Goal: Transaction & Acquisition: Purchase product/service

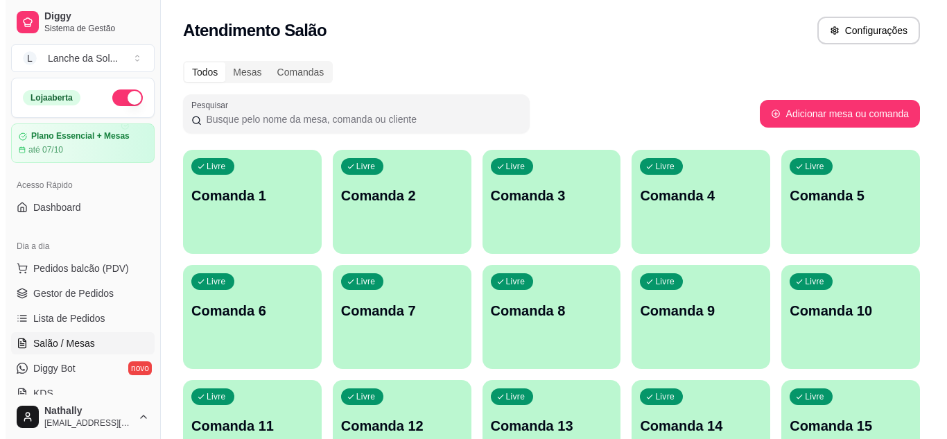
scroll to position [139, 0]
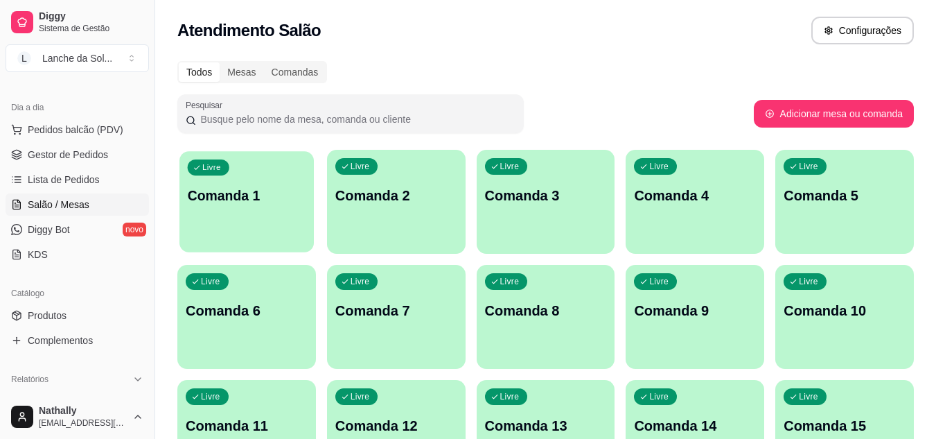
click at [210, 238] on div "button" at bounding box center [247, 244] width 134 height 16
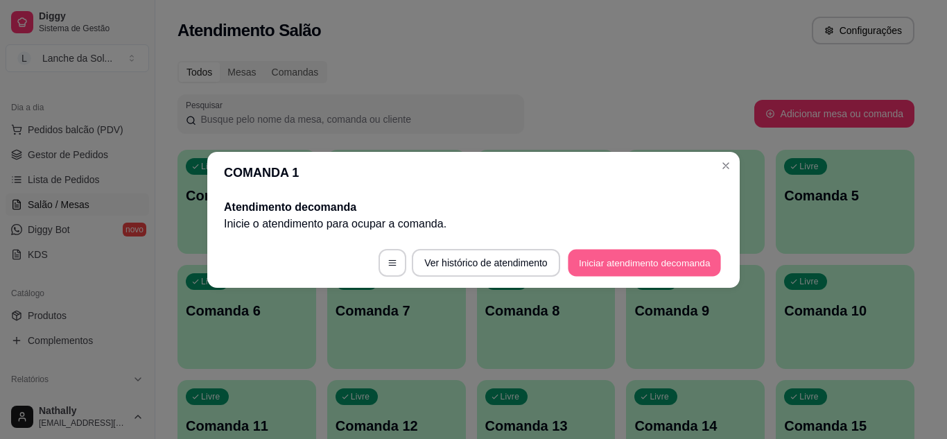
click at [587, 268] on button "Iniciar atendimento de comanda" at bounding box center [644, 262] width 153 height 27
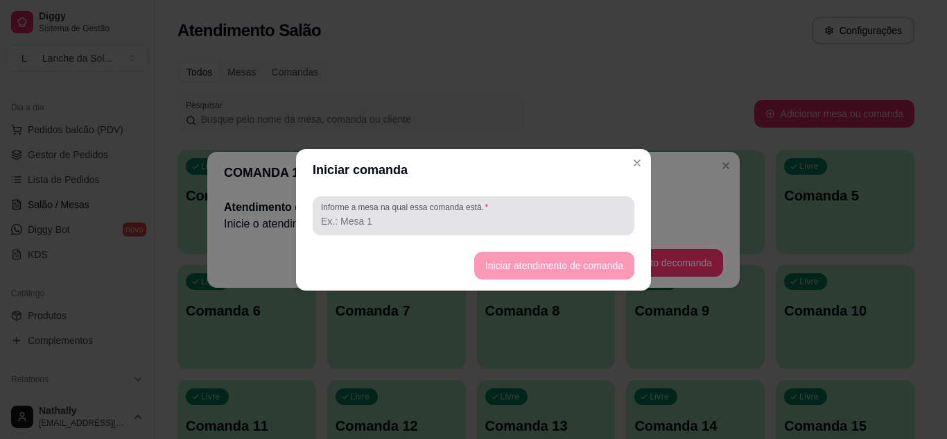
click at [532, 204] on div at bounding box center [473, 216] width 305 height 28
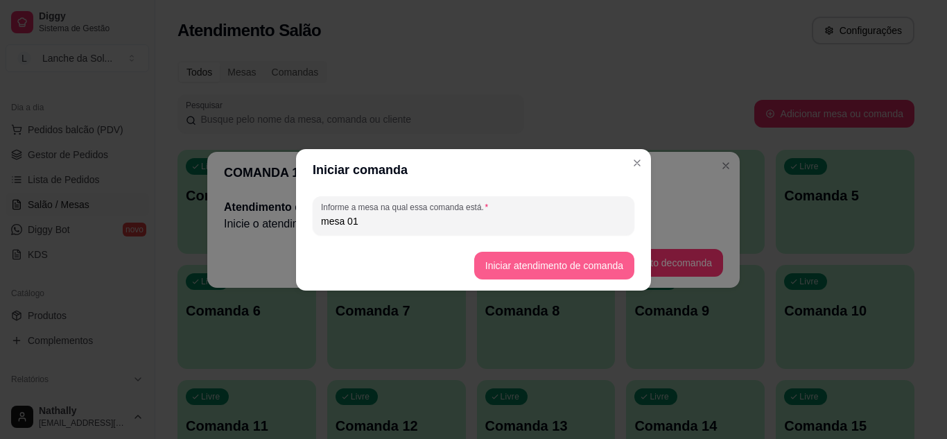
type input "mesa 01"
click at [500, 267] on button "Iniciar atendimento de comanda" at bounding box center [553, 265] width 155 height 27
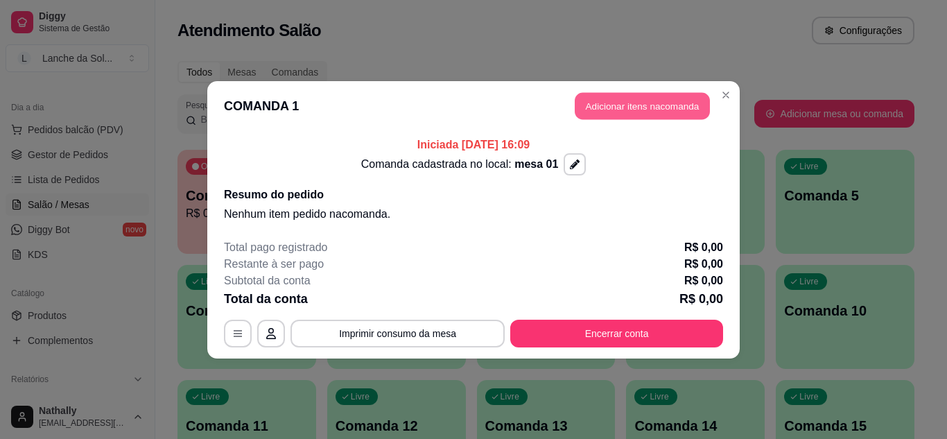
click at [614, 114] on button "Adicionar itens na comanda" at bounding box center [642, 105] width 135 height 27
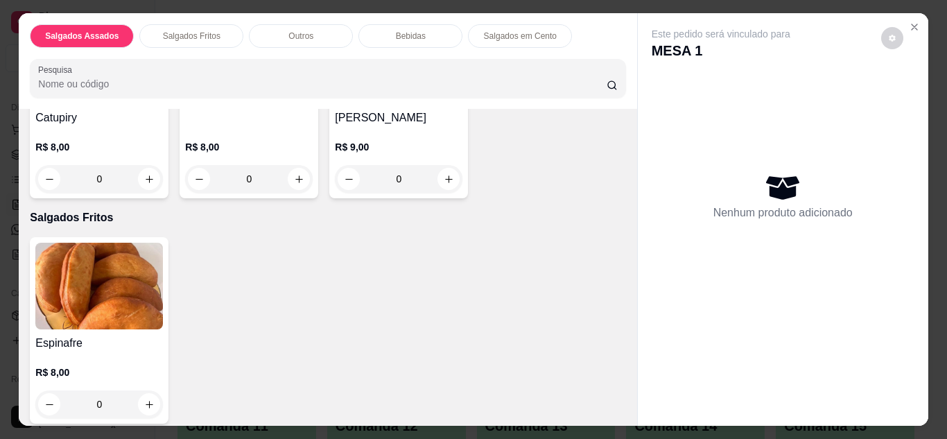
scroll to position [277, 0]
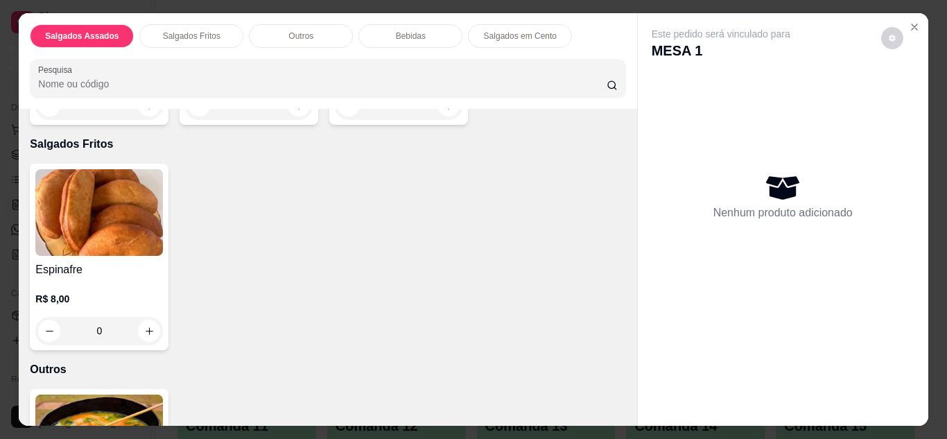
click at [139, 394] on img at bounding box center [99, 437] width 128 height 87
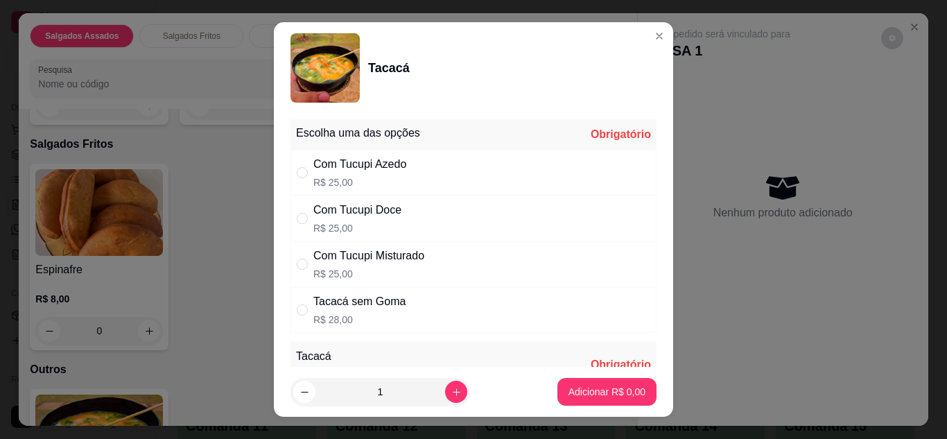
click at [414, 214] on div "Com Tucupi Doce R$ 25,00" at bounding box center [473, 218] width 366 height 46
radio input "true"
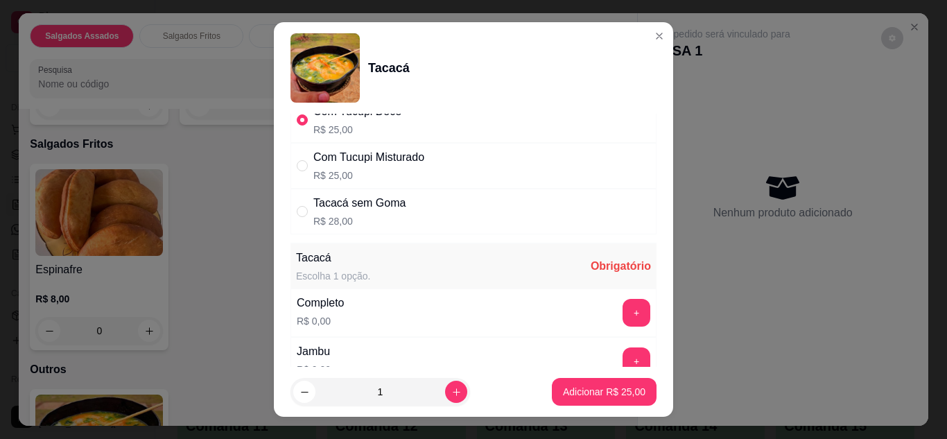
scroll to position [194, 0]
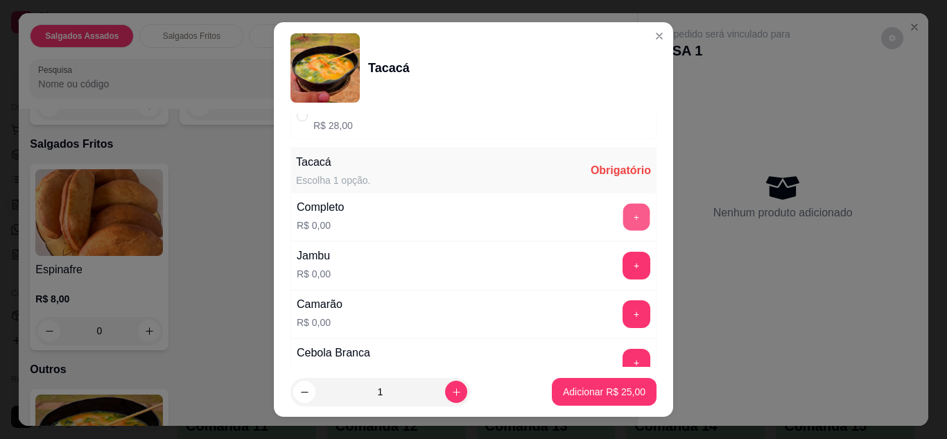
click at [623, 216] on button "+" at bounding box center [636, 216] width 27 height 27
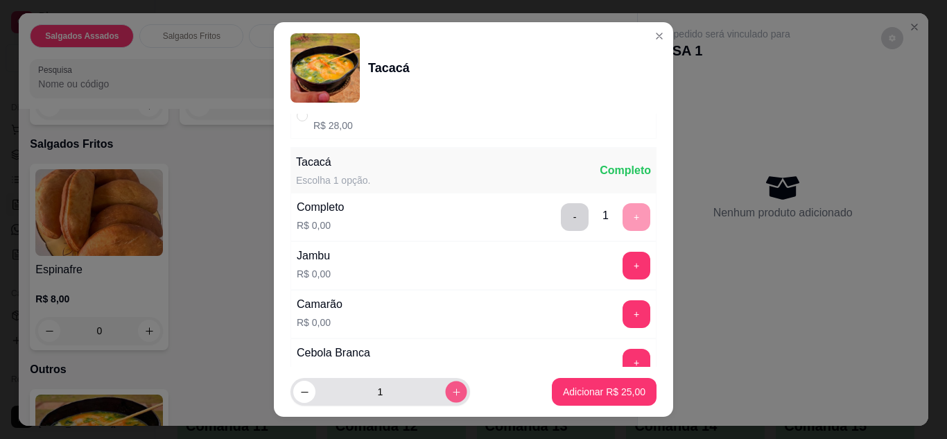
click at [448, 392] on button "increase-product-quantity" at bounding box center [455, 391] width 21 height 21
type input "2"
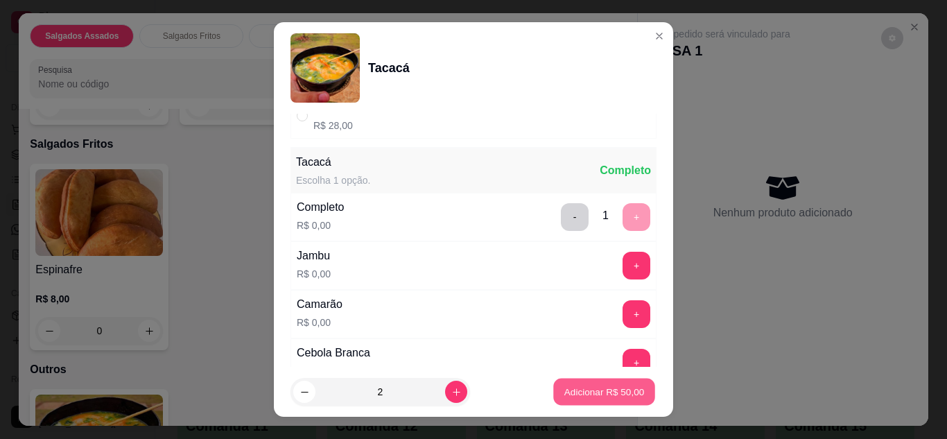
click at [564, 390] on p "Adicionar R$ 50,00" at bounding box center [604, 391] width 80 height 13
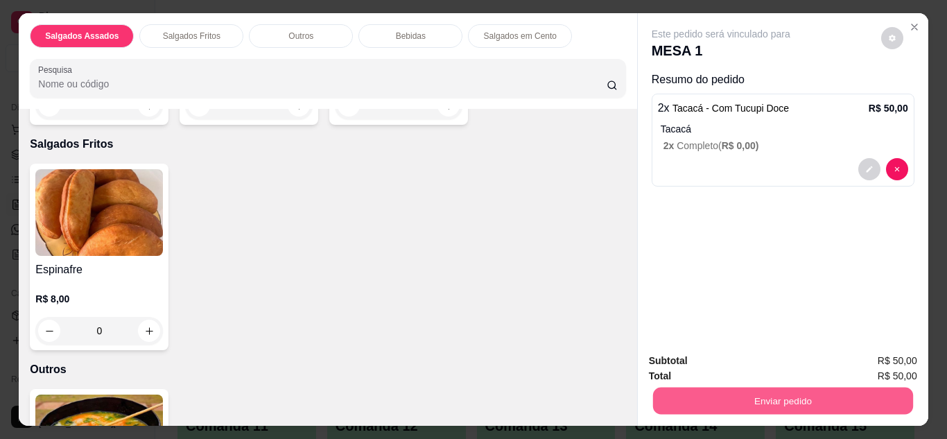
click at [675, 400] on button "Enviar pedido" at bounding box center [782, 400] width 260 height 27
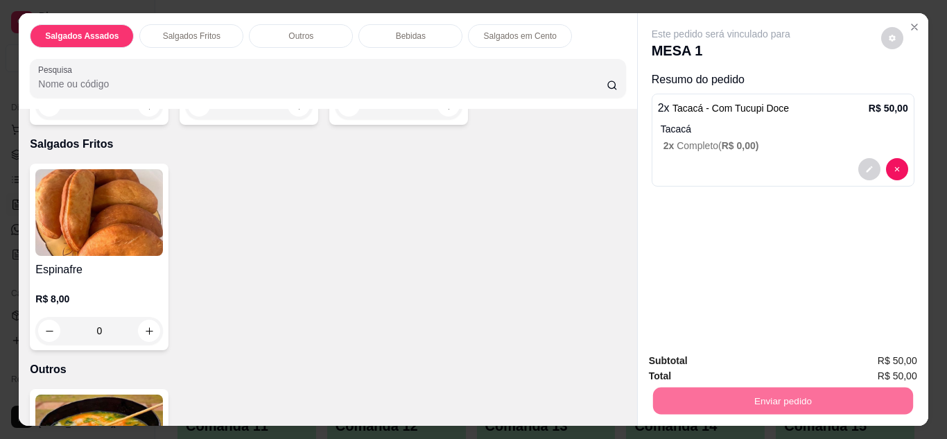
click at [875, 359] on button "Enviar pedido" at bounding box center [881, 362] width 76 height 26
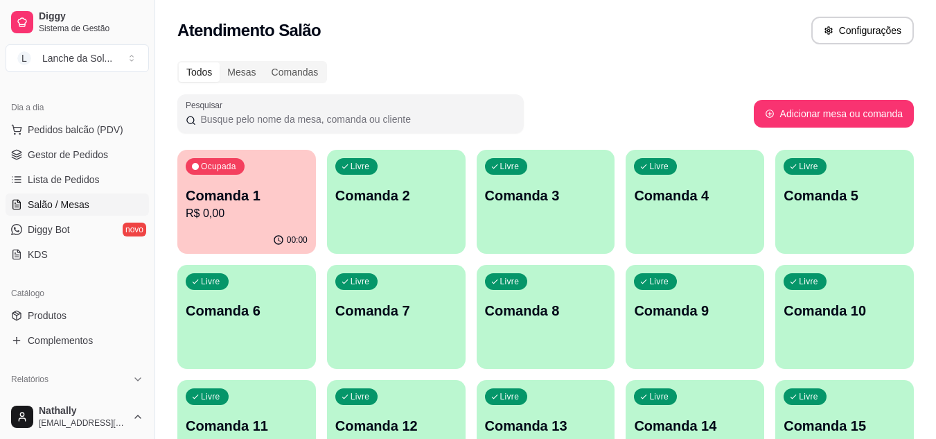
click at [108, 128] on span "Pedidos balcão (PDV)" at bounding box center [76, 130] width 96 height 14
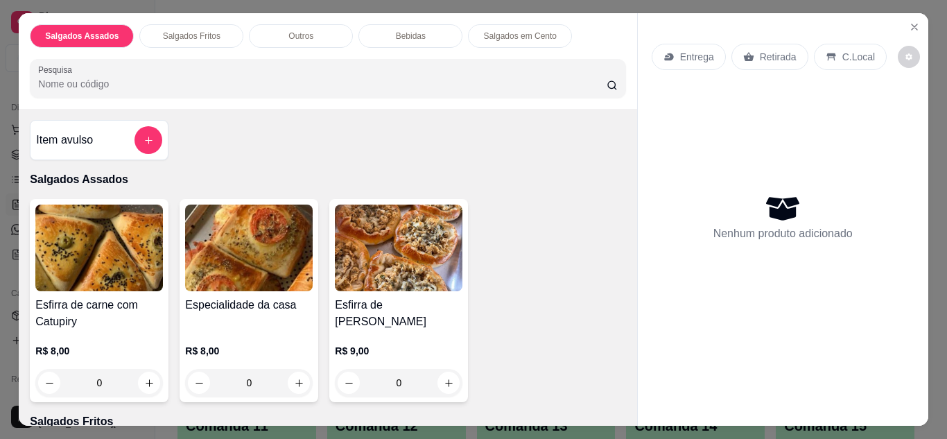
click at [909, 21] on icon "Close" at bounding box center [914, 26] width 11 height 11
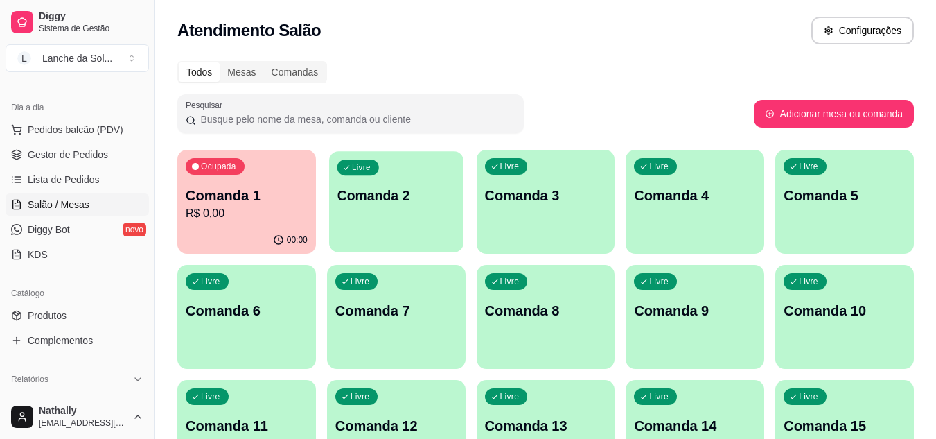
click at [420, 202] on p "Comanda 2" at bounding box center [396, 195] width 119 height 19
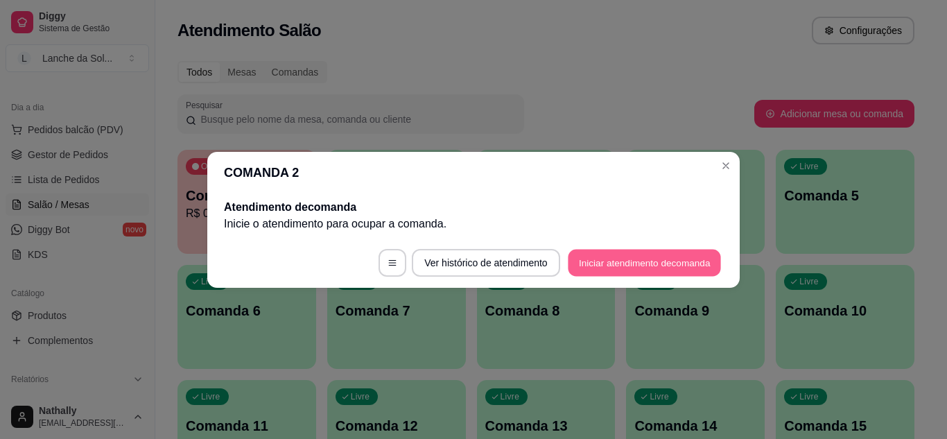
click at [568, 265] on button "Iniciar atendimento de comanda" at bounding box center [644, 262] width 153 height 27
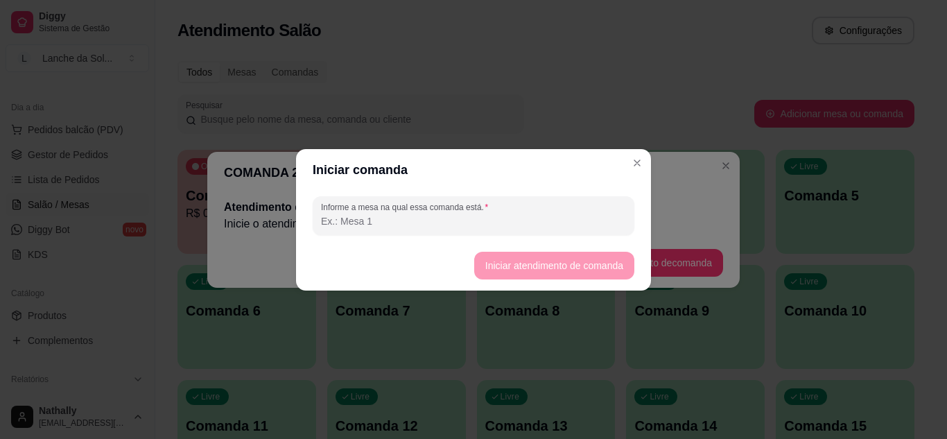
click at [534, 223] on input "Informe a mesa na qual essa comanda está." at bounding box center [473, 221] width 305 height 14
type input "mesa 02"
click at [496, 266] on button "Iniciar atendimento de comanda" at bounding box center [553, 265] width 155 height 27
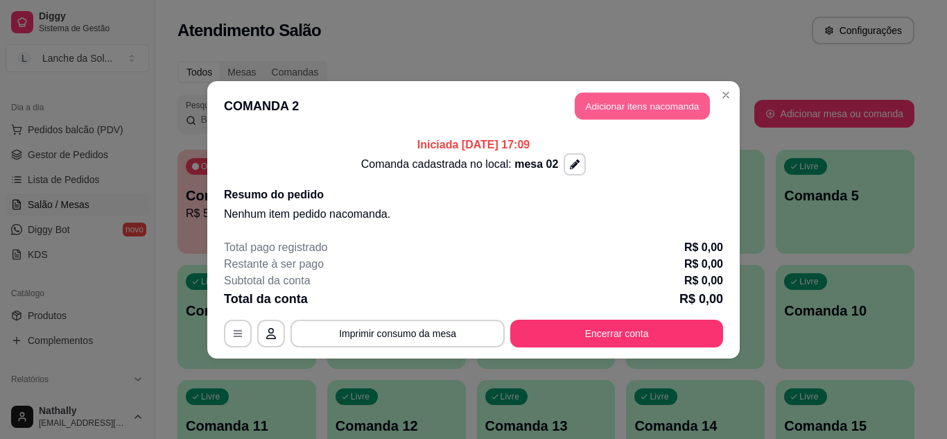
click at [582, 105] on button "Adicionar itens na comanda" at bounding box center [642, 105] width 135 height 27
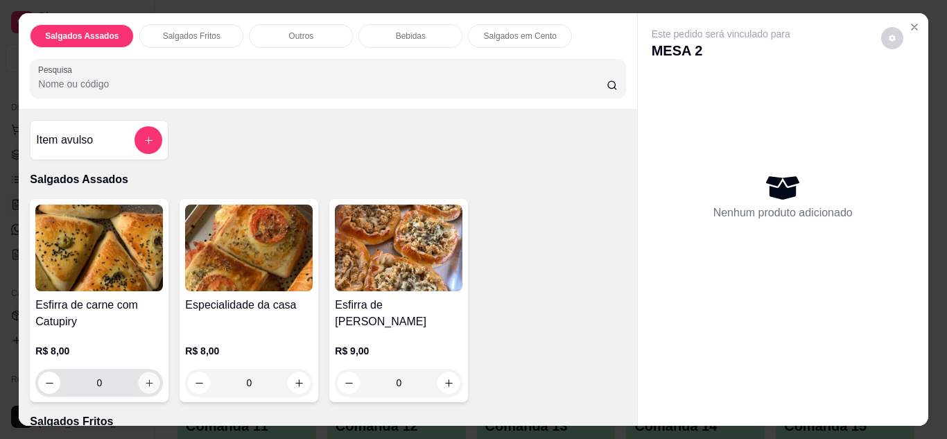
click at [146, 378] on icon "increase-product-quantity" at bounding box center [149, 383] width 10 height 10
type input "1"
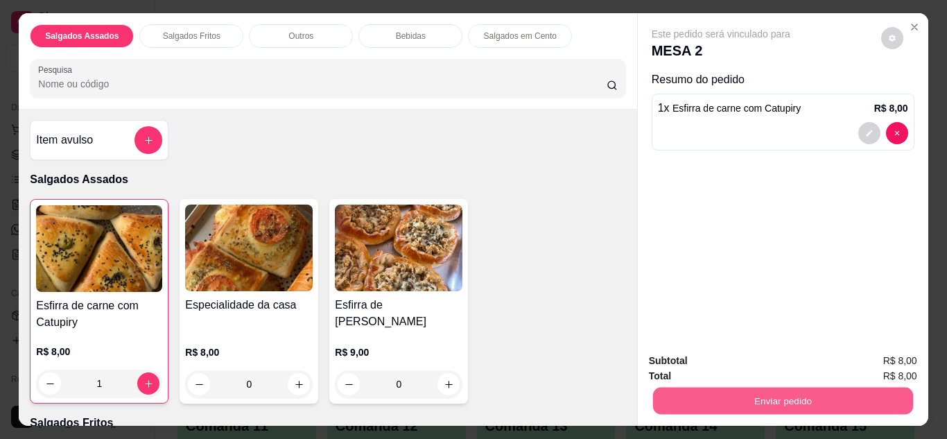
click at [658, 387] on button "Enviar pedido" at bounding box center [782, 400] width 260 height 27
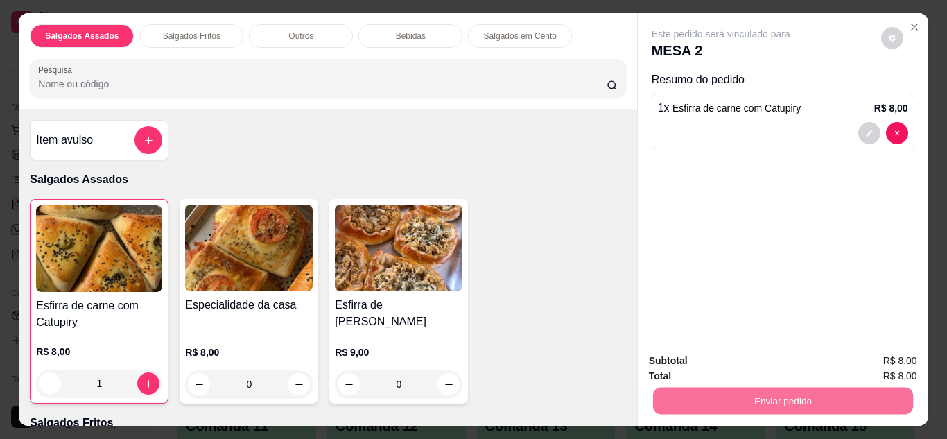
click at [866, 368] on button "Enviar pedido" at bounding box center [881, 362] width 76 height 26
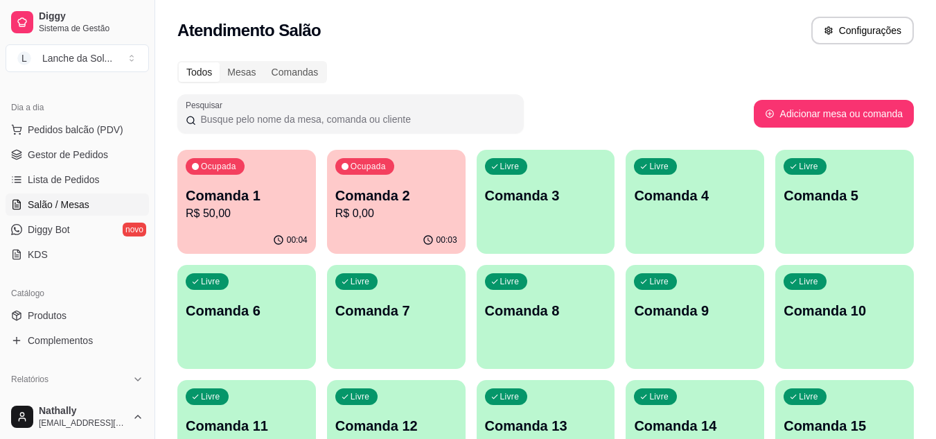
click at [105, 133] on span "Pedidos balcão (PDV)" at bounding box center [76, 130] width 96 height 14
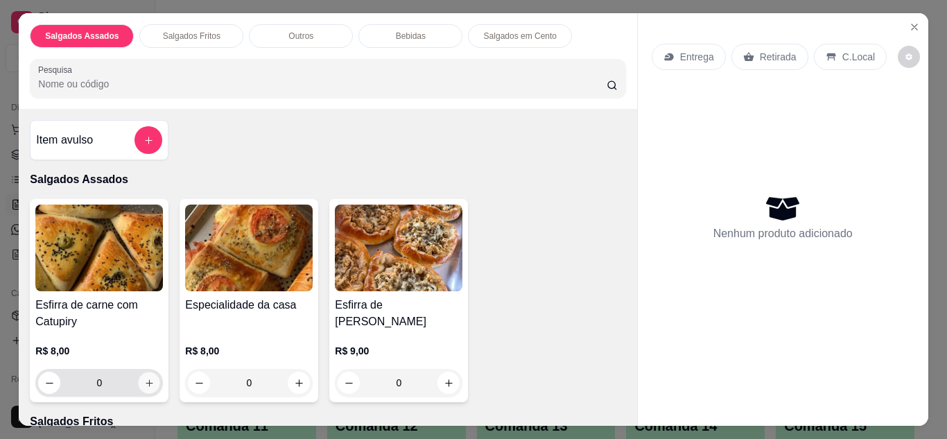
click at [144, 380] on icon "increase-product-quantity" at bounding box center [149, 383] width 10 height 10
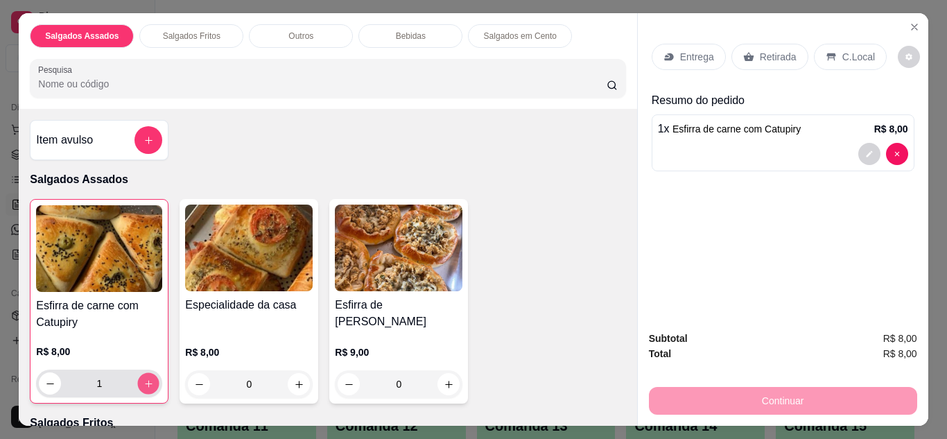
click at [143, 380] on icon "increase-product-quantity" at bounding box center [148, 383] width 10 height 10
type input "2"
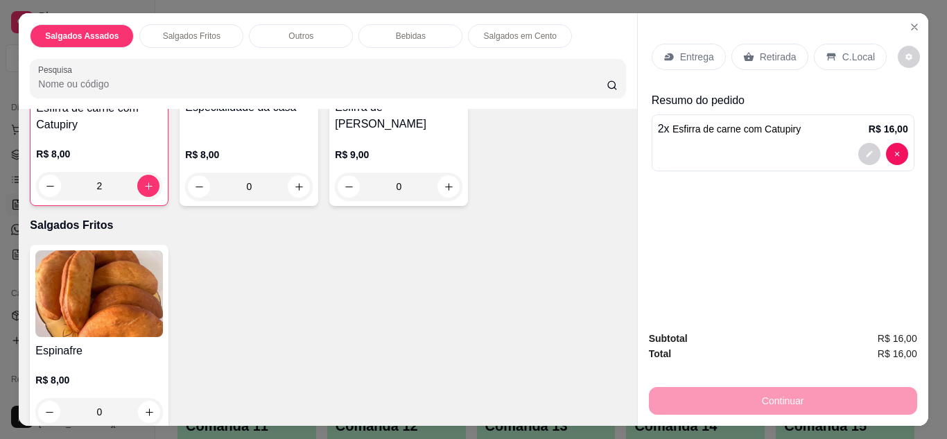
scroll to position [277, 0]
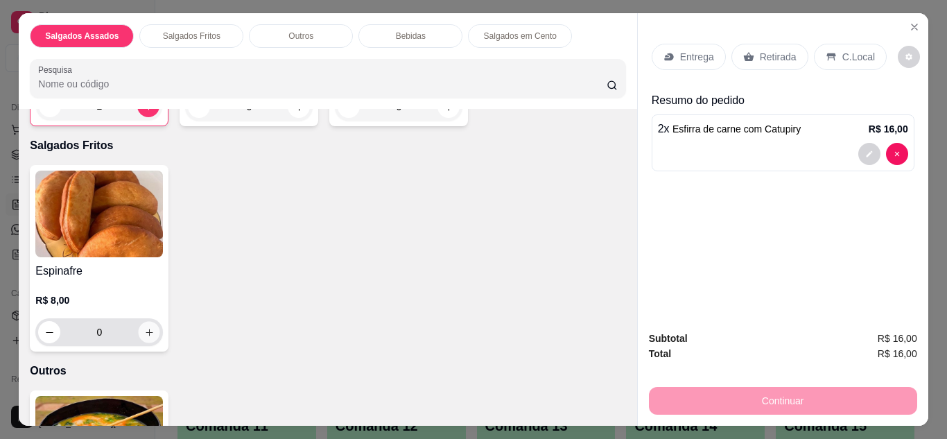
click at [150, 333] on button "increase-product-quantity" at bounding box center [149, 331] width 21 height 21
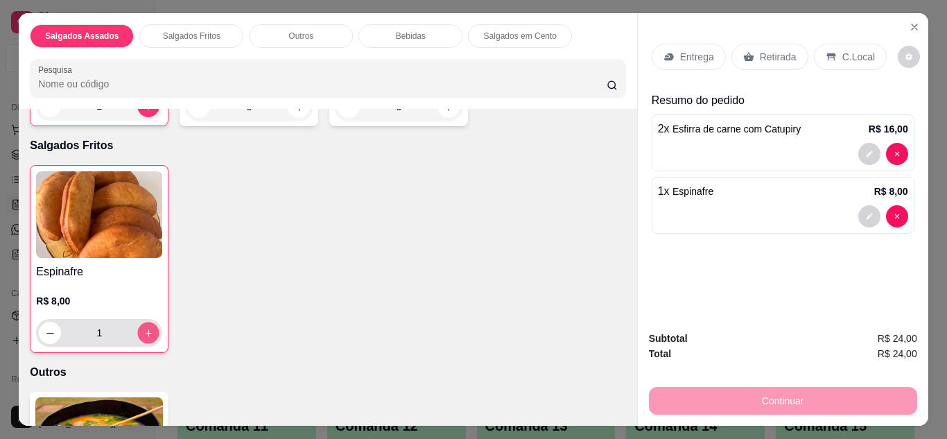
click at [150, 333] on button "increase-product-quantity" at bounding box center [148, 332] width 21 height 21
type input "2"
click at [765, 44] on div "Retirada" at bounding box center [769, 57] width 77 height 26
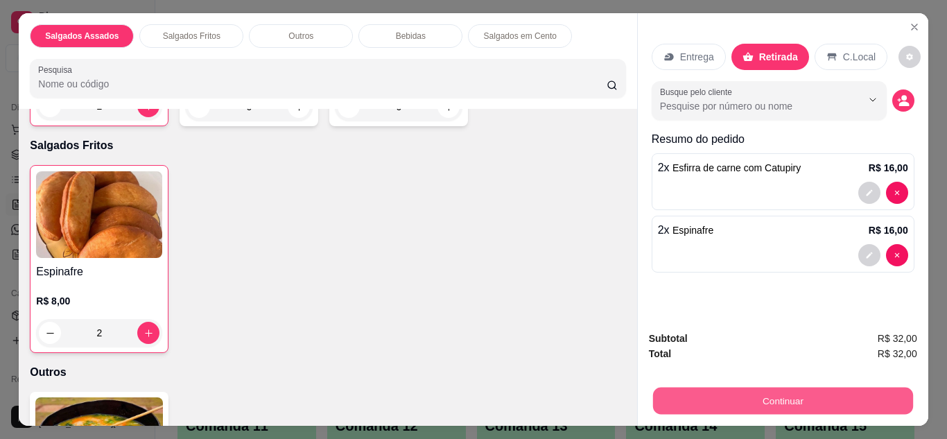
click at [733, 387] on button "Continuar" at bounding box center [782, 400] width 260 height 27
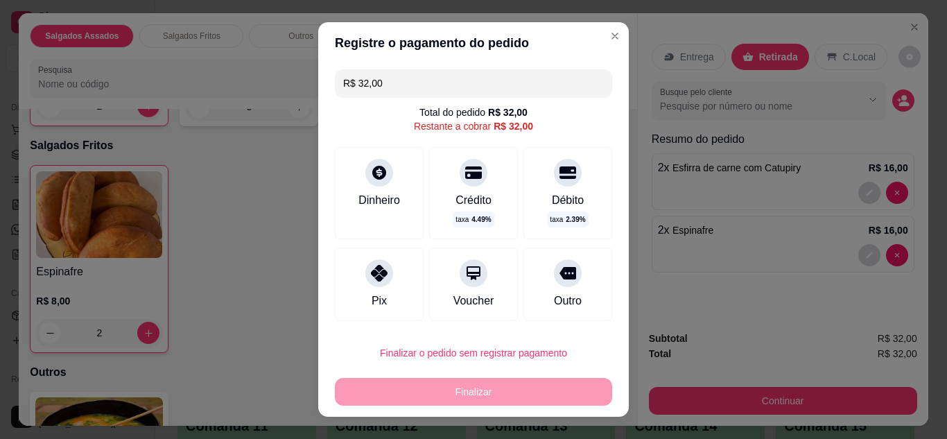
click at [349, 211] on div "Dinheiro" at bounding box center [379, 193] width 89 height 92
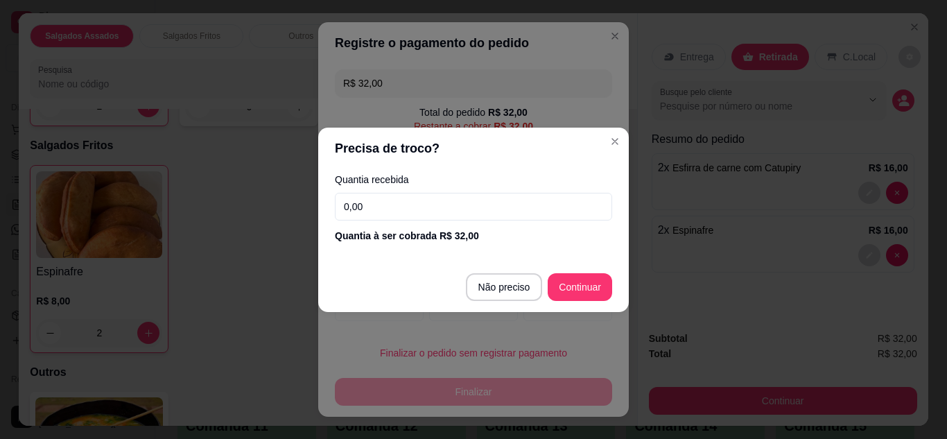
click at [408, 207] on input "0,00" at bounding box center [473, 207] width 277 height 28
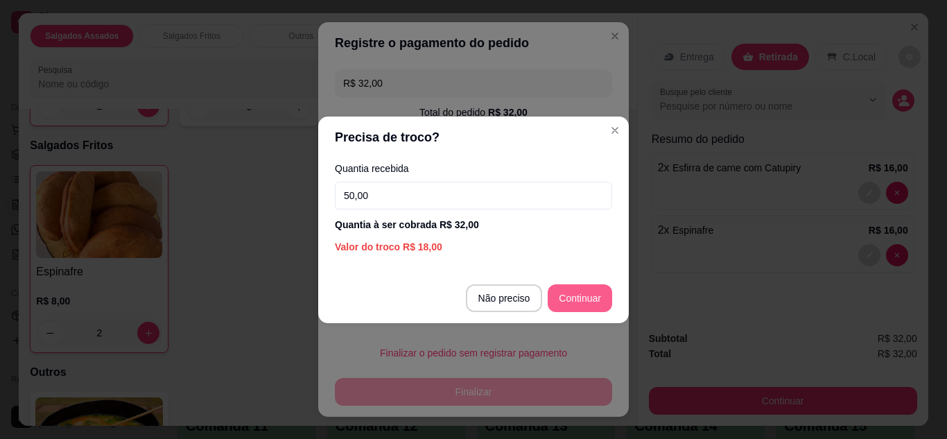
type input "50,00"
type input "R$ 0,00"
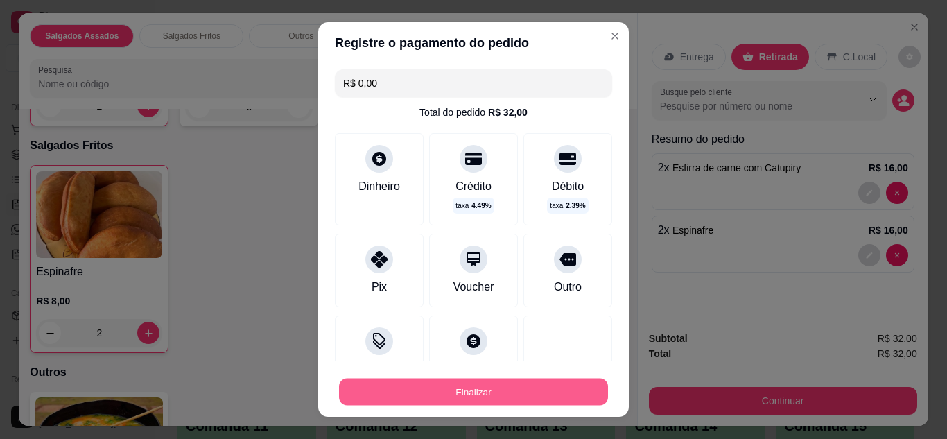
click at [504, 392] on button "Finalizar" at bounding box center [473, 391] width 269 height 27
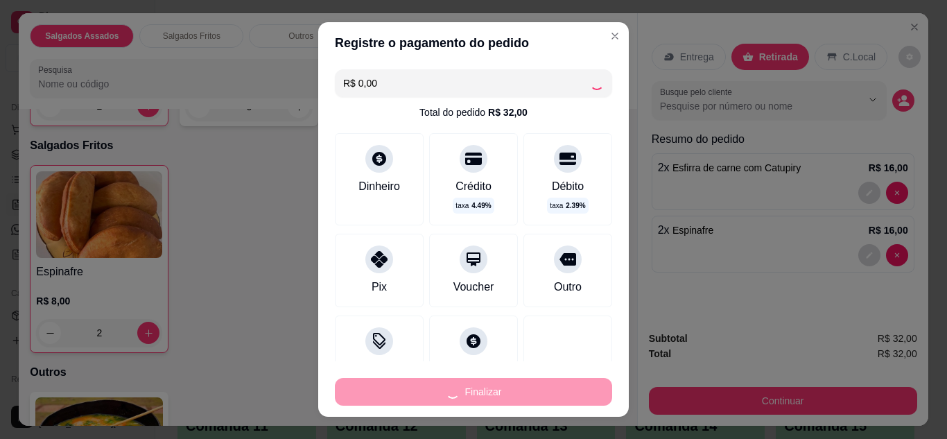
type input "0"
type input "-R$ 32,00"
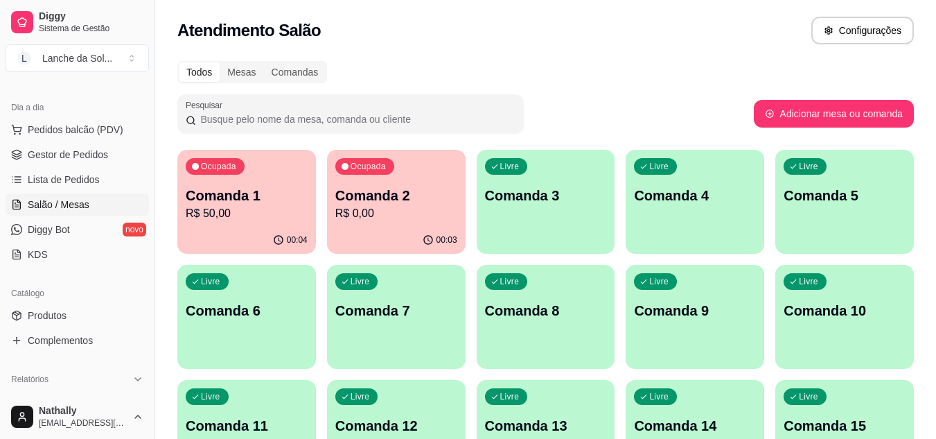
click at [541, 222] on div "Livre Comanda 3" at bounding box center [546, 193] width 139 height 87
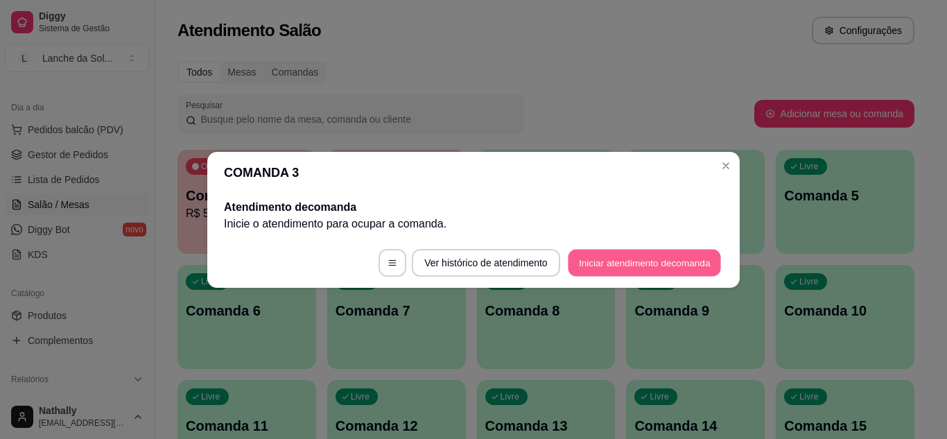
click at [606, 262] on button "Iniciar atendimento de comanda" at bounding box center [644, 262] width 153 height 27
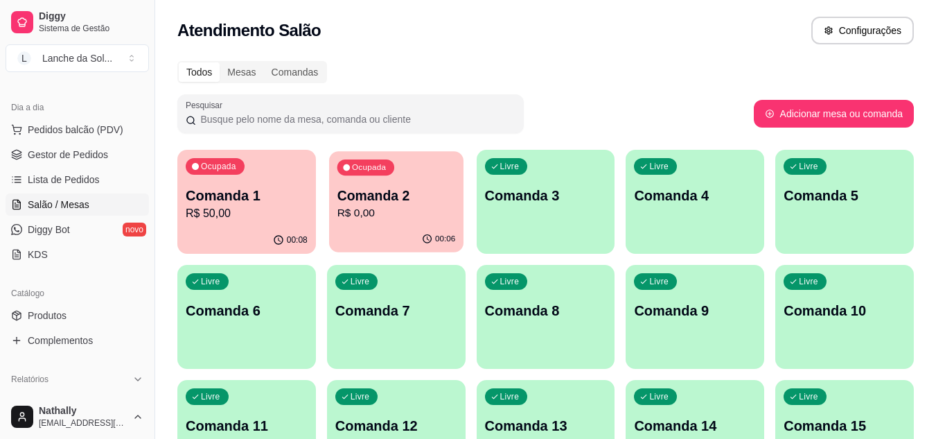
click at [400, 220] on p "R$ 0,00" at bounding box center [396, 213] width 119 height 16
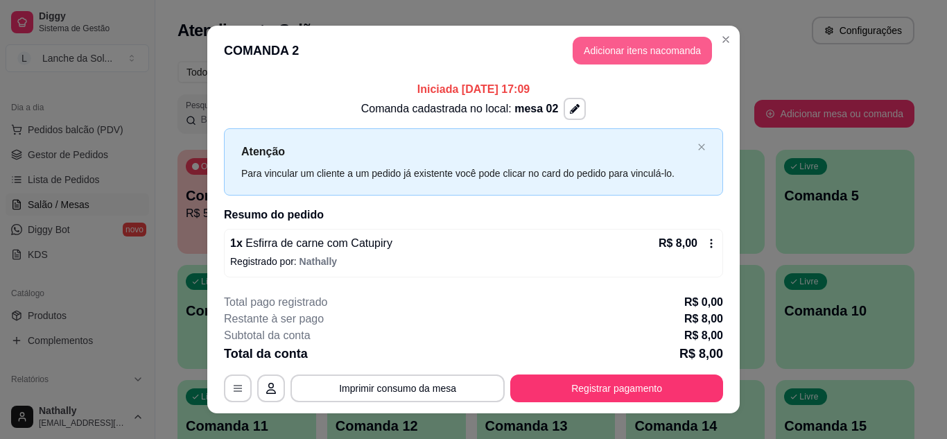
click at [597, 52] on button "Adicionar itens na comanda" at bounding box center [642, 51] width 139 height 28
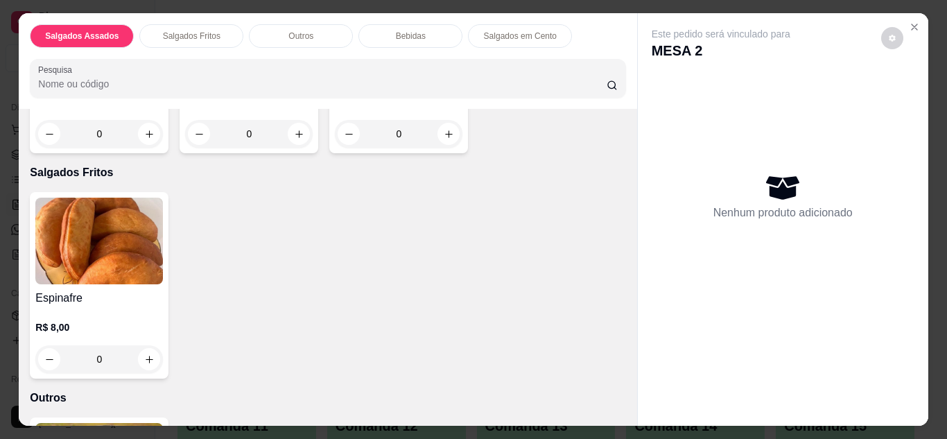
scroll to position [250, 0]
click at [139, 357] on button "increase-product-quantity" at bounding box center [149, 357] width 21 height 21
type input "1"
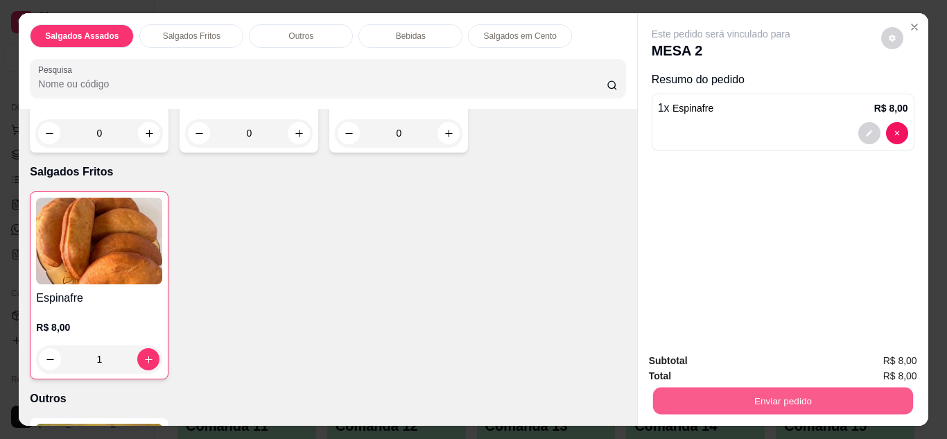
click at [666, 392] on button "Enviar pedido" at bounding box center [782, 400] width 260 height 27
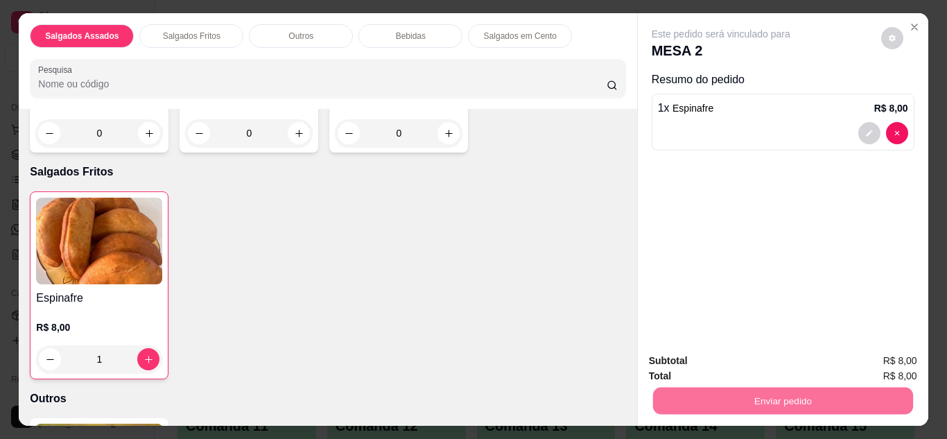
click at [869, 360] on button "Enviar pedido" at bounding box center [881, 362] width 76 height 26
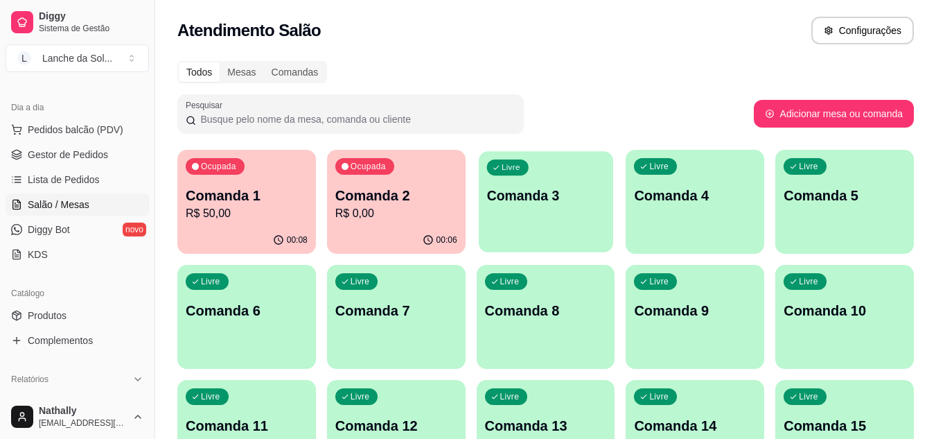
click at [485, 226] on div "Livre Comanda 3" at bounding box center [546, 193] width 134 height 85
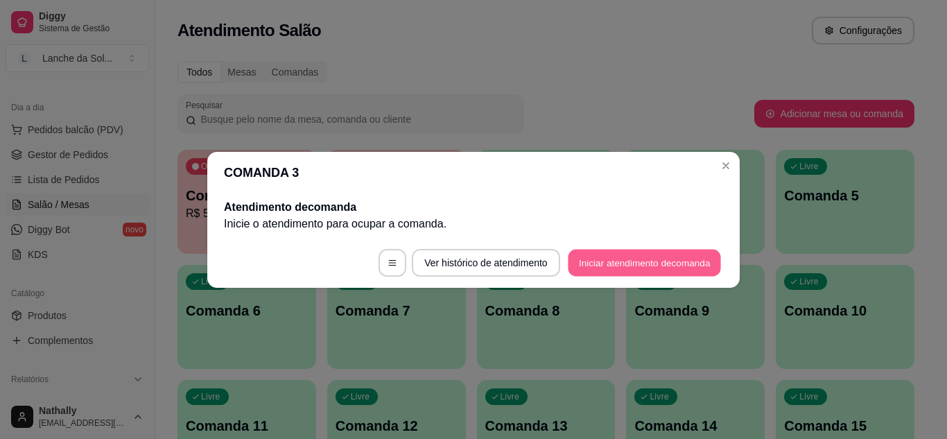
click at [577, 252] on button "Iniciar atendimento de comanda" at bounding box center [644, 262] width 153 height 27
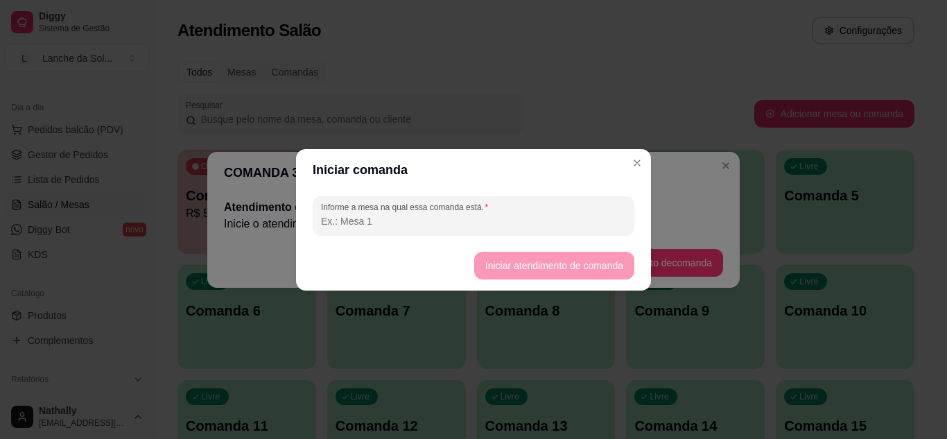
click at [543, 226] on input "Informe a mesa na qual essa comanda está." at bounding box center [473, 221] width 305 height 14
type input "mesa 03"
click at [494, 263] on button "Iniciar atendimento de comanda" at bounding box center [553, 265] width 155 height 27
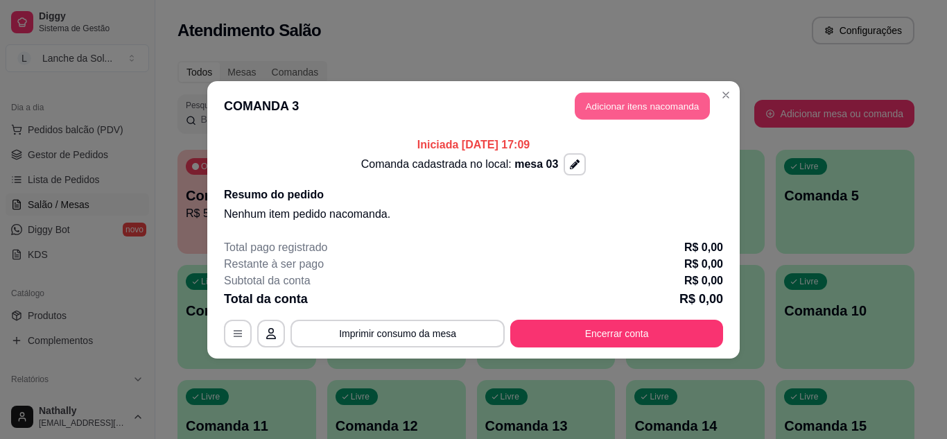
click at [597, 106] on button "Adicionar itens na comanda" at bounding box center [642, 105] width 135 height 27
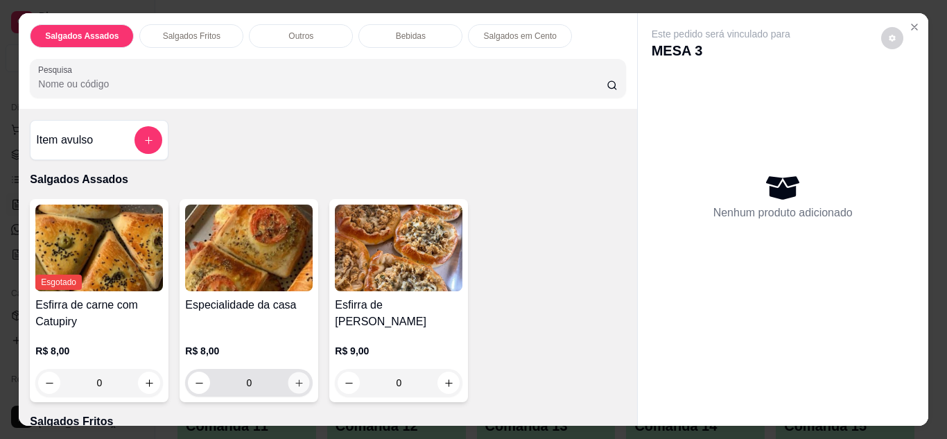
click at [294, 378] on icon "increase-product-quantity" at bounding box center [299, 383] width 10 height 10
type input "1"
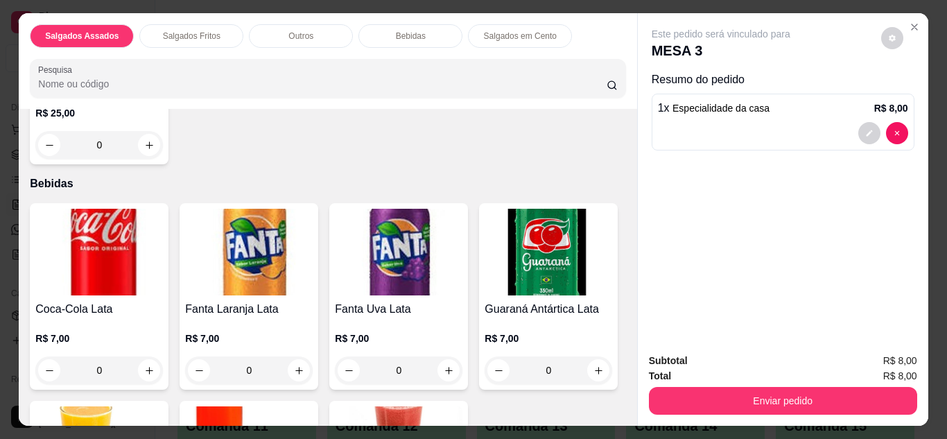
scroll to position [749, 0]
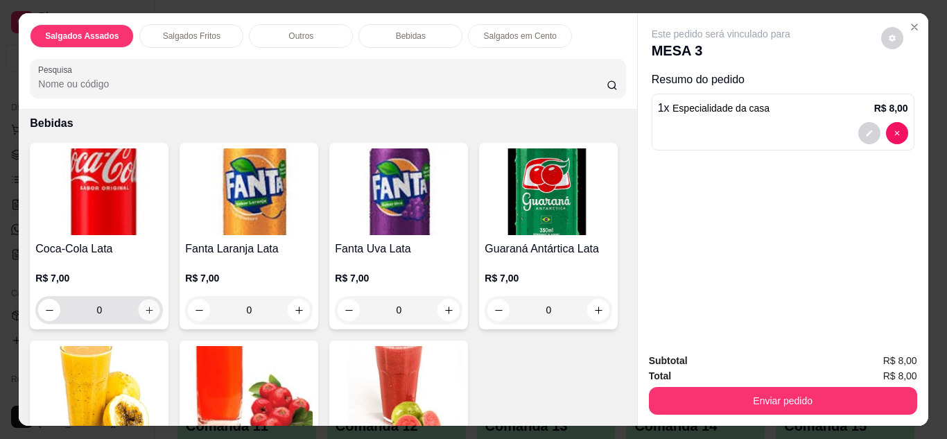
click at [151, 308] on button "increase-product-quantity" at bounding box center [149, 309] width 21 height 21
type input "1"
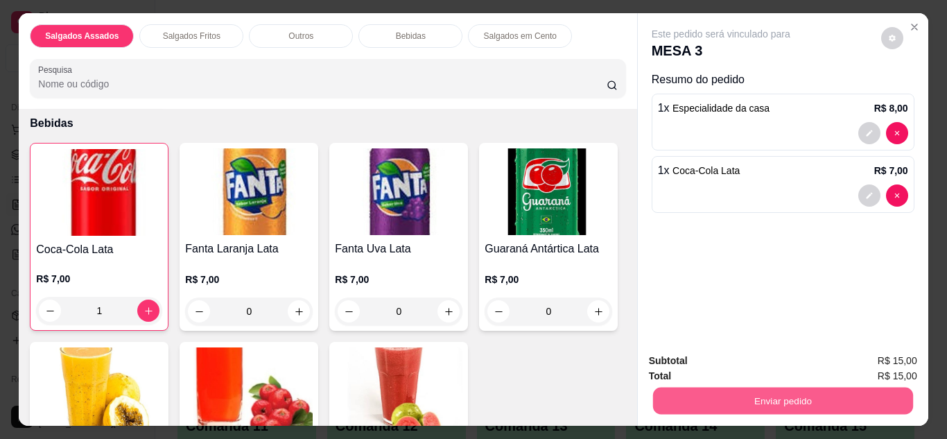
click at [656, 389] on button "Enviar pedido" at bounding box center [782, 400] width 260 height 27
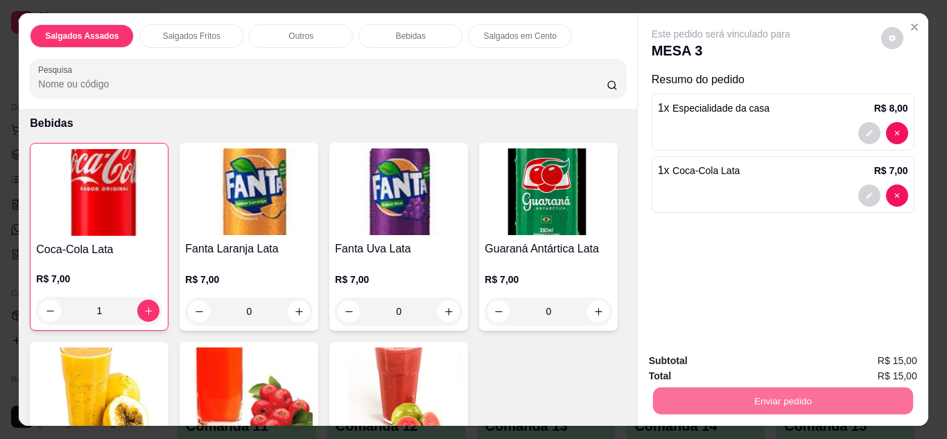
click at [877, 363] on button "Enviar pedido" at bounding box center [881, 362] width 76 height 26
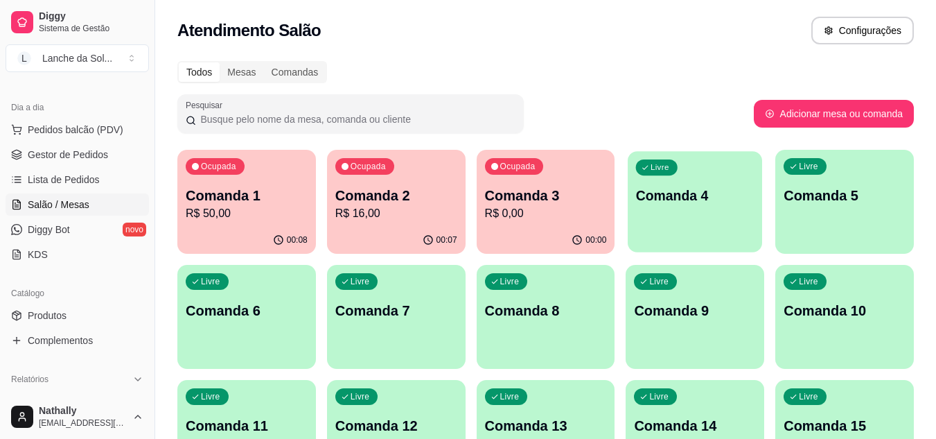
click at [678, 155] on div "Livre Comanda 4" at bounding box center [695, 193] width 134 height 85
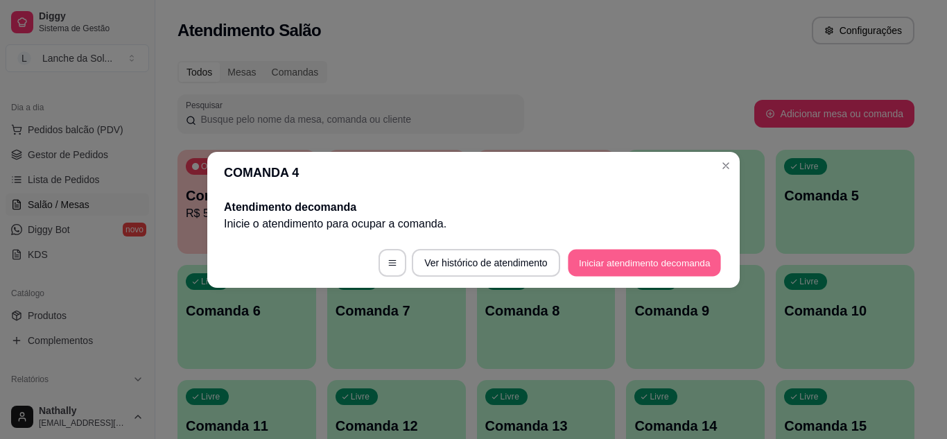
click at [665, 262] on button "Iniciar atendimento de comanda" at bounding box center [644, 262] width 153 height 27
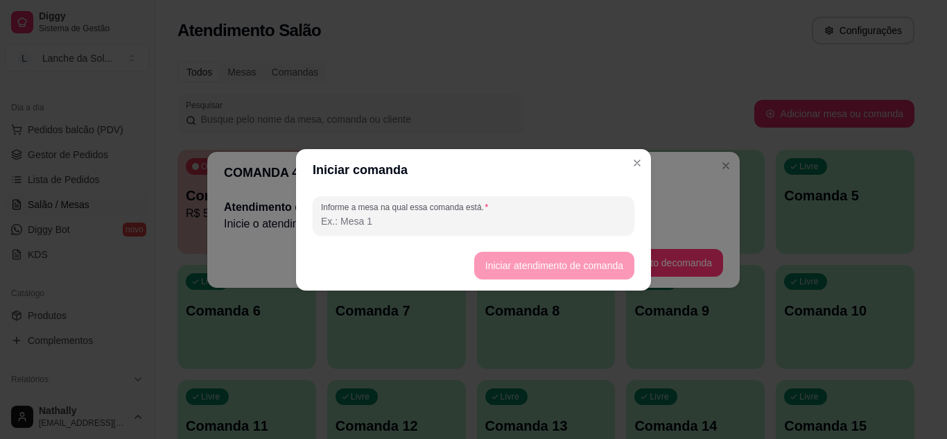
click at [600, 222] on input "Informe a mesa na qual essa comanda está." at bounding box center [473, 221] width 305 height 14
type input "mesa 04"
click at [484, 265] on button "Iniciar atendimento de comanda" at bounding box center [553, 265] width 155 height 27
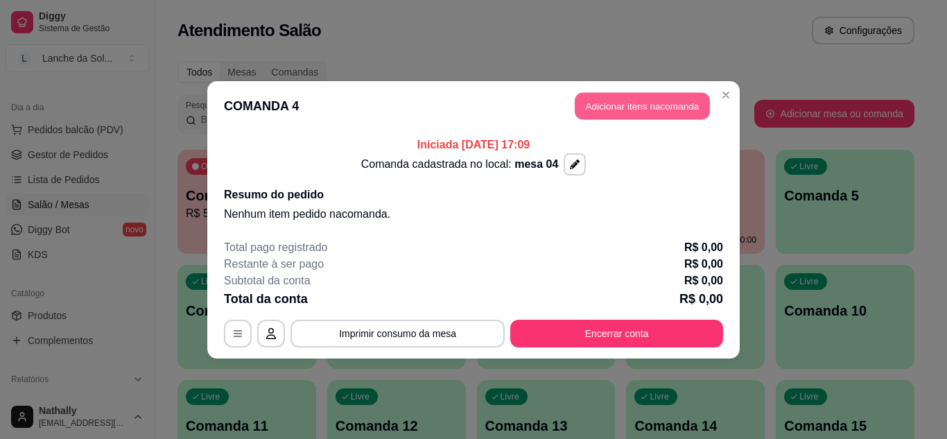
click at [588, 94] on button "Adicionar itens na comanda" at bounding box center [642, 105] width 135 height 27
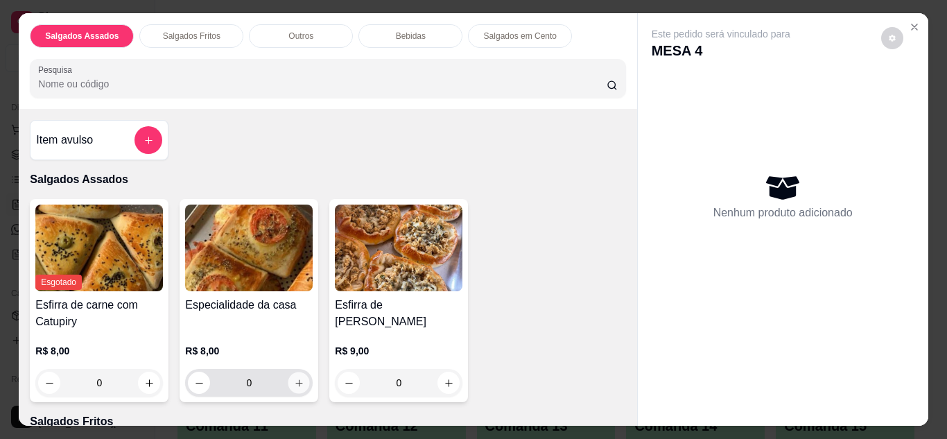
click at [288, 382] on button "increase-product-quantity" at bounding box center [298, 382] width 21 height 21
type input "1"
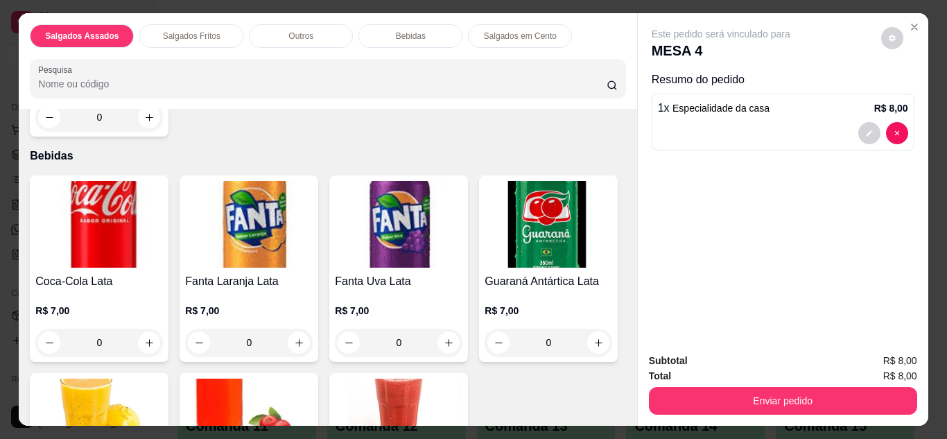
scroll to position [721, 0]
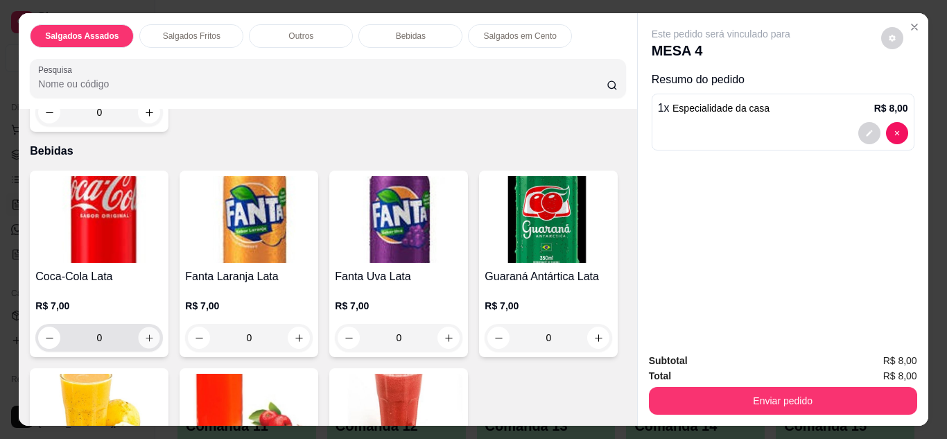
click at [146, 334] on icon "increase-product-quantity" at bounding box center [149, 338] width 10 height 10
type input "1"
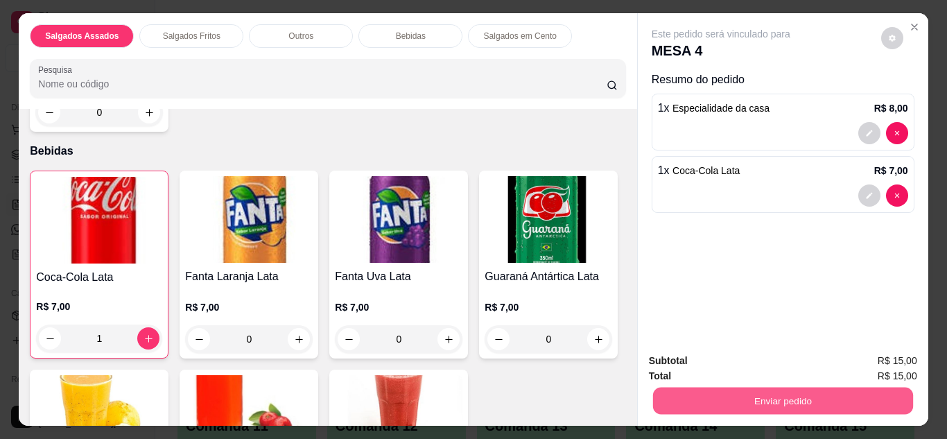
click at [656, 387] on button "Enviar pedido" at bounding box center [782, 400] width 260 height 27
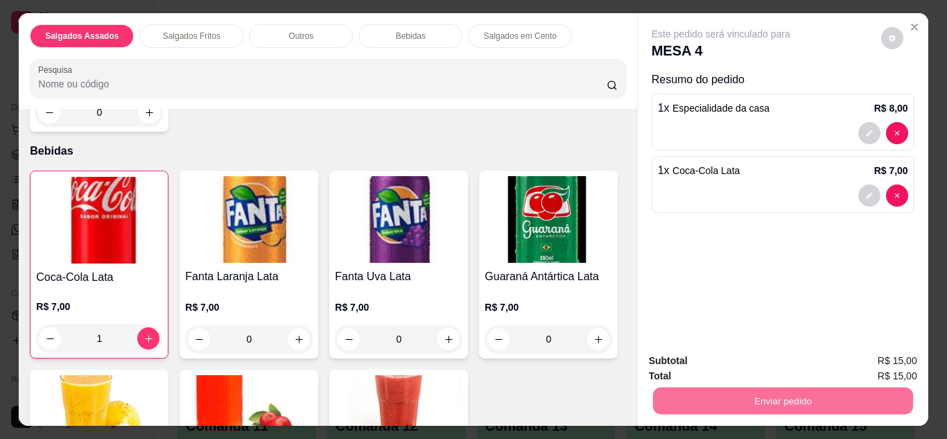
click at [864, 365] on button "Enviar pedido" at bounding box center [880, 362] width 78 height 26
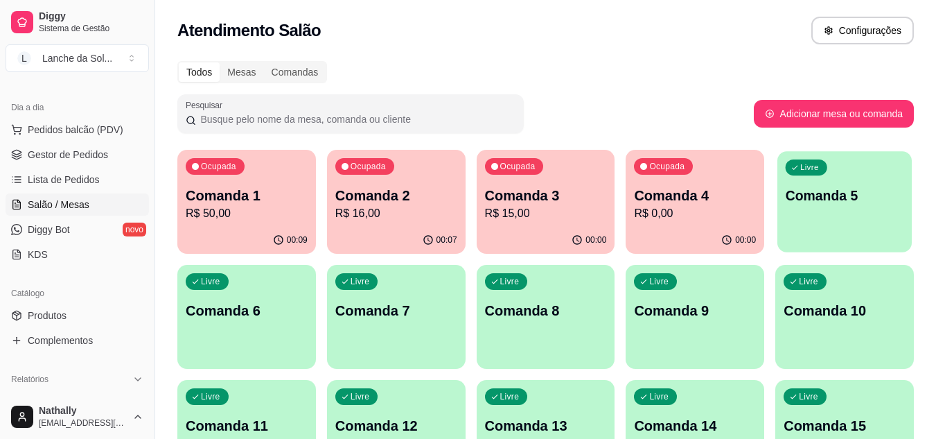
click at [821, 217] on div "Livre Comanda 5" at bounding box center [845, 193] width 134 height 85
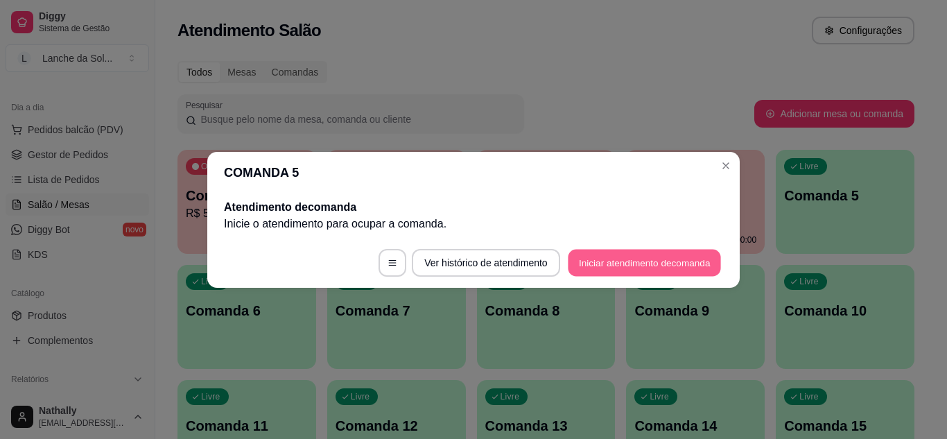
click at [638, 262] on button "Iniciar atendimento de comanda" at bounding box center [644, 262] width 153 height 27
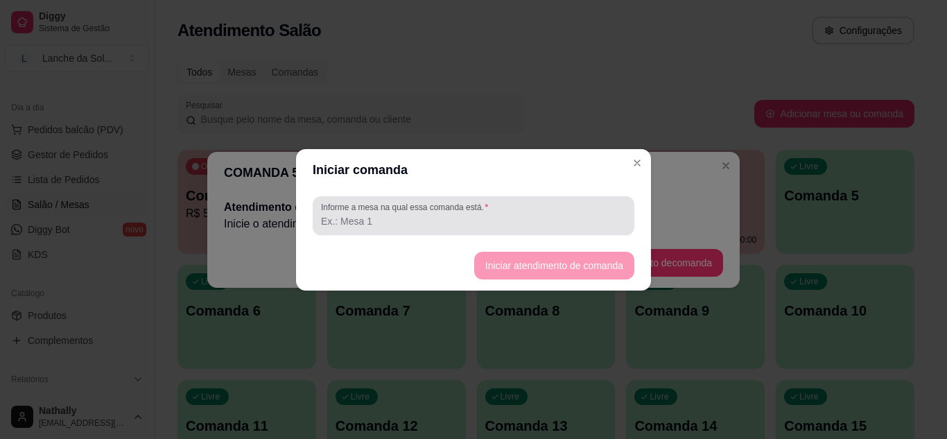
click at [588, 228] on div at bounding box center [473, 216] width 305 height 28
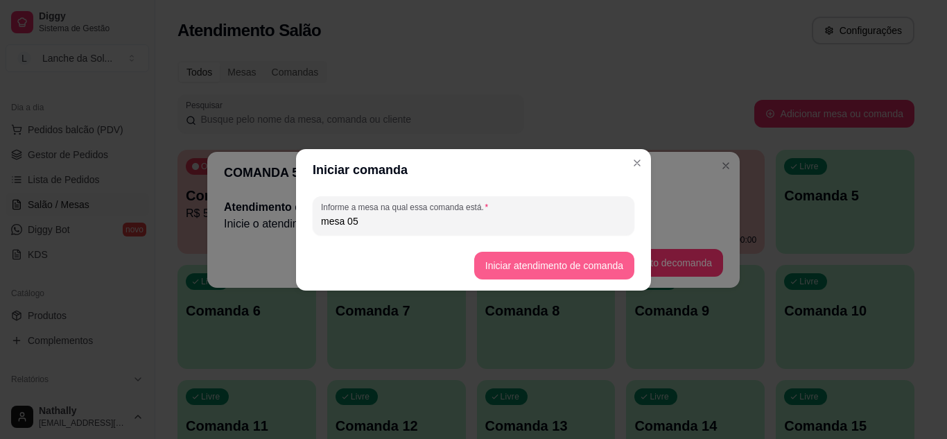
type input "mesa 05"
click at [496, 255] on button "Iniciar atendimento de comanda" at bounding box center [553, 265] width 155 height 27
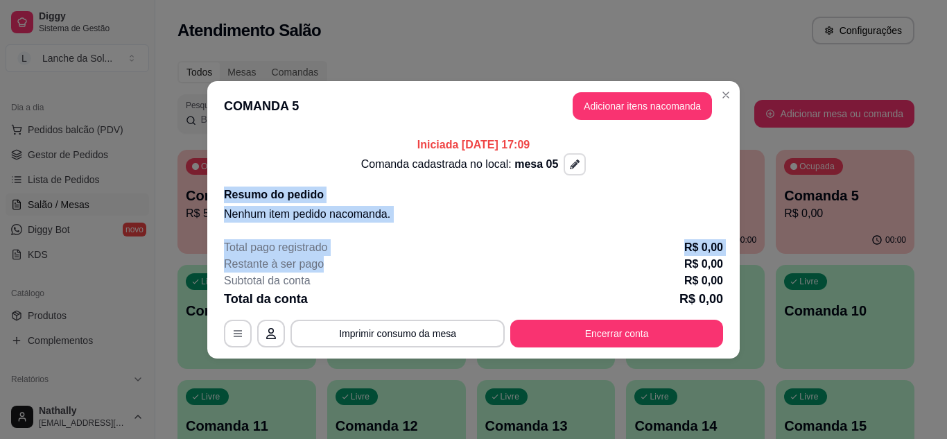
drag, startPoint x: 496, startPoint y: 255, endPoint x: 569, endPoint y: 169, distance: 113.1
click at [569, 169] on section "COMANDA 5 Adicionar itens na comanda Iniciada [DATE] 17:09 Comanda cadastrada n…" at bounding box center [473, 219] width 532 height 277
click at [569, 169] on button "button" at bounding box center [574, 163] width 21 height 21
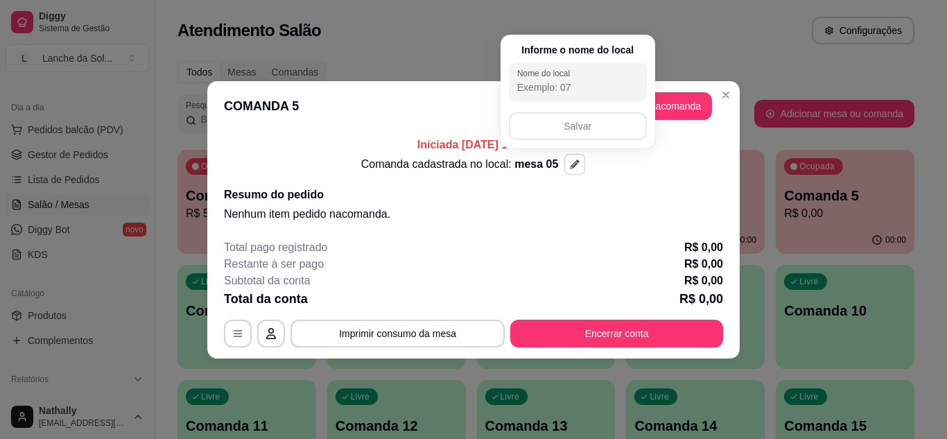
click at [554, 89] on input "Nome do local" at bounding box center [577, 87] width 121 height 14
type input "canela"
click at [609, 130] on button "Salvar" at bounding box center [578, 126] width 134 height 27
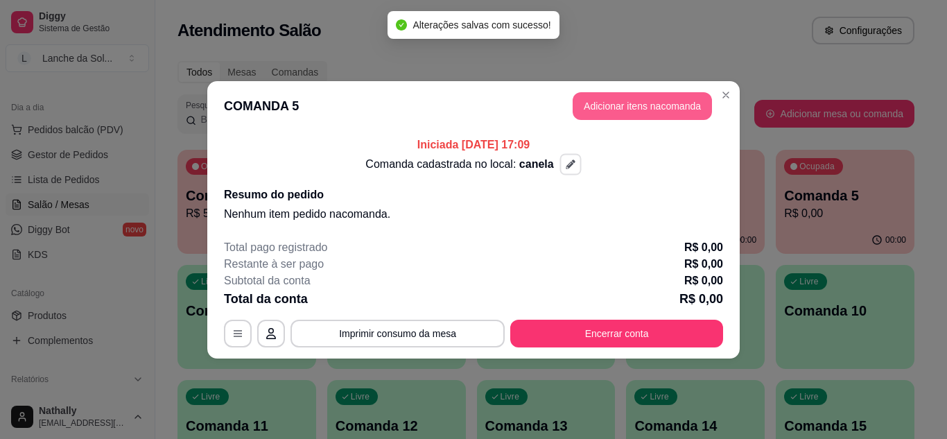
click at [673, 105] on button "Adicionar itens na comanda" at bounding box center [642, 106] width 139 height 28
click at [601, 106] on button "Adicionar itens na comanda" at bounding box center [642, 105] width 135 height 27
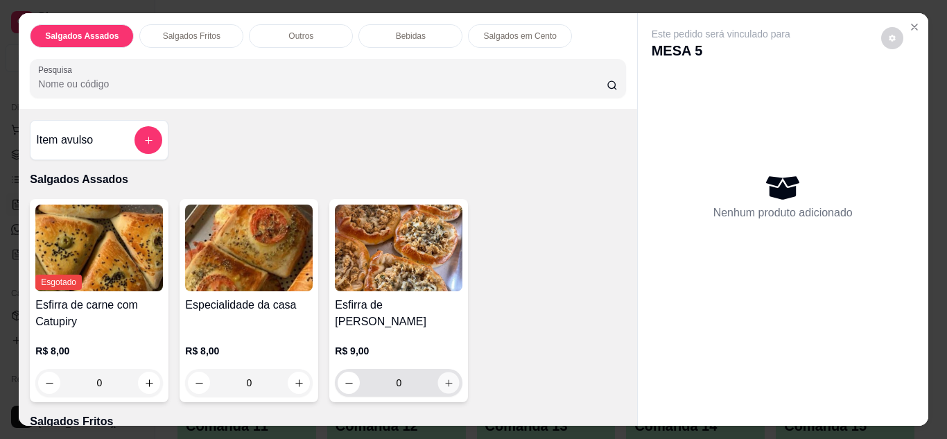
click at [445, 381] on icon "increase-product-quantity" at bounding box center [449, 383] width 10 height 10
type input "1"
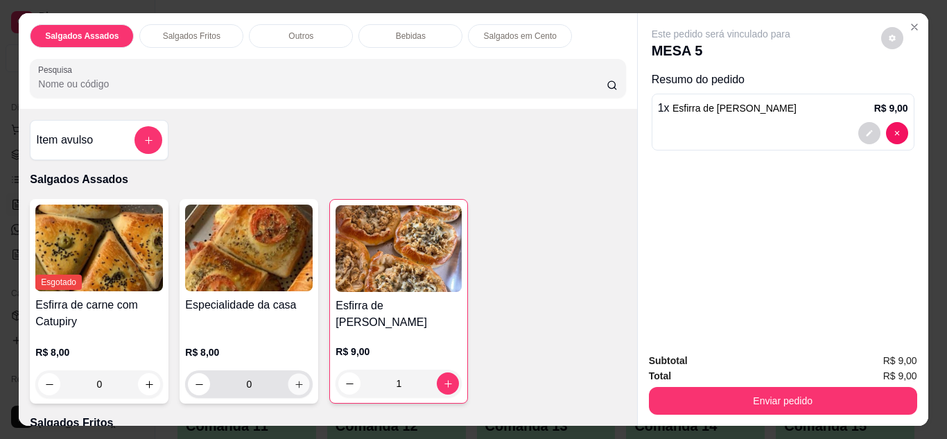
click at [298, 380] on icon "increase-product-quantity" at bounding box center [299, 384] width 10 height 10
type input "1"
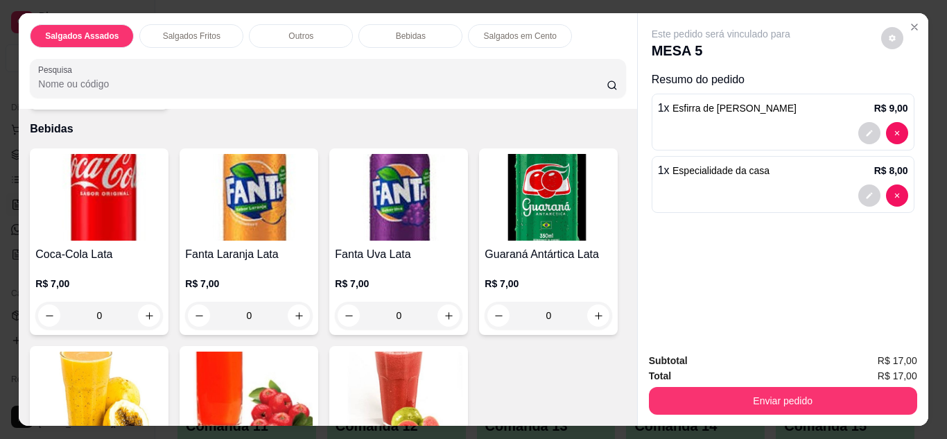
scroll to position [749, 0]
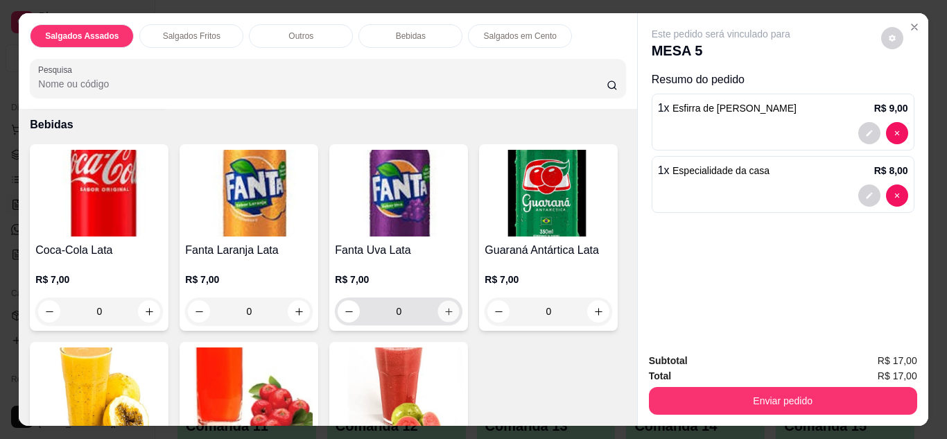
click at [446, 306] on icon "increase-product-quantity" at bounding box center [449, 311] width 10 height 10
type input "1"
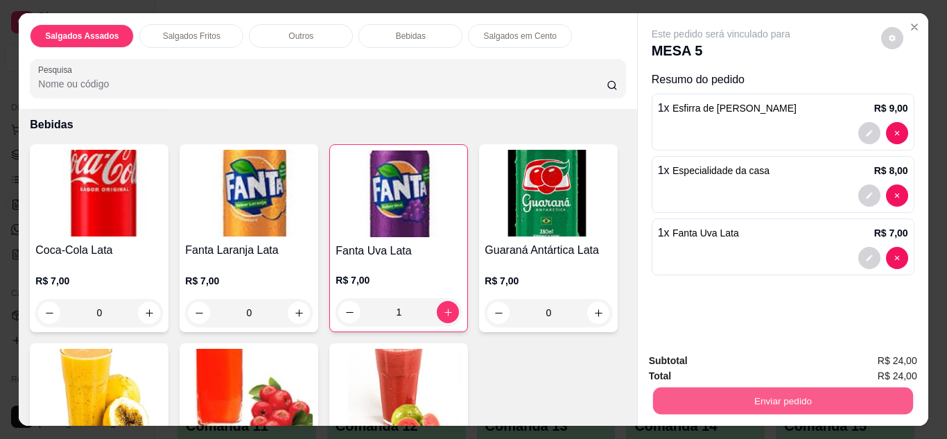
click at [696, 405] on button "Enviar pedido" at bounding box center [782, 400] width 260 height 27
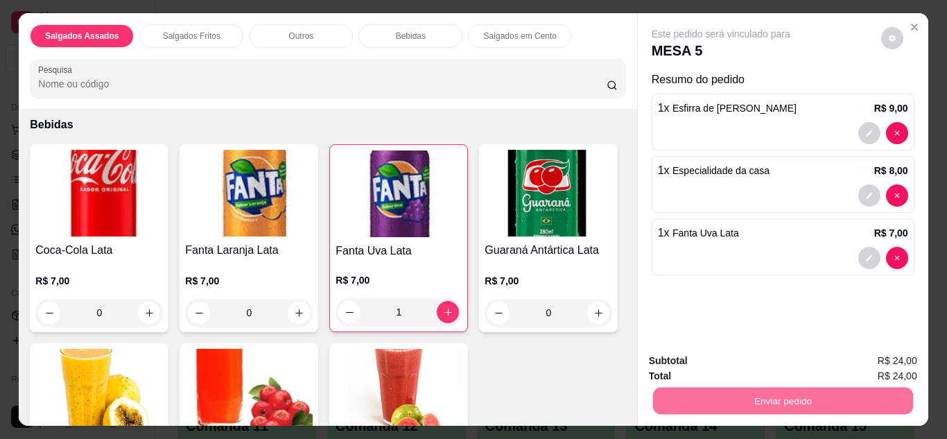
click at [873, 358] on button "Enviar pedido" at bounding box center [881, 362] width 76 height 26
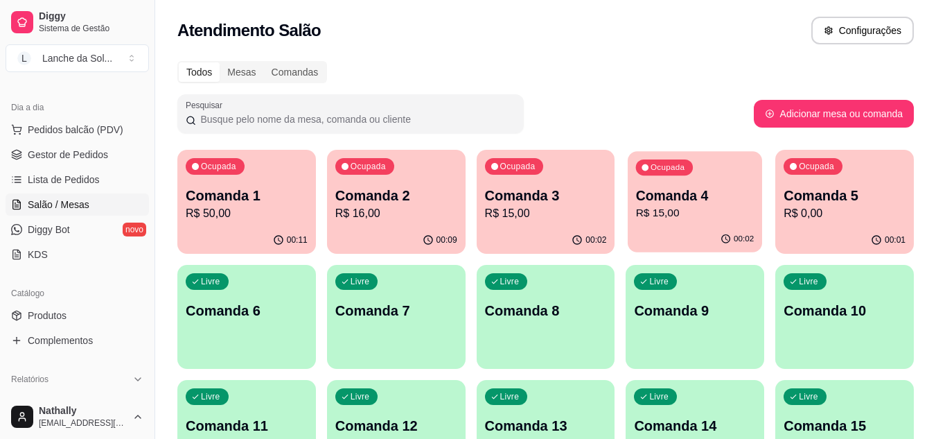
click at [697, 202] on p "Comanda 4" at bounding box center [695, 195] width 119 height 19
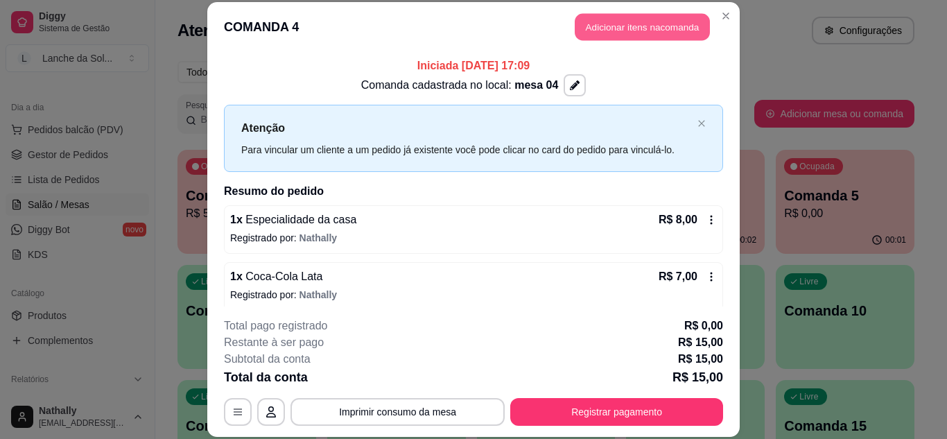
click at [604, 33] on button "Adicionar itens na comanda" at bounding box center [642, 27] width 135 height 27
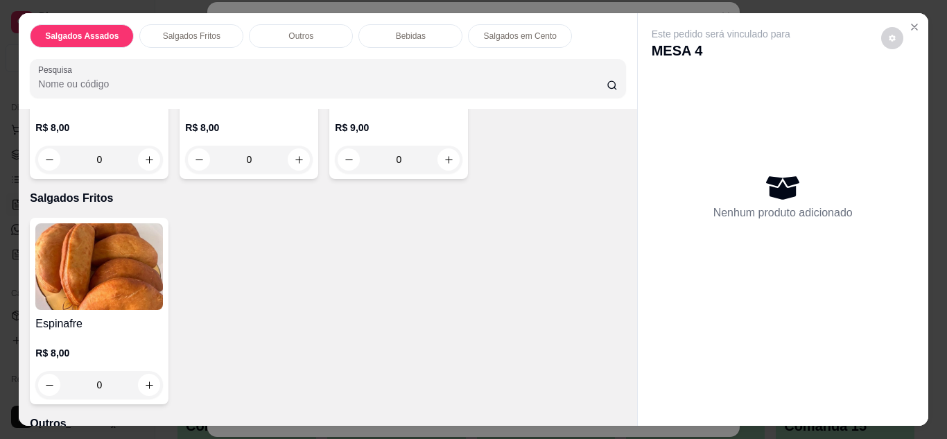
scroll to position [250, 0]
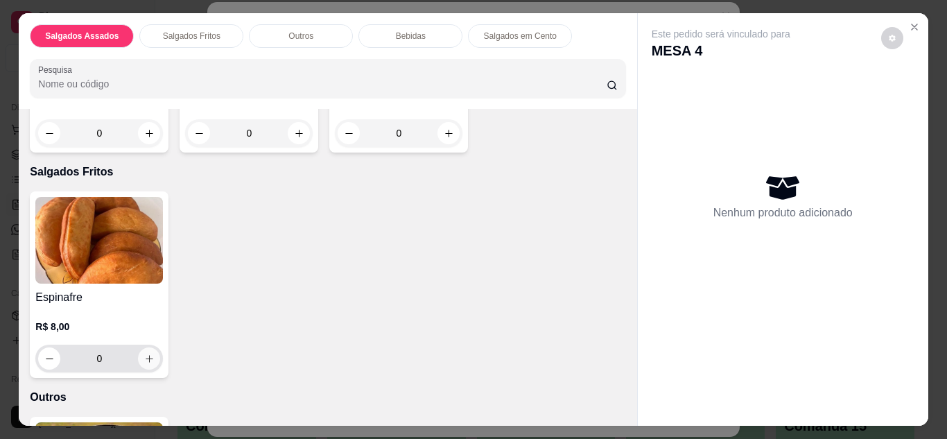
click at [144, 353] on icon "increase-product-quantity" at bounding box center [149, 358] width 10 height 10
type input "1"
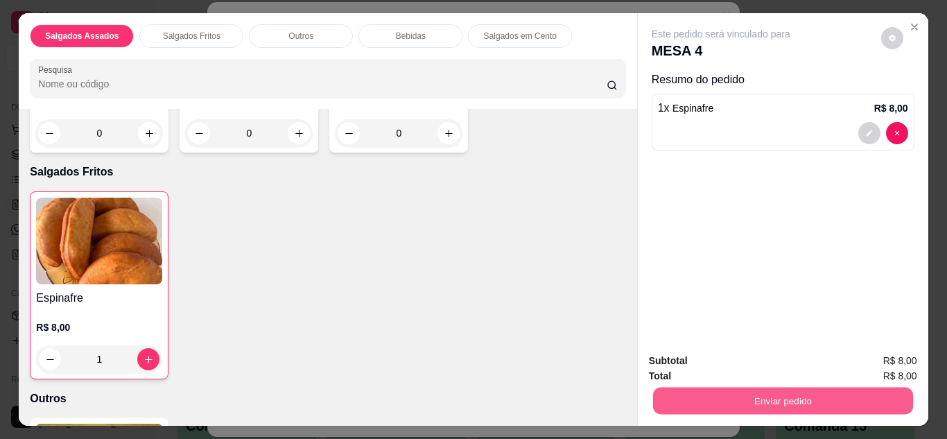
click at [681, 405] on button "Enviar pedido" at bounding box center [782, 400] width 260 height 27
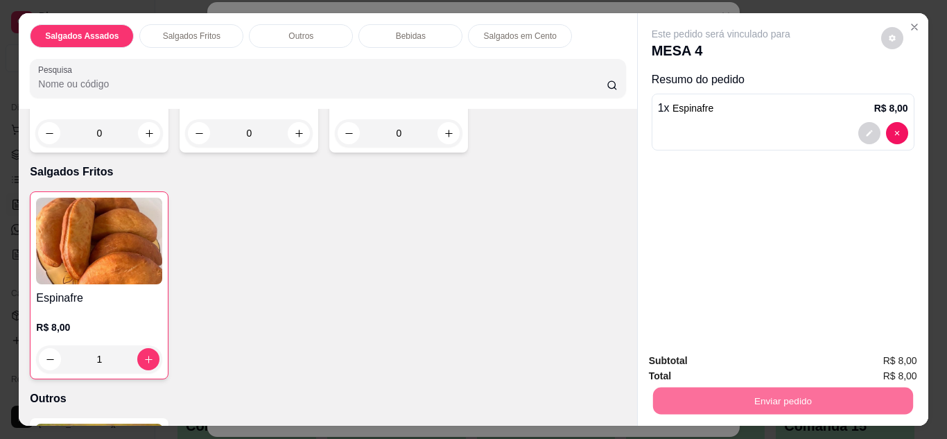
click at [868, 352] on button "Enviar pedido" at bounding box center [881, 362] width 76 height 26
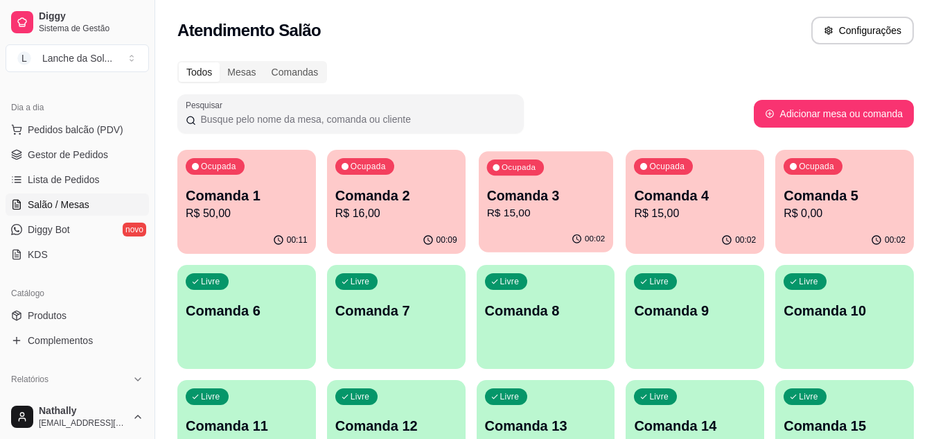
click at [498, 206] on p "R$ 15,00" at bounding box center [546, 213] width 119 height 16
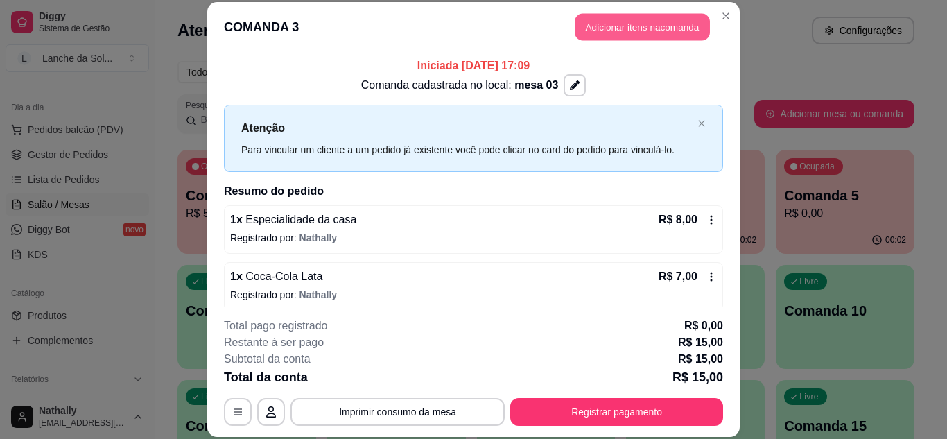
click at [626, 19] on button "Adicionar itens na comanda" at bounding box center [642, 27] width 135 height 27
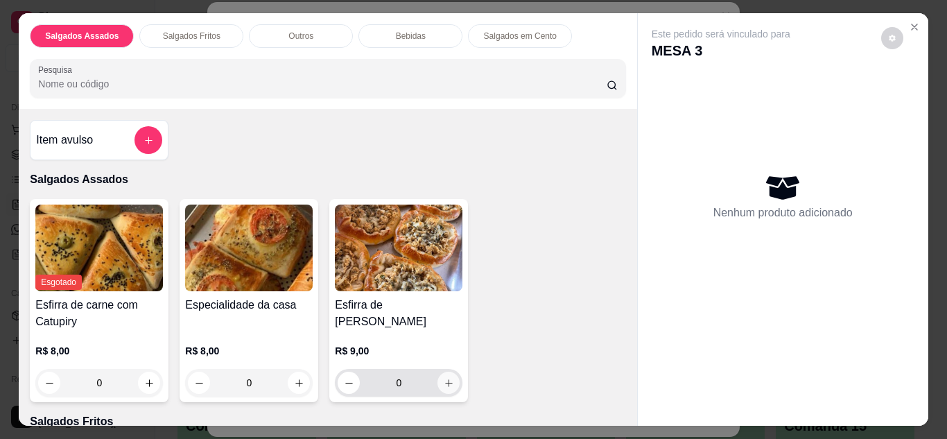
click at [446, 378] on icon "increase-product-quantity" at bounding box center [449, 383] width 10 height 10
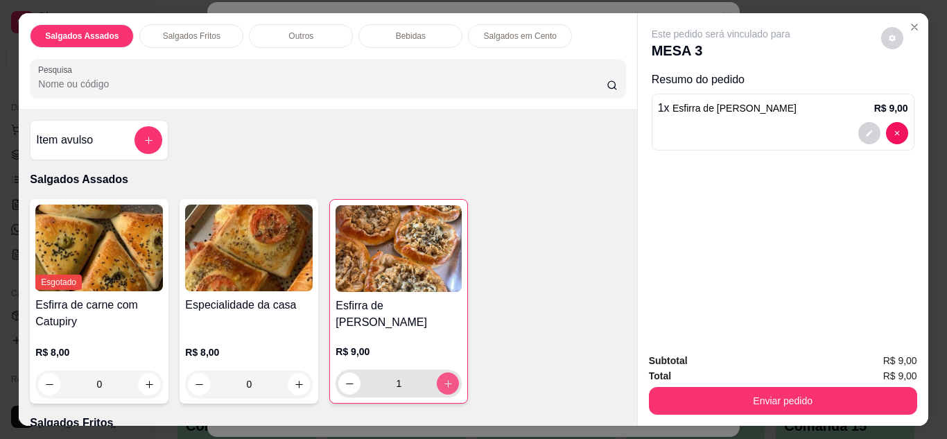
type input "1"
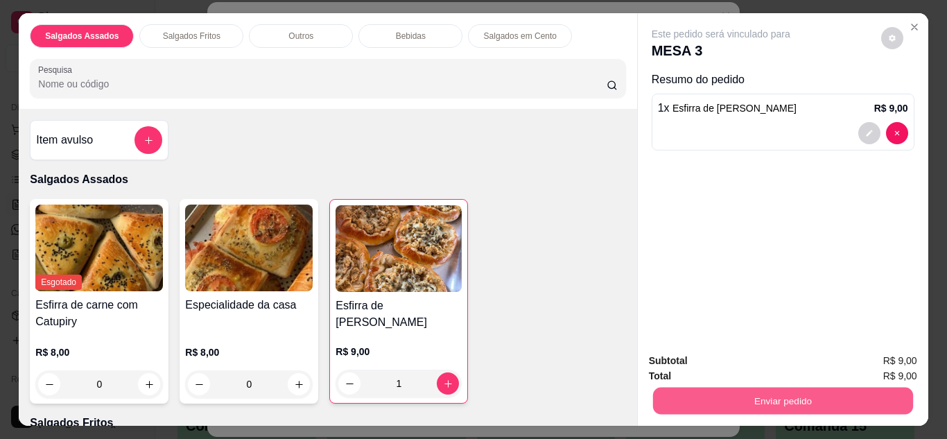
click at [694, 399] on button "Enviar pedido" at bounding box center [782, 400] width 260 height 27
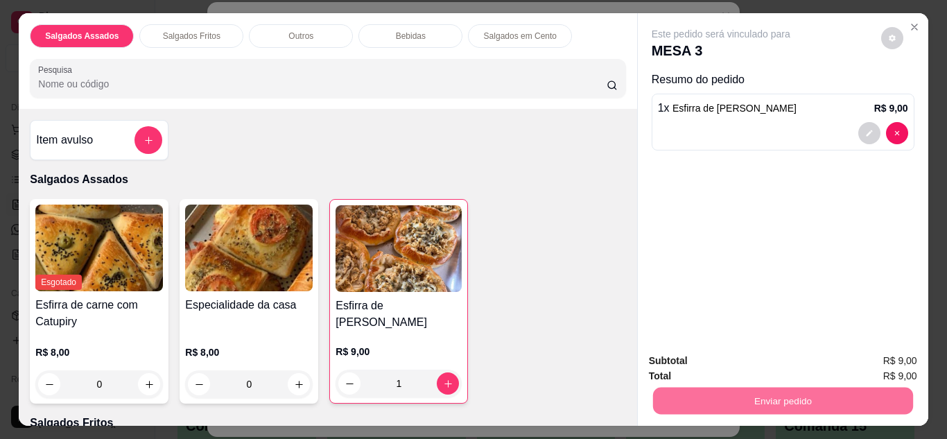
click at [880, 356] on button "Enviar pedido" at bounding box center [881, 362] width 76 height 26
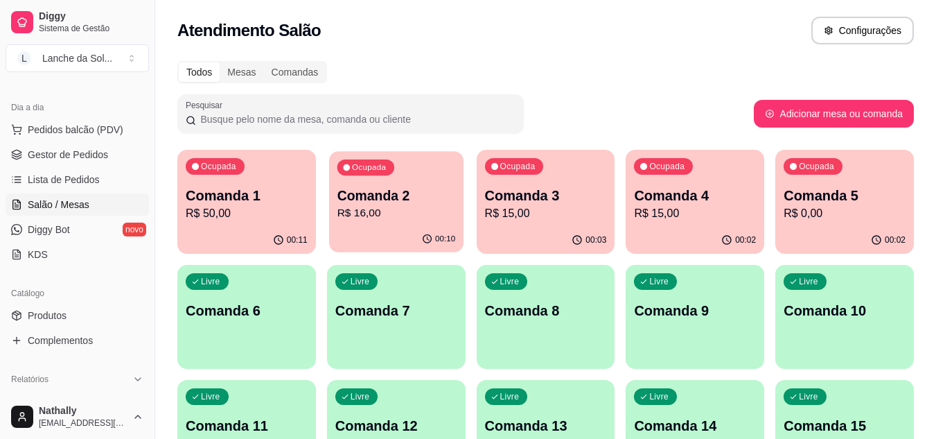
click at [387, 194] on p "Comanda 2" at bounding box center [396, 195] width 119 height 19
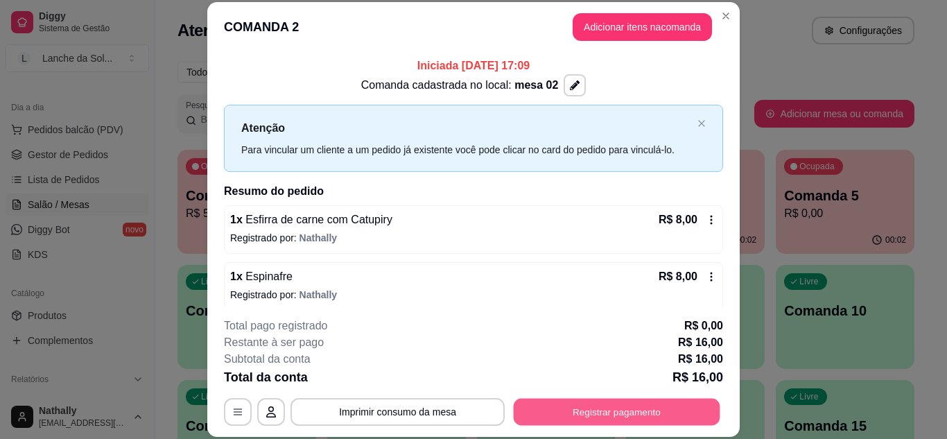
click at [576, 405] on button "Registrar pagamento" at bounding box center [617, 411] width 207 height 27
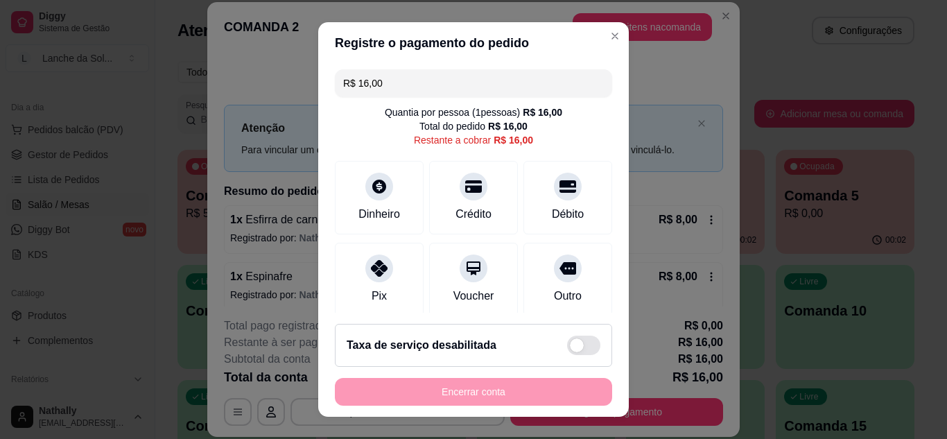
click at [348, 290] on div "Pix" at bounding box center [379, 279] width 89 height 73
type input "R$ 0,00"
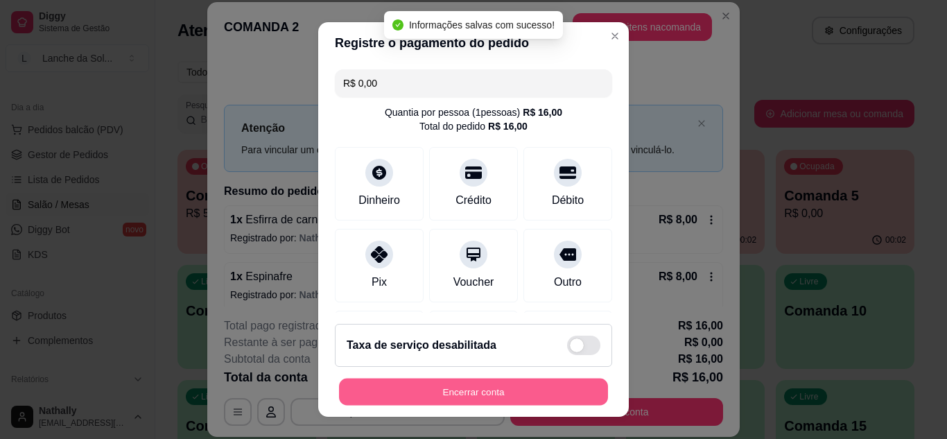
click at [411, 383] on button "Encerrar conta" at bounding box center [473, 391] width 269 height 27
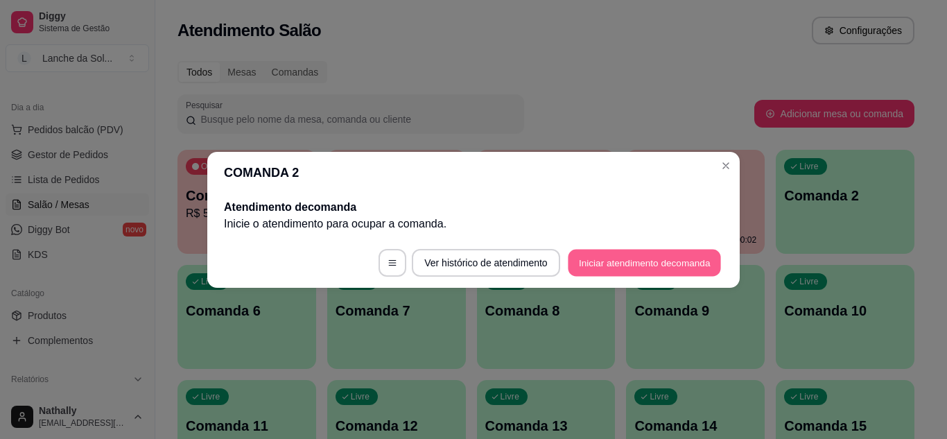
click at [645, 273] on button "Iniciar atendimento de comanda" at bounding box center [644, 262] width 153 height 27
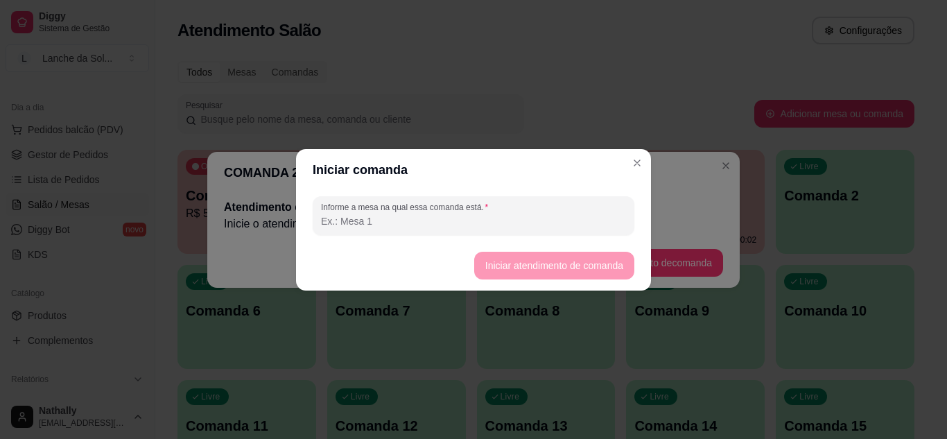
click at [566, 227] on input "Informe a mesa na qual essa comanda está." at bounding box center [473, 221] width 305 height 14
type input "mesa 02"
click at [481, 262] on button "Iniciar atendimento de comanda" at bounding box center [553, 265] width 155 height 27
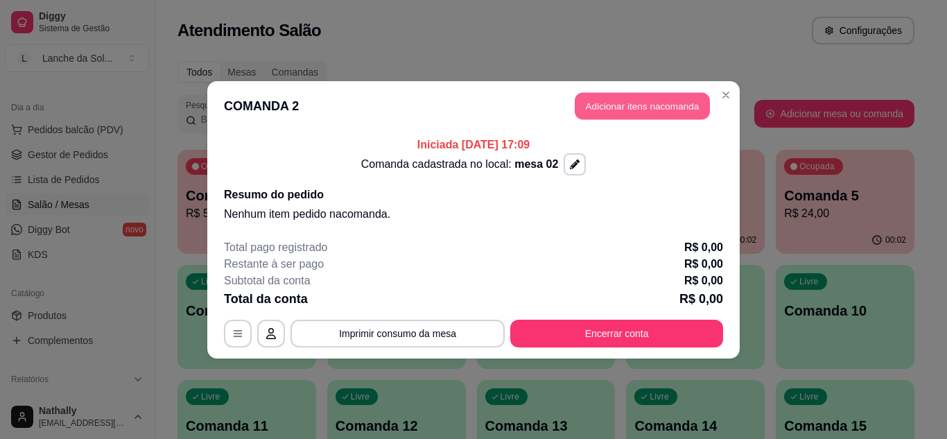
click at [624, 107] on button "Adicionar itens na comanda" at bounding box center [642, 105] width 135 height 27
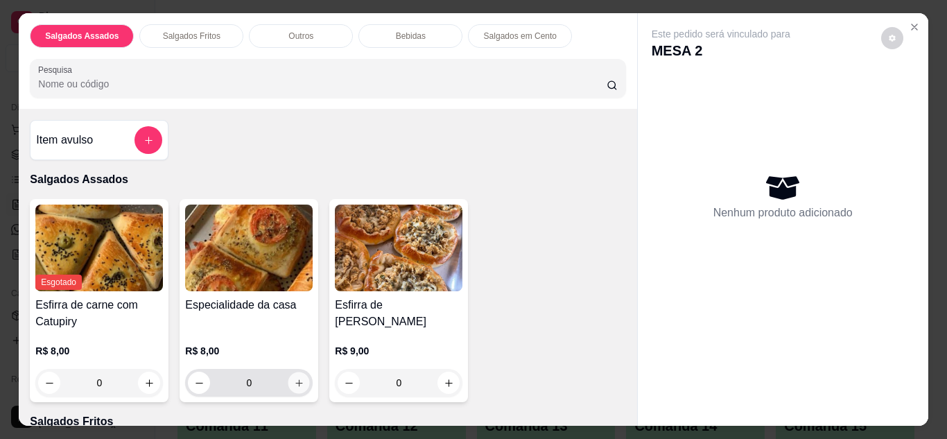
click at [304, 376] on button "increase-product-quantity" at bounding box center [298, 382] width 21 height 21
type input "1"
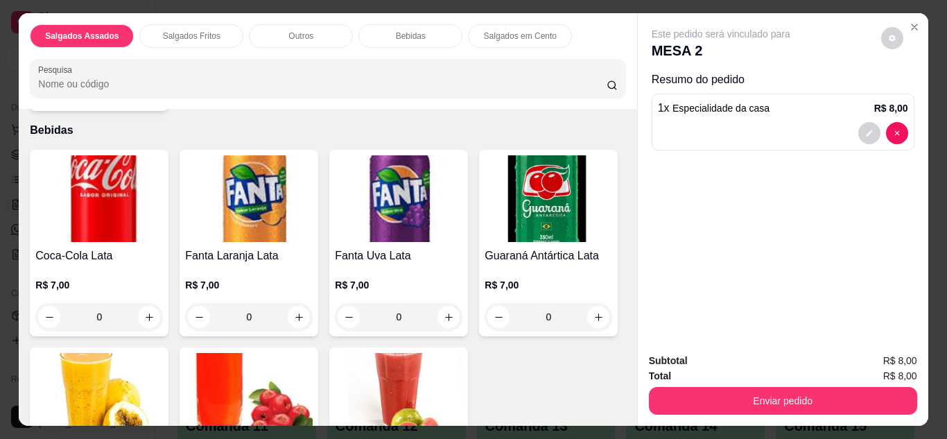
scroll to position [749, 0]
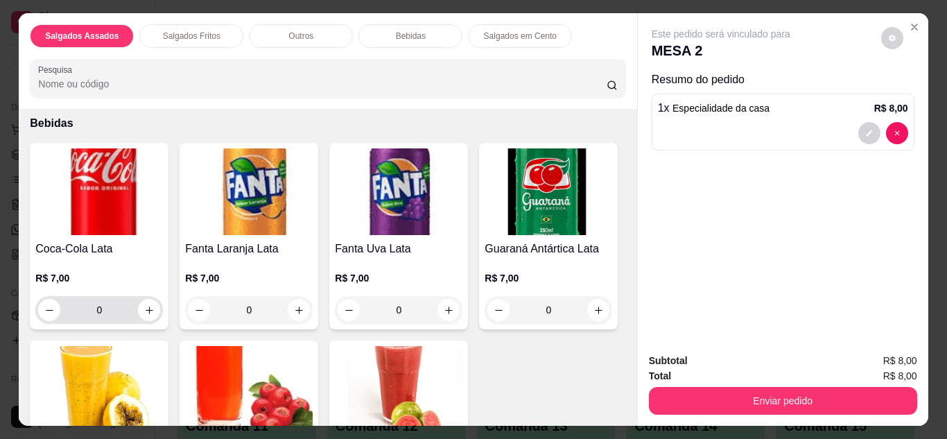
click at [145, 316] on div "0" at bounding box center [99, 310] width 122 height 28
click at [144, 305] on icon "increase-product-quantity" at bounding box center [149, 310] width 10 height 10
type input "1"
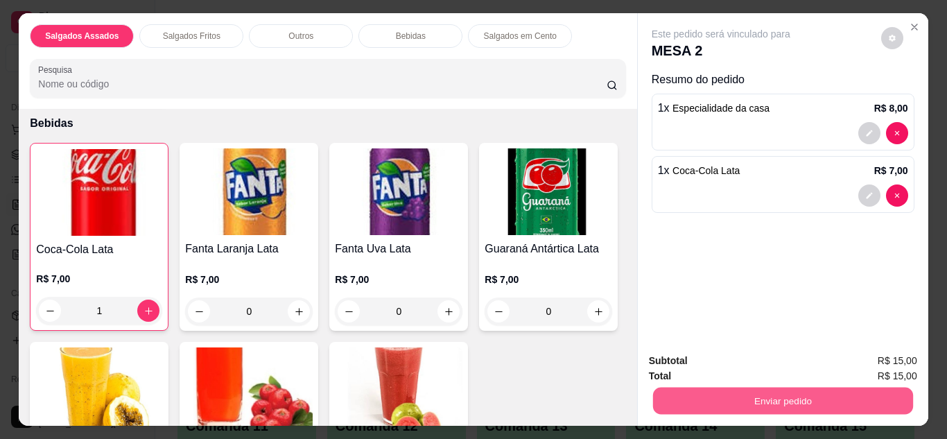
click at [715, 392] on button "Enviar pedido" at bounding box center [782, 400] width 260 height 27
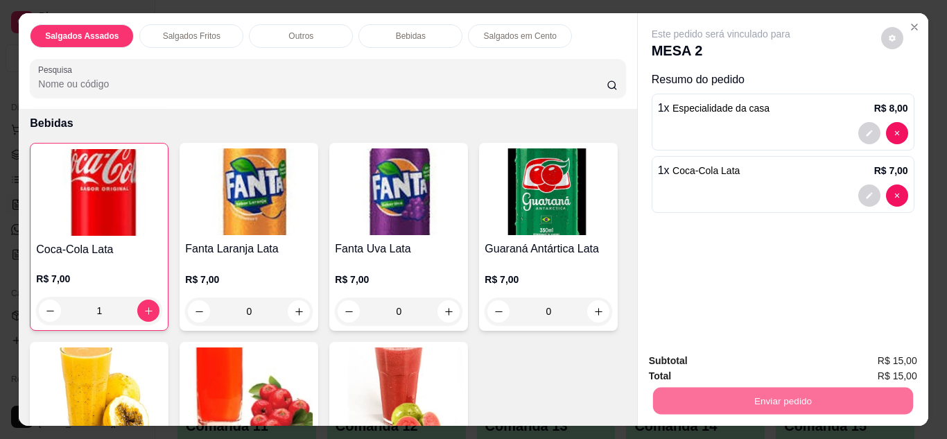
click at [879, 358] on button "Enviar pedido" at bounding box center [881, 362] width 76 height 26
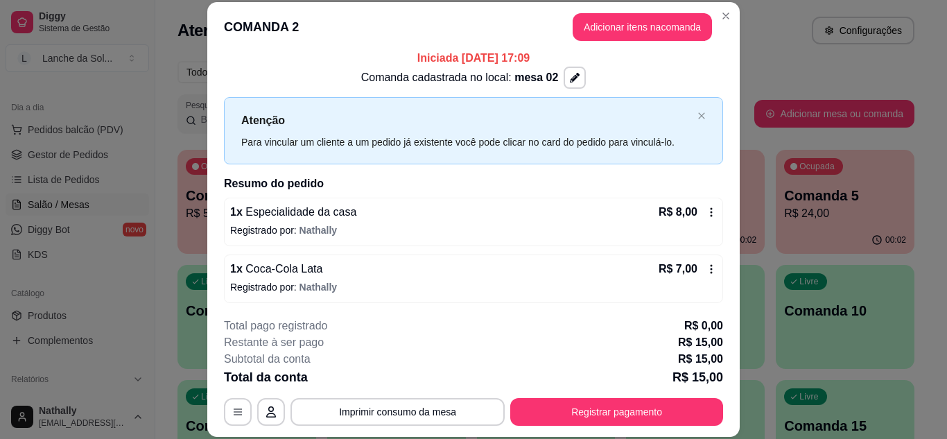
scroll to position [10, 0]
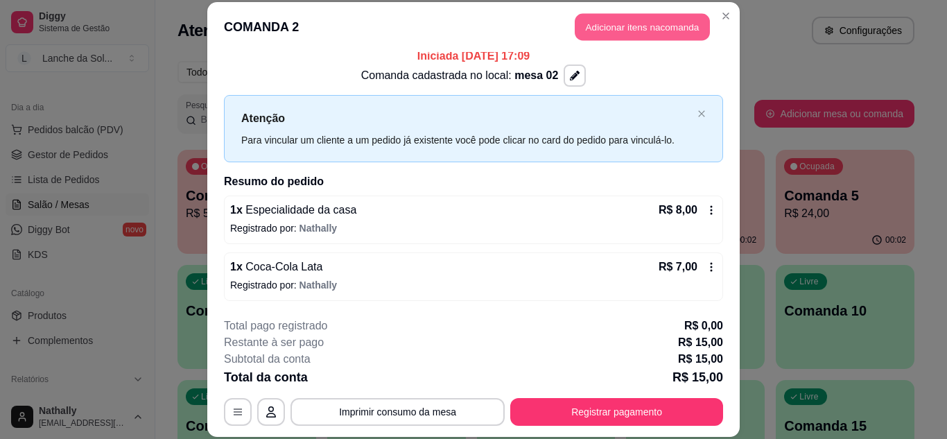
click at [586, 33] on button "Adicionar itens na comanda" at bounding box center [642, 27] width 135 height 27
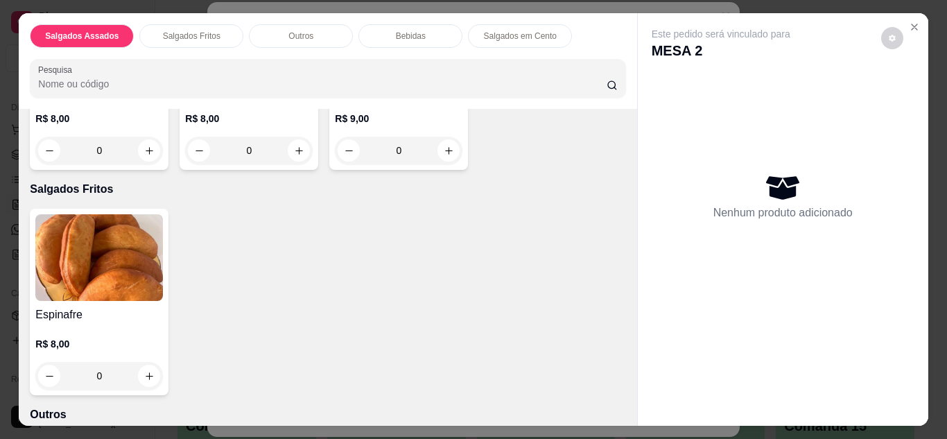
scroll to position [250, 0]
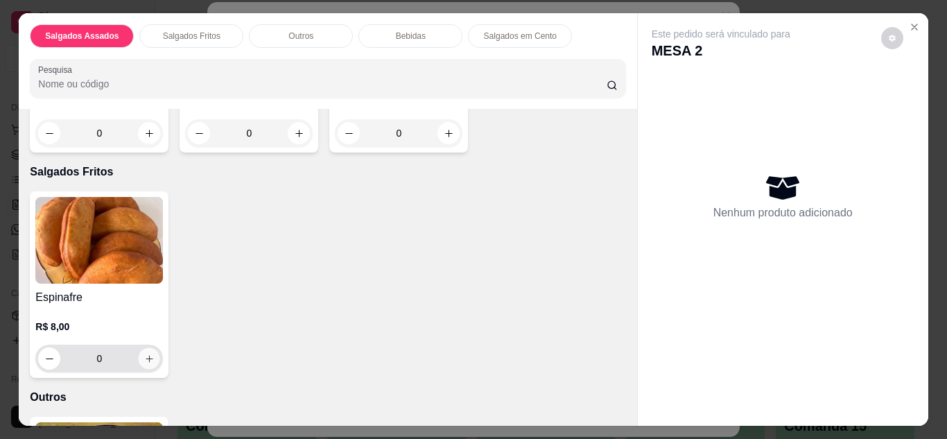
click at [147, 353] on icon "increase-product-quantity" at bounding box center [149, 358] width 10 height 10
type input "1"
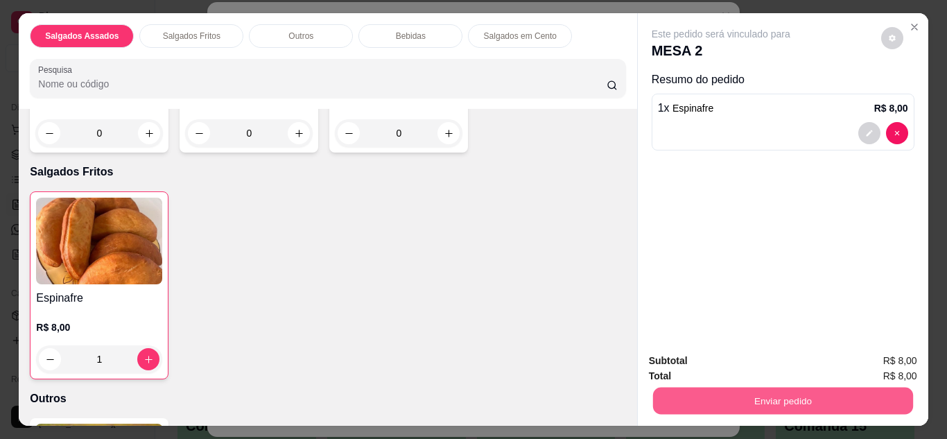
click at [675, 387] on button "Enviar pedido" at bounding box center [782, 400] width 260 height 27
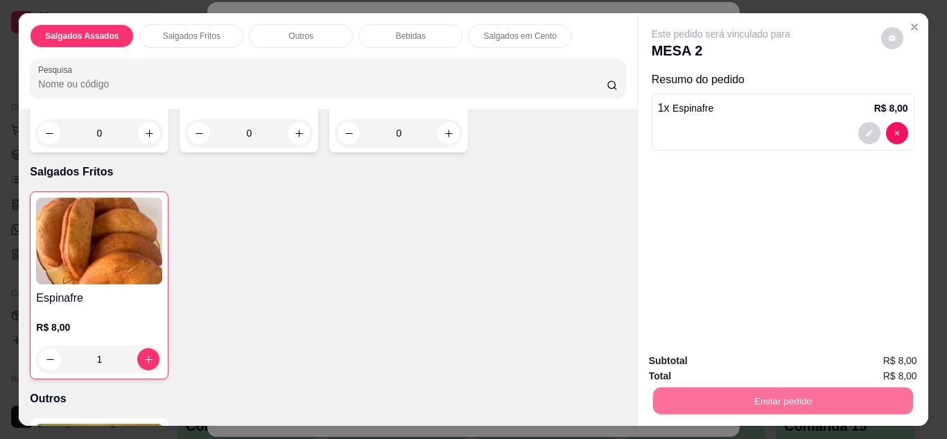
click at [868, 359] on button "Enviar pedido" at bounding box center [881, 362] width 76 height 26
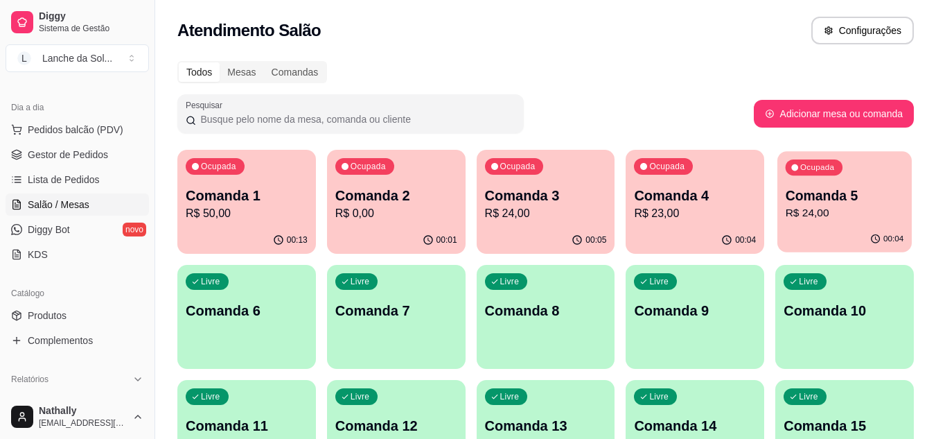
click at [815, 200] on p "Comanda 5" at bounding box center [845, 195] width 119 height 19
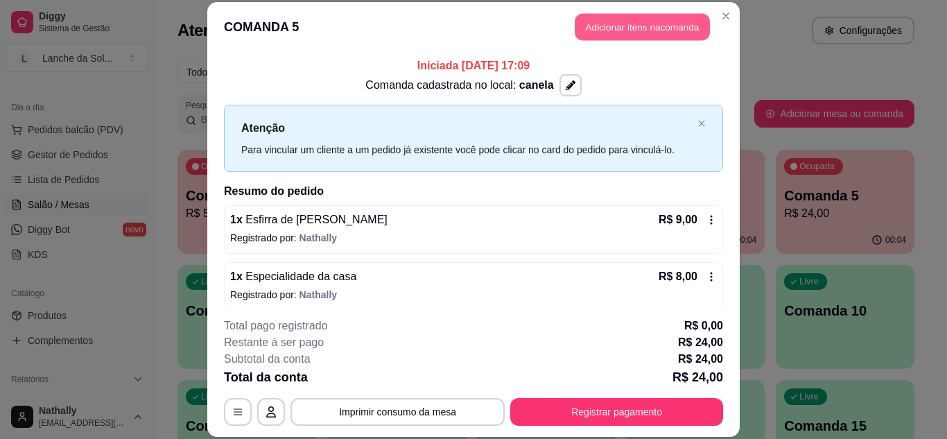
click at [674, 24] on button "Adicionar itens na comanda" at bounding box center [642, 27] width 135 height 27
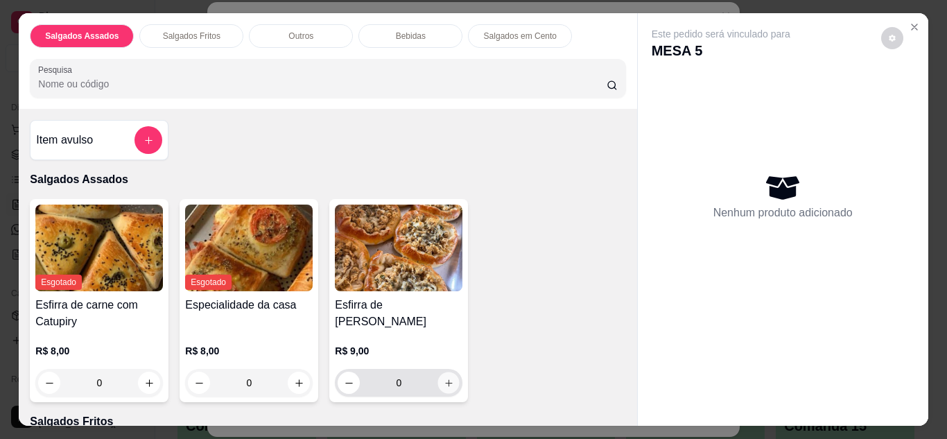
click at [446, 378] on icon "increase-product-quantity" at bounding box center [449, 383] width 10 height 10
type input "1"
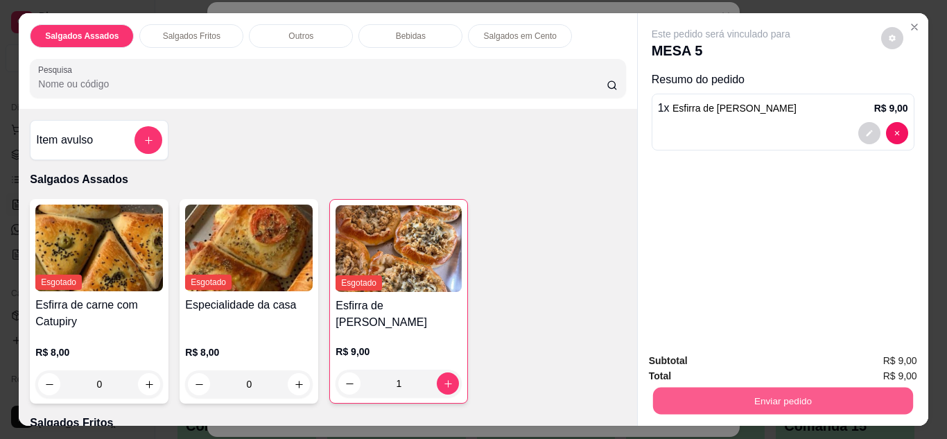
click at [699, 392] on button "Enviar pedido" at bounding box center [782, 400] width 260 height 27
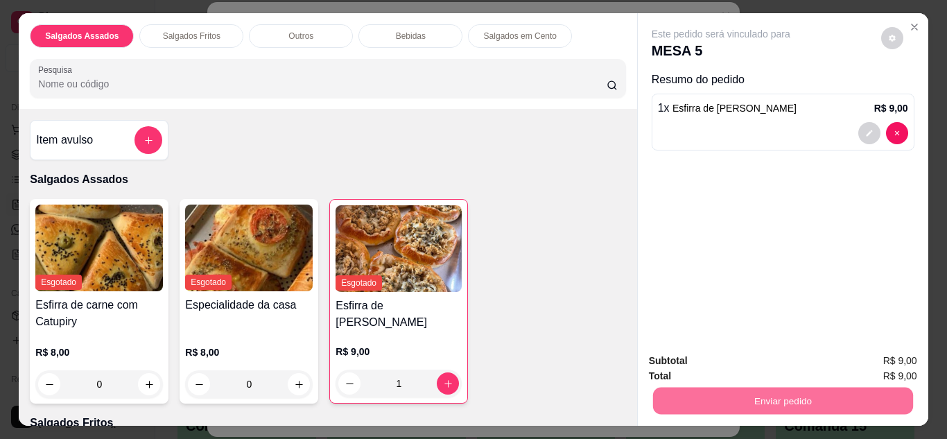
click at [870, 362] on button "Enviar pedido" at bounding box center [881, 362] width 76 height 26
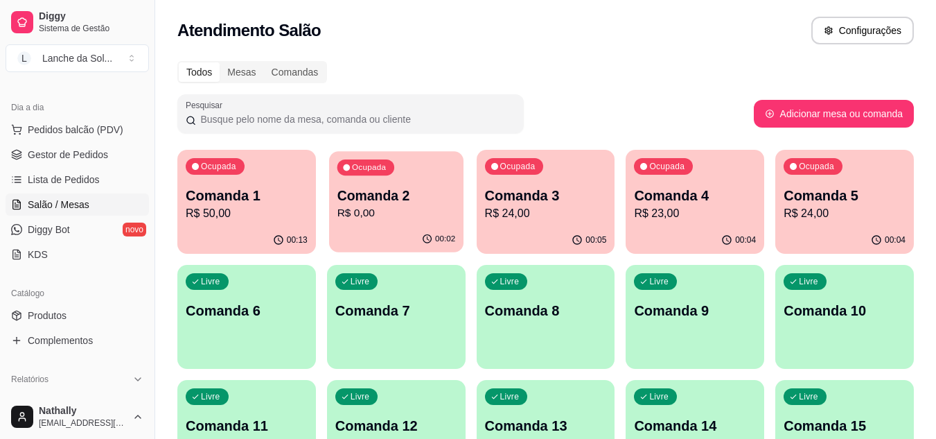
click at [381, 199] on p "Comanda 2" at bounding box center [396, 195] width 119 height 19
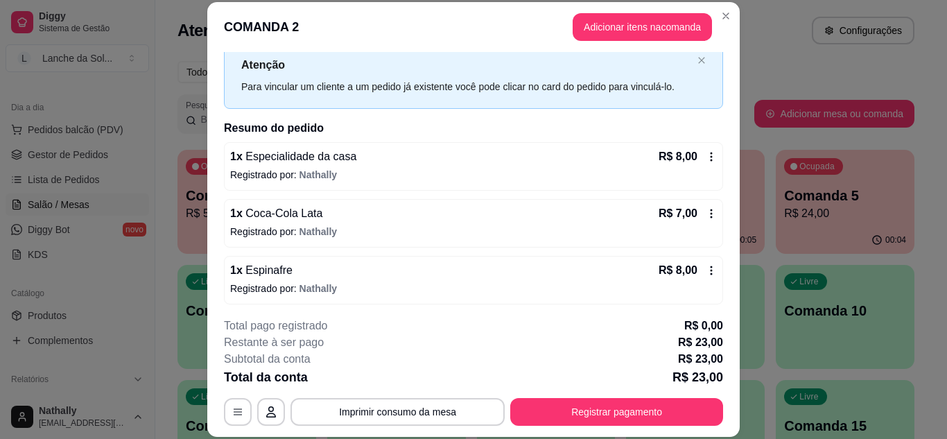
scroll to position [67, 0]
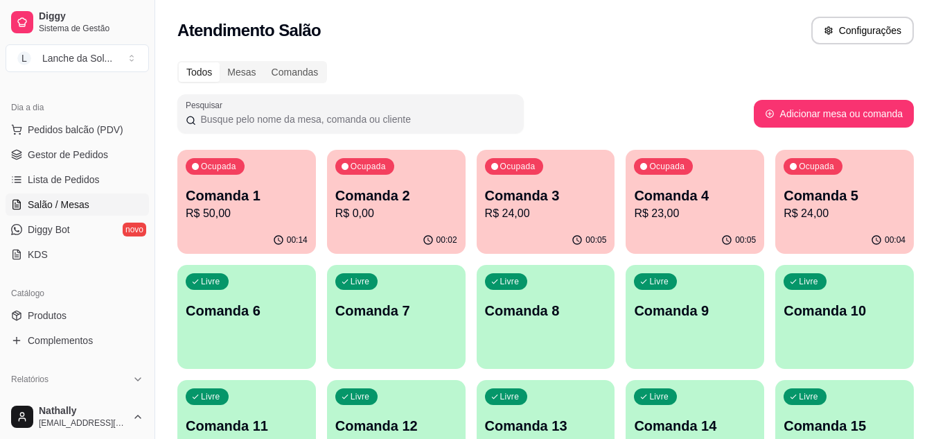
click at [548, 192] on p "Comanda 3" at bounding box center [546, 195] width 122 height 19
click at [269, 172] on div "Ocupada Comanda 1 R$ 50,00" at bounding box center [247, 188] width 134 height 75
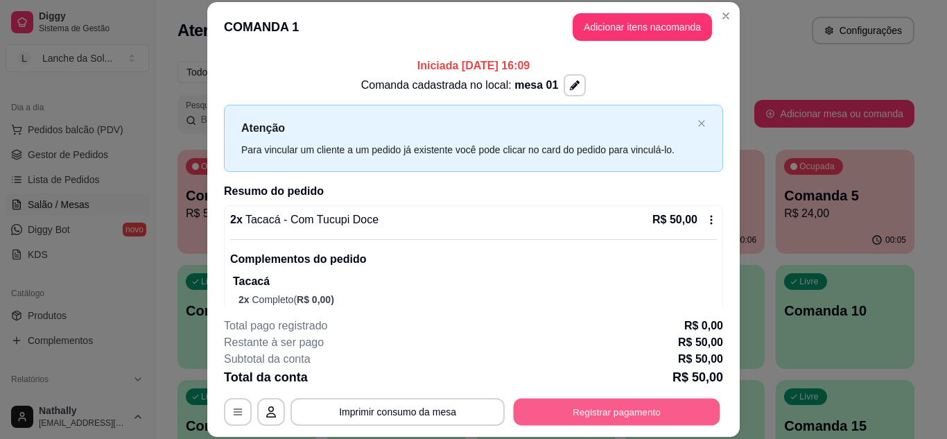
click at [611, 409] on button "Registrar pagamento" at bounding box center [617, 411] width 207 height 27
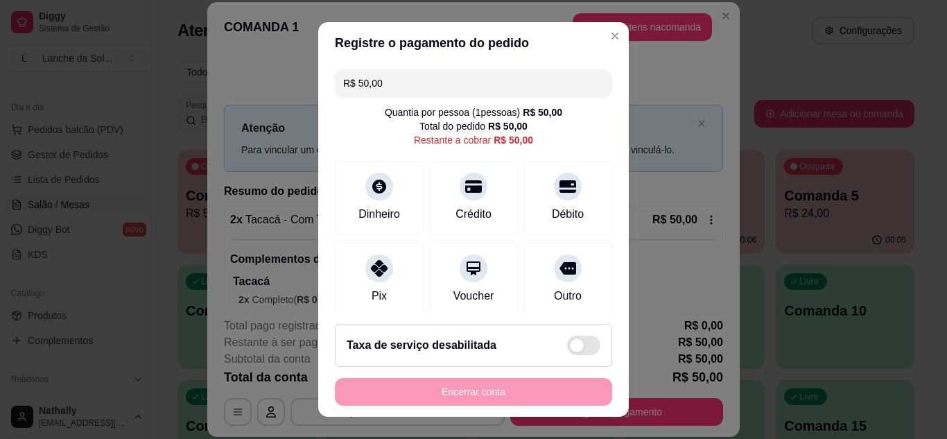
click at [358, 250] on div "Pix" at bounding box center [379, 279] width 89 height 73
type input "R$ 0,00"
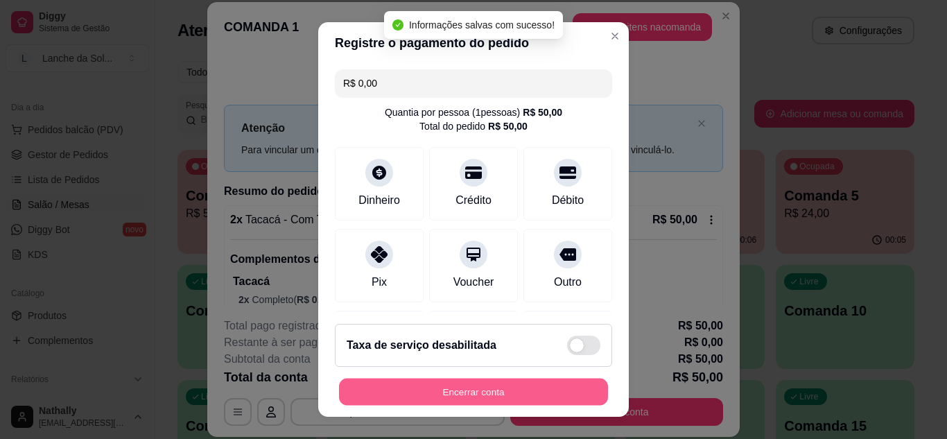
click at [446, 394] on button "Encerrar conta" at bounding box center [473, 391] width 269 height 27
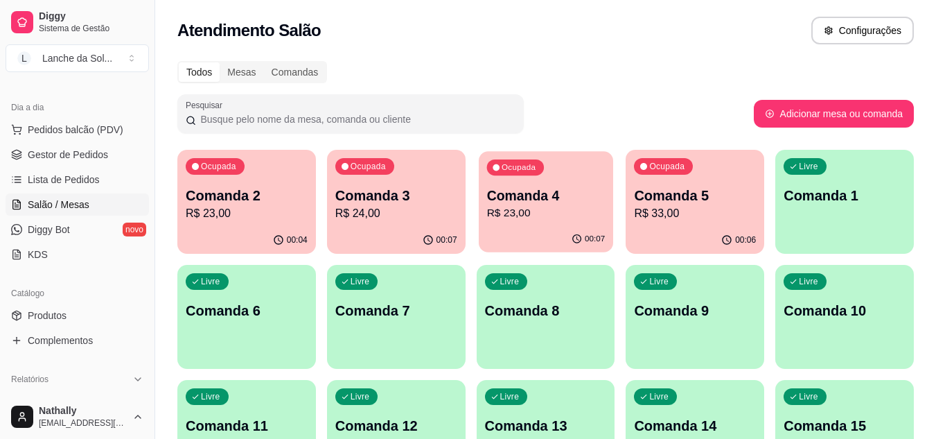
click at [498, 221] on p "R$ 23,00" at bounding box center [546, 213] width 119 height 16
click at [396, 194] on p "Comanda 3" at bounding box center [396, 195] width 119 height 19
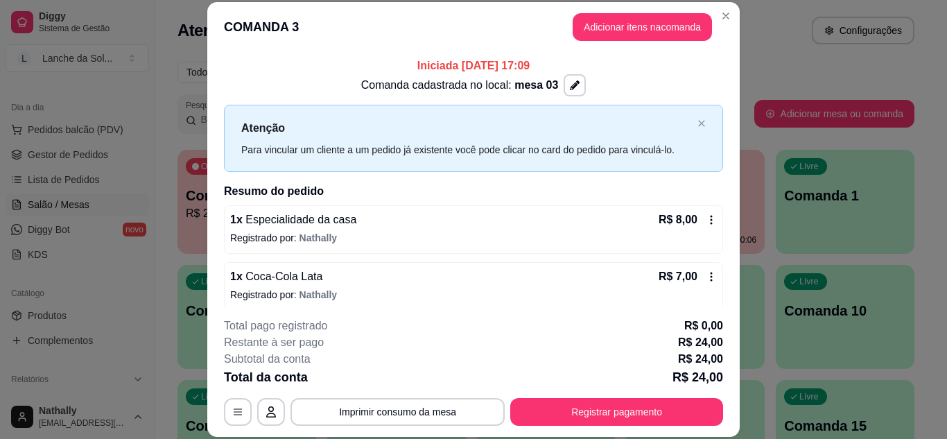
click at [723, 299] on div "Iniciada [DATE] 17:09 Comanda cadastrada no local: mesa 03 Atenção Para vincula…" at bounding box center [473, 179] width 532 height 254
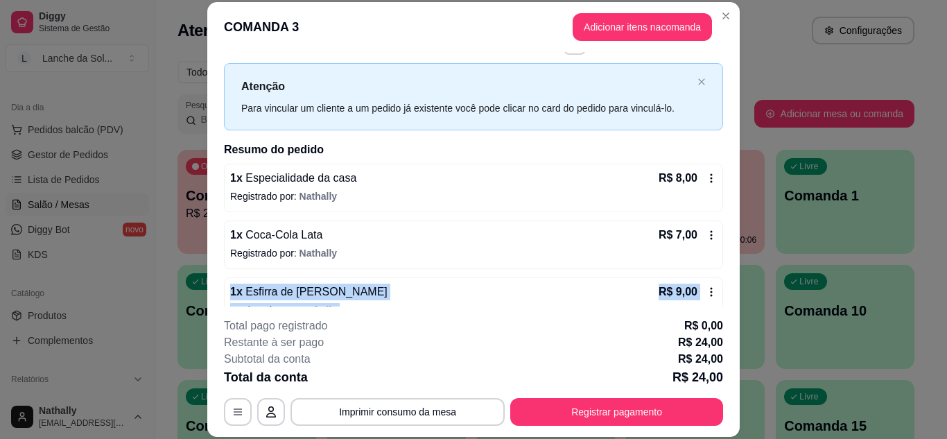
click at [723, 299] on div "Iniciada [DATE] 17:09 Comanda cadastrada no local: mesa 03 Atenção Para vincula…" at bounding box center [473, 179] width 532 height 254
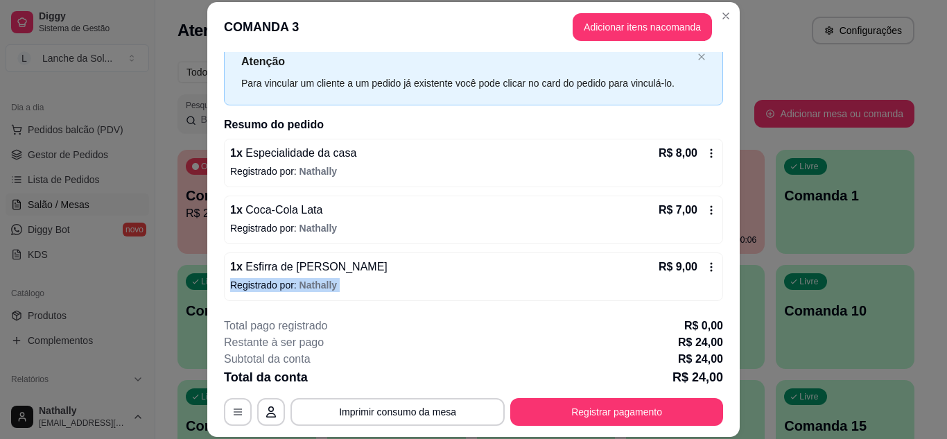
click at [723, 299] on div "Iniciada [DATE] 17:09 Comanda cadastrada no local: mesa 03 Atenção Para vincula…" at bounding box center [473, 179] width 532 height 254
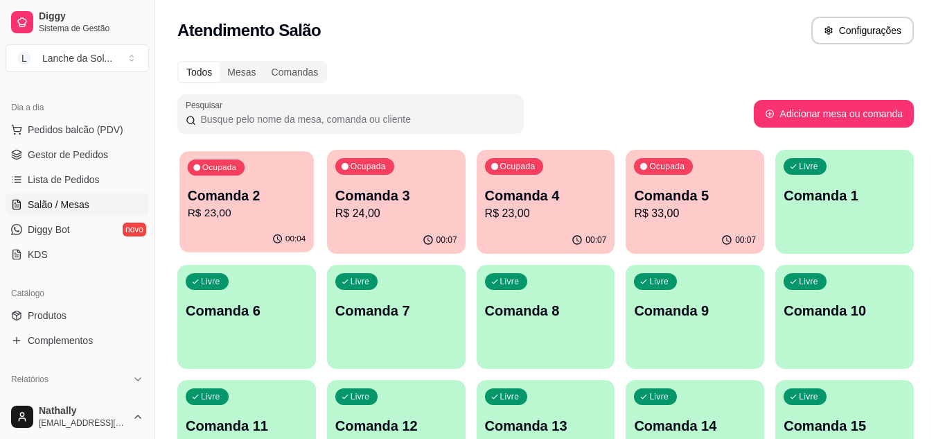
click at [270, 222] on div "Ocupada Comanda 2 R$ 23,00" at bounding box center [247, 188] width 134 height 75
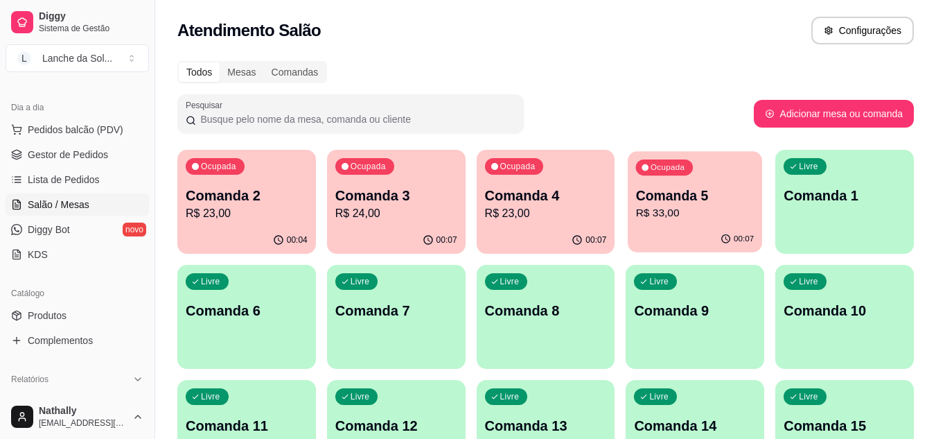
click at [694, 210] on p "R$ 33,00" at bounding box center [695, 213] width 119 height 16
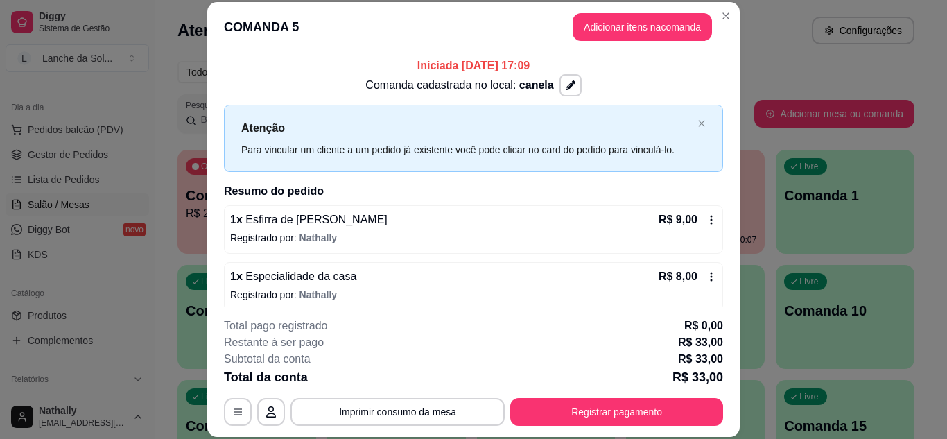
click at [634, 12] on header "COMANDA 5 Adicionar itens na comanda" at bounding box center [473, 27] width 532 height 50
click at [634, 17] on button "Adicionar itens na comanda" at bounding box center [642, 27] width 135 height 27
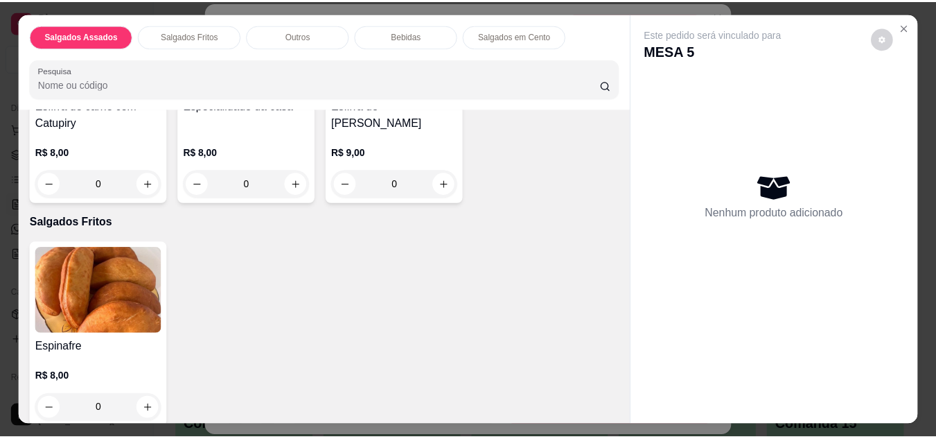
scroll to position [222, 0]
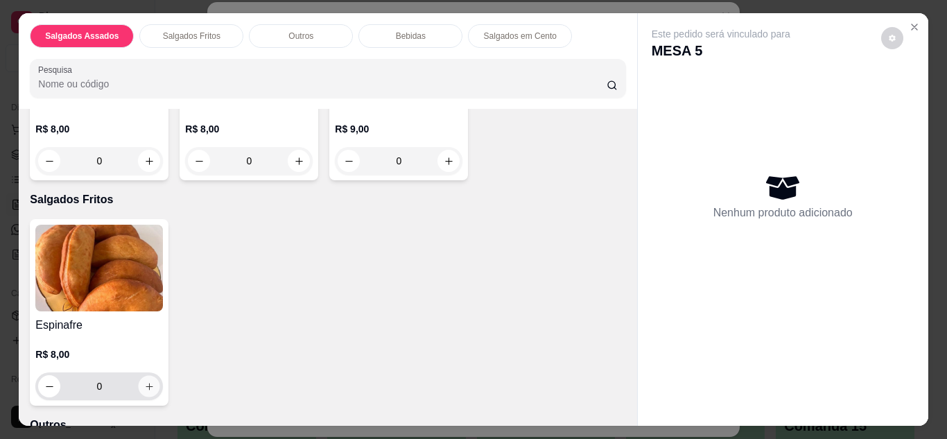
click at [144, 381] on icon "increase-product-quantity" at bounding box center [149, 386] width 10 height 10
type input "1"
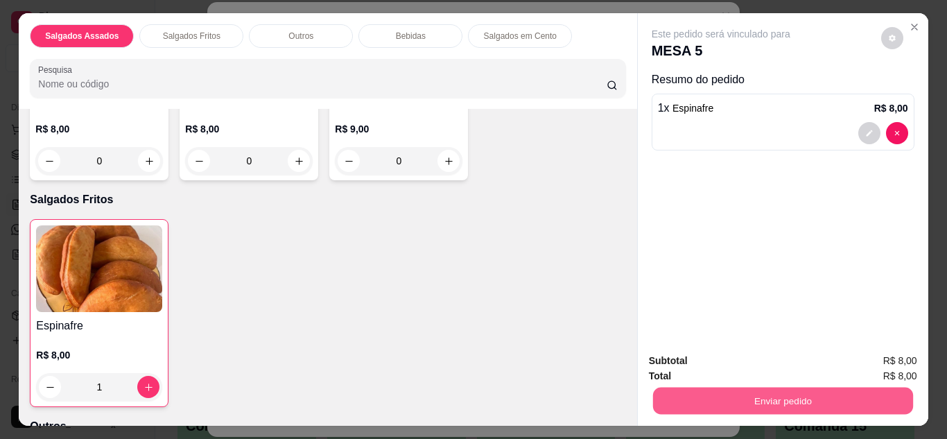
click at [704, 383] on div "Enviar pedido" at bounding box center [783, 398] width 268 height 31
click at [823, 387] on button "Enviar pedido" at bounding box center [782, 400] width 260 height 27
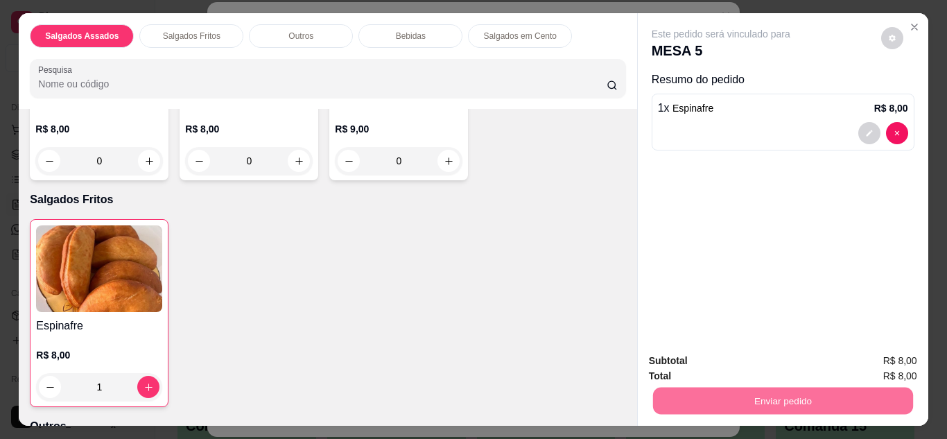
click at [880, 353] on button "Enviar pedido" at bounding box center [881, 362] width 76 height 26
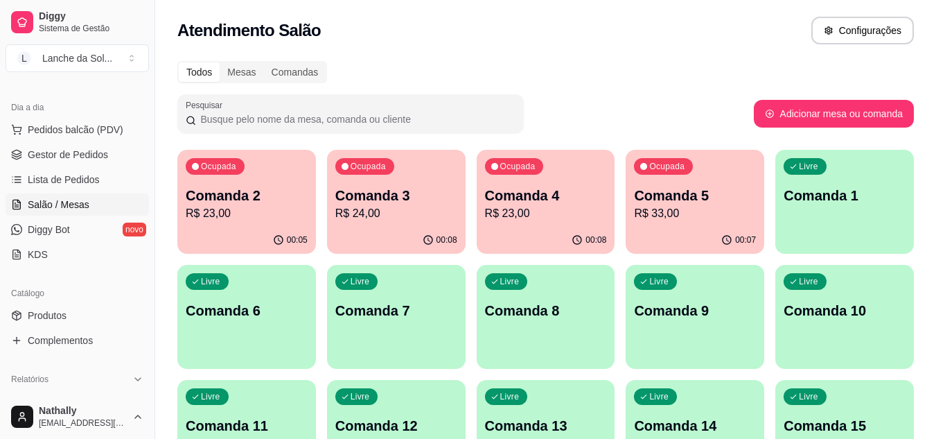
click at [85, 156] on span "Gestor de Pedidos" at bounding box center [68, 155] width 80 height 14
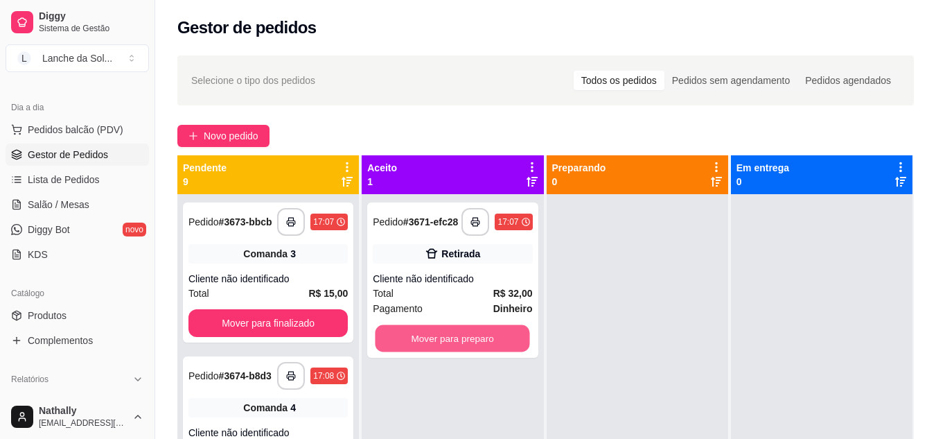
click at [439, 340] on button "Mover para preparo" at bounding box center [453, 338] width 155 height 27
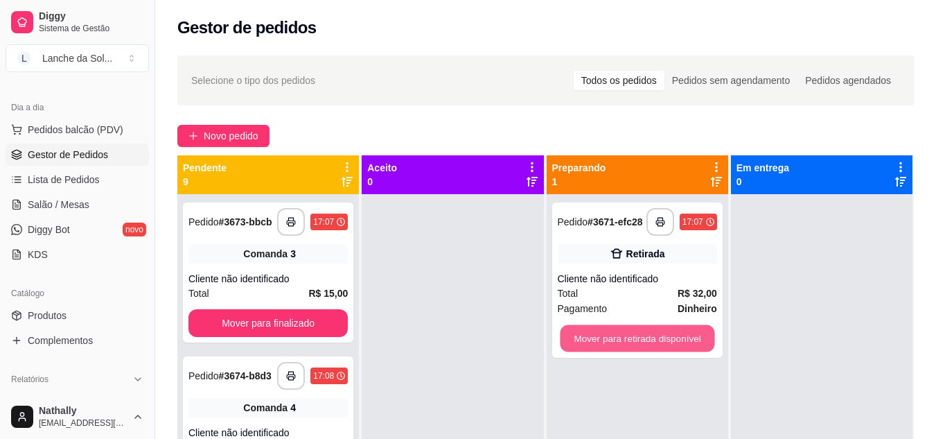
click at [615, 342] on button "Mover para retirada disponível" at bounding box center [637, 338] width 155 height 27
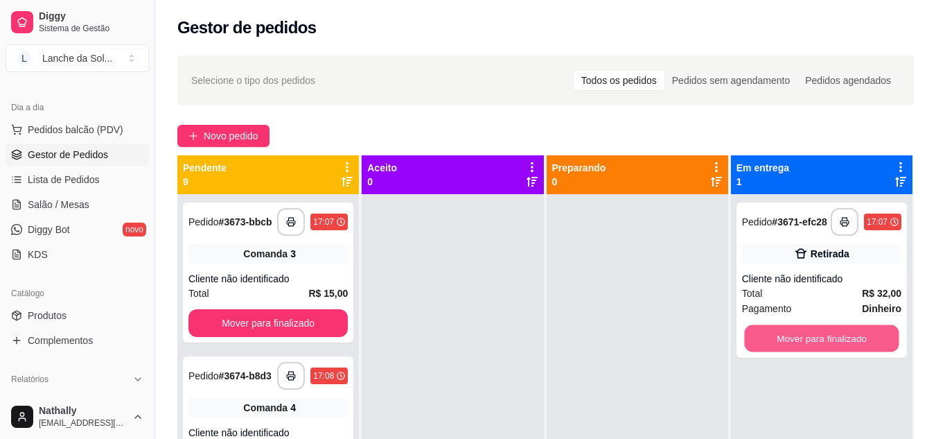
click at [767, 334] on button "Mover para finalizado" at bounding box center [821, 338] width 155 height 27
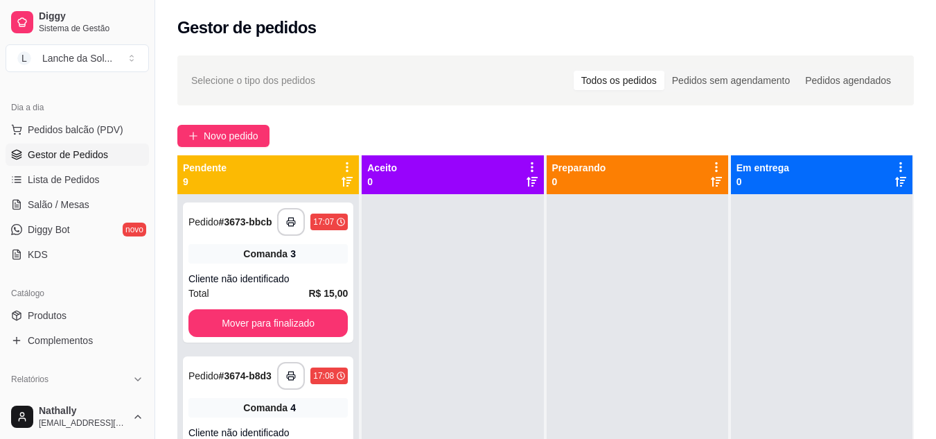
click at [50, 314] on span "Produtos" at bounding box center [47, 315] width 39 height 14
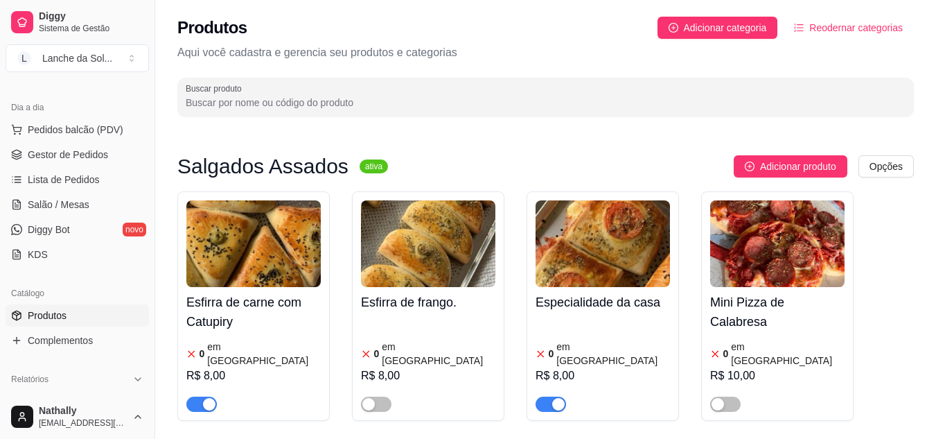
click at [201, 396] on button "button" at bounding box center [201, 403] width 30 height 15
click at [549, 396] on button "button" at bounding box center [551, 403] width 30 height 15
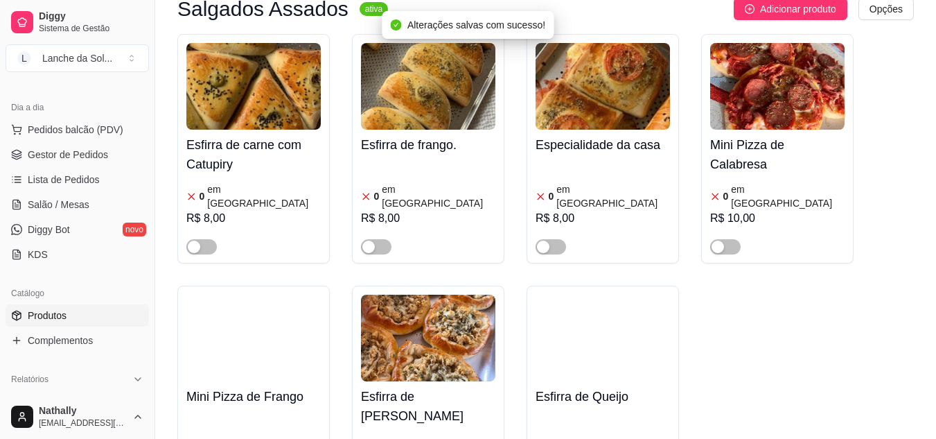
scroll to position [268, 0]
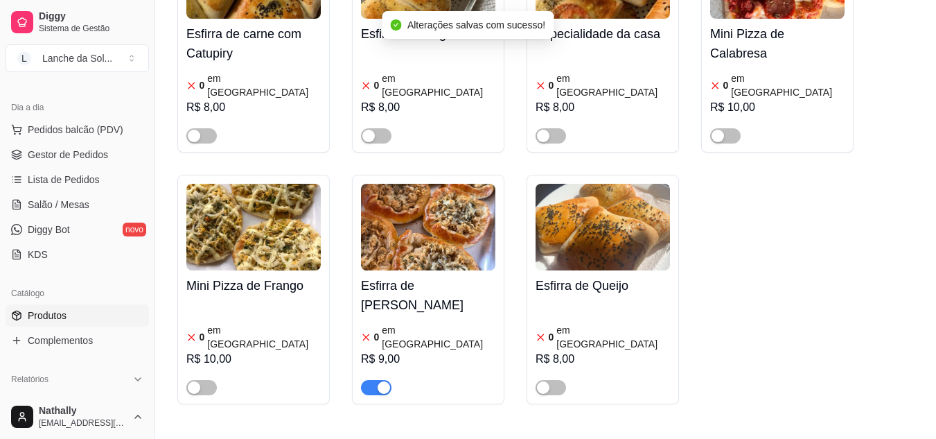
click at [374, 380] on button "button" at bounding box center [376, 387] width 30 height 15
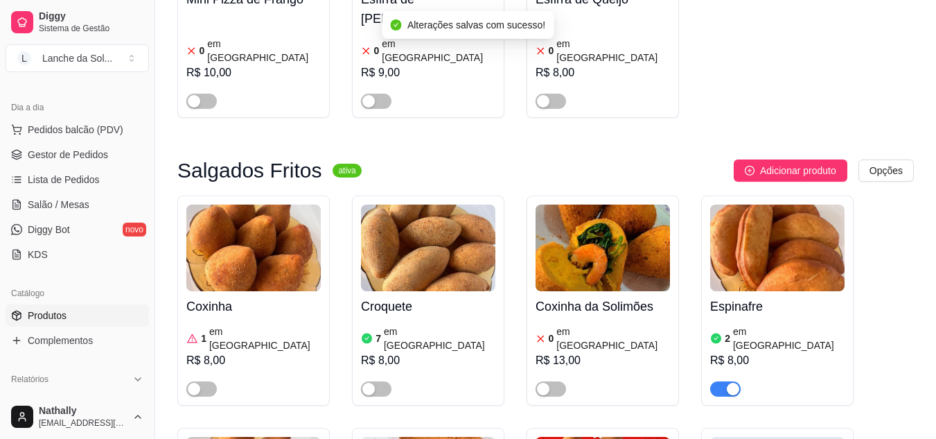
scroll to position [591, 0]
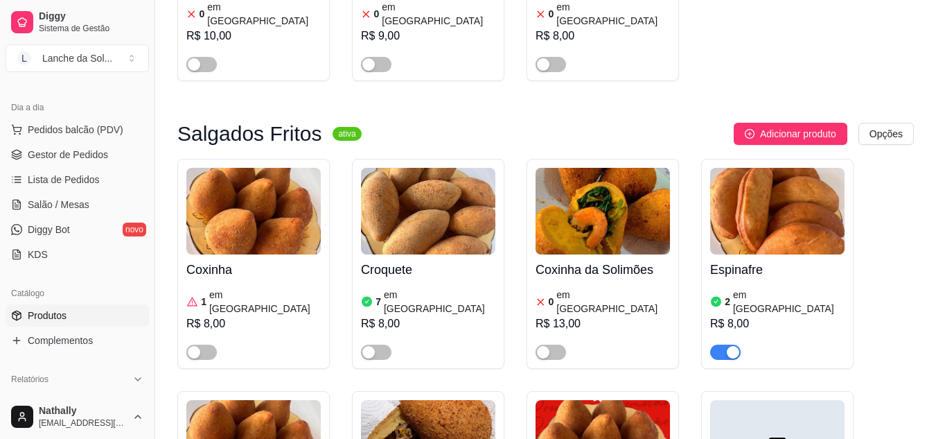
click at [379, 344] on span "button" at bounding box center [376, 351] width 30 height 15
click at [380, 346] on div "button" at bounding box center [384, 352] width 12 height 12
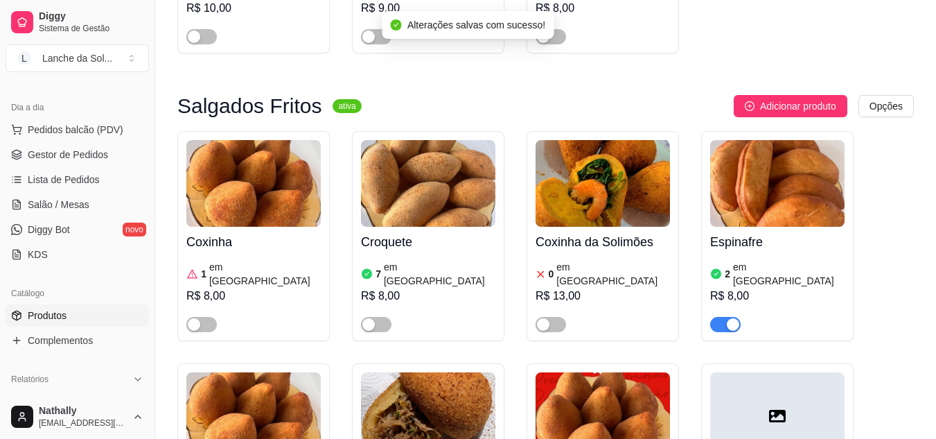
scroll to position [749, 0]
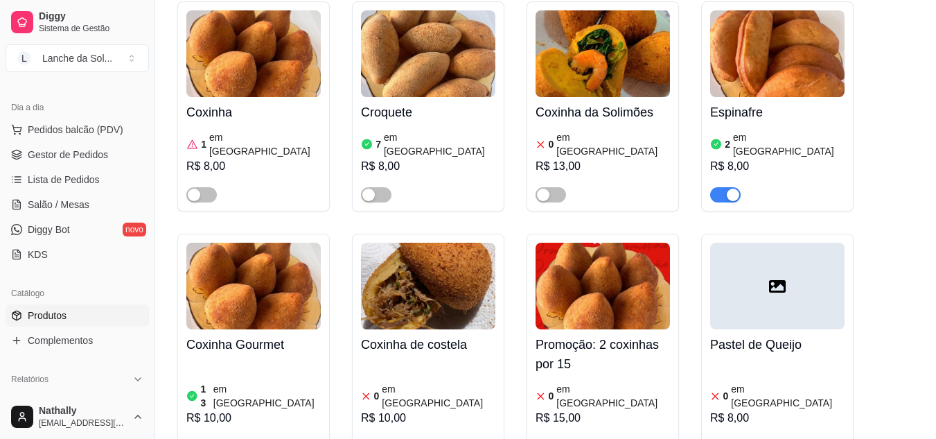
click at [419, 329] on div "Coxinha de costela 0 em estoque R$ 10,00" at bounding box center [428, 391] width 134 height 125
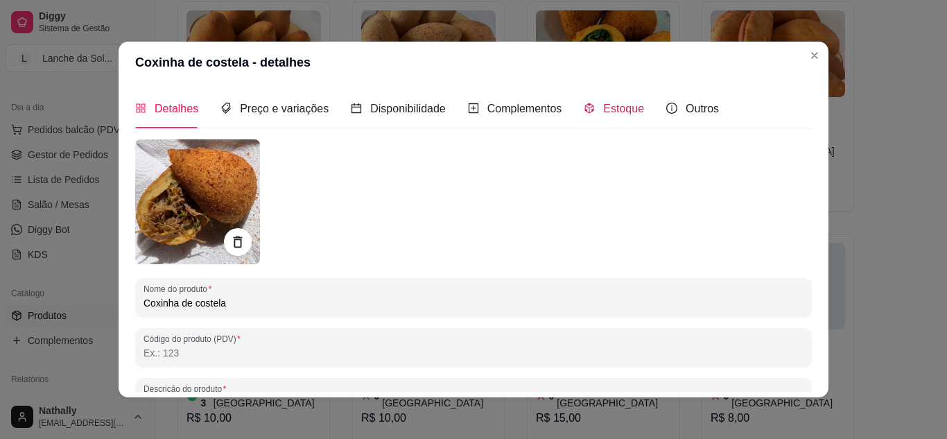
click at [603, 110] on span "Estoque" at bounding box center [623, 109] width 41 height 12
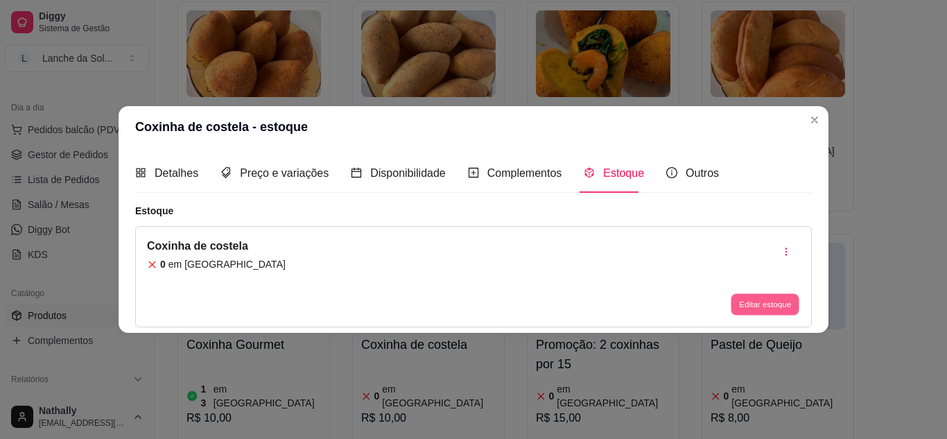
click at [750, 310] on button "Editar estoque" at bounding box center [765, 304] width 68 height 21
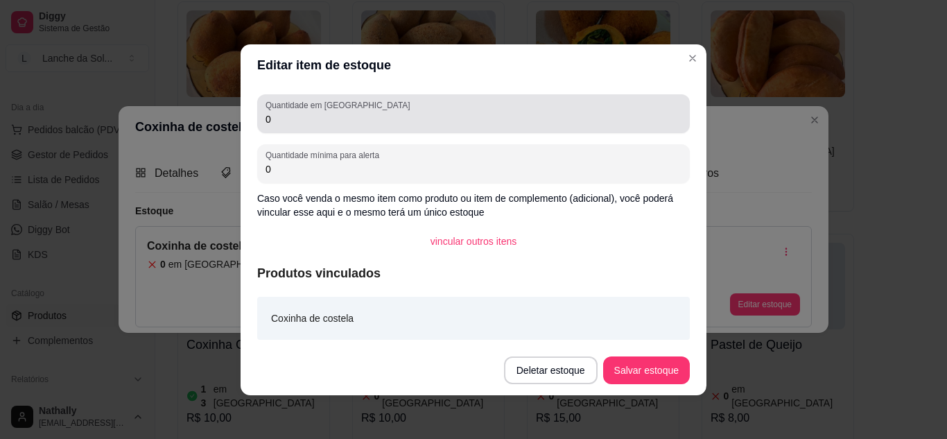
click at [604, 120] on input "0" at bounding box center [473, 119] width 416 height 14
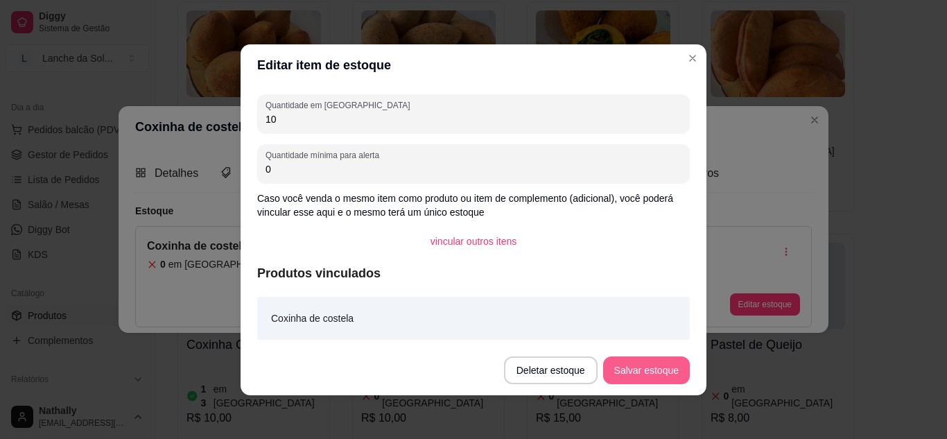
type input "10"
click at [617, 370] on button "Salvar estoque" at bounding box center [646, 369] width 85 height 27
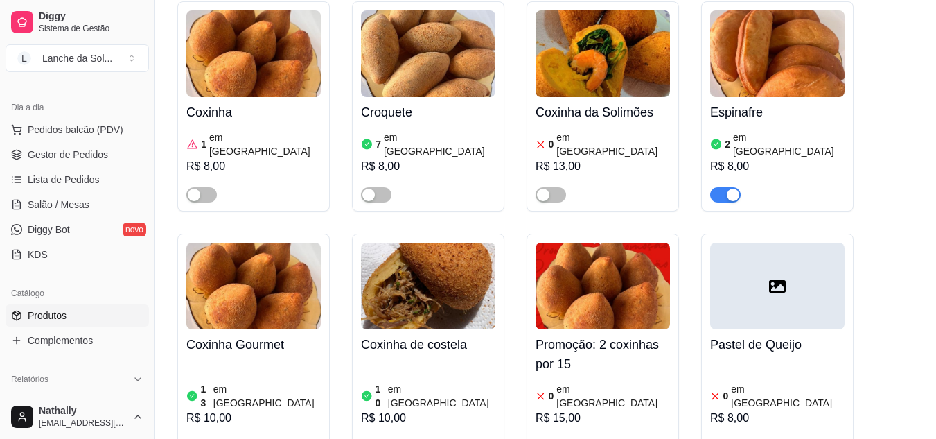
click at [289, 99] on div "Coxinha 1 em estoque R$ 8,00" at bounding box center [253, 149] width 134 height 105
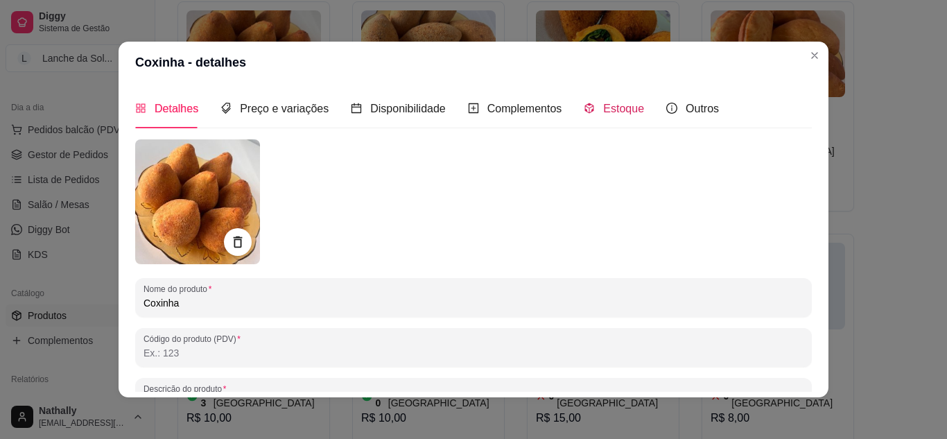
click at [584, 117] on div "Estoque" at bounding box center [614, 108] width 60 height 17
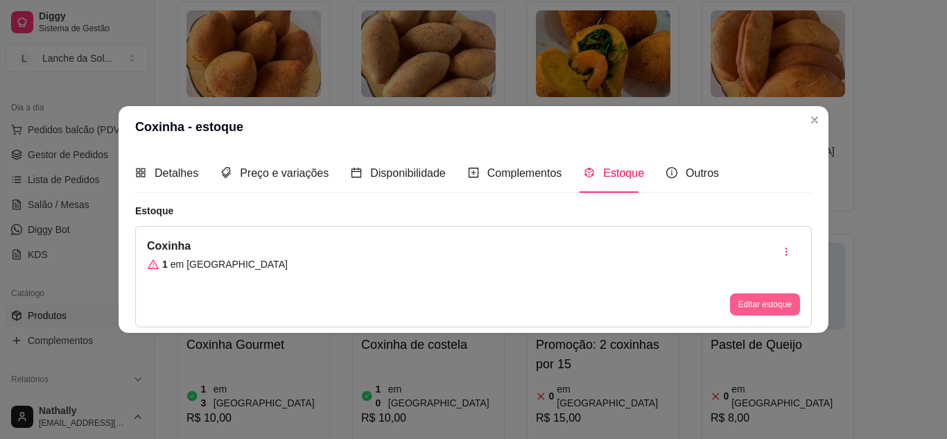
click at [744, 306] on button "Editar estoque" at bounding box center [765, 304] width 70 height 22
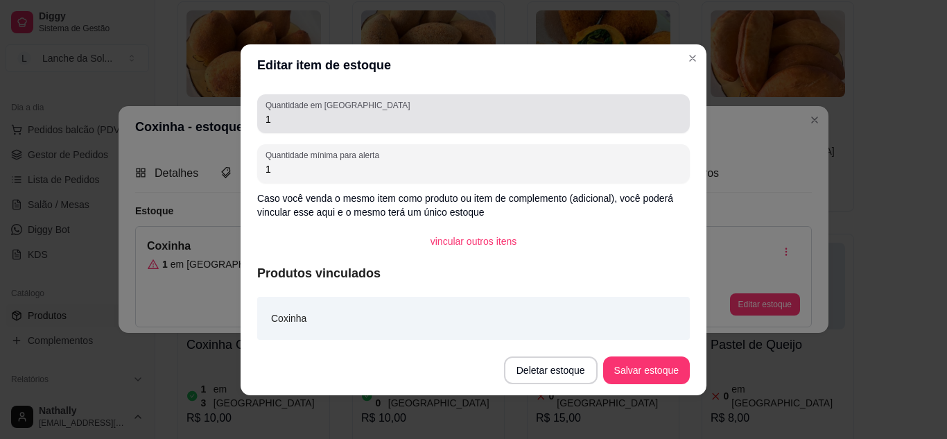
click at [595, 98] on div "Quantidade em estoque 1" at bounding box center [473, 113] width 433 height 39
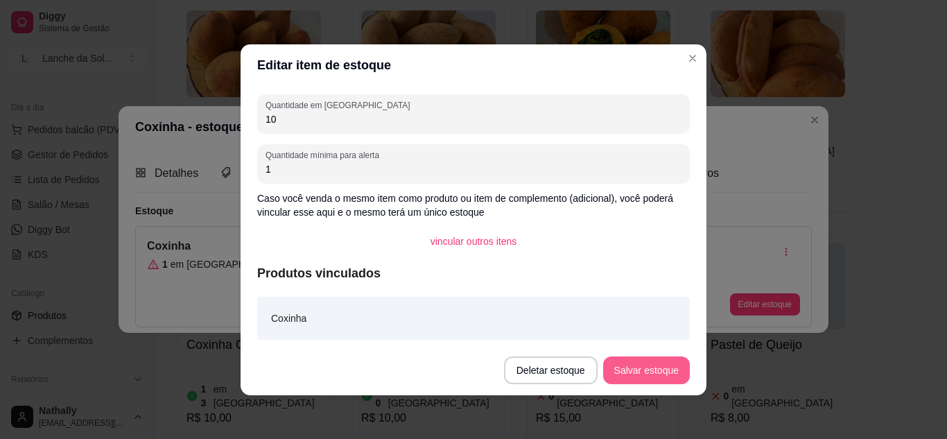
type input "10"
click at [619, 367] on button "Salvar estoque" at bounding box center [646, 369] width 85 height 27
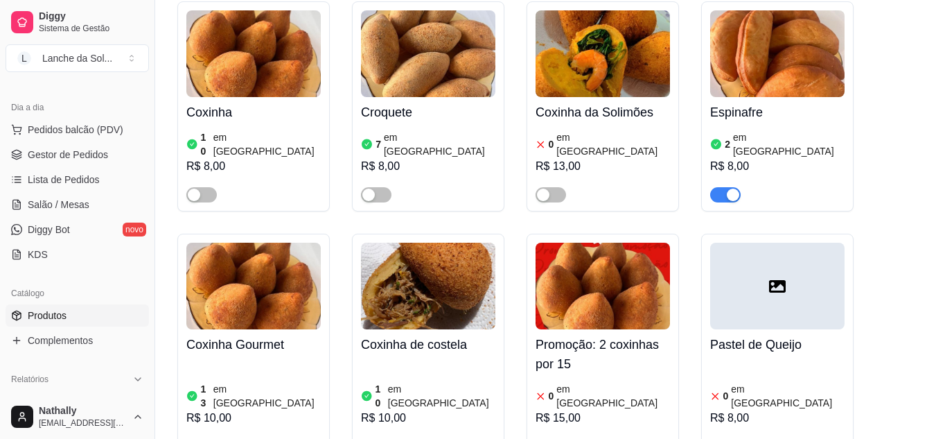
click at [420, 130] on article "em [GEOGRAPHIC_DATA]" at bounding box center [440, 144] width 112 height 28
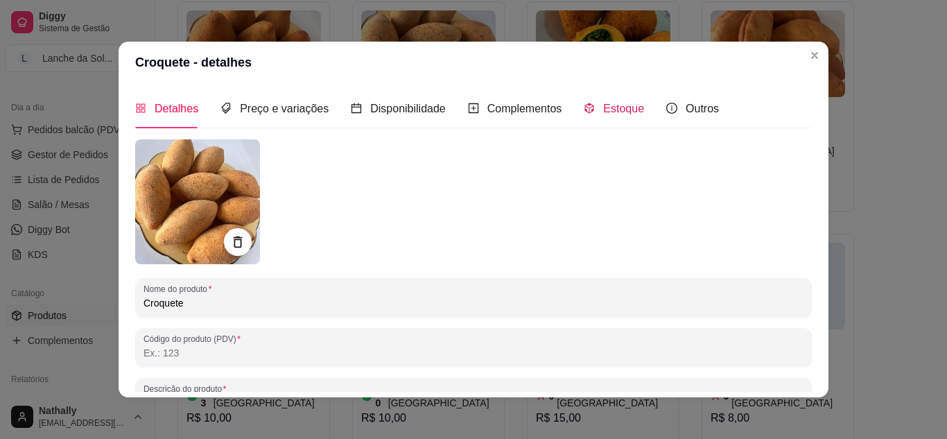
click at [603, 110] on span "Estoque" at bounding box center [623, 109] width 41 height 12
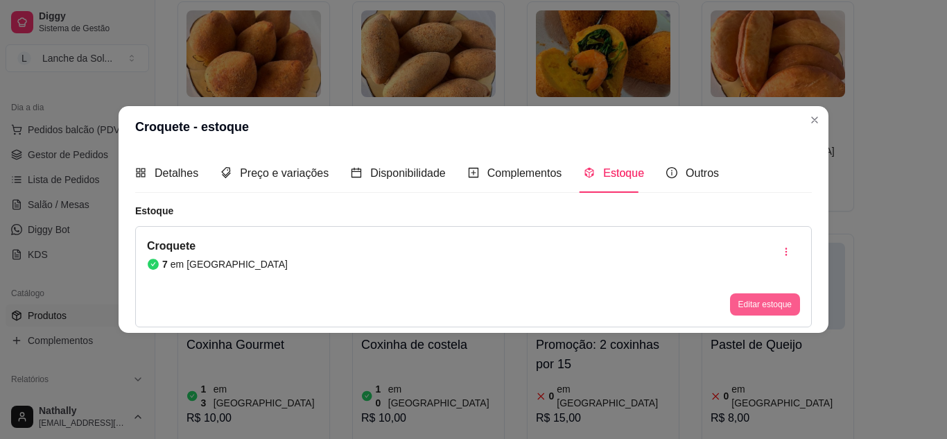
click at [744, 307] on button "Editar estoque" at bounding box center [765, 304] width 70 height 22
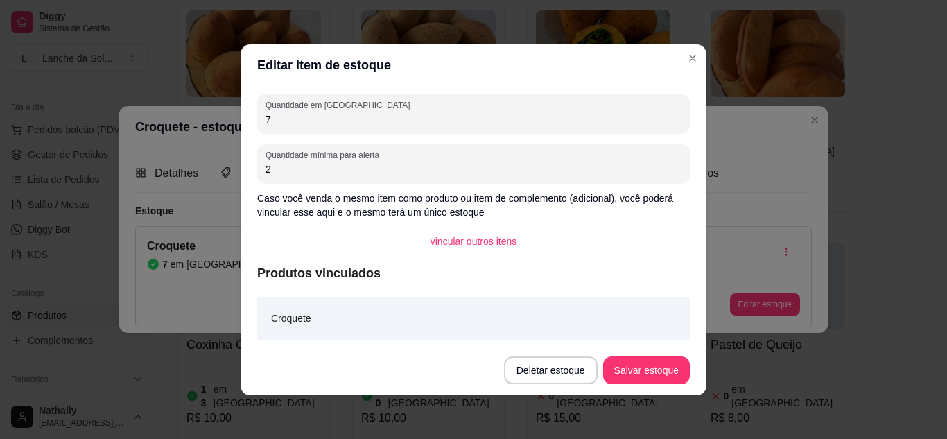
click at [612, 112] on input "7" at bounding box center [473, 119] width 416 height 14
type input "10"
click at [620, 366] on button "Salvar estoque" at bounding box center [646, 370] width 87 height 28
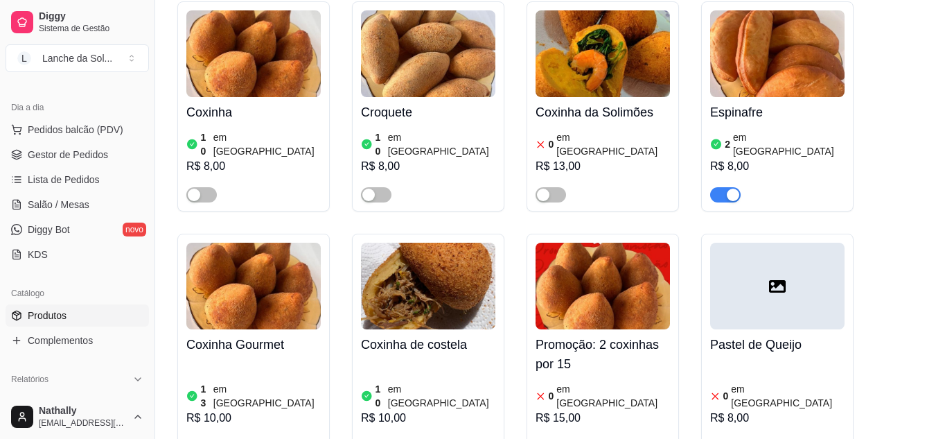
click at [87, 149] on span "Gestor de Pedidos" at bounding box center [68, 155] width 80 height 14
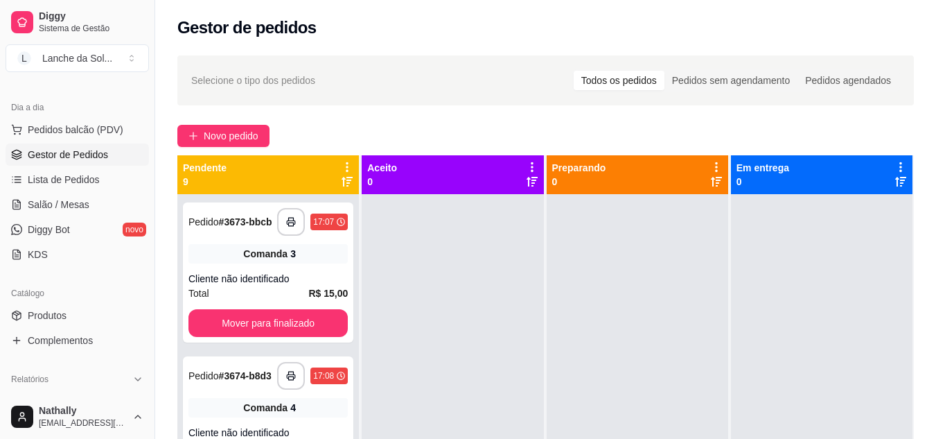
click at [60, 189] on link "Lista de Pedidos" at bounding box center [77, 179] width 143 height 22
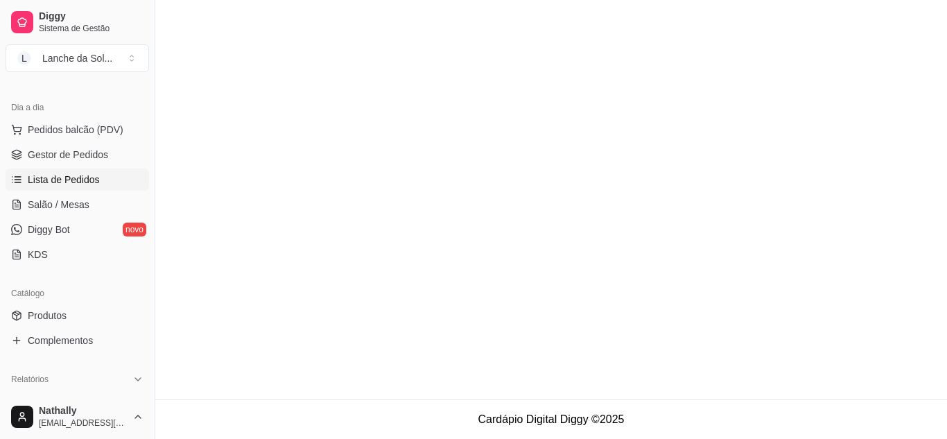
click at [64, 200] on span "Salão / Mesas" at bounding box center [59, 205] width 62 height 14
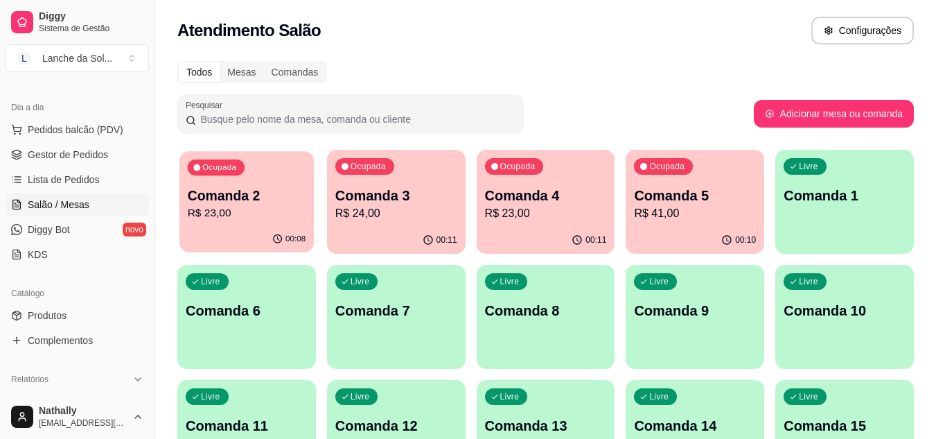
click at [264, 243] on div "00:08" at bounding box center [247, 239] width 134 height 26
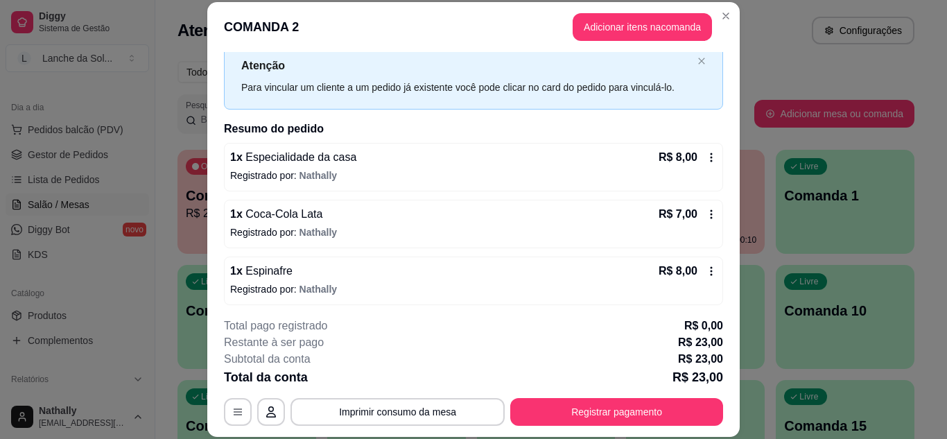
scroll to position [67, 0]
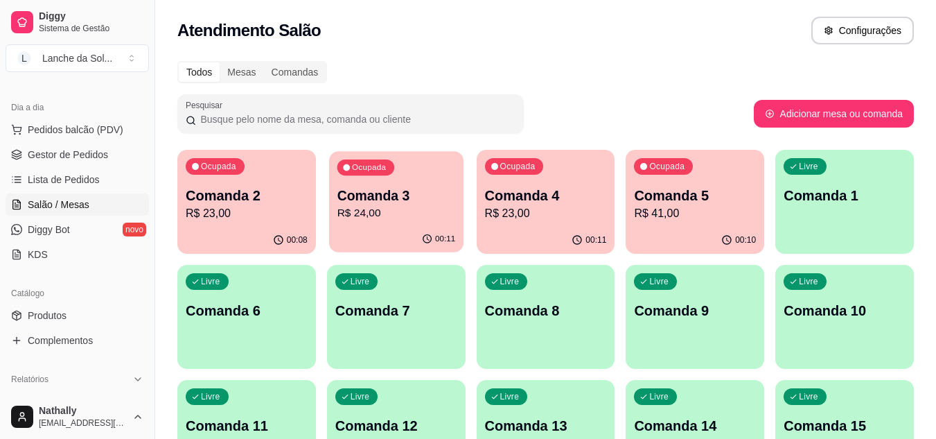
click at [421, 203] on p "Comanda 3" at bounding box center [396, 195] width 119 height 19
click at [539, 213] on p "R$ 23,00" at bounding box center [546, 213] width 119 height 16
click at [679, 207] on p "R$ 41,00" at bounding box center [695, 213] width 122 height 17
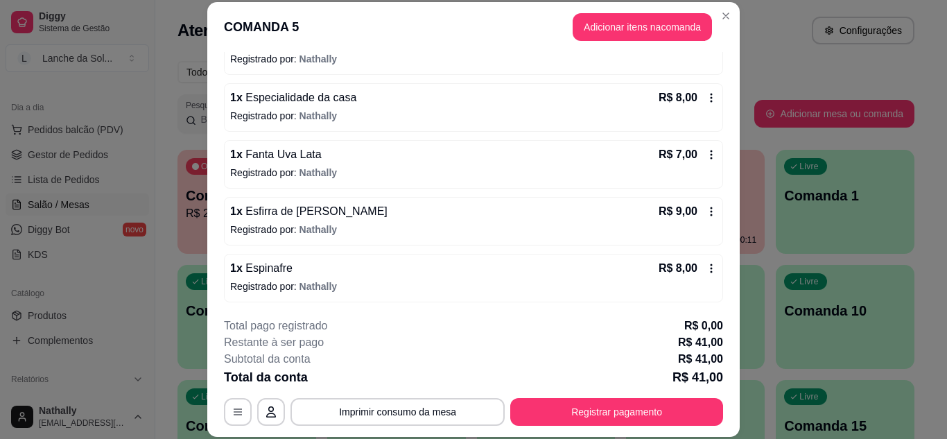
scroll to position [180, 0]
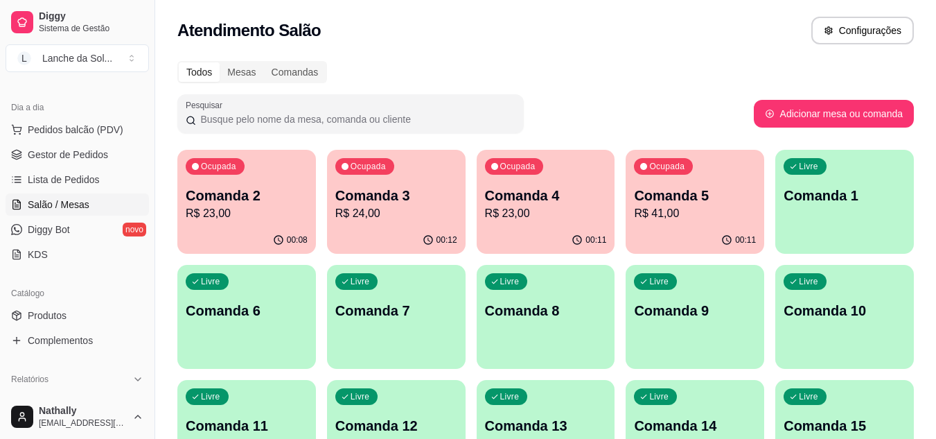
click at [636, 23] on div "Atendimento Salão Configurações" at bounding box center [545, 31] width 737 height 28
click at [674, 164] on p "Ocupada" at bounding box center [668, 167] width 34 height 11
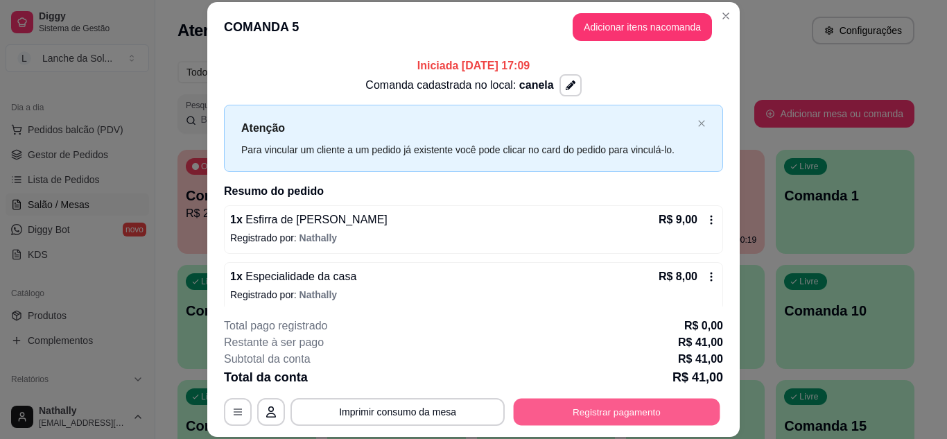
click at [617, 408] on button "Registrar pagamento" at bounding box center [617, 411] width 207 height 27
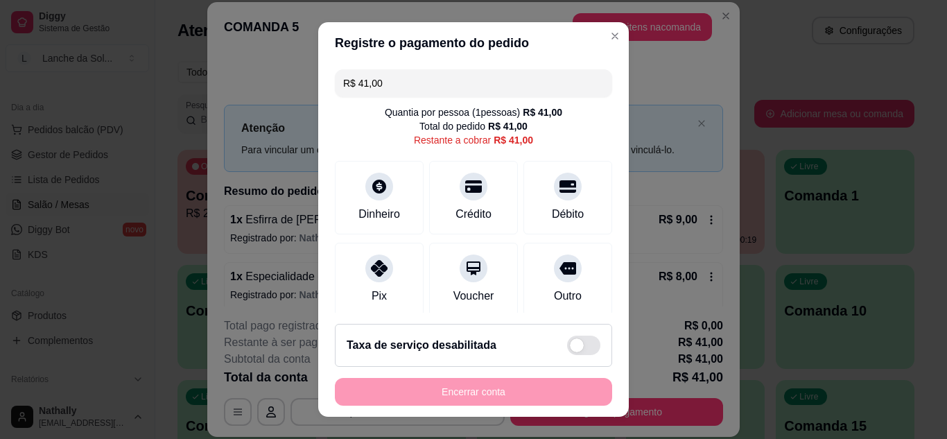
click at [371, 268] on icon at bounding box center [379, 268] width 17 height 17
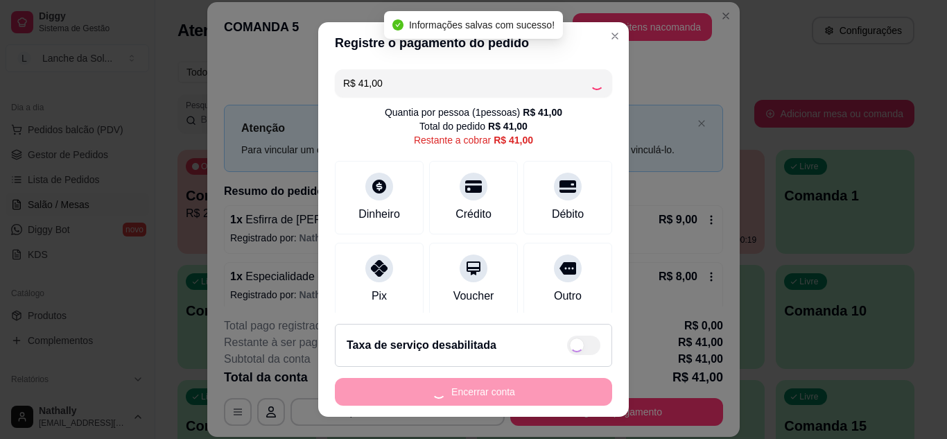
type input "R$ 0,00"
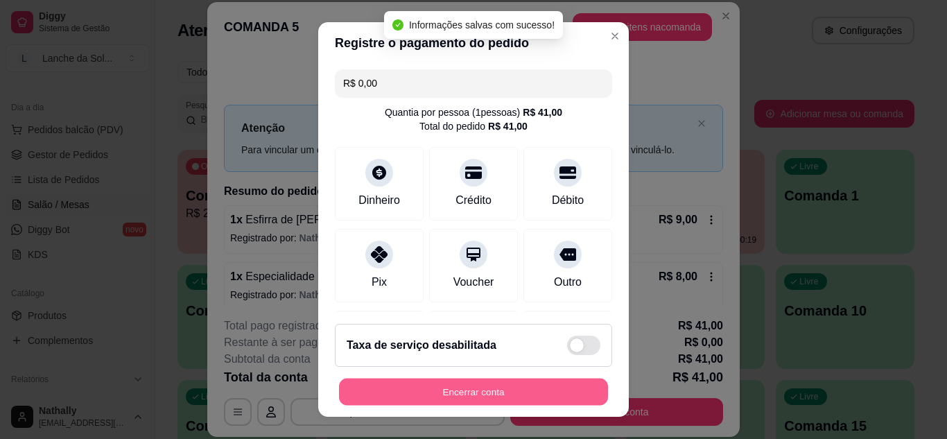
click at [424, 390] on button "Encerrar conta" at bounding box center [473, 391] width 269 height 27
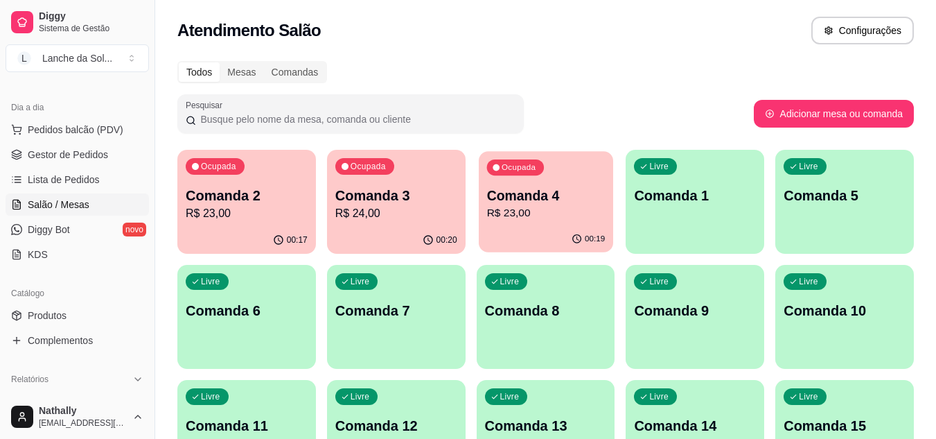
click at [527, 212] on p "R$ 23,00" at bounding box center [546, 213] width 119 height 16
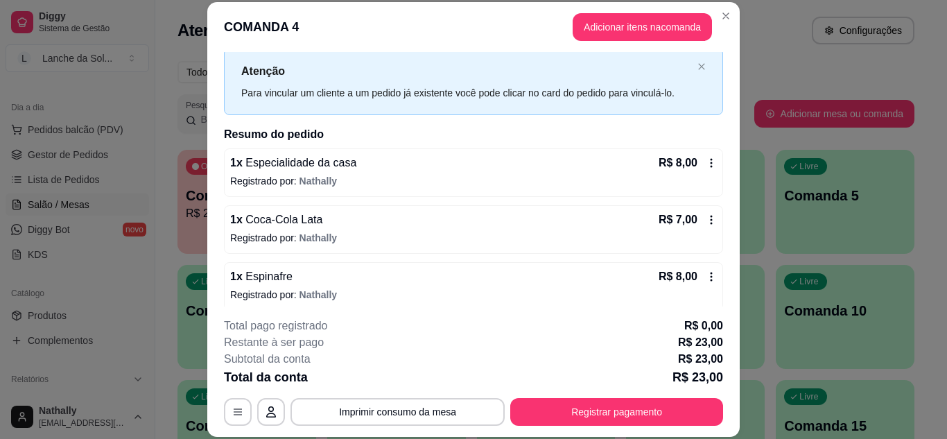
scroll to position [67, 0]
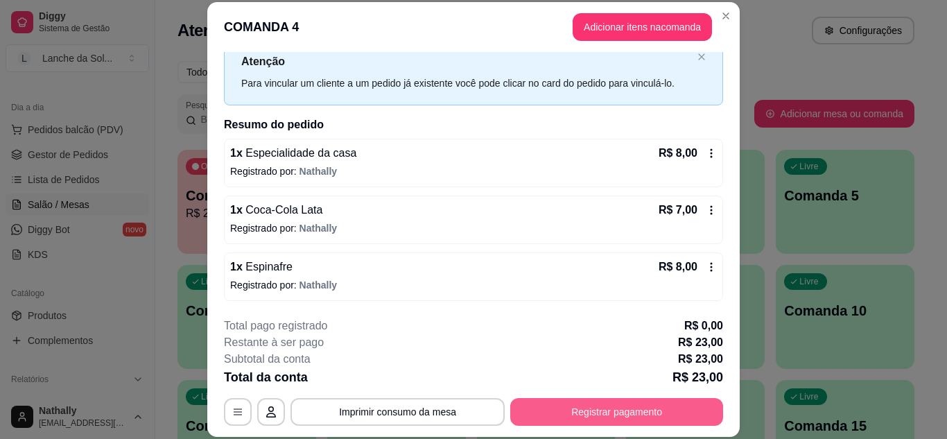
click at [631, 408] on button "Registrar pagamento" at bounding box center [616, 412] width 213 height 28
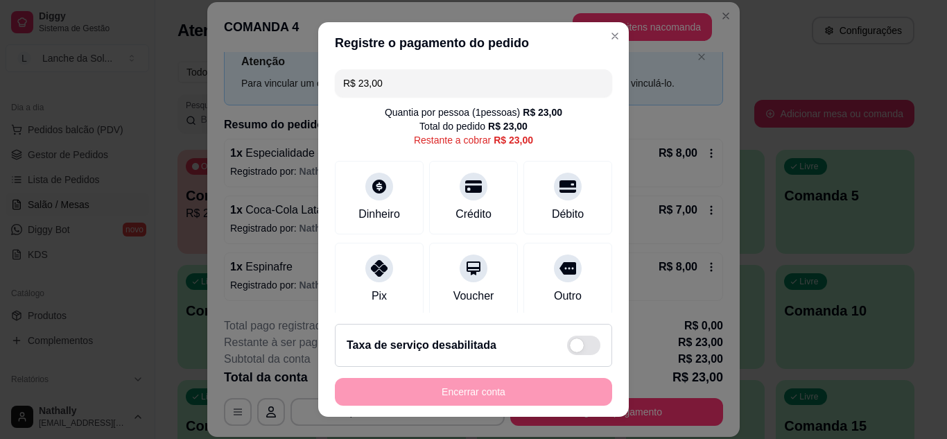
click at [376, 260] on icon at bounding box center [379, 268] width 17 height 17
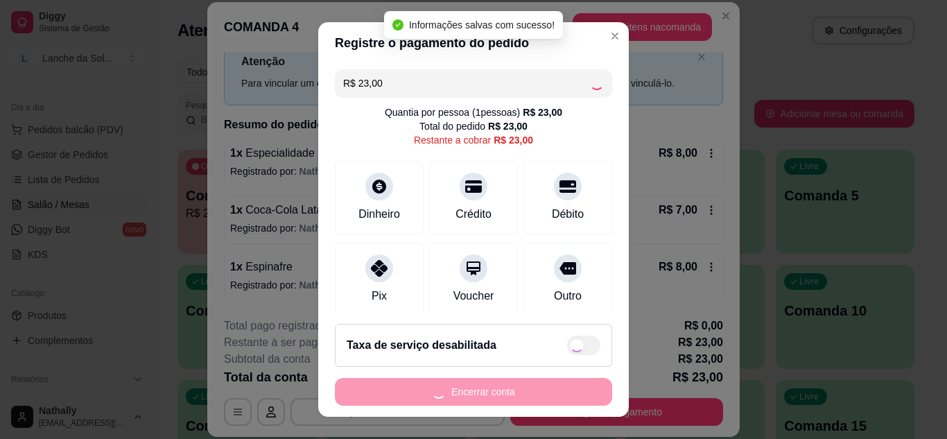
type input "R$ 0,00"
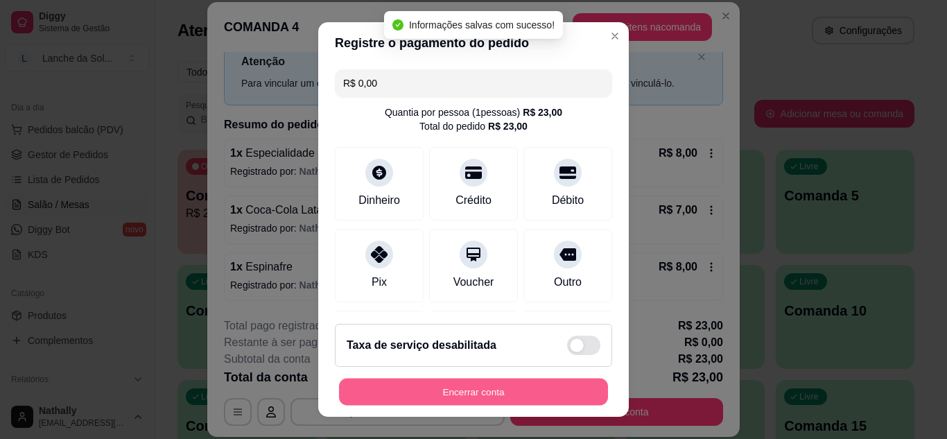
click at [444, 391] on button "Encerrar conta" at bounding box center [473, 391] width 269 height 27
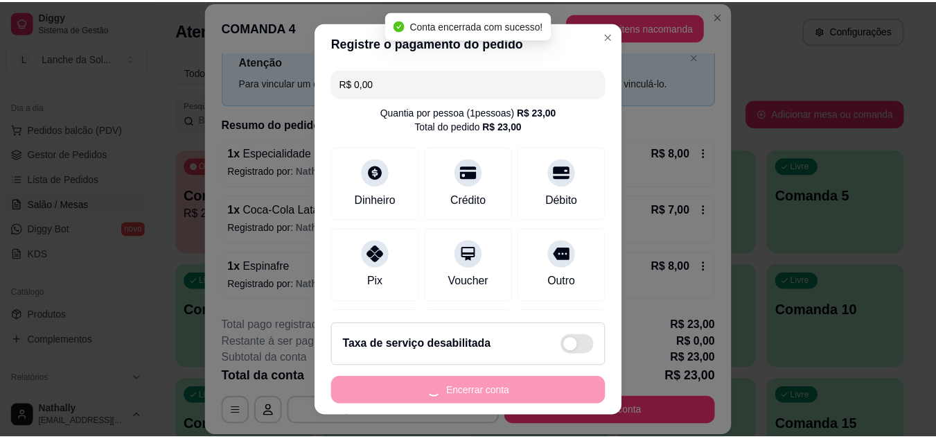
scroll to position [0, 0]
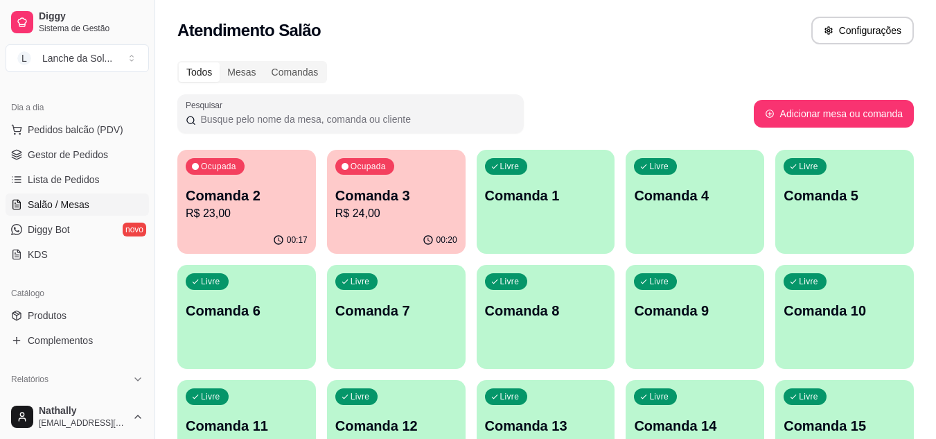
click at [402, 272] on div "Livre Comanda 7" at bounding box center [396, 308] width 139 height 87
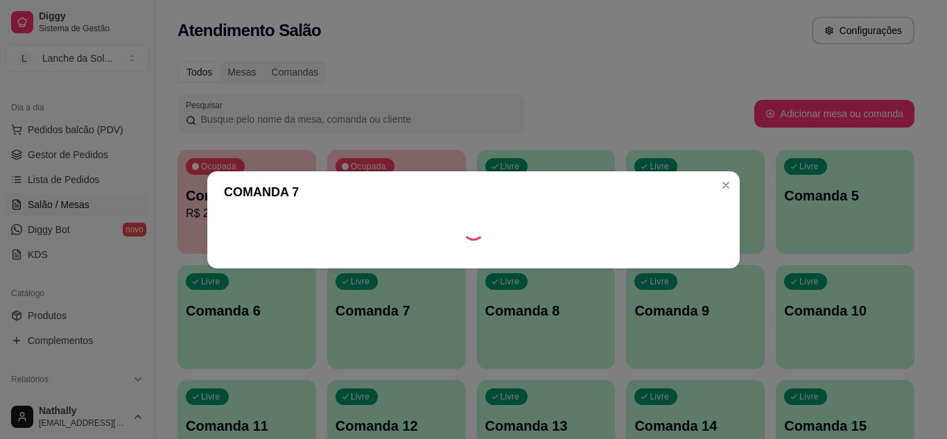
click at [387, 196] on header "COMANDA 7" at bounding box center [473, 192] width 532 height 42
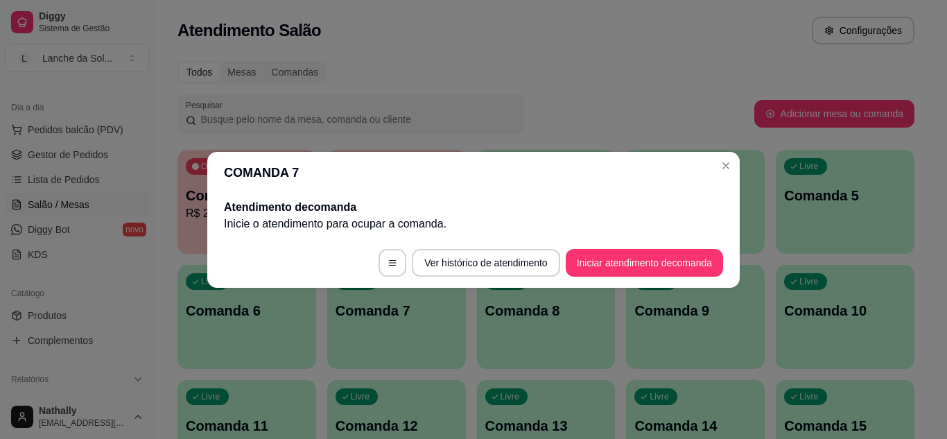
click at [723, 184] on header "COMANDA 7" at bounding box center [473, 173] width 532 height 42
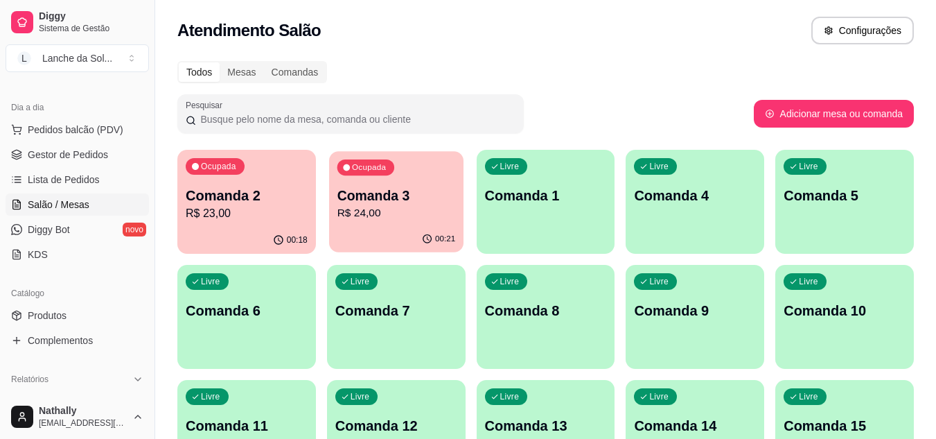
click at [404, 189] on p "Comanda 3" at bounding box center [396, 195] width 119 height 19
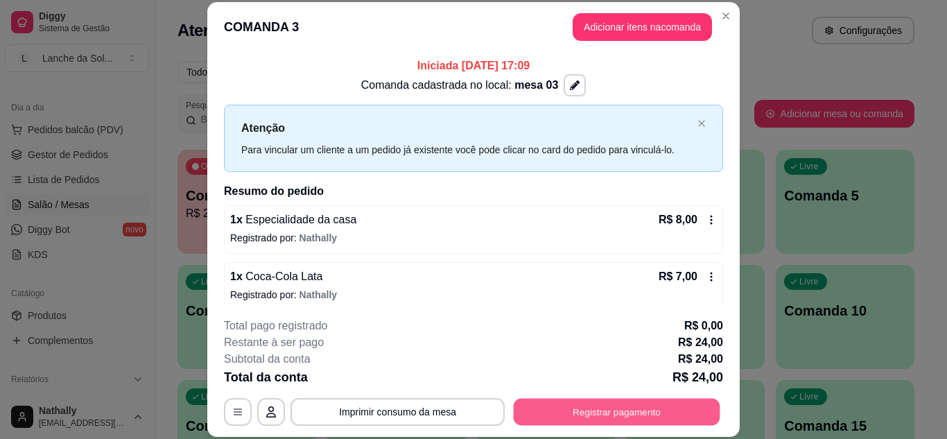
click at [570, 410] on button "Registrar pagamento" at bounding box center [617, 411] width 207 height 27
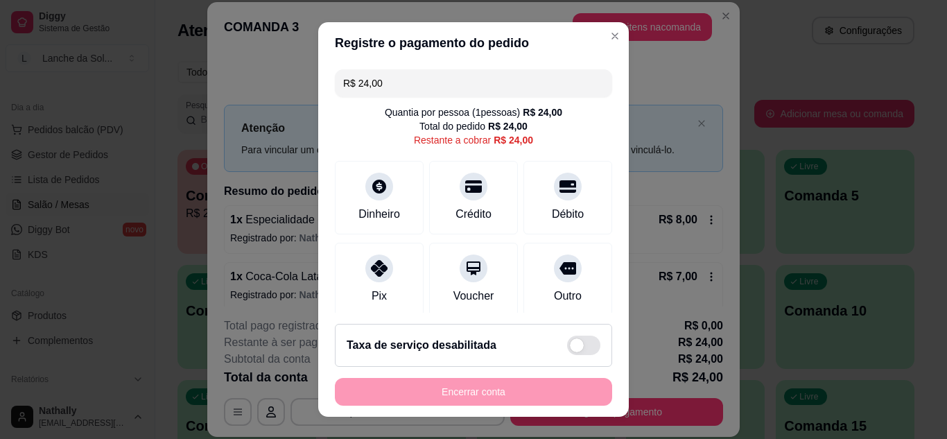
click at [367, 283] on div "Pix" at bounding box center [379, 279] width 89 height 73
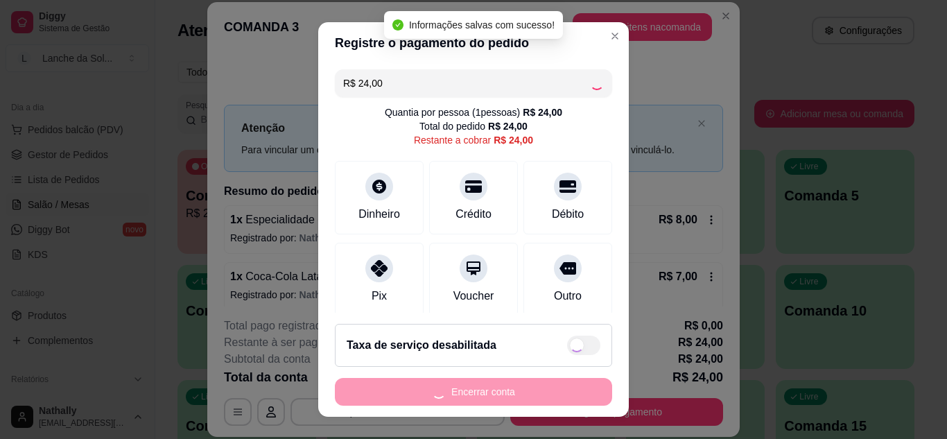
type input "R$ 0,00"
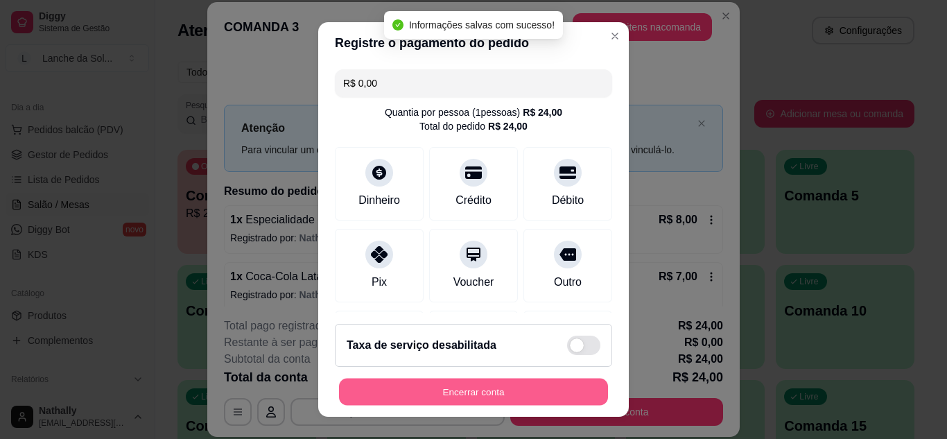
click at [399, 390] on button "Encerrar conta" at bounding box center [473, 391] width 269 height 27
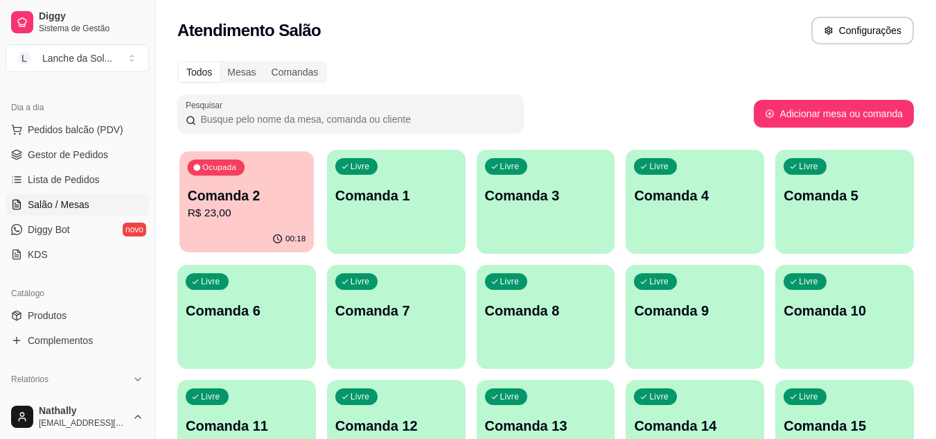
click at [274, 211] on p "R$ 23,00" at bounding box center [247, 213] width 119 height 16
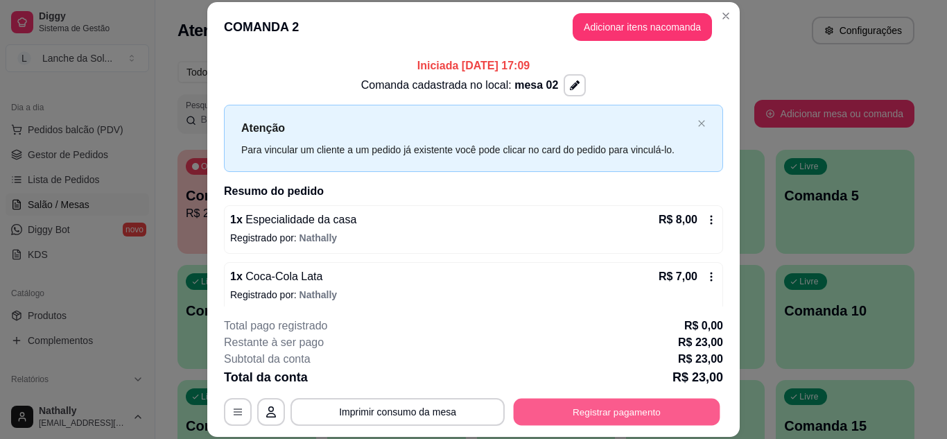
click at [605, 414] on button "Registrar pagamento" at bounding box center [617, 411] width 207 height 27
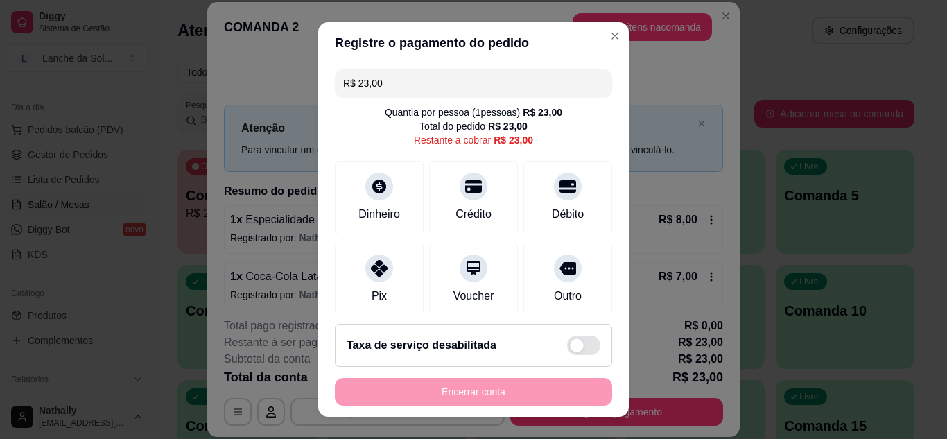
click at [354, 274] on div "Pix" at bounding box center [379, 279] width 89 height 73
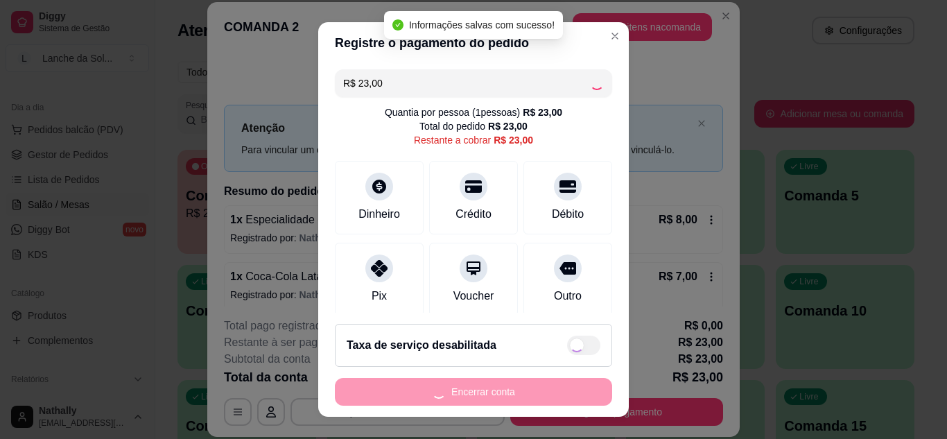
type input "R$ 0,00"
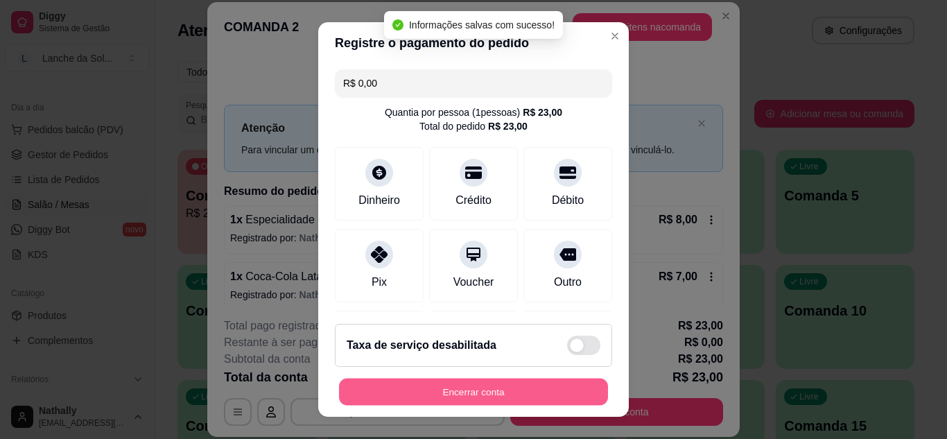
click at [421, 388] on button "Encerrar conta" at bounding box center [473, 391] width 269 height 27
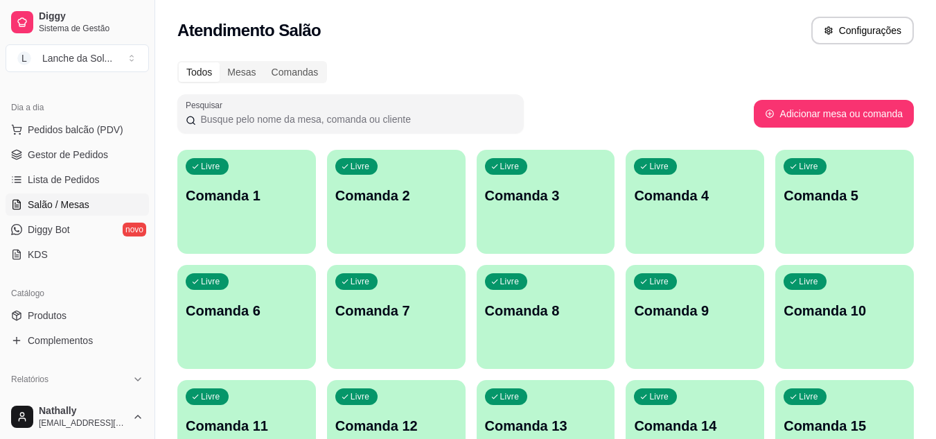
click at [85, 310] on link "Produtos" at bounding box center [77, 315] width 143 height 22
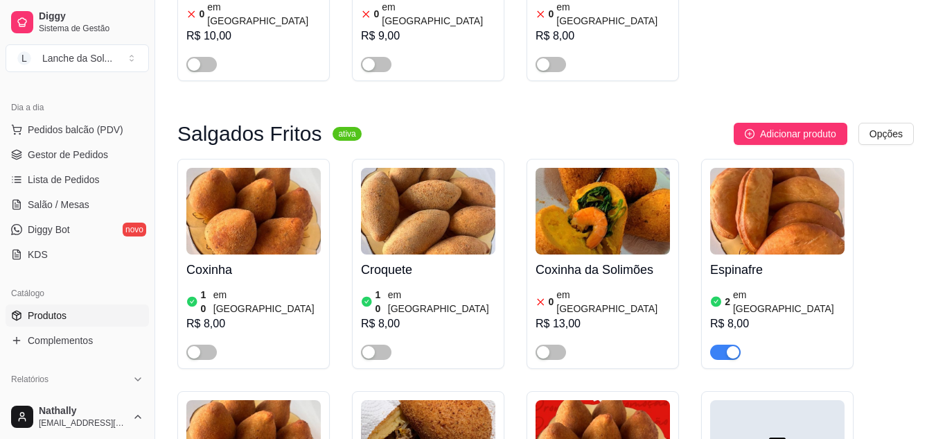
scroll to position [656, 0]
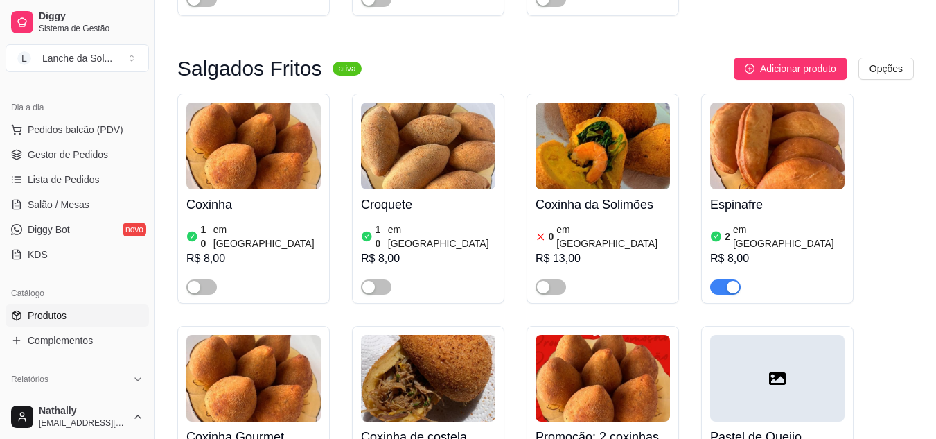
click at [211, 279] on span "button" at bounding box center [201, 286] width 30 height 15
click at [378, 279] on span "button" at bounding box center [376, 286] width 30 height 15
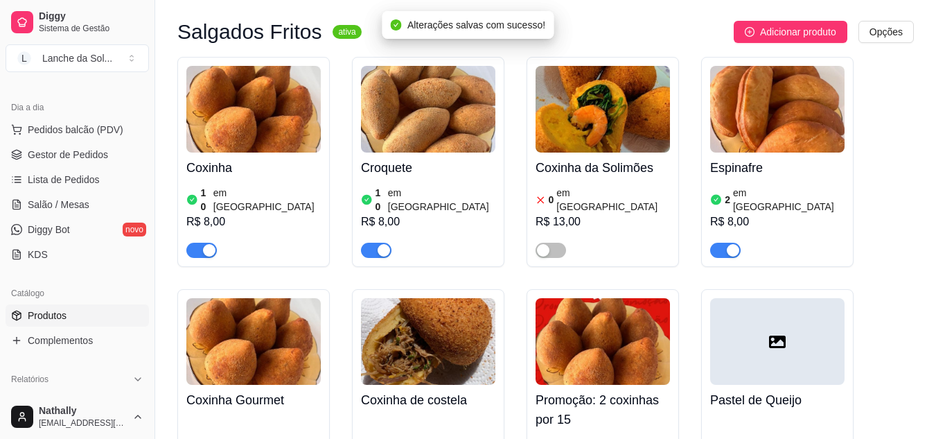
scroll to position [804, 0]
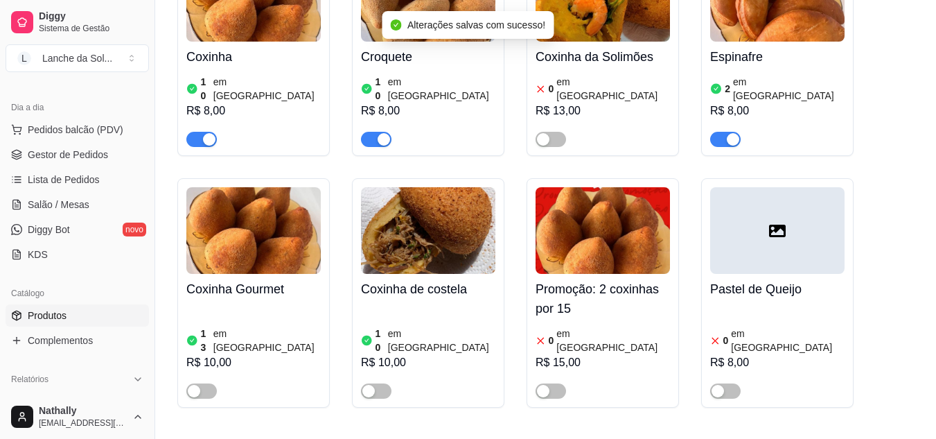
click at [382, 383] on span "button" at bounding box center [376, 390] width 30 height 15
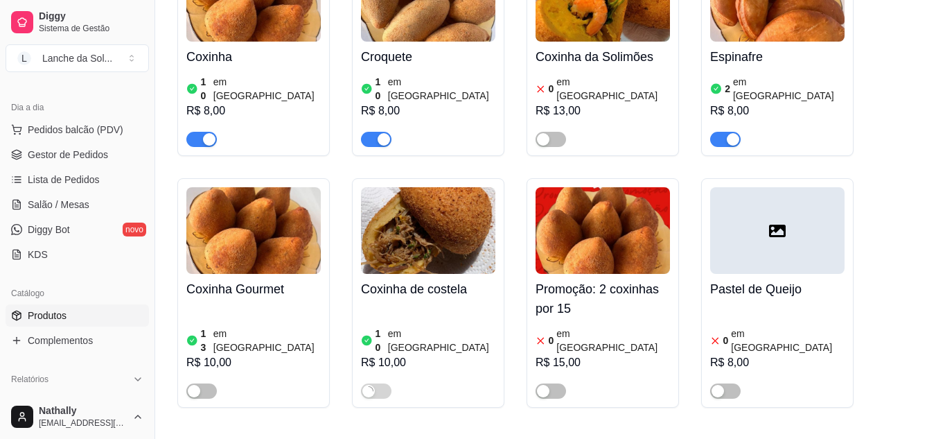
click at [197, 385] on div "button" at bounding box center [194, 391] width 12 height 12
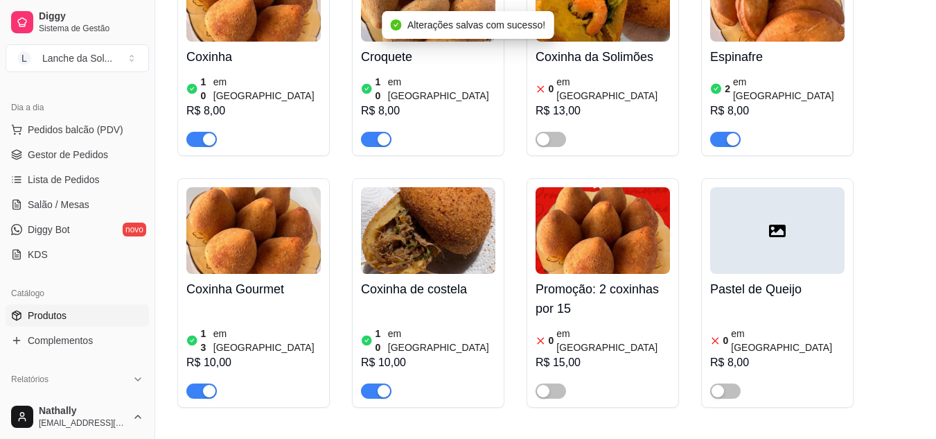
click at [82, 155] on span "Gestor de Pedidos" at bounding box center [68, 155] width 80 height 14
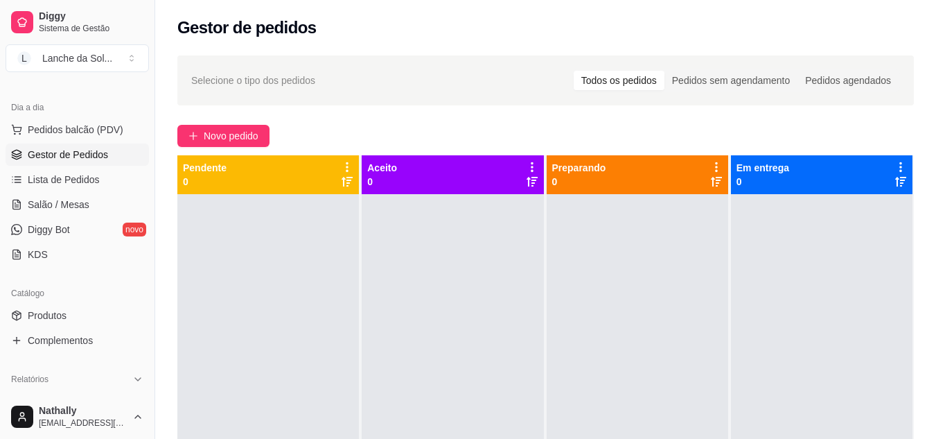
click at [102, 127] on span "Pedidos balcão (PDV)" at bounding box center [76, 130] width 96 height 14
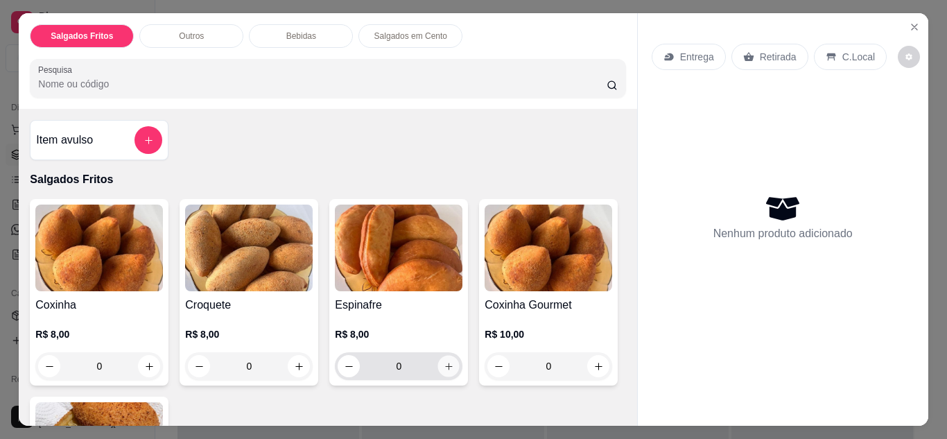
click at [446, 366] on button "increase-product-quantity" at bounding box center [448, 365] width 21 height 21
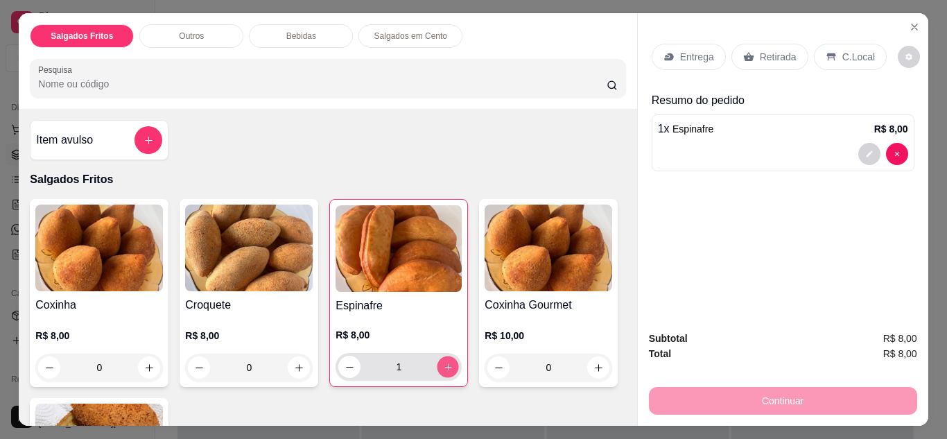
click at [446, 366] on icon "increase-product-quantity" at bounding box center [448, 367] width 10 height 10
type input "2"
click at [767, 53] on p "Retirada" at bounding box center [778, 57] width 37 height 14
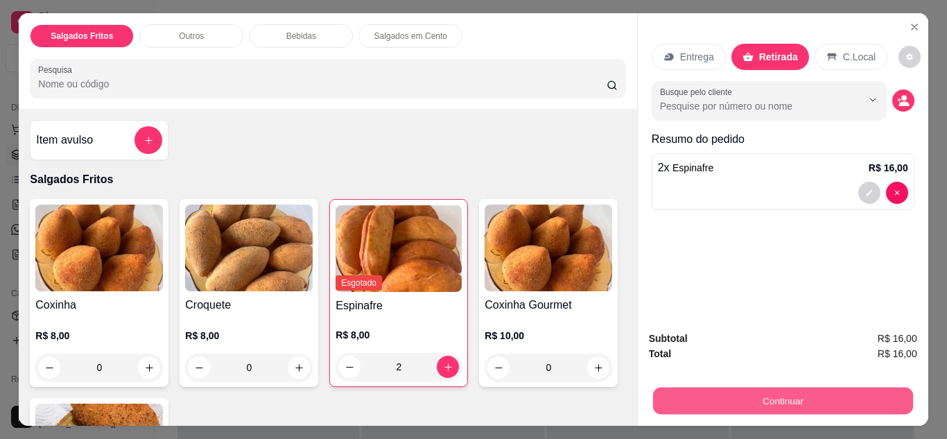
click at [750, 387] on button "Continuar" at bounding box center [782, 400] width 260 height 27
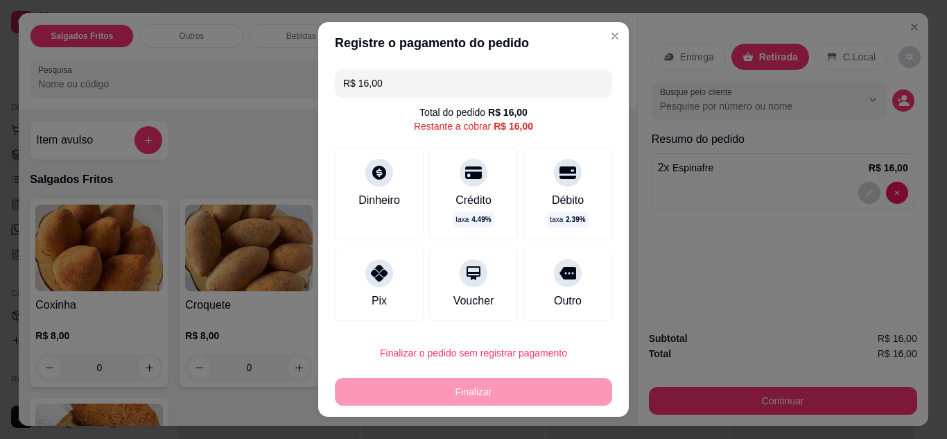
click at [362, 287] on div "Pix" at bounding box center [379, 283] width 89 height 73
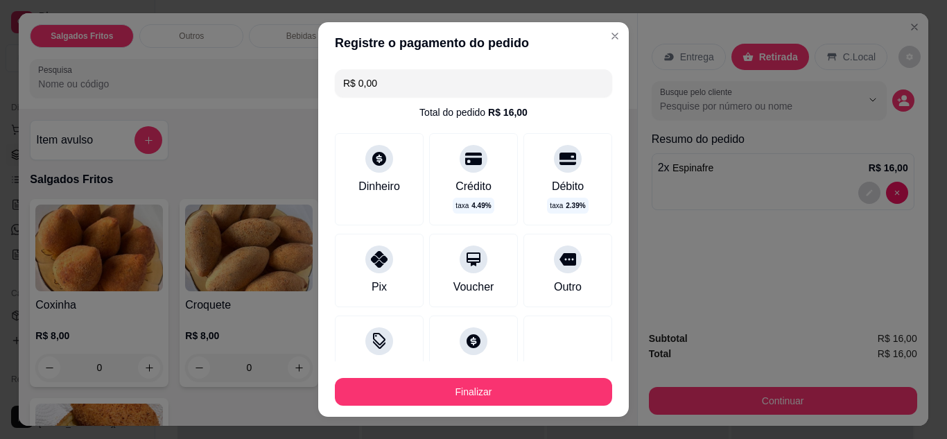
type input "R$ 0,00"
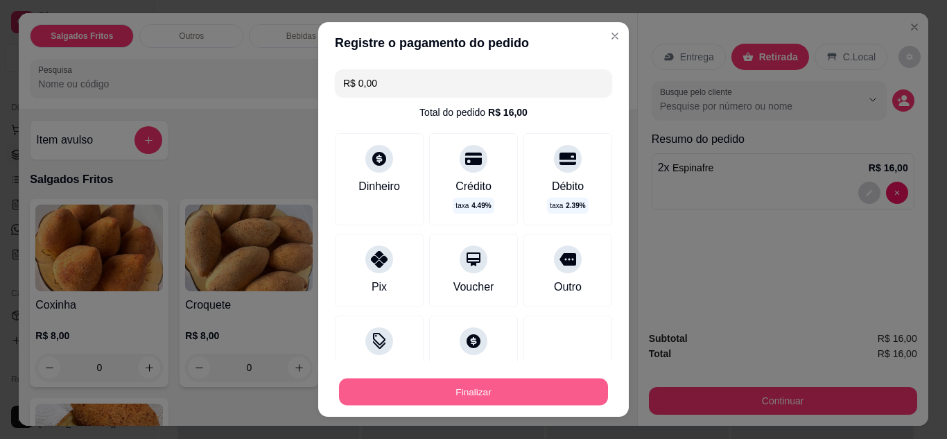
click at [444, 392] on button "Finalizar" at bounding box center [473, 391] width 269 height 27
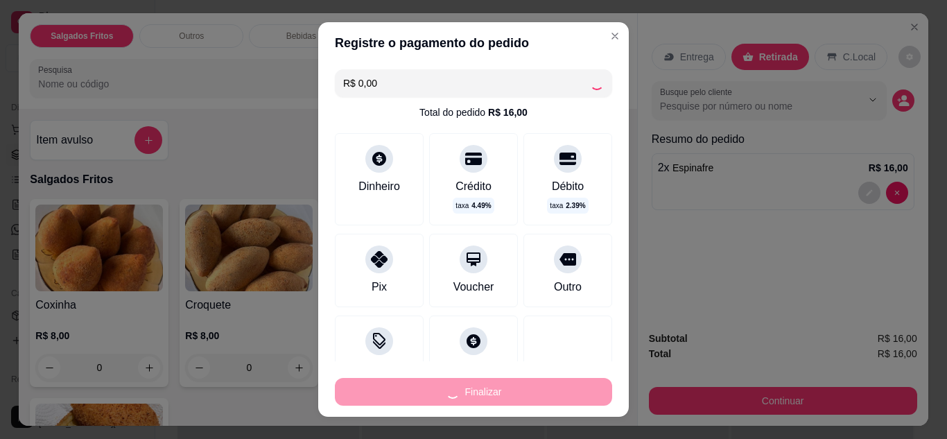
type input "0"
type input "-R$ 16,00"
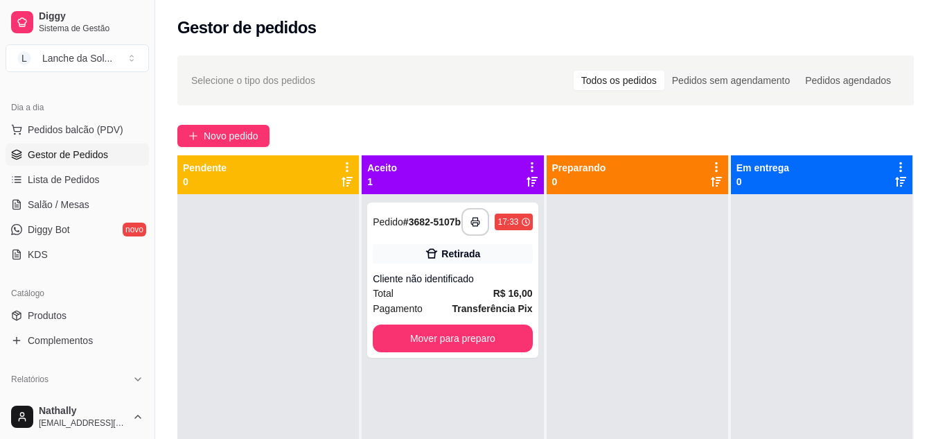
click at [516, 327] on div "**********" at bounding box center [452, 279] width 171 height 155
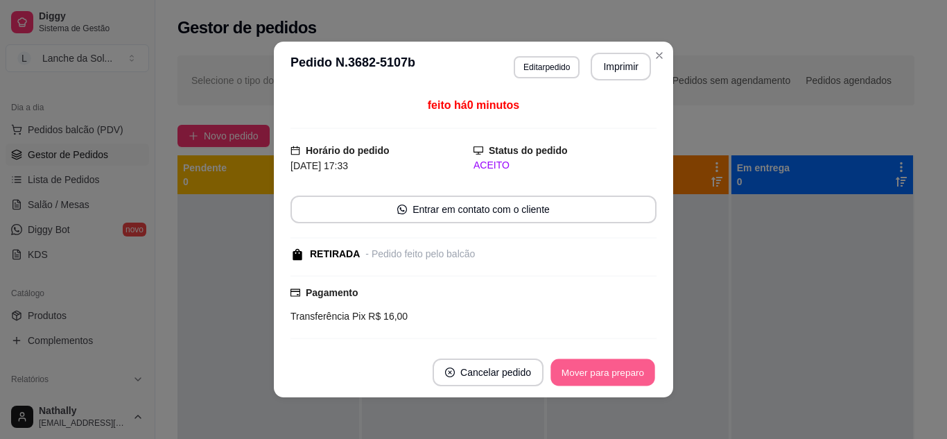
click at [591, 365] on button "Mover para preparo" at bounding box center [602, 372] width 104 height 27
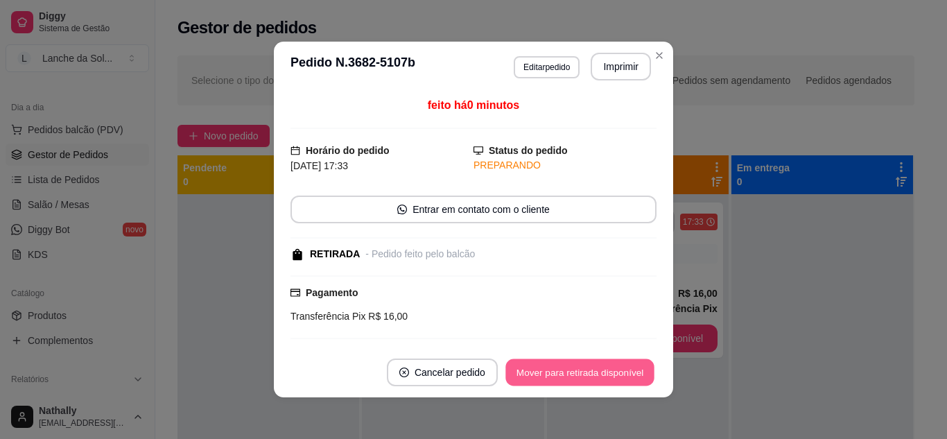
click at [591, 365] on button "Mover para retirada disponível" at bounding box center [579, 372] width 148 height 27
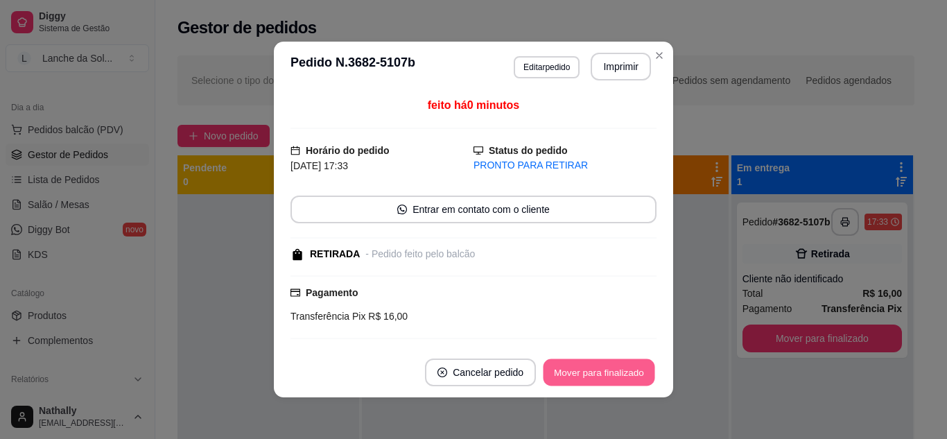
click at [645, 365] on button "Mover para finalizado" at bounding box center [599, 372] width 112 height 27
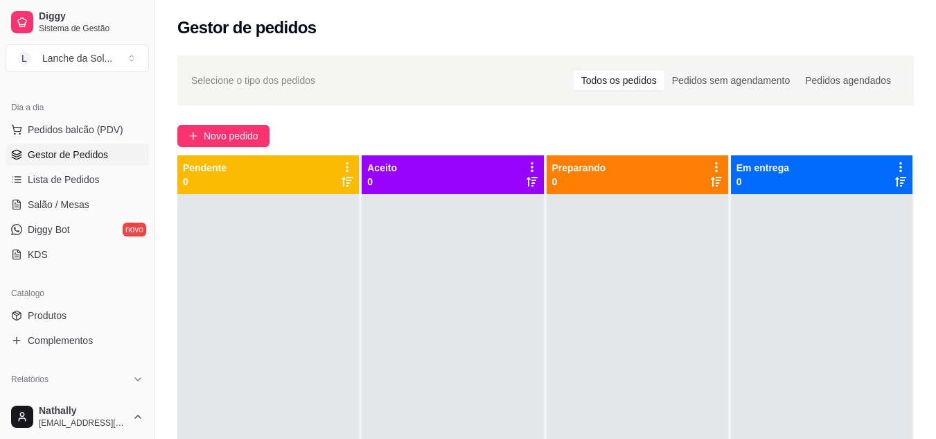
click at [127, 132] on button "Pedidos balcão (PDV)" at bounding box center [77, 130] width 143 height 22
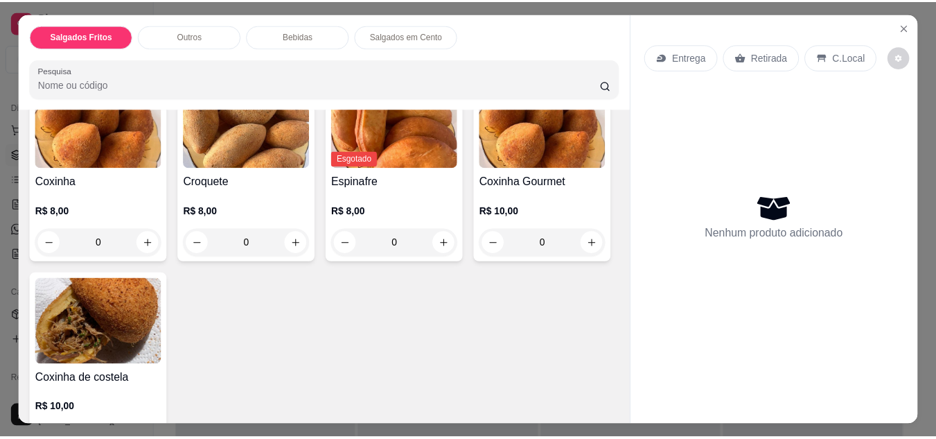
scroll to position [111, 0]
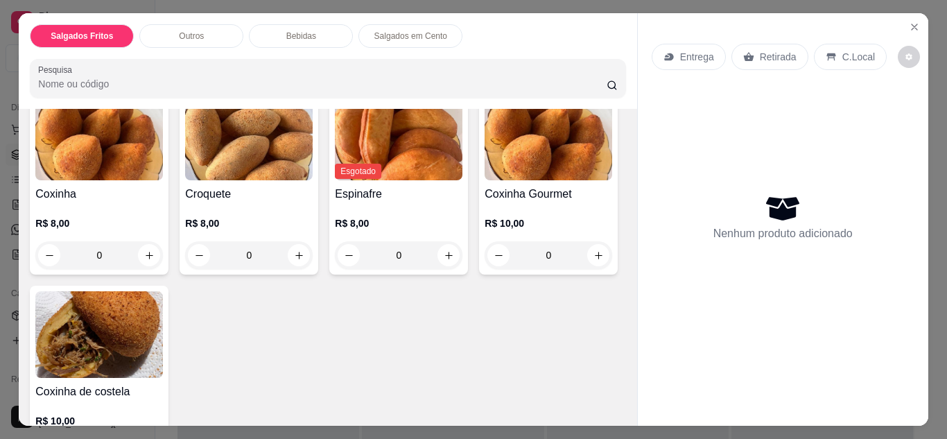
click at [909, 16] on button "Close" at bounding box center [914, 27] width 22 height 22
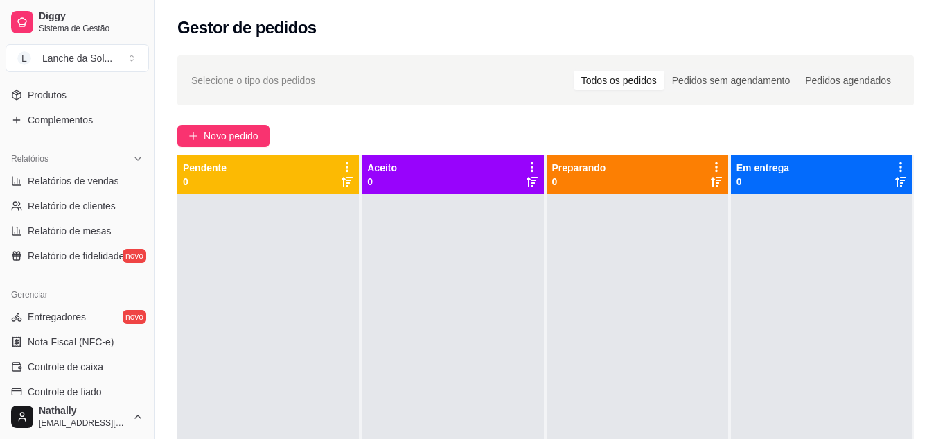
scroll to position [369, 0]
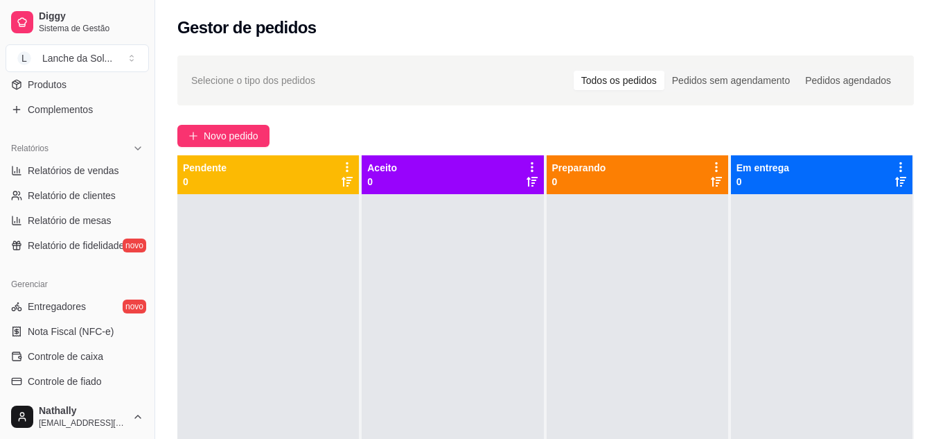
click at [82, 177] on span "Relatórios de vendas" at bounding box center [73, 171] width 91 height 14
select select "ALL"
select select "0"
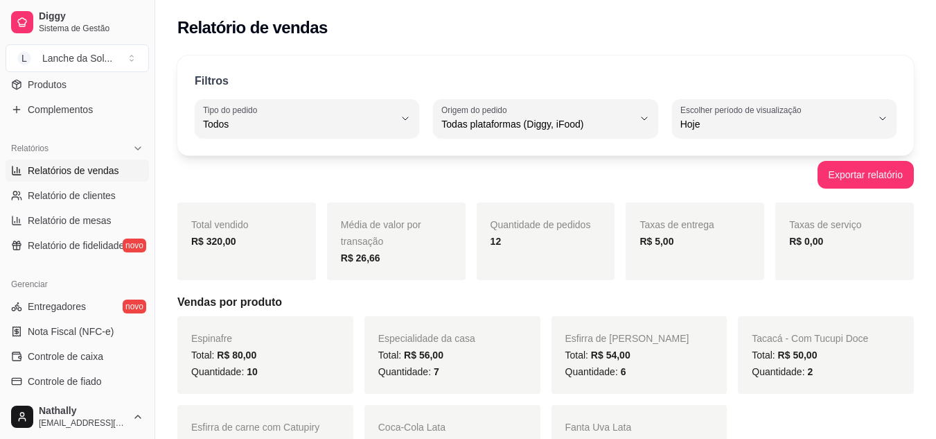
click at [72, 81] on link "Produtos" at bounding box center [77, 84] width 143 height 22
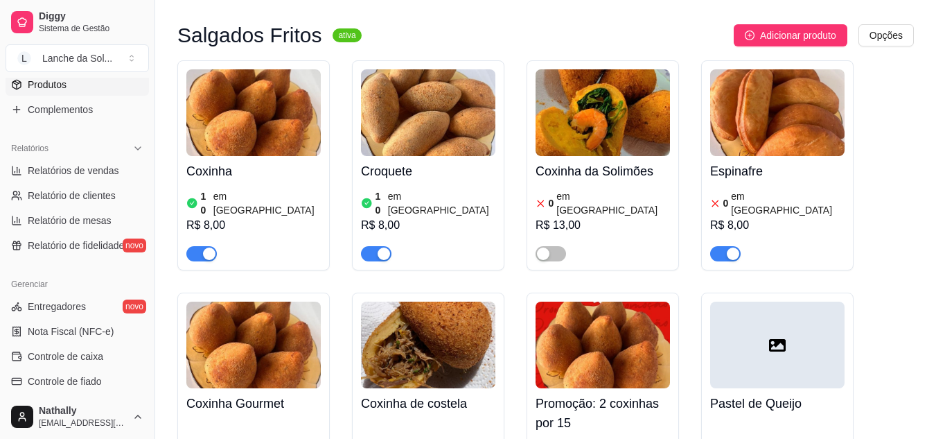
scroll to position [722, 0]
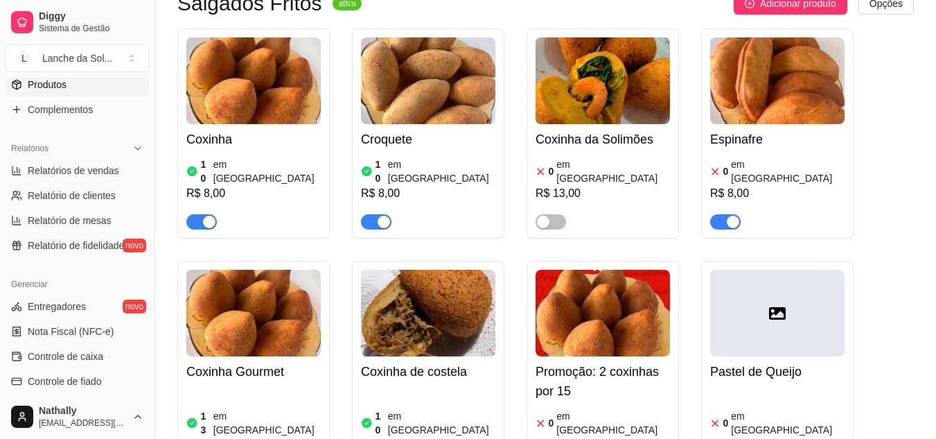
click at [374, 130] on h4 "Croquete" at bounding box center [428, 139] width 134 height 19
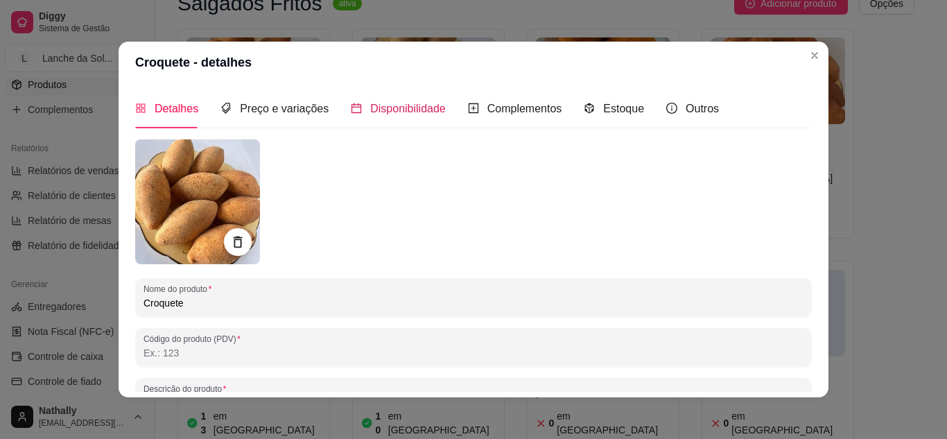
click at [370, 103] on span "Disponibilidade" at bounding box center [408, 109] width 76 height 12
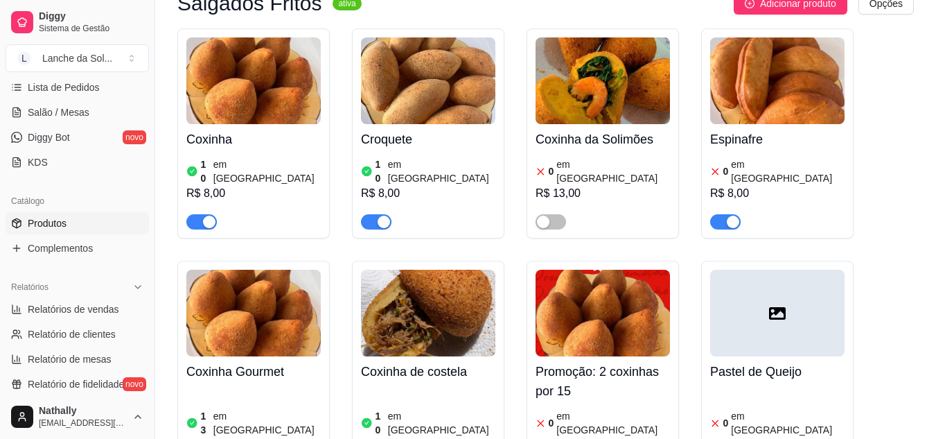
scroll to position [129, 0]
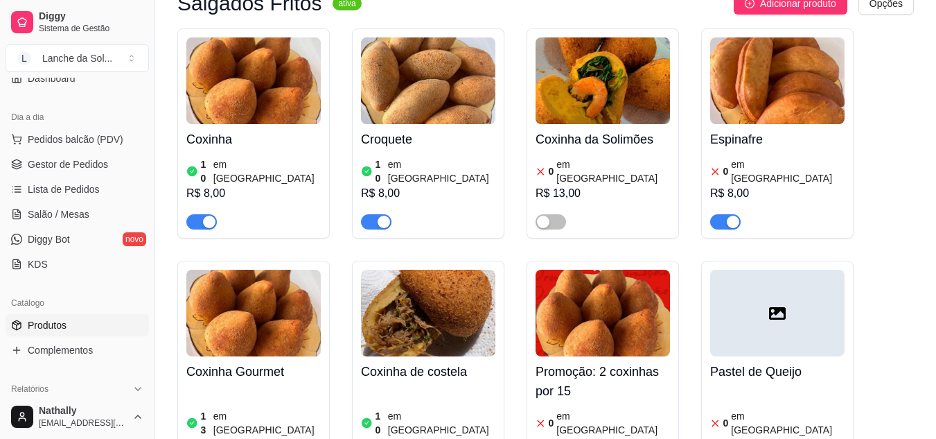
click at [85, 214] on span "Salão / Mesas" at bounding box center [59, 214] width 62 height 14
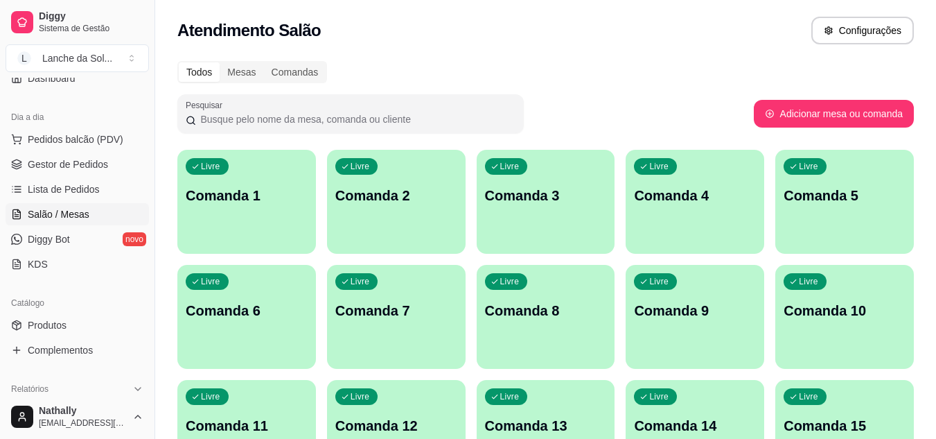
click at [215, 216] on div "Livre Comanda 1" at bounding box center [246, 193] width 139 height 87
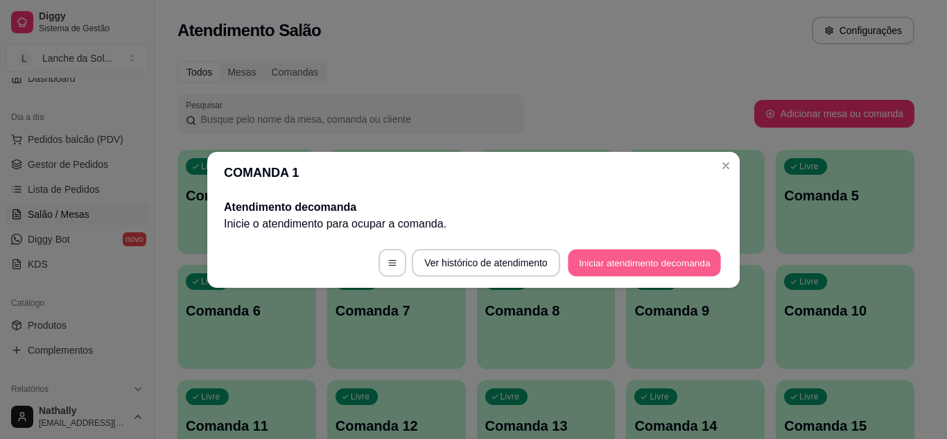
click at [583, 255] on button "Iniciar atendimento de comanda" at bounding box center [644, 262] width 153 height 27
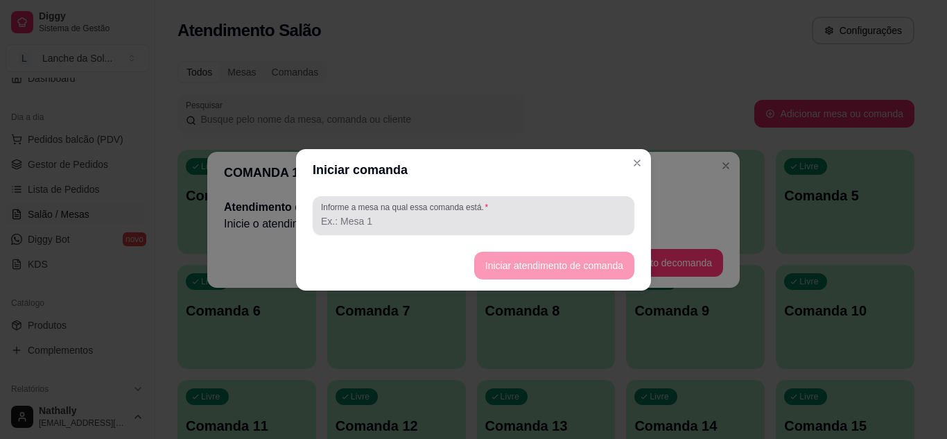
click at [557, 229] on div "Informe a mesa na qual essa comanda está." at bounding box center [474, 215] width 322 height 39
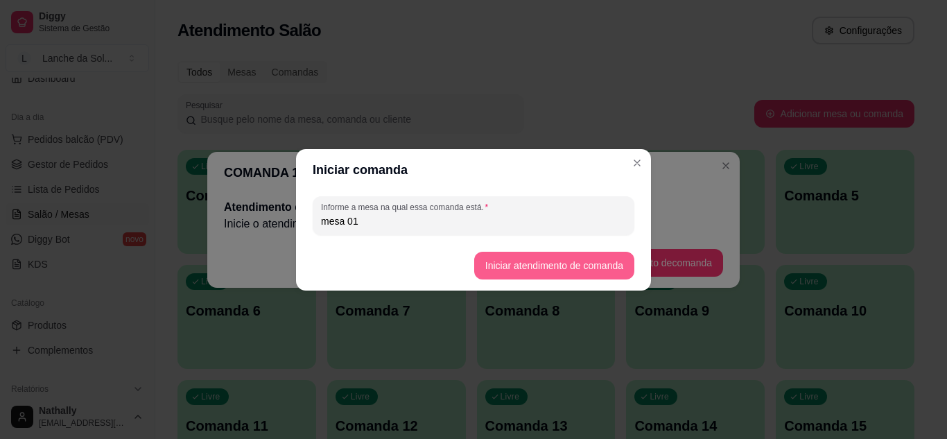
type input "mesa 01"
click at [494, 271] on button "Iniciar atendimento de comanda" at bounding box center [553, 265] width 155 height 27
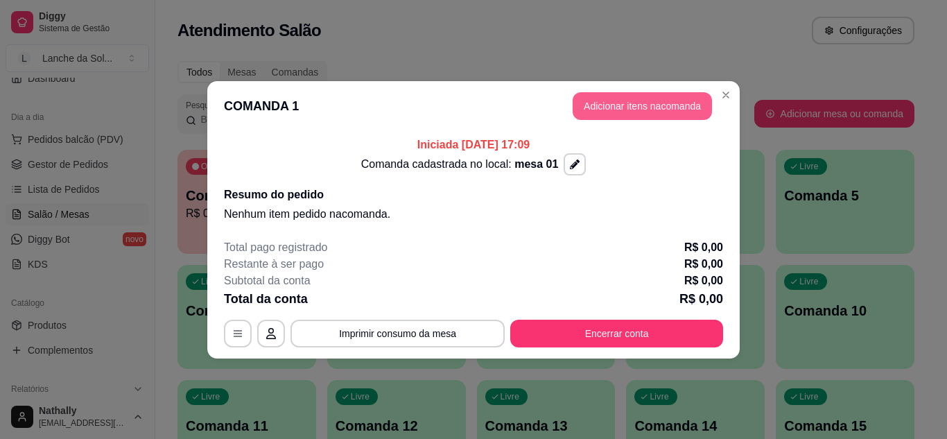
click at [611, 98] on button "Adicionar itens na comanda" at bounding box center [642, 106] width 139 height 28
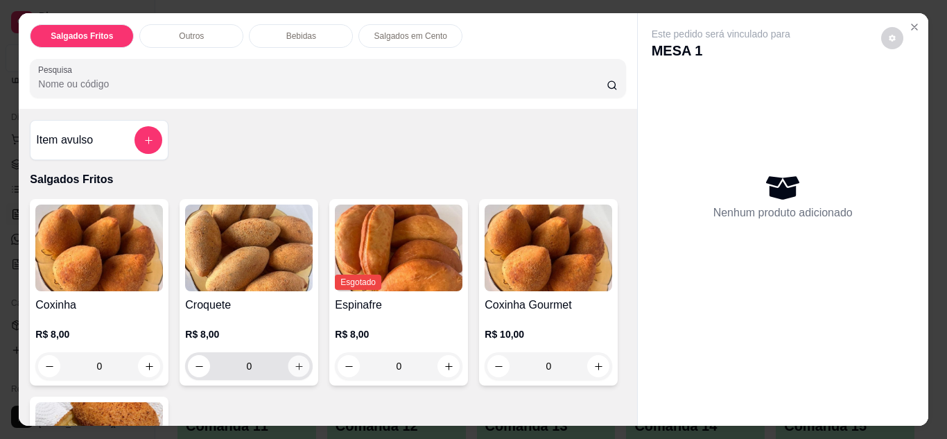
click at [294, 361] on icon "increase-product-quantity" at bounding box center [299, 366] width 10 height 10
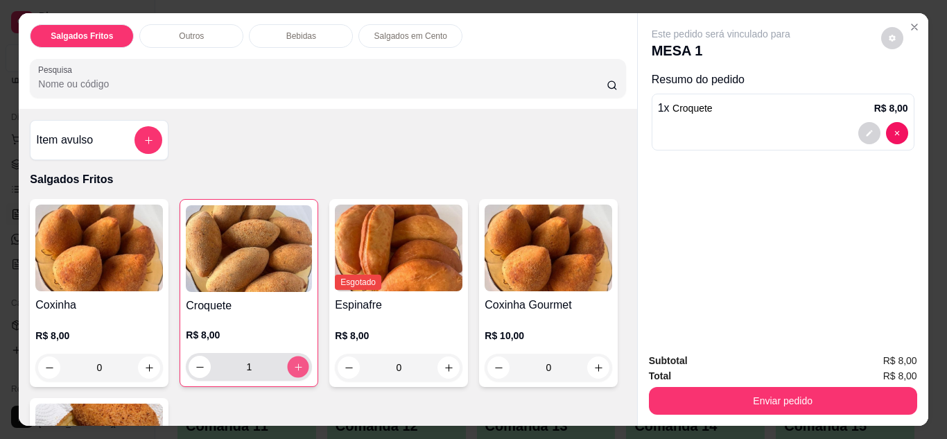
click at [293, 362] on icon "increase-product-quantity" at bounding box center [298, 367] width 10 height 10
type input "2"
click at [484, 291] on img at bounding box center [548, 247] width 128 height 87
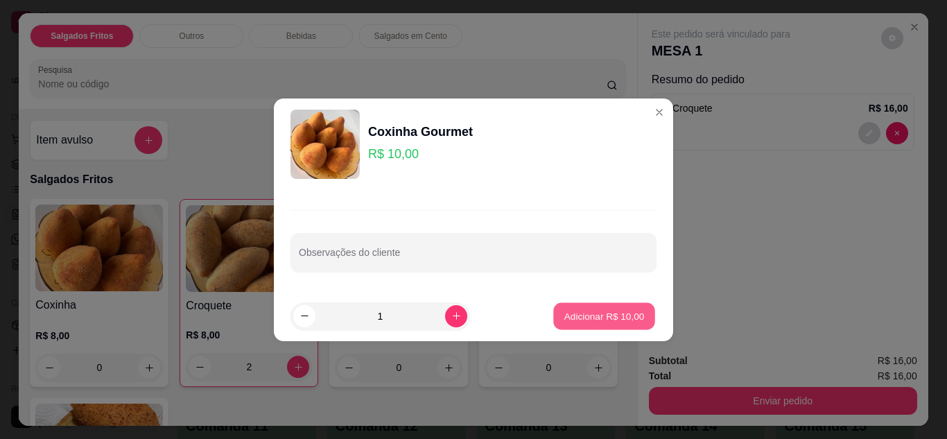
click at [600, 313] on p "Adicionar R$ 10,00" at bounding box center [604, 315] width 80 height 13
type input "1"
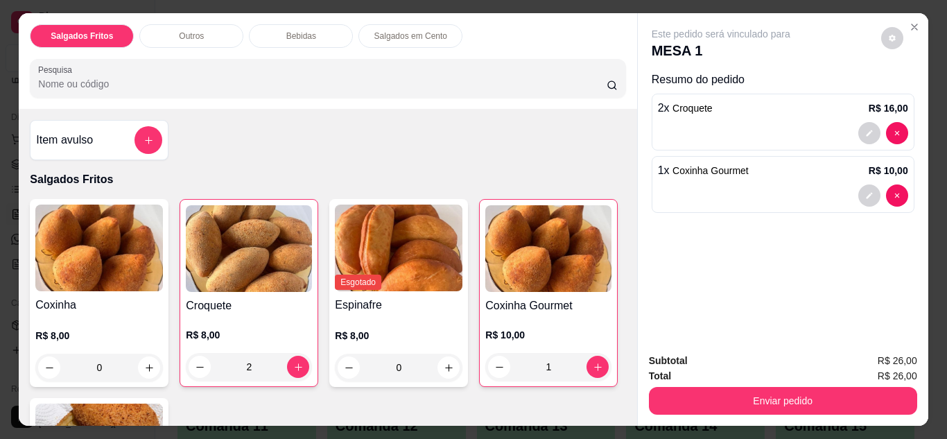
click at [708, 372] on div "Total R$ 26,00" at bounding box center [783, 375] width 268 height 15
drag, startPoint x: 708, startPoint y: 372, endPoint x: 726, endPoint y: 391, distance: 26.5
click at [726, 391] on div "Subtotal R$ 26,00 Total R$ 26,00 Enviar pedido" at bounding box center [783, 384] width 268 height 62
click at [666, 377] on div "Subtotal R$ 26,00 Total R$ 26,00 Enviar pedido" at bounding box center [783, 384] width 268 height 62
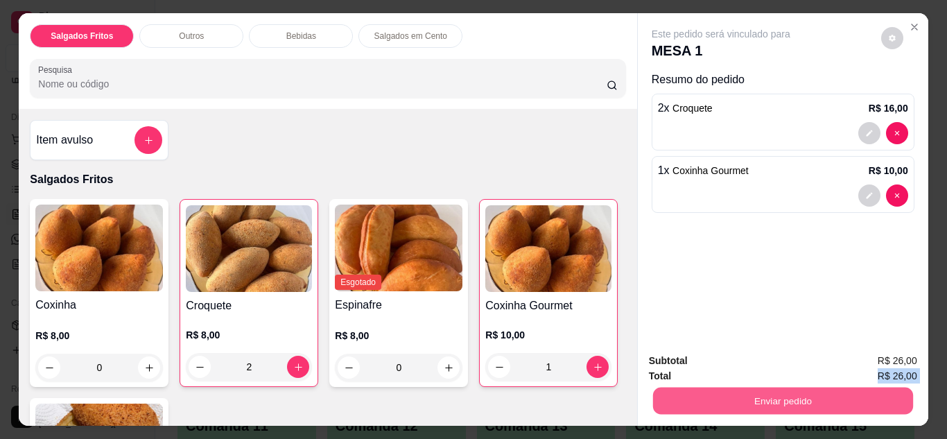
click at [692, 396] on button "Enviar pedido" at bounding box center [782, 400] width 260 height 27
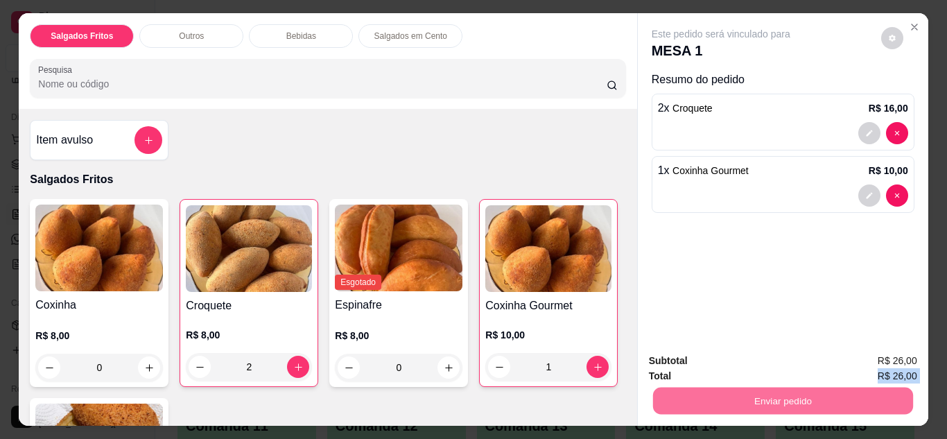
click at [863, 356] on button "Enviar pedido" at bounding box center [881, 362] width 76 height 26
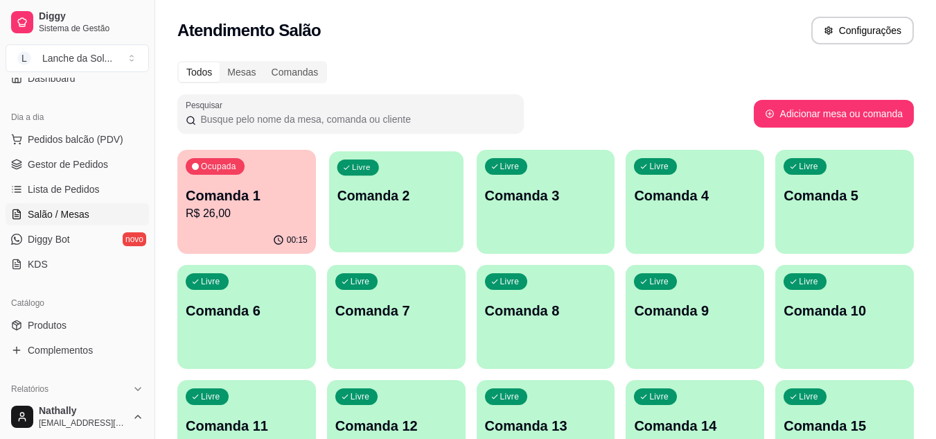
click at [438, 221] on div "Livre Comanda 2" at bounding box center [396, 193] width 134 height 85
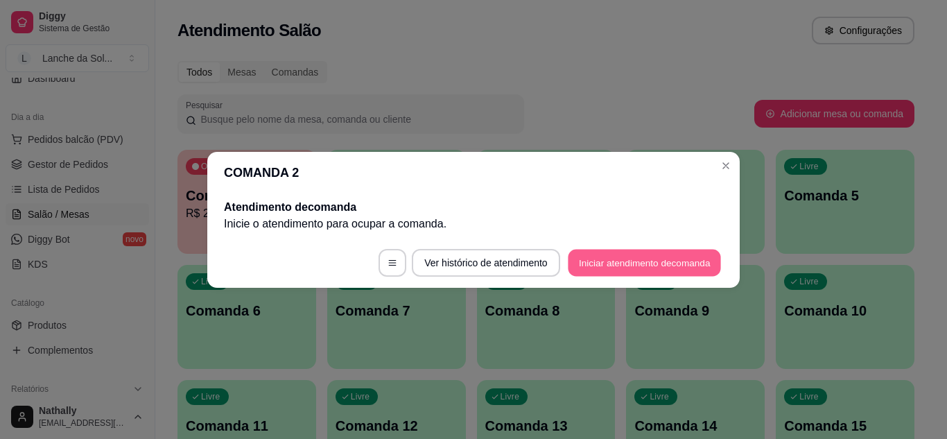
click at [631, 261] on button "Iniciar atendimento de comanda" at bounding box center [644, 262] width 153 height 27
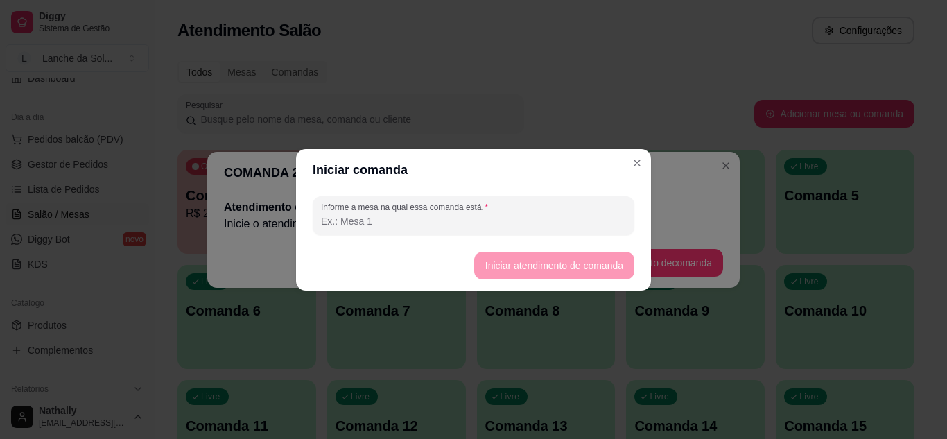
click at [564, 215] on input "Informe a mesa na qual essa comanda está." at bounding box center [473, 221] width 305 height 14
type input "mesa 02"
click at [512, 279] on button "Iniciar atendimento de comanda" at bounding box center [553, 265] width 155 height 27
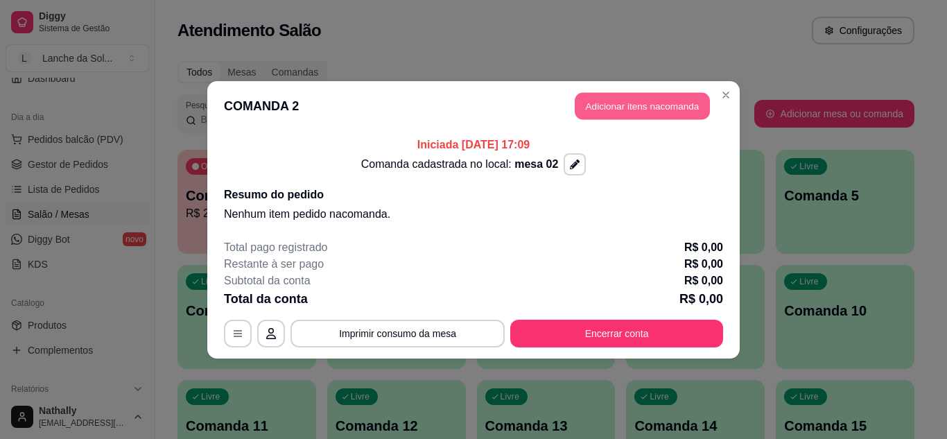
click at [608, 111] on button "Adicionar itens na comanda" at bounding box center [642, 105] width 135 height 27
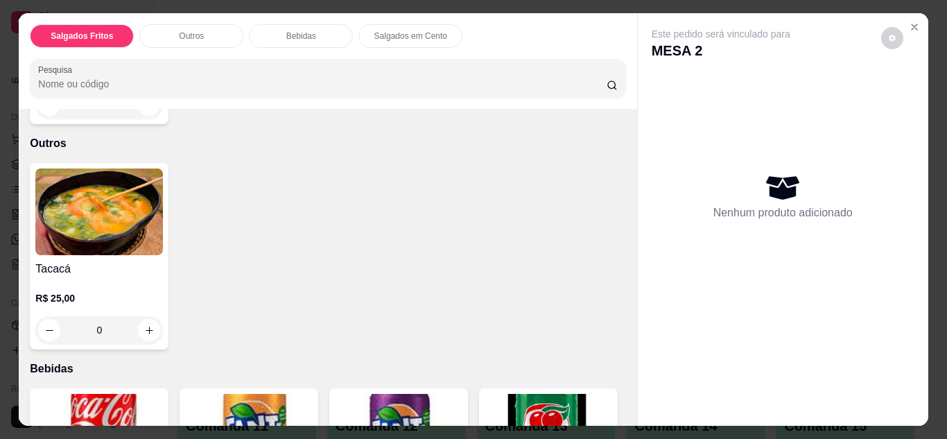
scroll to position [471, 0]
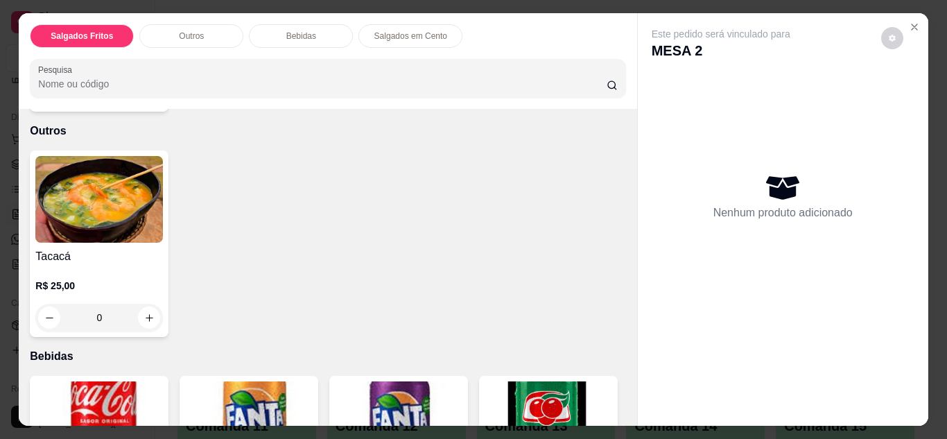
click at [146, 305] on div "0" at bounding box center [99, 318] width 128 height 28
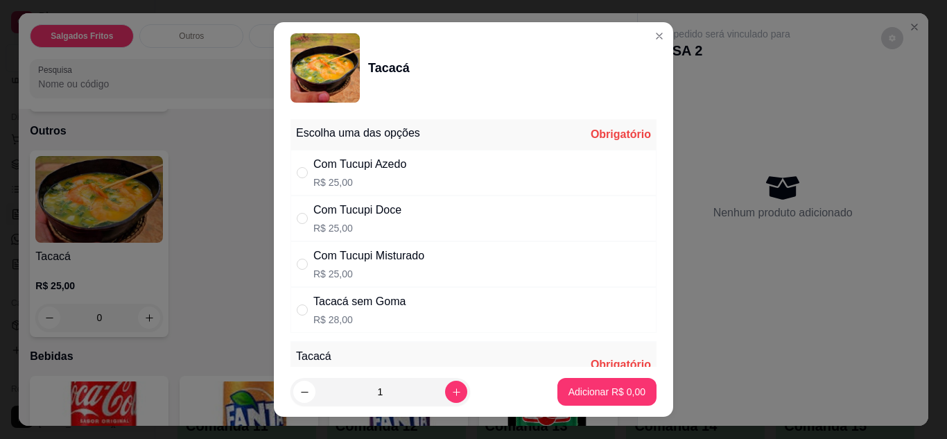
click at [482, 277] on div "Com Tucupi Misturado R$ 25,00" at bounding box center [473, 264] width 366 height 46
radio input "true"
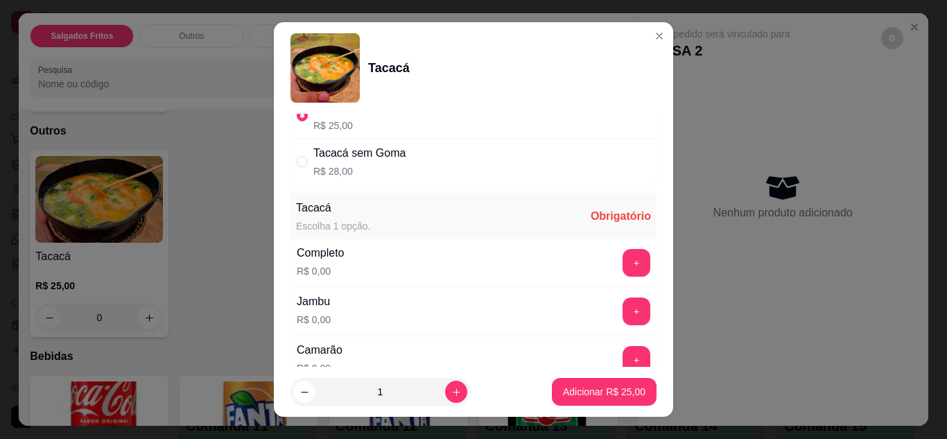
scroll to position [166, 0]
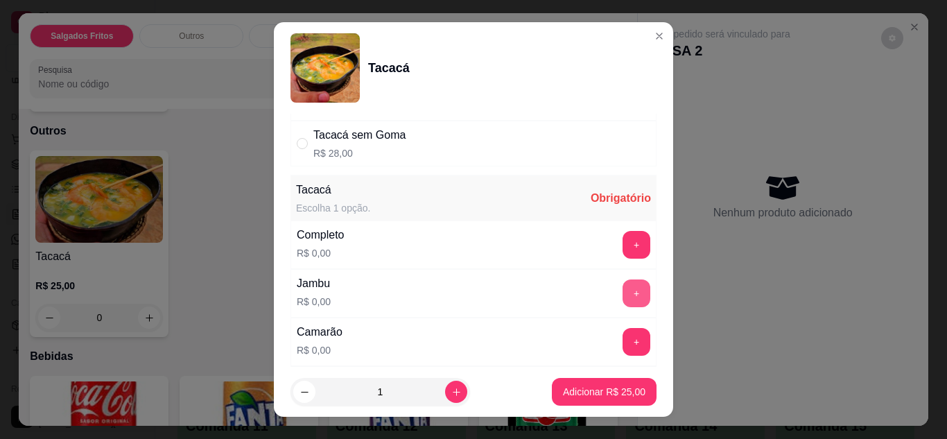
click at [622, 282] on button "+" at bounding box center [636, 293] width 28 height 28
click at [623, 329] on button "+" at bounding box center [636, 341] width 27 height 27
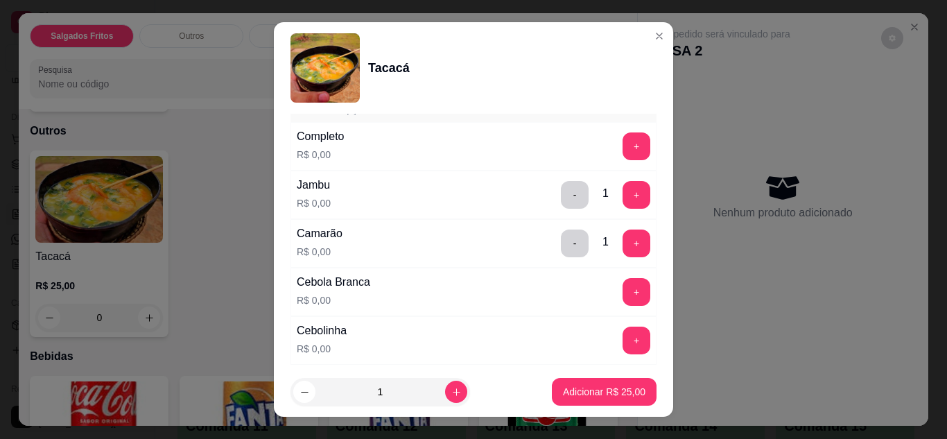
scroll to position [305, 0]
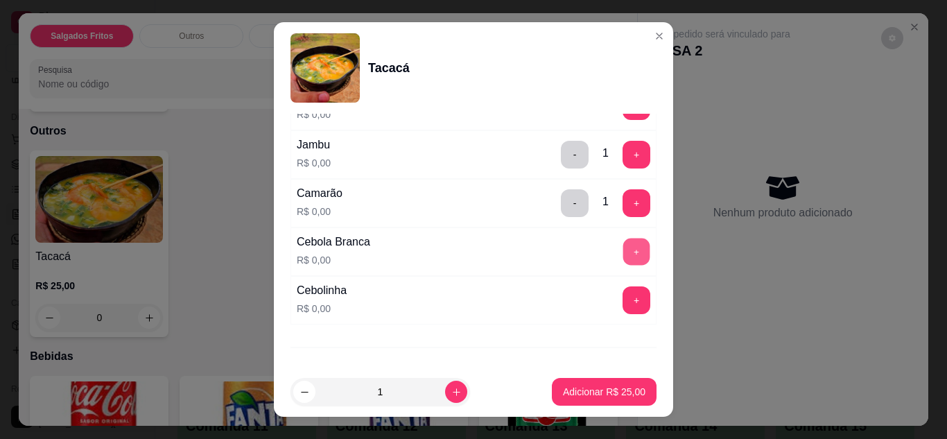
click at [623, 257] on button "+" at bounding box center [636, 251] width 27 height 27
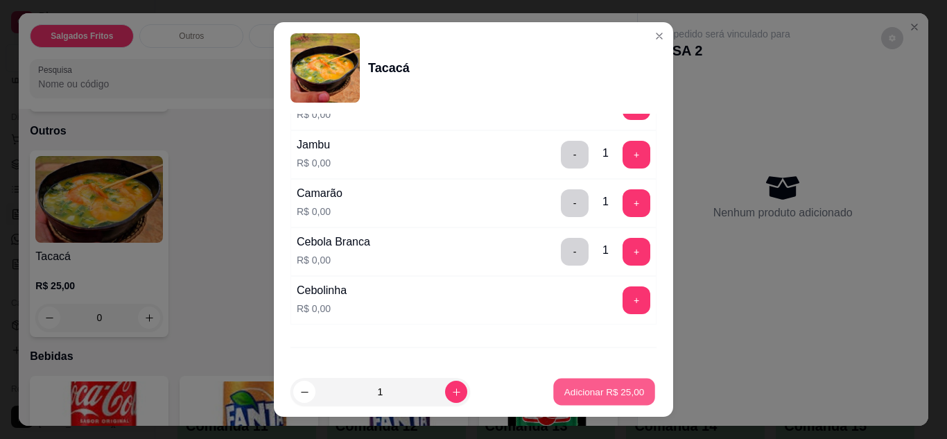
click at [582, 385] on p "Adicionar R$ 25,00" at bounding box center [604, 391] width 80 height 13
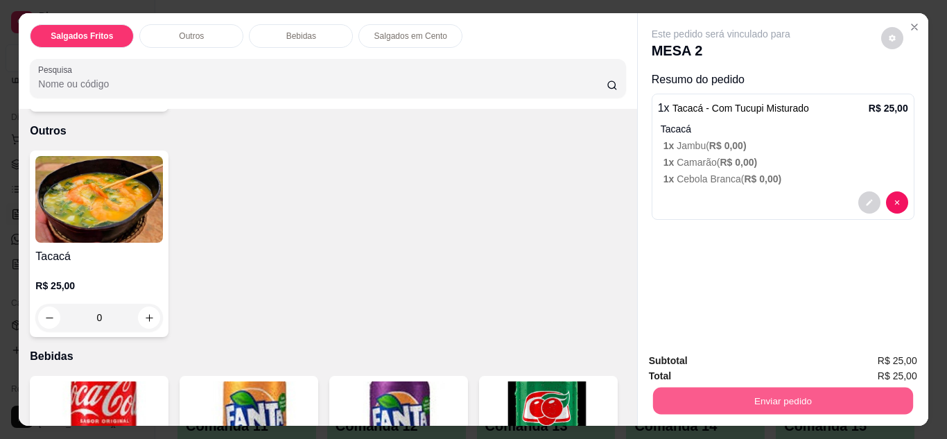
click at [722, 394] on button "Enviar pedido" at bounding box center [782, 400] width 260 height 27
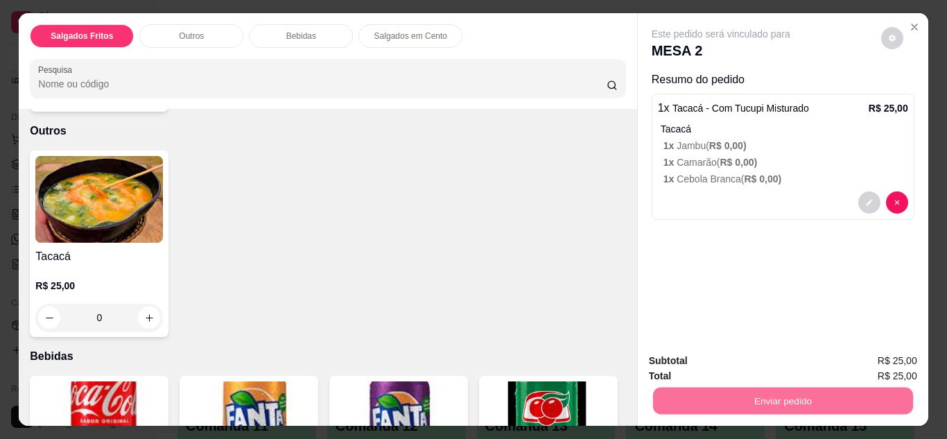
click at [864, 358] on button "Enviar pedido" at bounding box center [881, 362] width 76 height 26
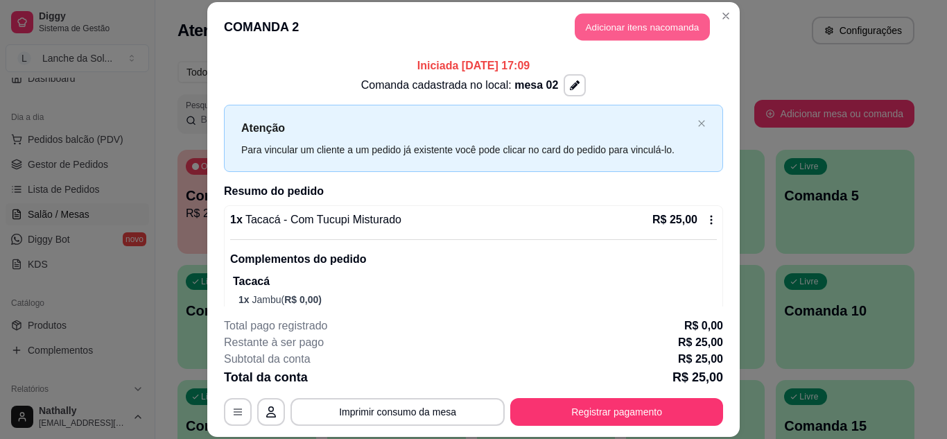
click at [615, 32] on button "Adicionar itens na comanda" at bounding box center [642, 27] width 135 height 27
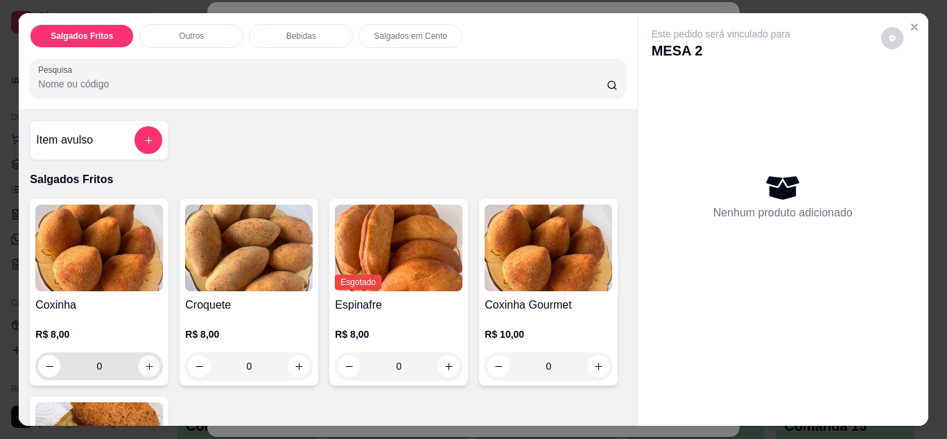
click at [148, 361] on icon "increase-product-quantity" at bounding box center [149, 366] width 10 height 10
type input "1"
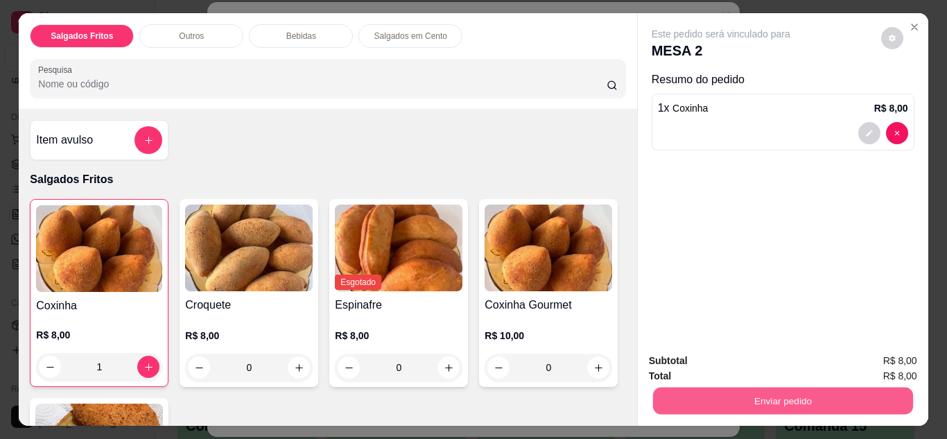
click at [663, 407] on button "Enviar pedido" at bounding box center [782, 400] width 260 height 27
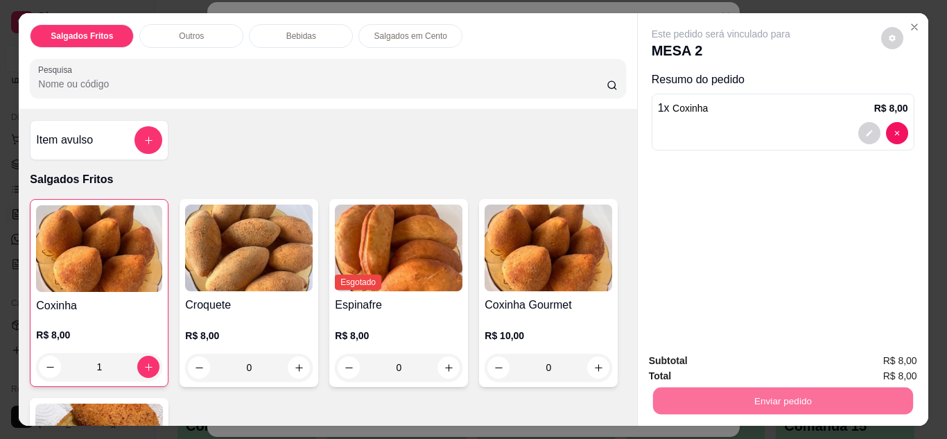
click at [875, 355] on button "Enviar pedido" at bounding box center [881, 362] width 76 height 26
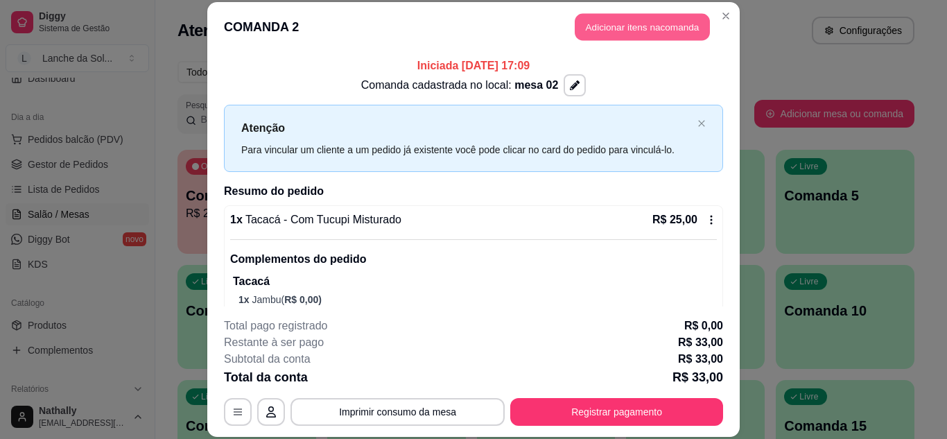
click at [591, 31] on button "Adicionar itens na comanda" at bounding box center [642, 27] width 135 height 27
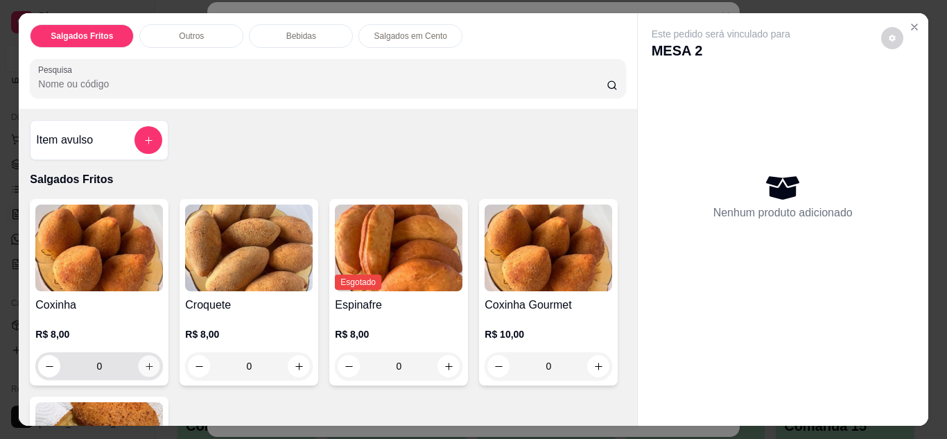
click at [146, 361] on icon "increase-product-quantity" at bounding box center [149, 366] width 10 height 10
type input "1"
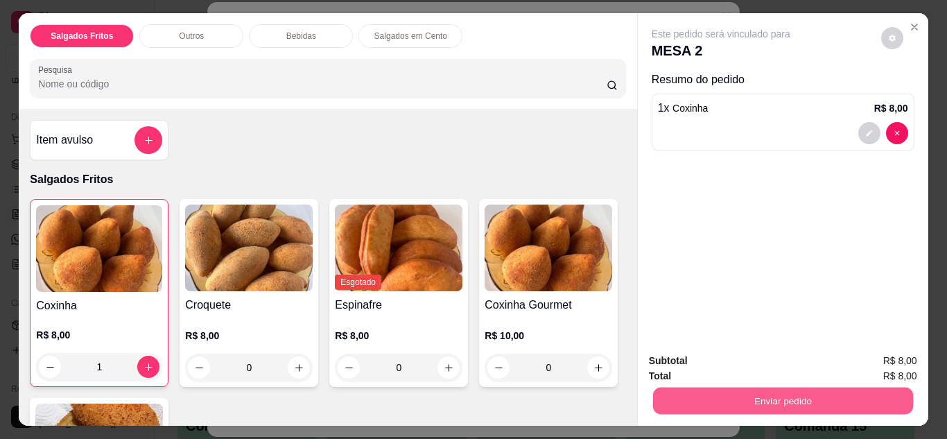
click at [681, 390] on button "Enviar pedido" at bounding box center [782, 400] width 260 height 27
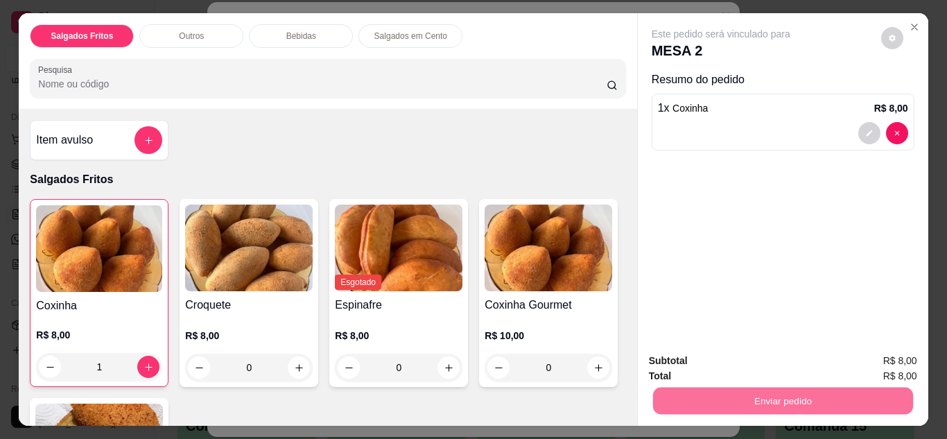
click at [885, 362] on button "Enviar pedido" at bounding box center [880, 362] width 78 height 26
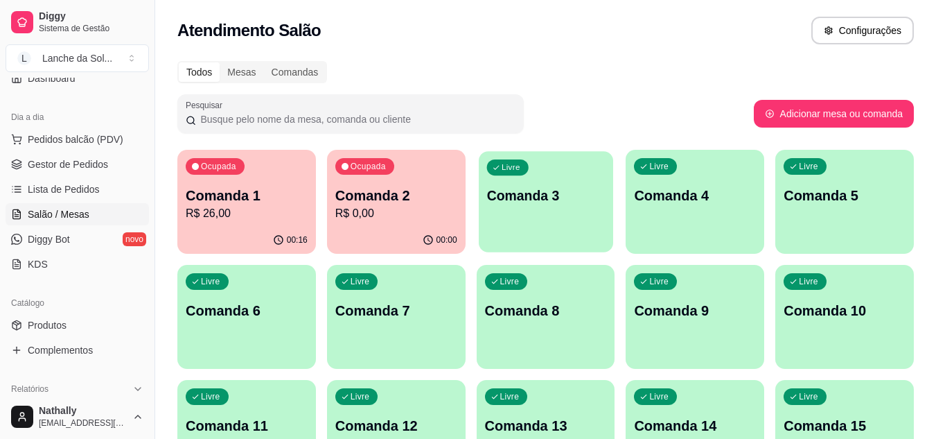
click at [556, 211] on div "Livre Comanda 3" at bounding box center [546, 193] width 134 height 85
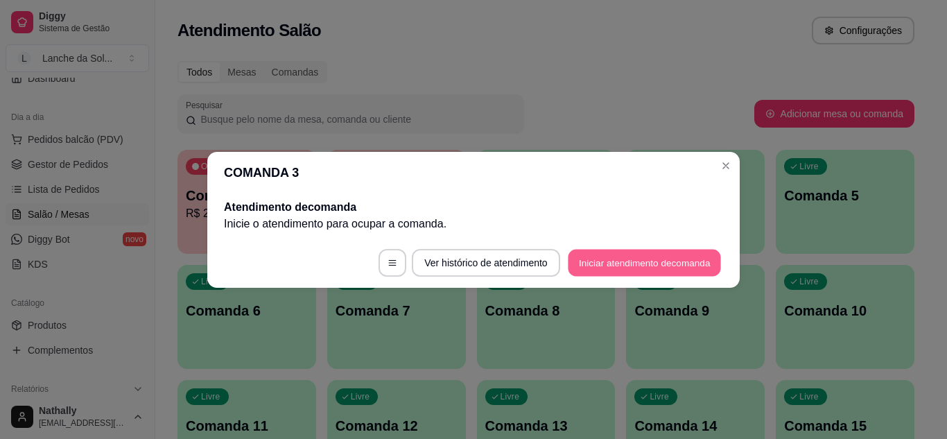
click at [620, 265] on button "Iniciar atendimento de comanda" at bounding box center [644, 262] width 153 height 27
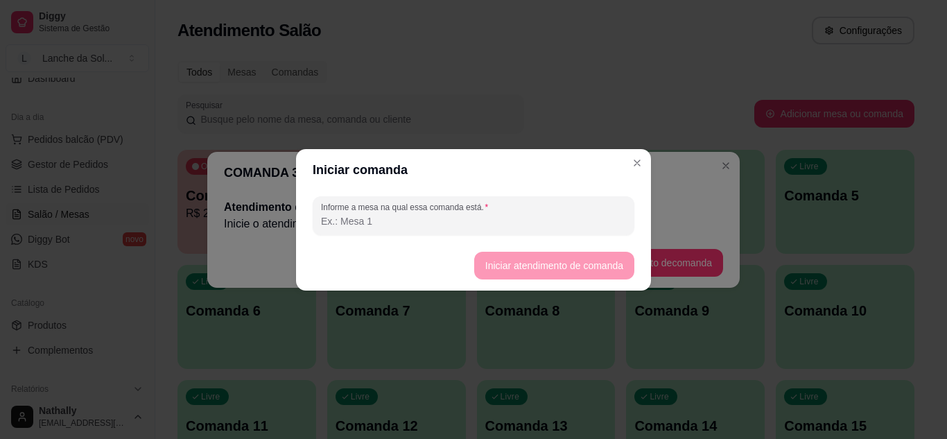
click at [546, 217] on input "Informe a mesa na qual essa comanda está." at bounding box center [473, 221] width 305 height 14
type input "m"
type input "mesa 03"
click at [484, 271] on button "Iniciar atendimento de comanda" at bounding box center [553, 265] width 155 height 27
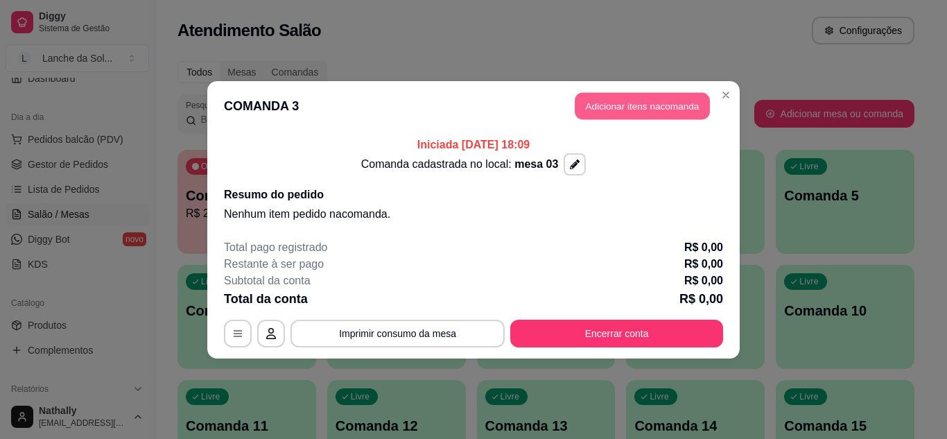
click at [615, 102] on button "Adicionar itens na comanda" at bounding box center [642, 105] width 135 height 27
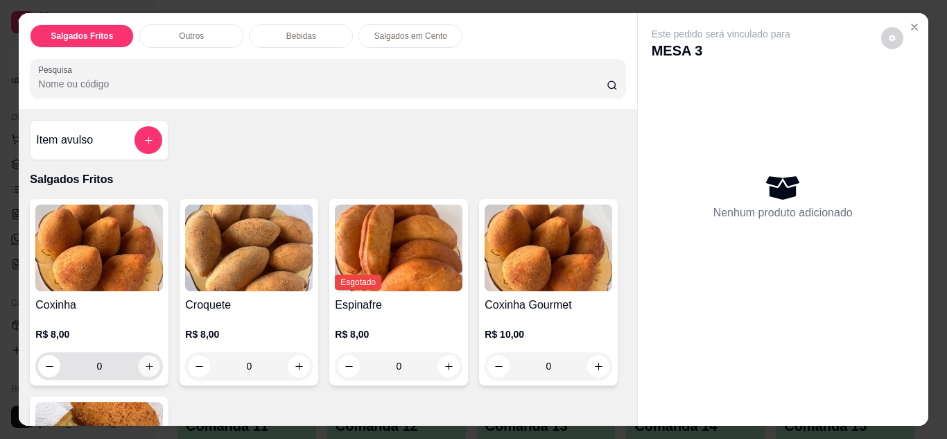
click at [148, 361] on icon "increase-product-quantity" at bounding box center [149, 366] width 10 height 10
type input "1"
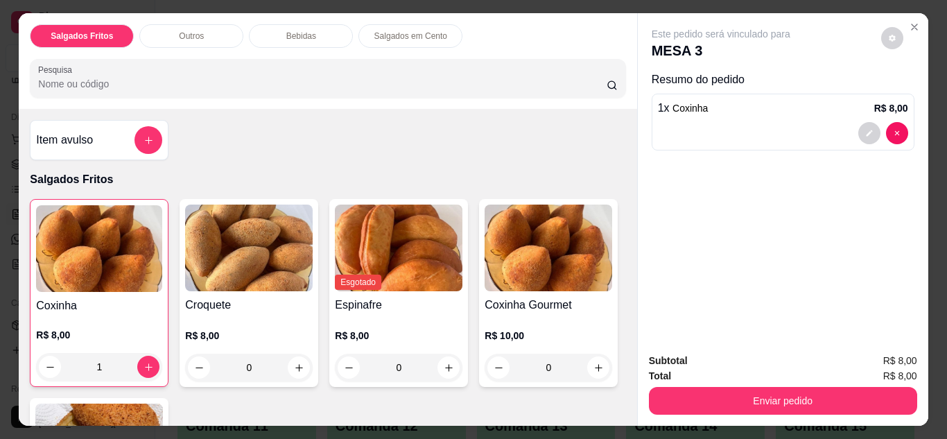
click at [163, 405] on img at bounding box center [99, 446] width 128 height 87
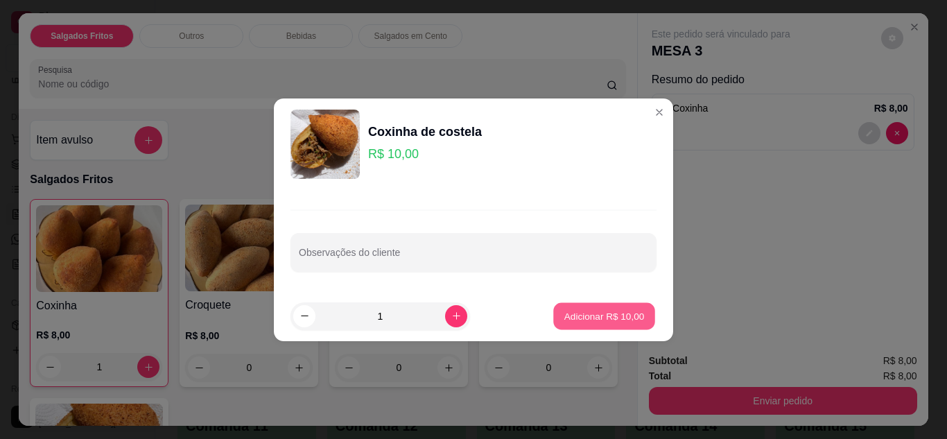
click at [577, 321] on p "Adicionar R$ 10,00" at bounding box center [604, 315] width 80 height 13
type input "1"
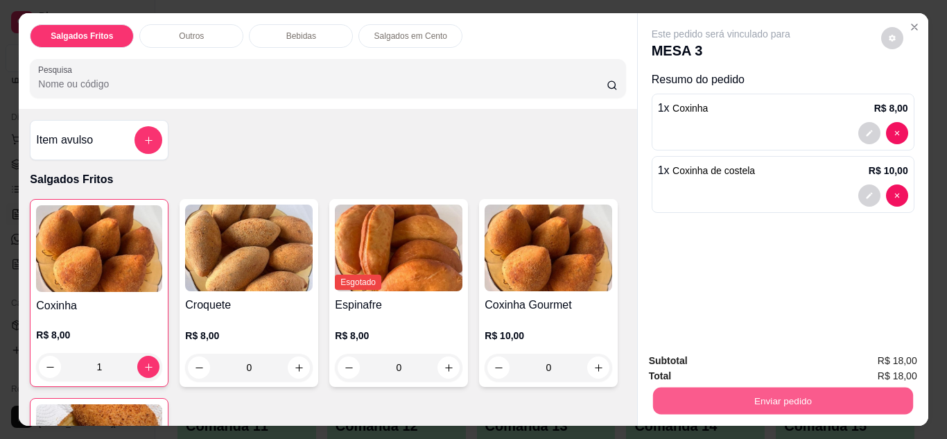
click at [710, 399] on button "Enviar pedido" at bounding box center [782, 400] width 260 height 27
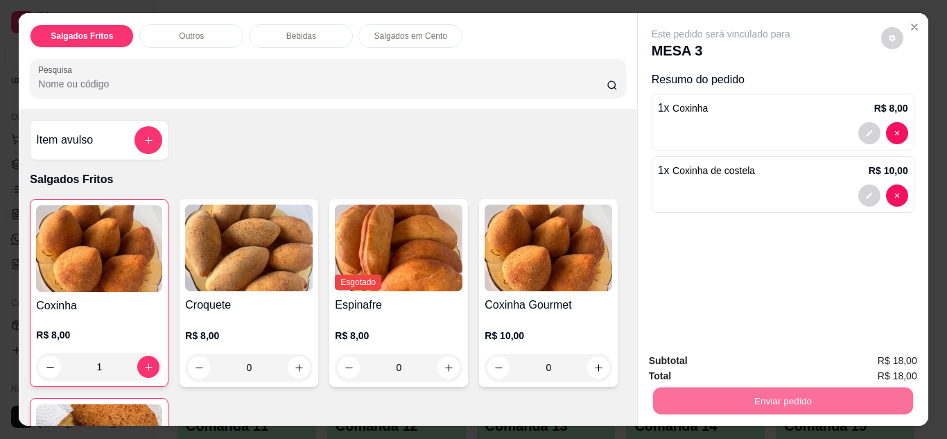
click at [871, 357] on button "Enviar pedido" at bounding box center [881, 362] width 76 height 26
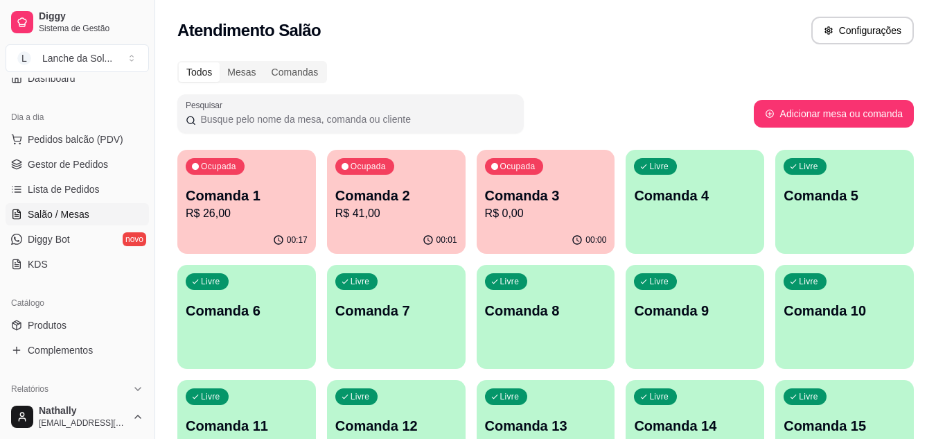
click at [218, 227] on div "00:17" at bounding box center [246, 240] width 139 height 27
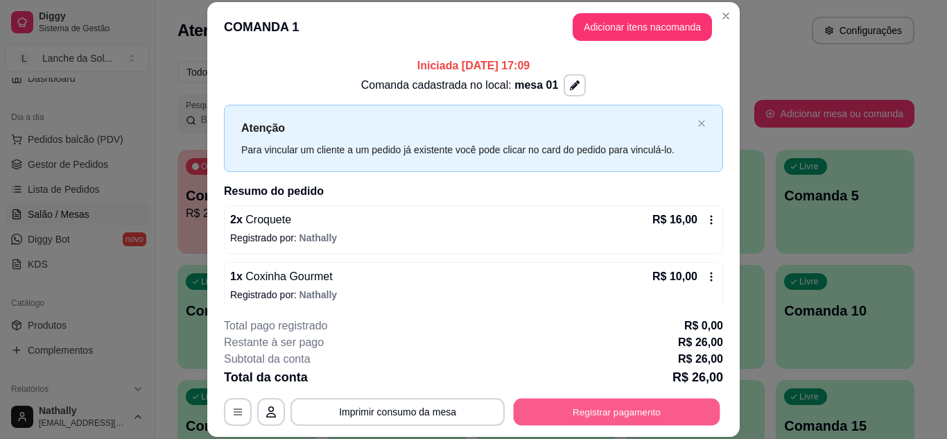
click at [671, 412] on button "Registrar pagamento" at bounding box center [617, 411] width 207 height 27
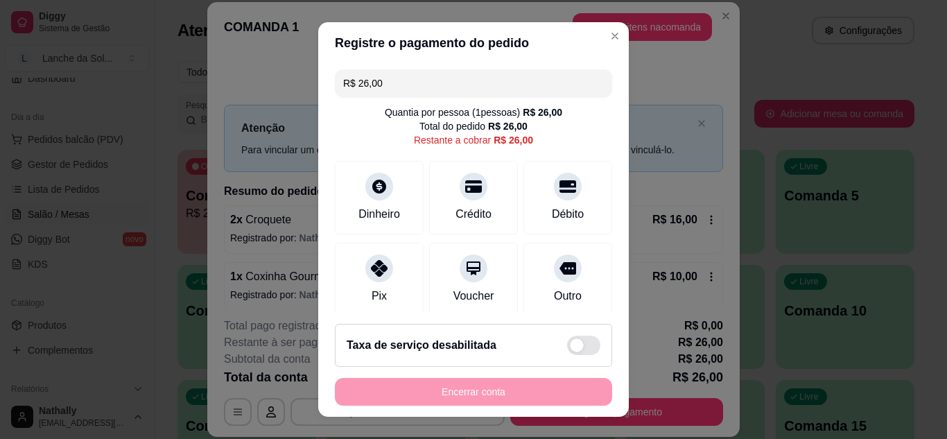
click at [385, 288] on div "Pix" at bounding box center [379, 279] width 89 height 73
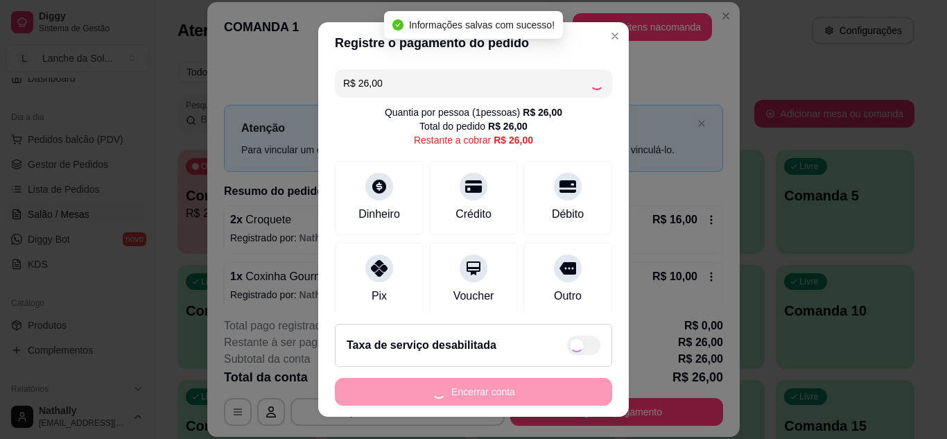
type input "R$ 0,00"
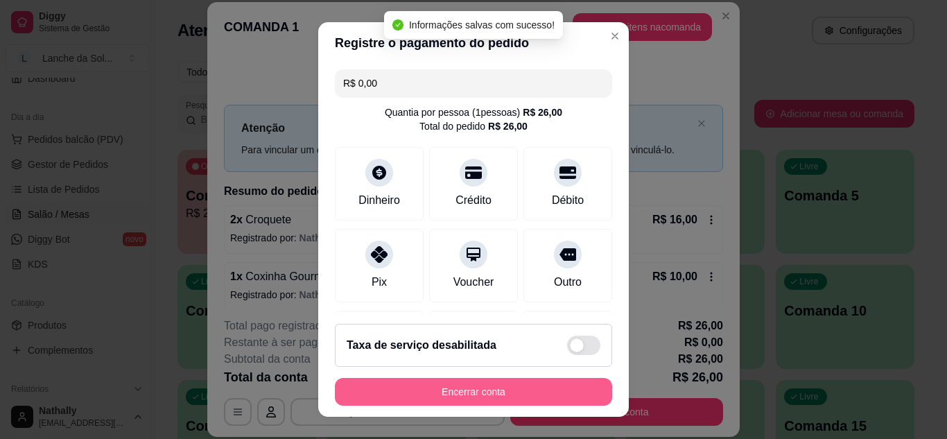
click at [473, 390] on button "Encerrar conta" at bounding box center [473, 392] width 277 height 28
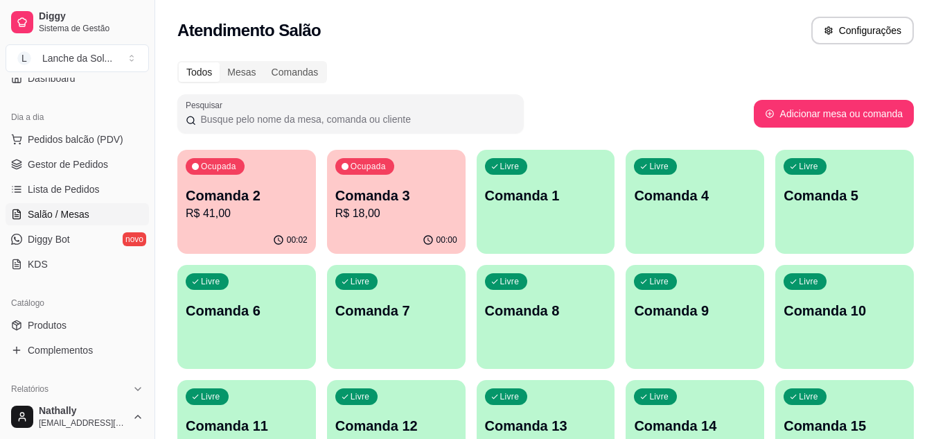
click at [79, 134] on span "Pedidos balcão (PDV)" at bounding box center [76, 139] width 96 height 14
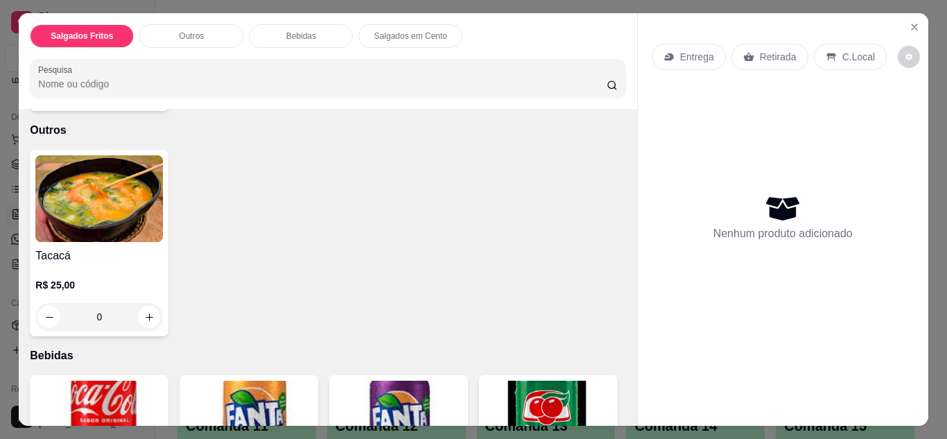
scroll to position [499, 0]
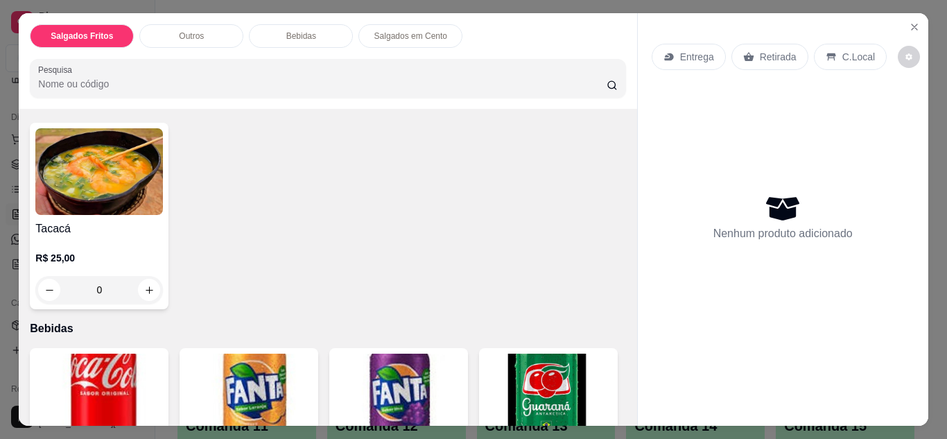
click at [148, 283] on div "0" at bounding box center [99, 290] width 128 height 28
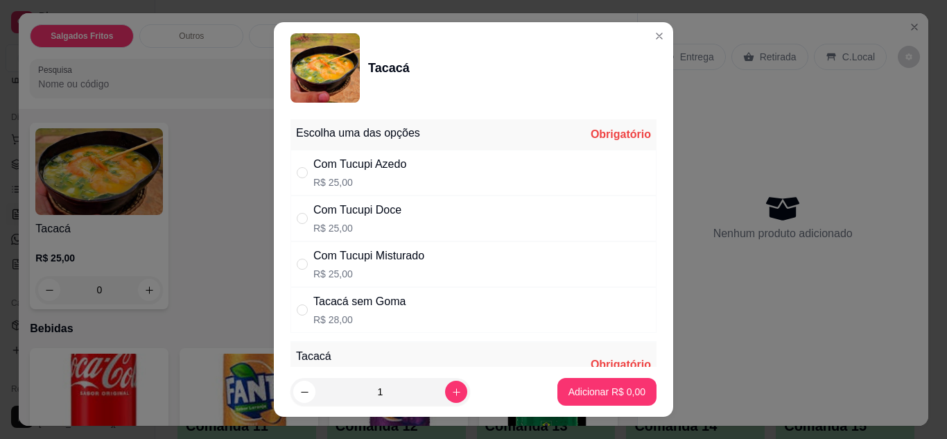
click at [450, 241] on div "Com Tucupi Misturado R$ 25,00" at bounding box center [473, 264] width 366 height 46
radio input "true"
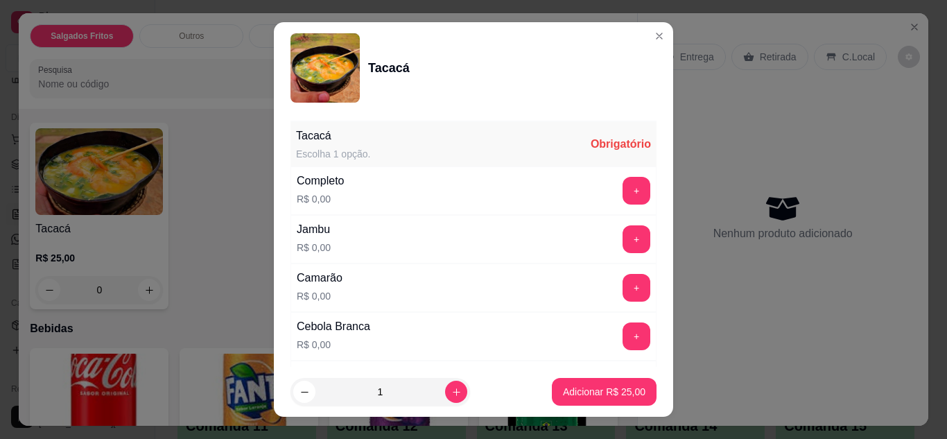
scroll to position [222, 0]
click at [622, 191] on button "+" at bounding box center [636, 189] width 28 height 28
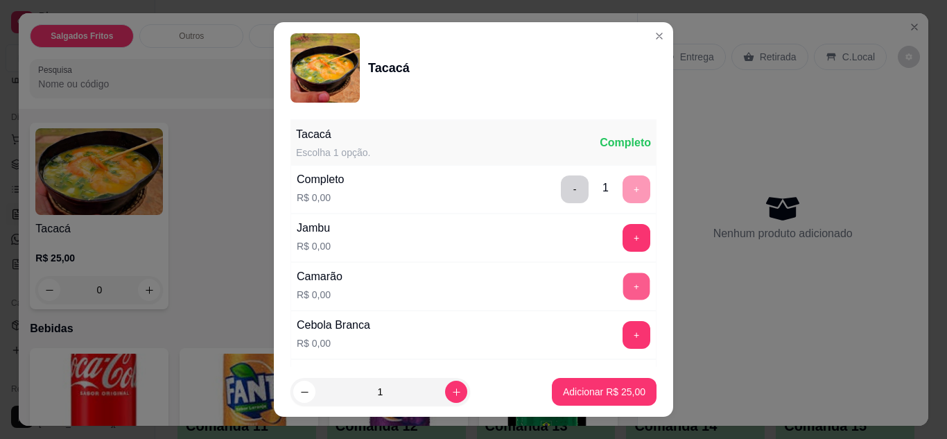
click at [623, 286] on button "+" at bounding box center [636, 285] width 27 height 27
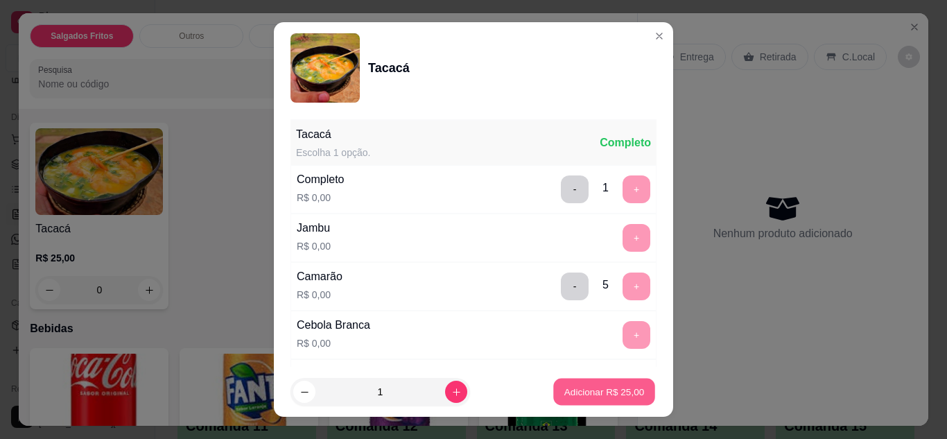
click at [573, 395] on p "Adicionar R$ 25,00" at bounding box center [604, 391] width 80 height 13
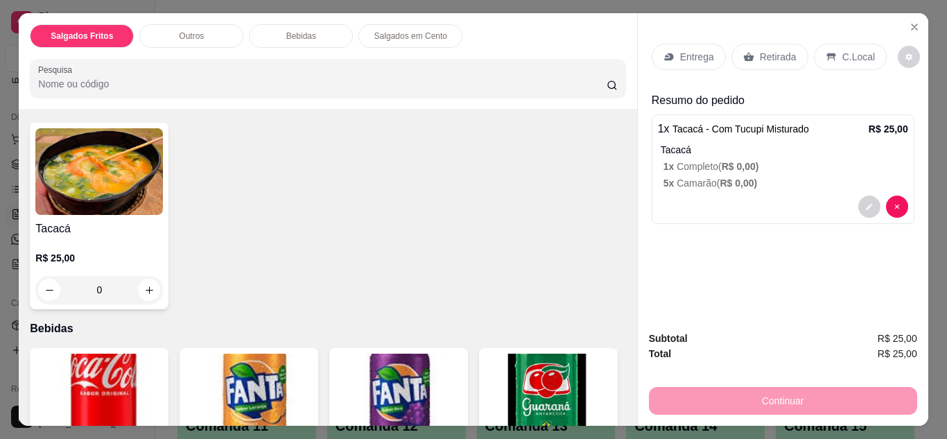
click at [151, 286] on div "0" at bounding box center [99, 290] width 128 height 28
click at [141, 290] on div "0" at bounding box center [99, 290] width 128 height 28
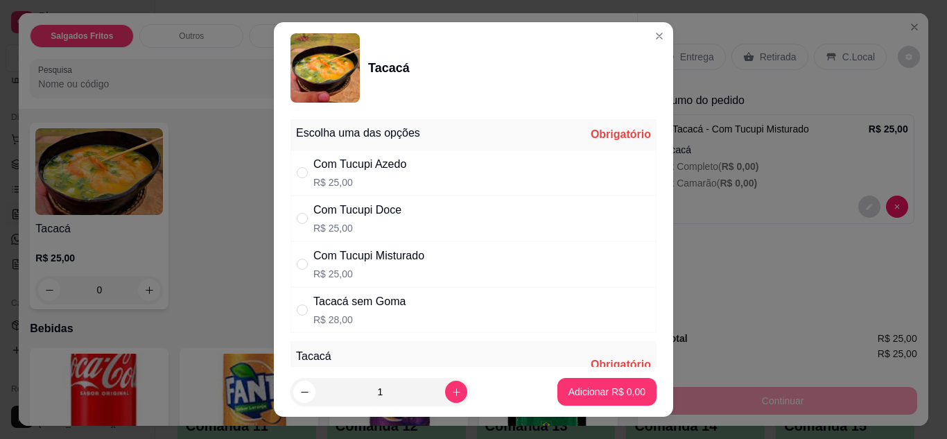
click at [410, 208] on div "Com Tucupi Doce R$ 25,00" at bounding box center [473, 218] width 366 height 46
radio input "true"
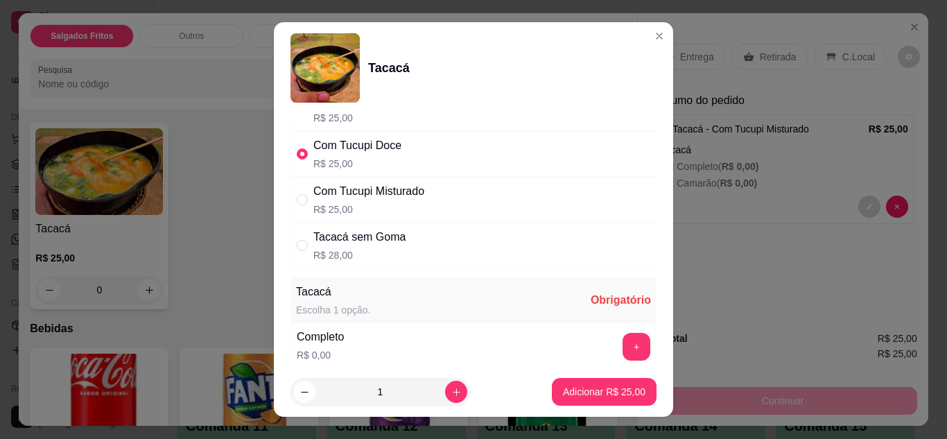
scroll to position [223, 0]
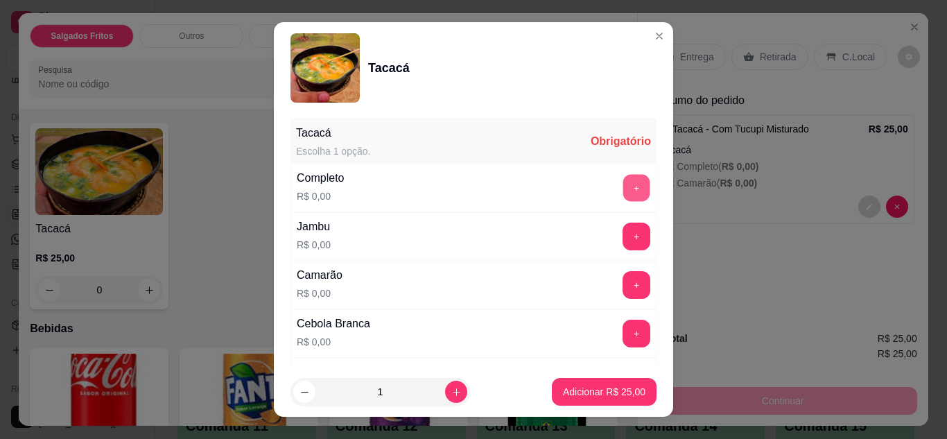
click at [623, 191] on button "+" at bounding box center [636, 187] width 27 height 27
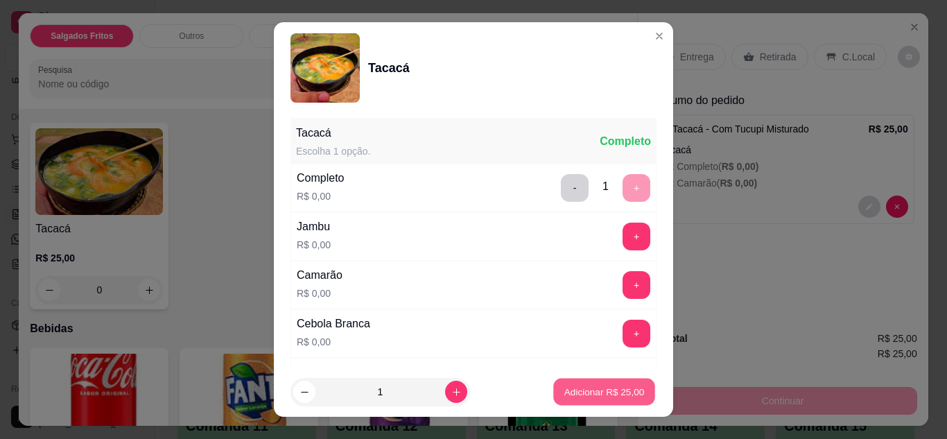
click at [570, 387] on p "Adicionar R$ 25,00" at bounding box center [604, 391] width 80 height 13
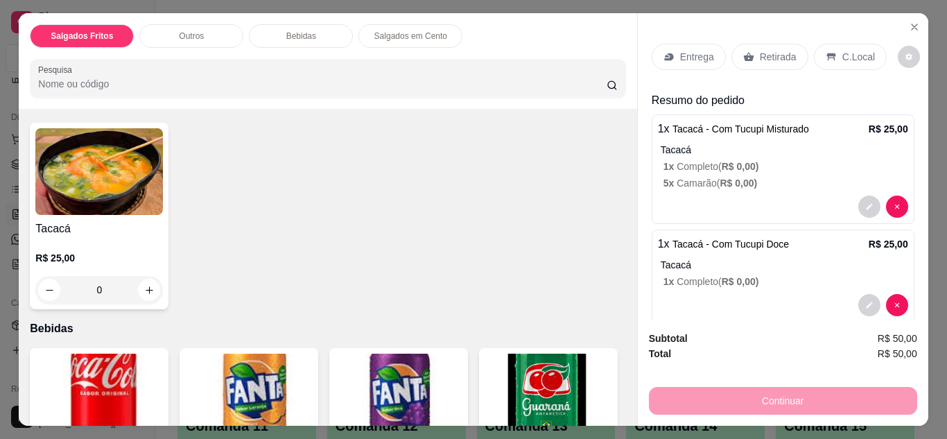
click at [669, 52] on icon at bounding box center [668, 56] width 11 height 11
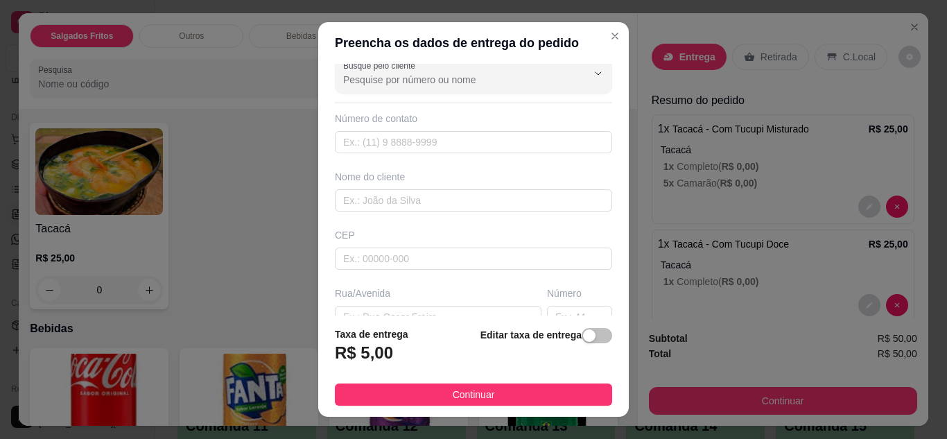
scroll to position [111, 0]
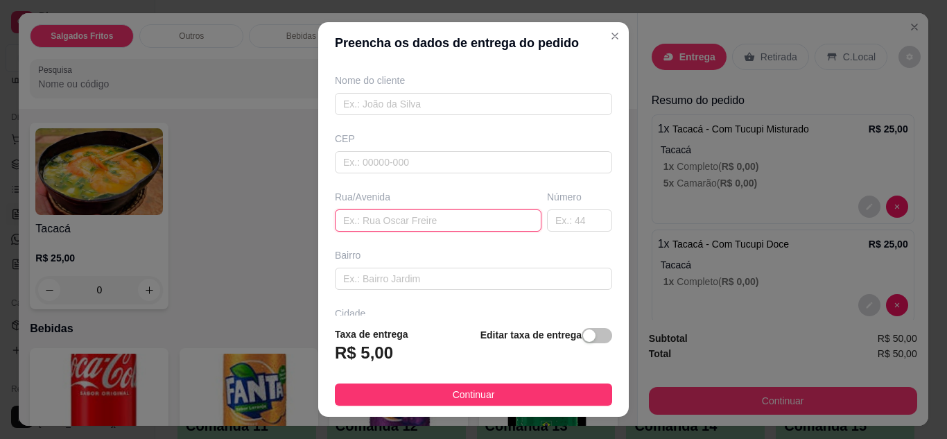
click at [500, 225] on input "text" at bounding box center [438, 220] width 207 height 22
type input "bororó"
click at [559, 229] on input "text" at bounding box center [579, 220] width 65 height 22
type input "860"
click at [540, 396] on button "Continuar" at bounding box center [473, 394] width 277 height 22
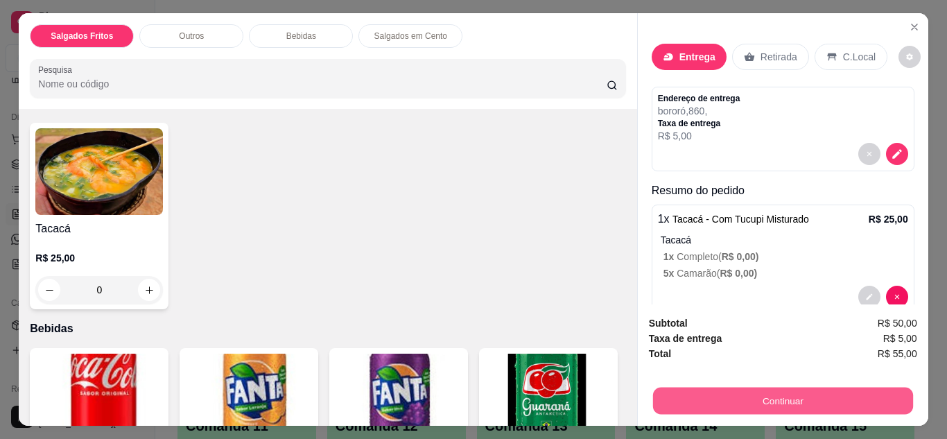
click at [688, 389] on button "Continuar" at bounding box center [782, 400] width 260 height 27
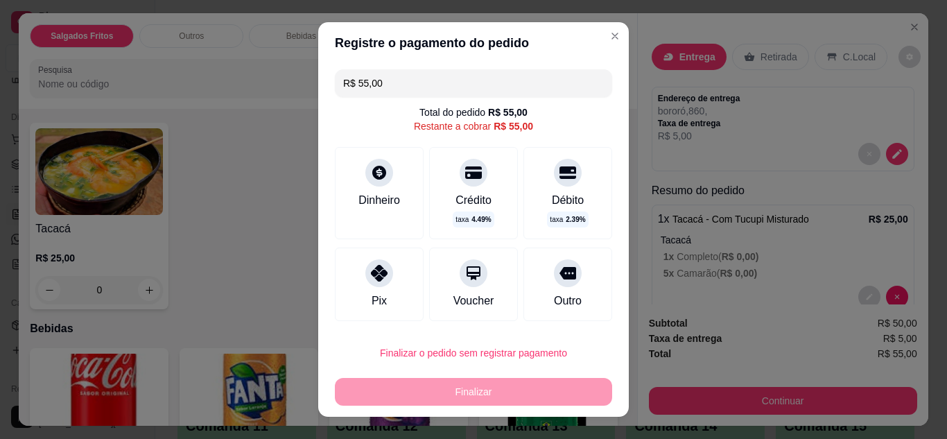
click at [383, 273] on div at bounding box center [379, 273] width 28 height 28
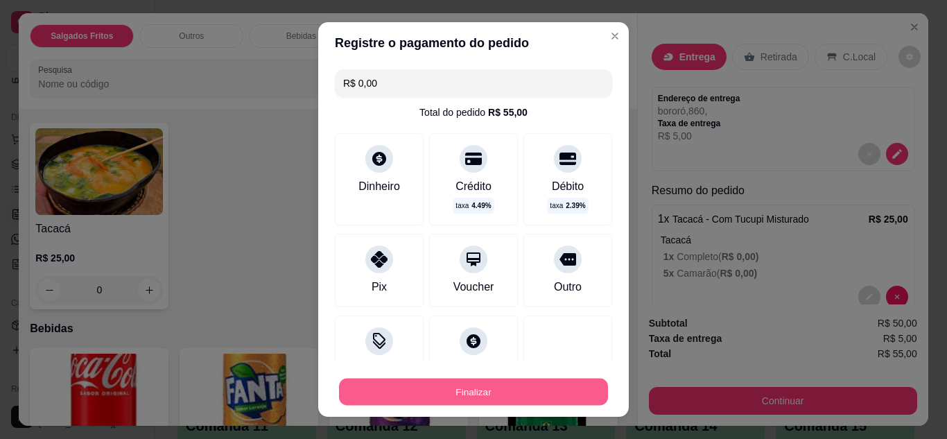
click at [473, 393] on button "Finalizar" at bounding box center [473, 391] width 269 height 27
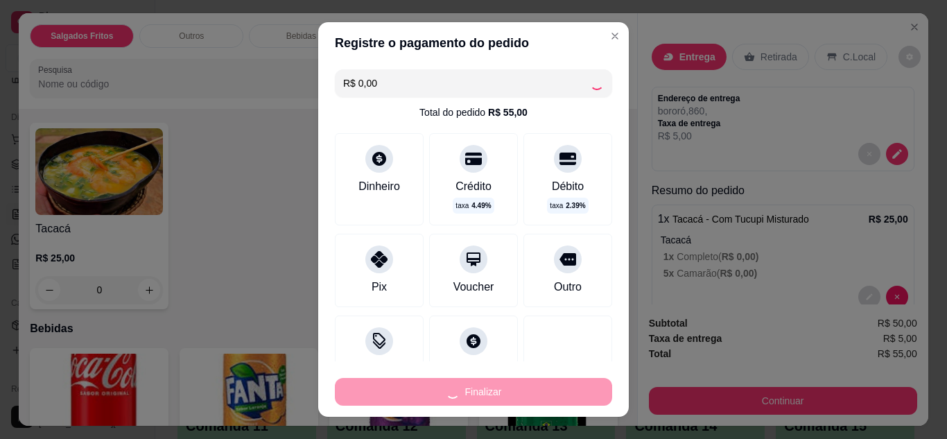
type input "-R$ 55,00"
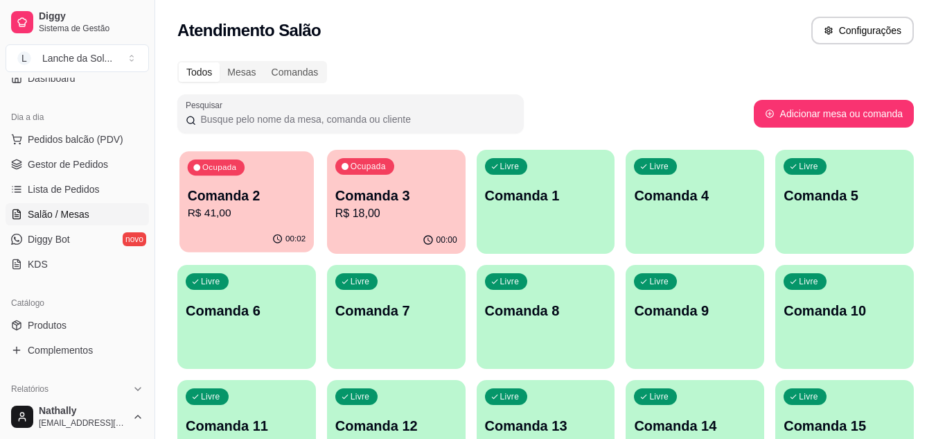
click at [248, 216] on p "R$ 41,00" at bounding box center [247, 213] width 119 height 16
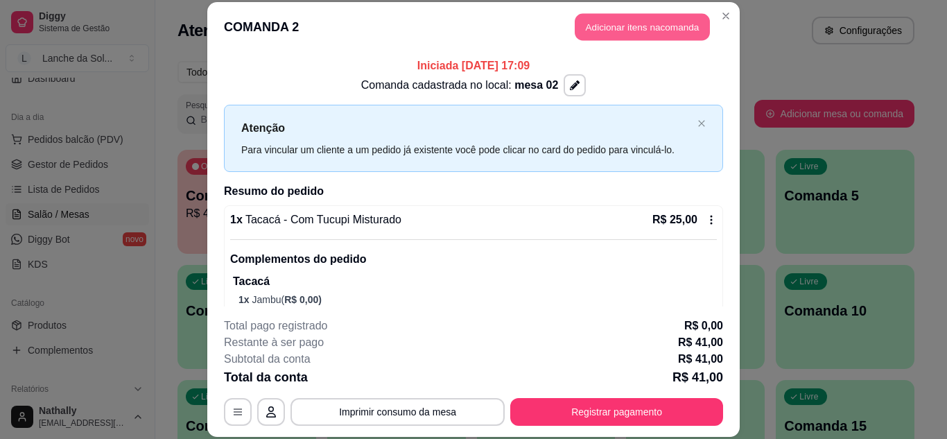
click at [608, 26] on button "Adicionar itens na comanda" at bounding box center [642, 27] width 135 height 27
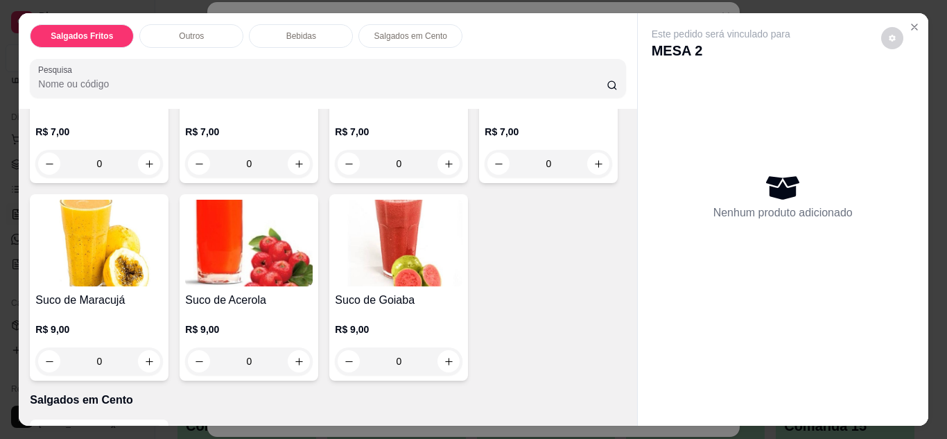
scroll to position [859, 0]
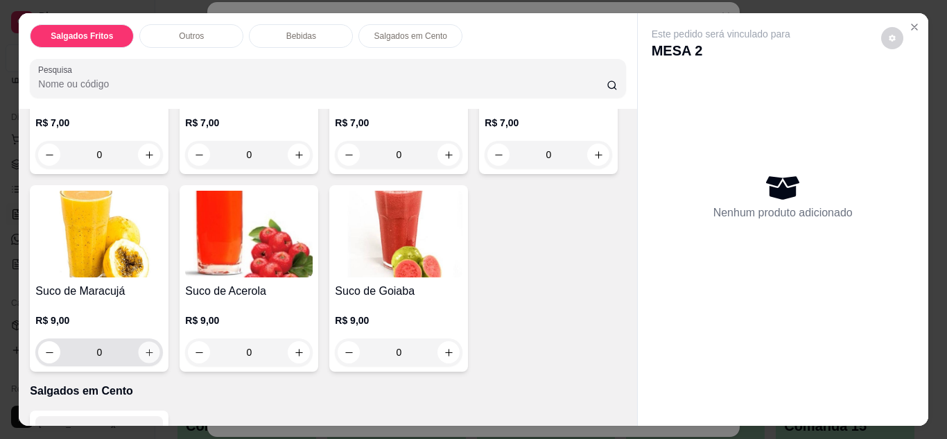
click at [155, 347] on icon "increase-product-quantity" at bounding box center [149, 352] width 10 height 10
type input "1"
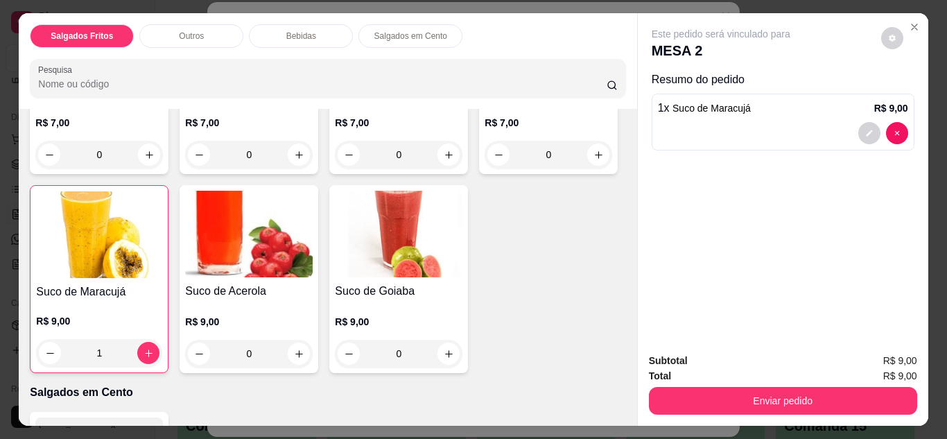
click at [737, 410] on div "Subtotal R$ 9,00 Total R$ 9,00 Enviar pedido" at bounding box center [783, 384] width 290 height 84
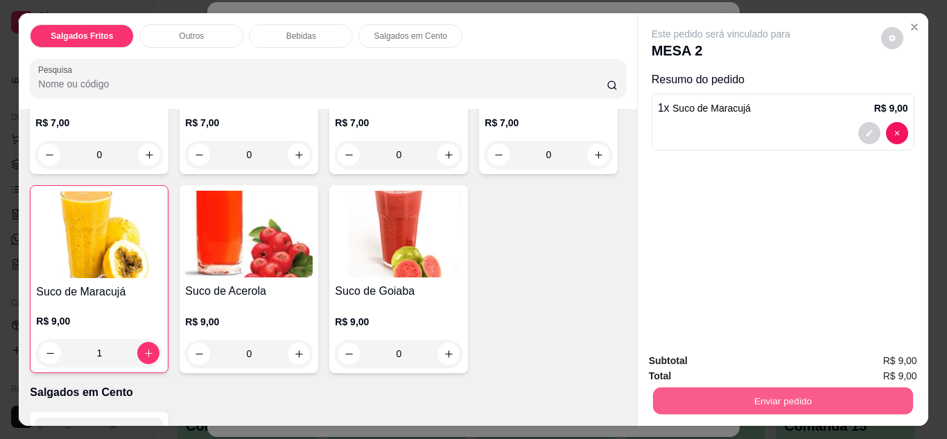
click at [784, 393] on button "Enviar pedido" at bounding box center [782, 400] width 260 height 27
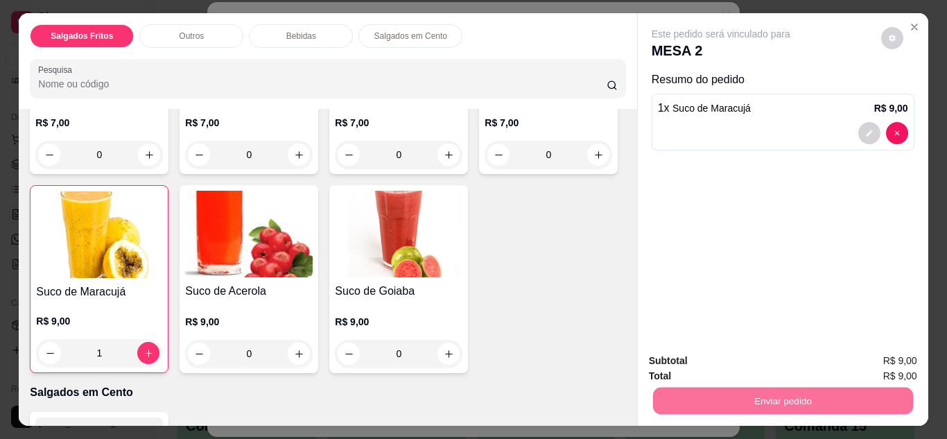
click at [883, 355] on button "Enviar pedido" at bounding box center [881, 362] width 76 height 26
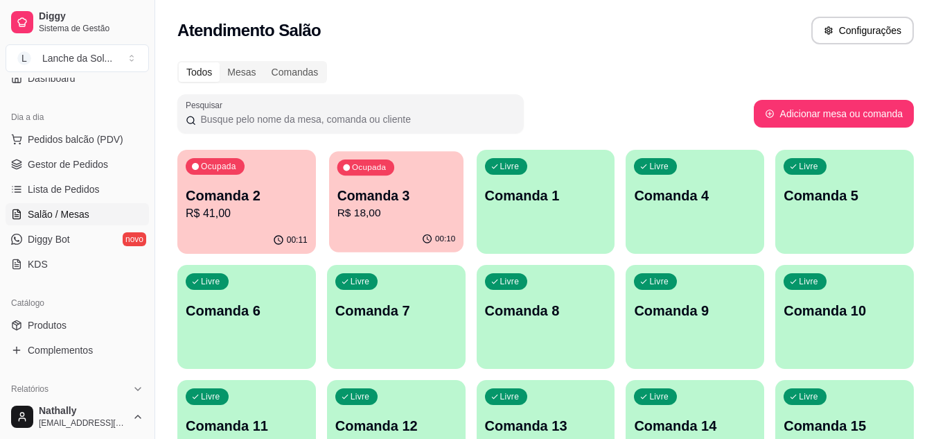
click at [428, 186] on p "Comanda 3" at bounding box center [396, 195] width 119 height 19
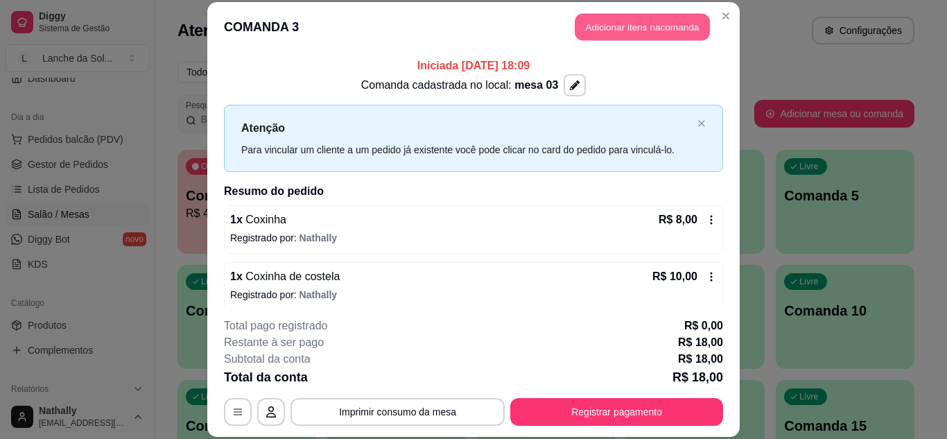
click at [607, 30] on button "Adicionar itens na comanda" at bounding box center [642, 27] width 135 height 27
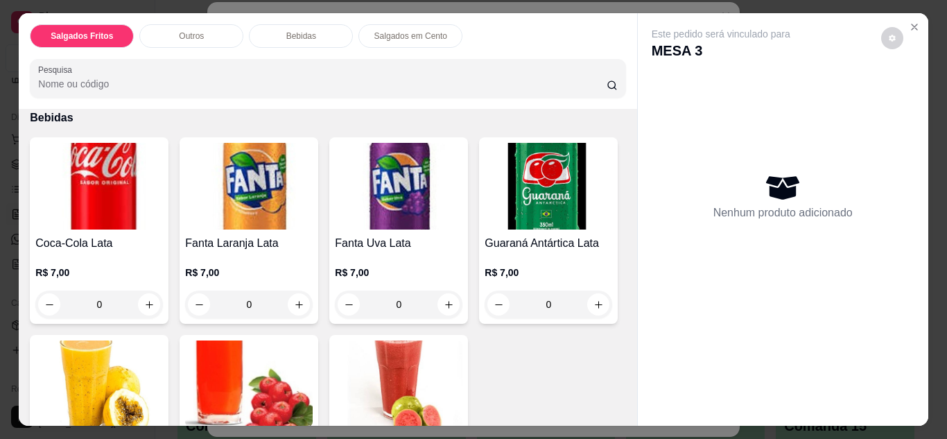
scroll to position [721, 0]
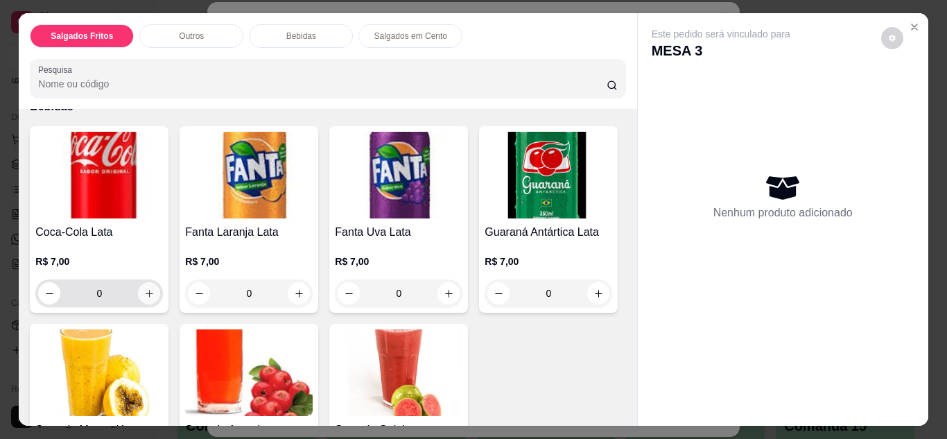
click at [147, 293] on button "increase-product-quantity" at bounding box center [149, 293] width 22 height 22
type input "1"
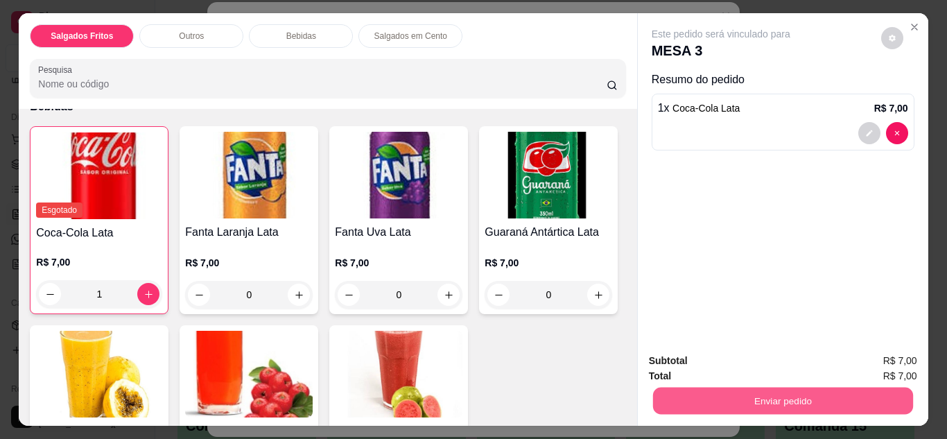
click at [693, 401] on button "Enviar pedido" at bounding box center [782, 400] width 260 height 27
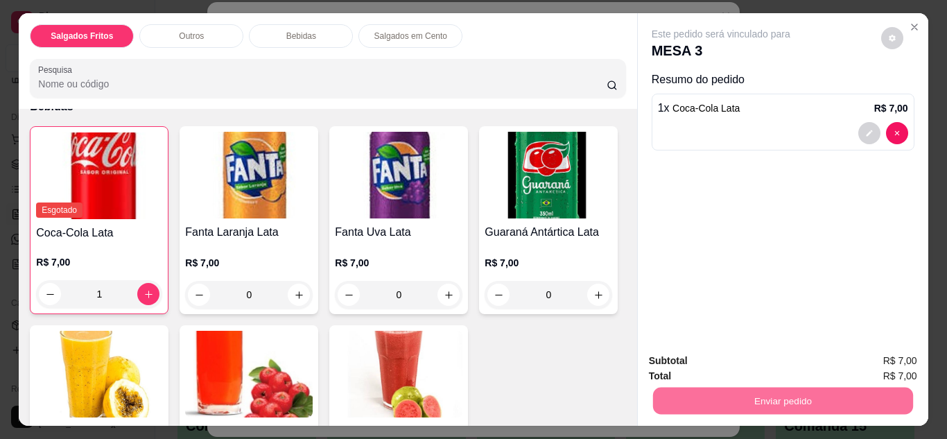
click at [901, 353] on button "Enviar pedido" at bounding box center [881, 362] width 76 height 26
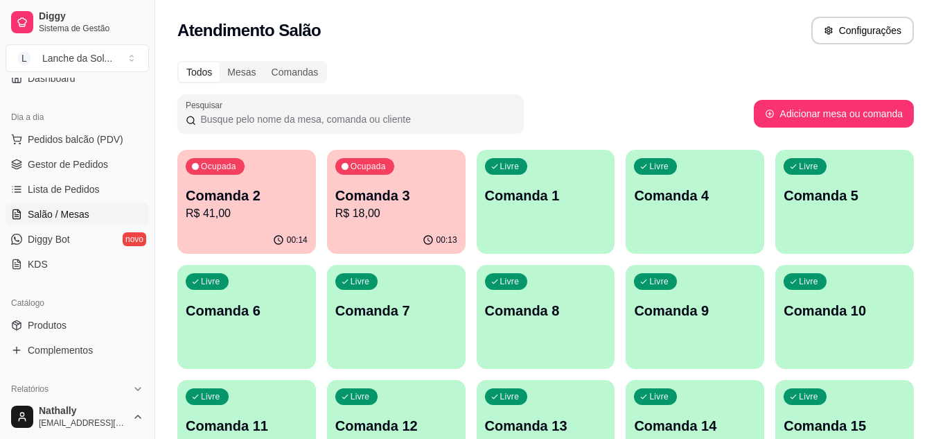
click at [103, 165] on span "Gestor de Pedidos" at bounding box center [68, 164] width 80 height 14
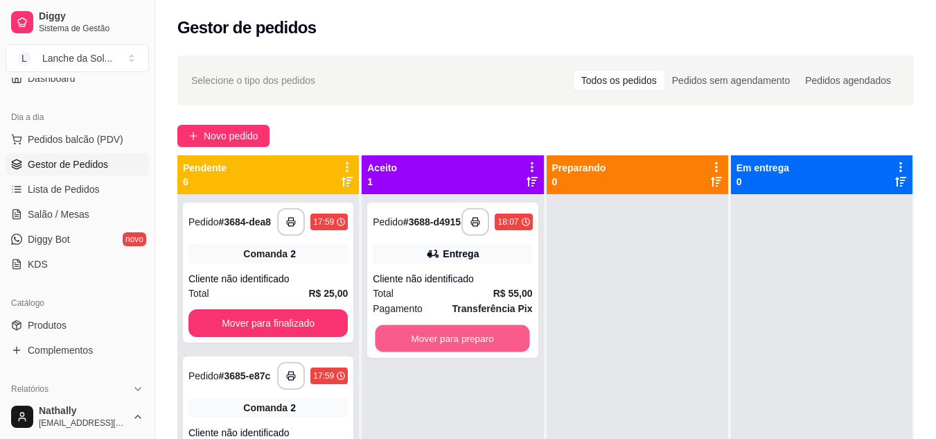
click at [486, 333] on button "Mover para preparo" at bounding box center [453, 338] width 155 height 27
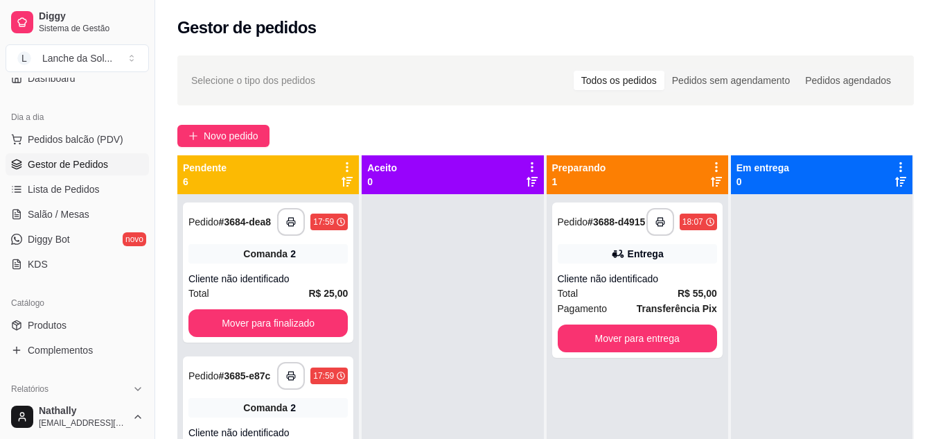
click at [633, 299] on div "Total R$ 55,00" at bounding box center [637, 293] width 159 height 15
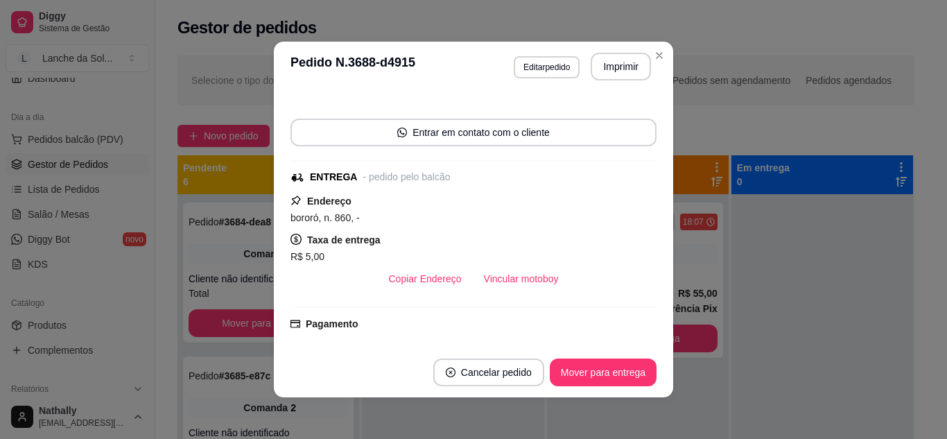
scroll to position [83, 0]
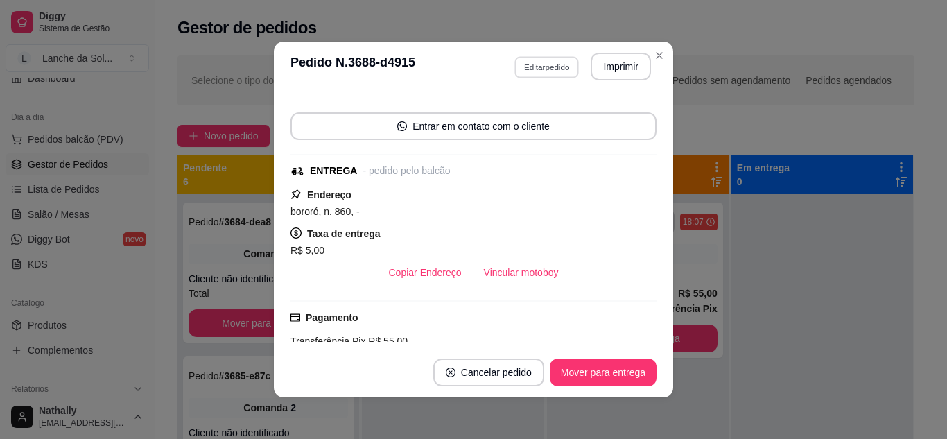
click at [532, 67] on button "Editar pedido" at bounding box center [546, 66] width 64 height 21
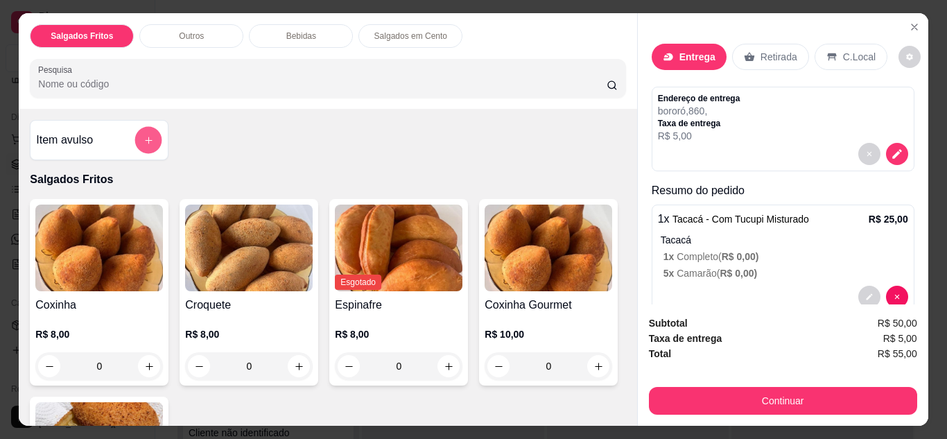
click at [146, 135] on icon "add-separate-item" at bounding box center [148, 140] width 10 height 10
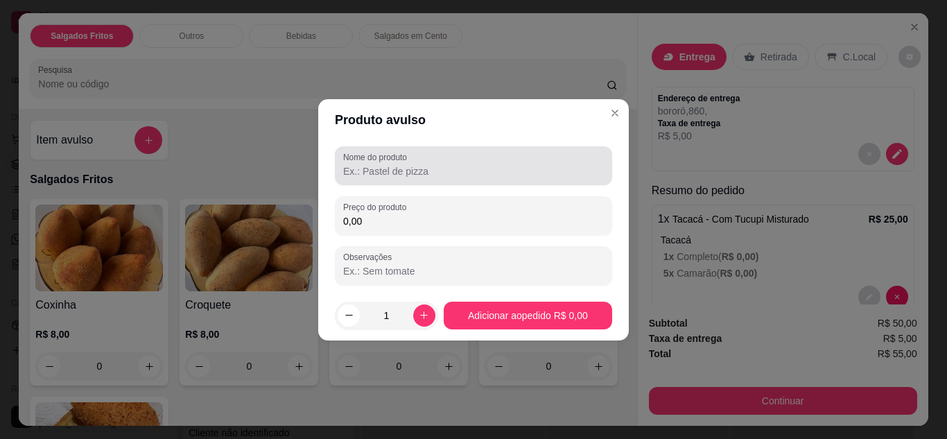
click at [390, 180] on div "Nome do produto" at bounding box center [473, 165] width 277 height 39
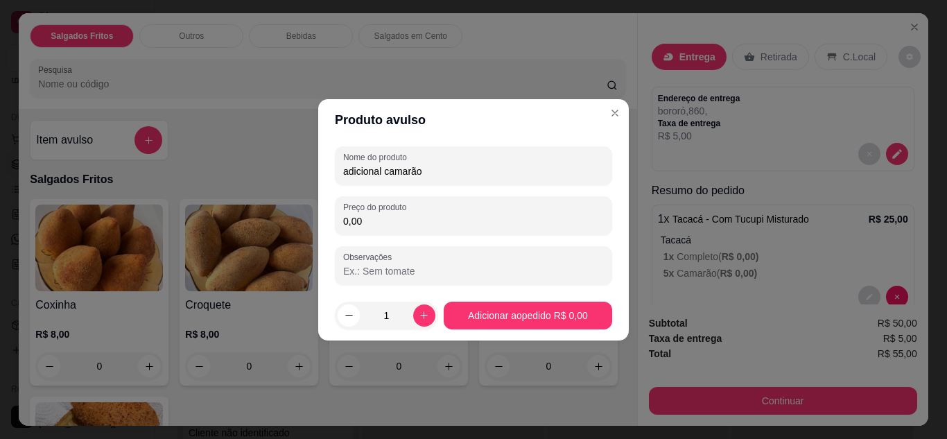
type input "adicional camarão"
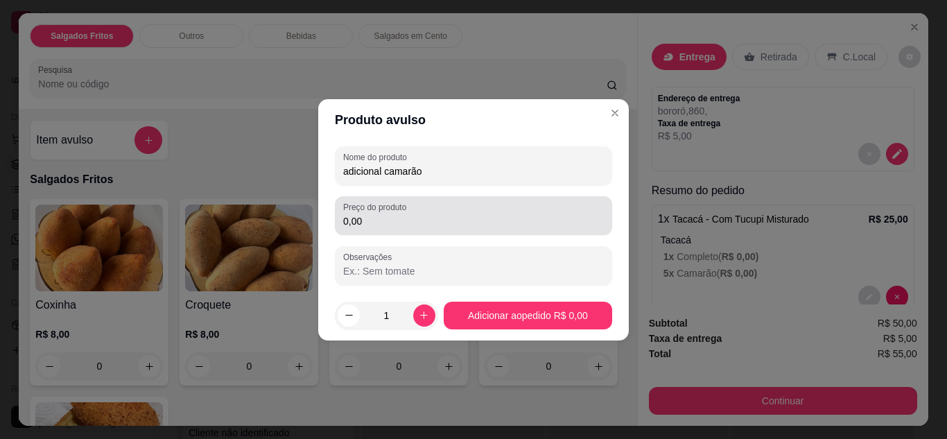
click at [376, 229] on div "Preço do produto 0,00" at bounding box center [473, 215] width 277 height 39
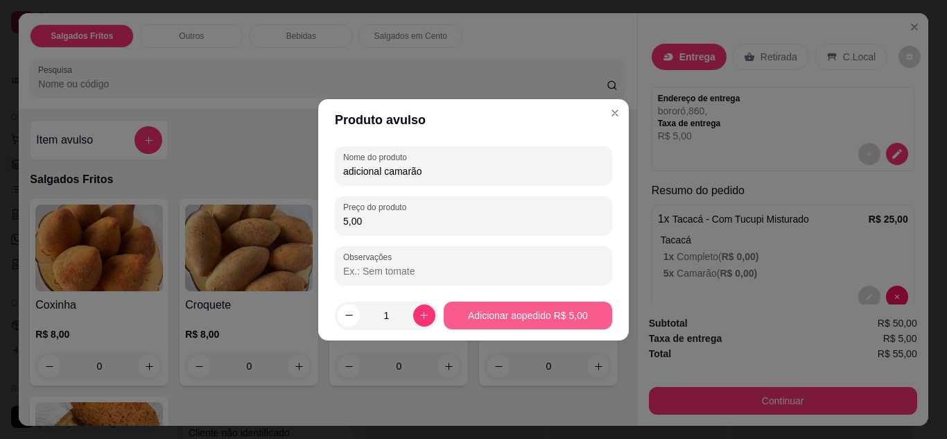
type input "5,00"
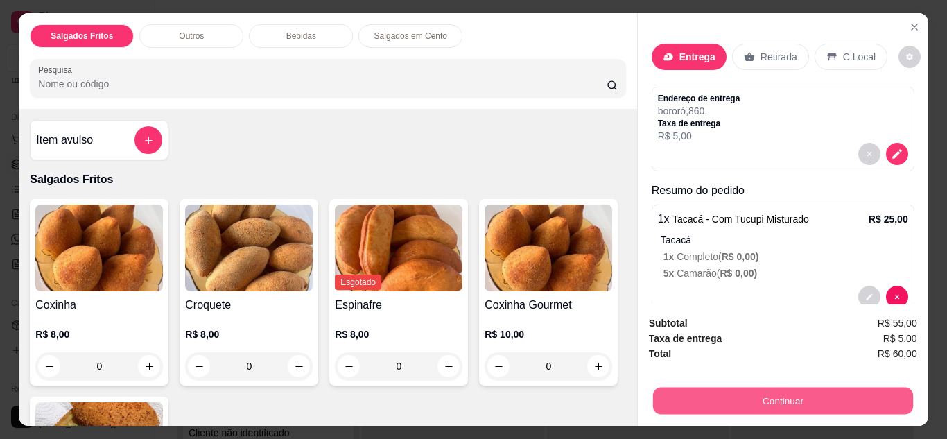
click at [713, 397] on button "Continuar" at bounding box center [782, 400] width 260 height 27
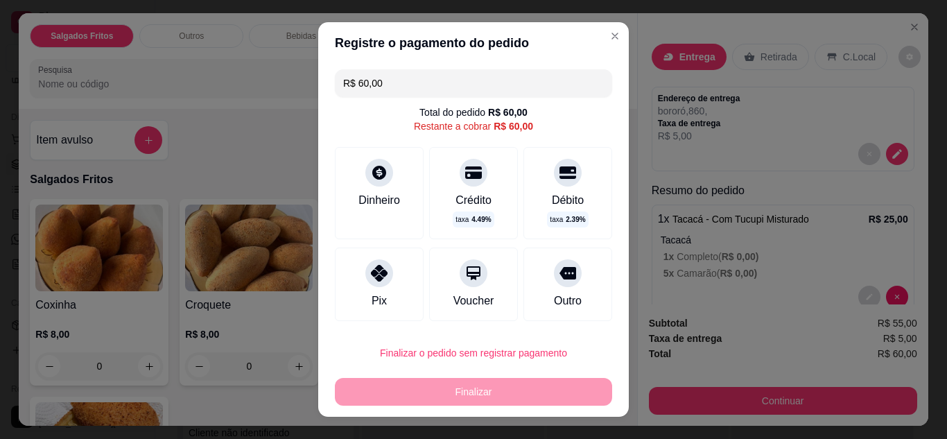
click at [376, 286] on div "Pix" at bounding box center [379, 283] width 89 height 73
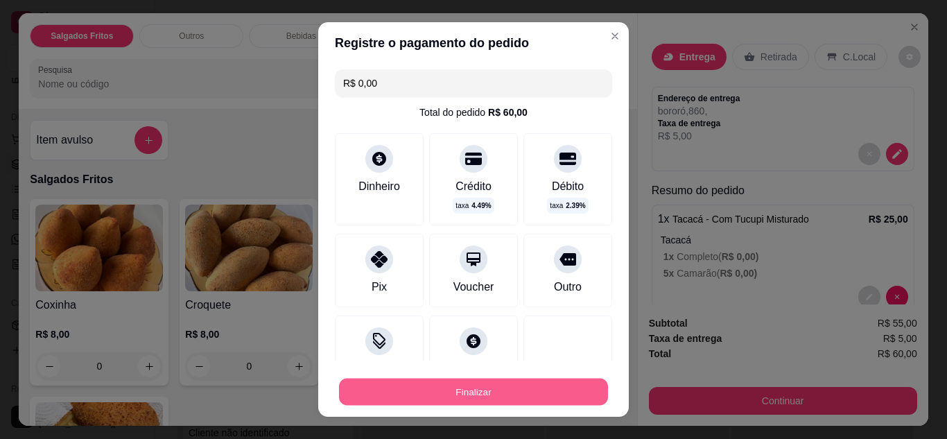
click at [405, 390] on button "Finalizar" at bounding box center [473, 391] width 269 height 27
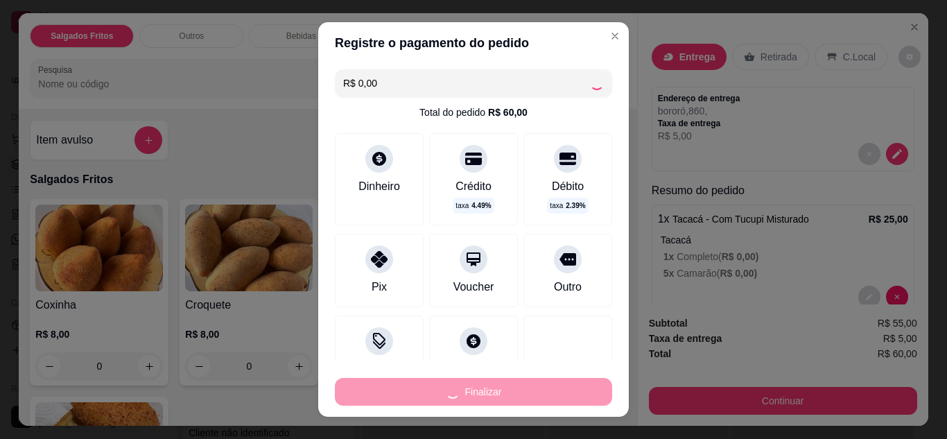
type input "-R$ 60,00"
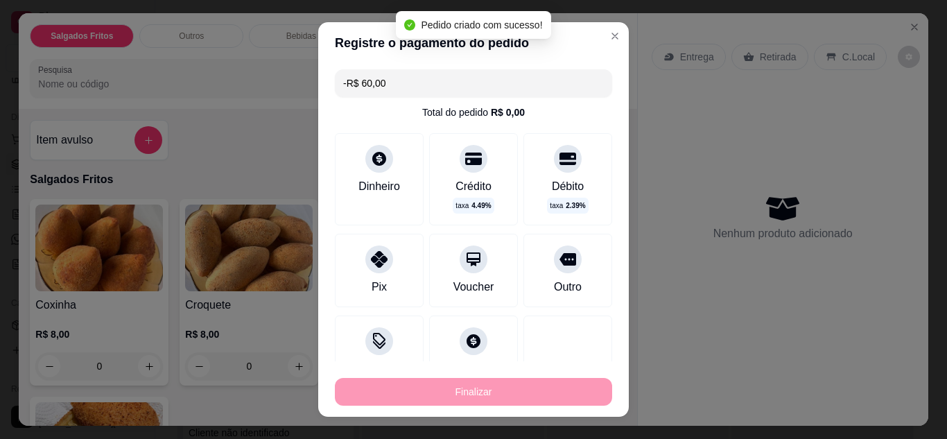
scroll to position [114, 0]
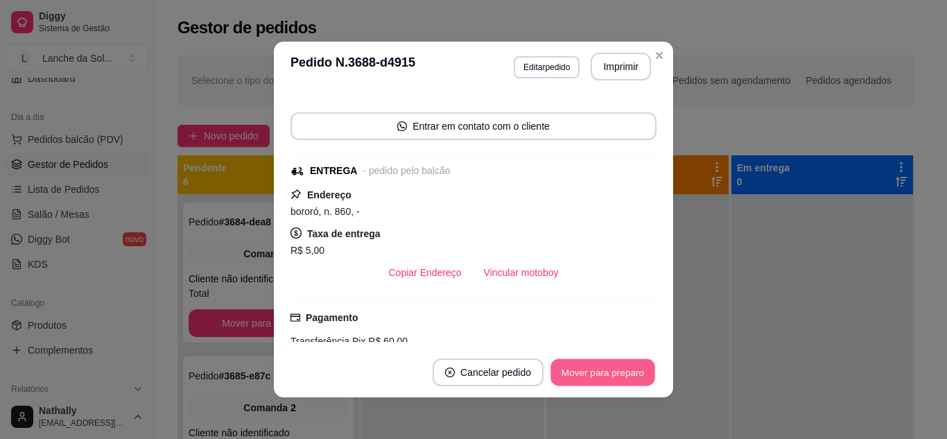
click at [586, 371] on button "Mover para preparo" at bounding box center [602, 372] width 104 height 27
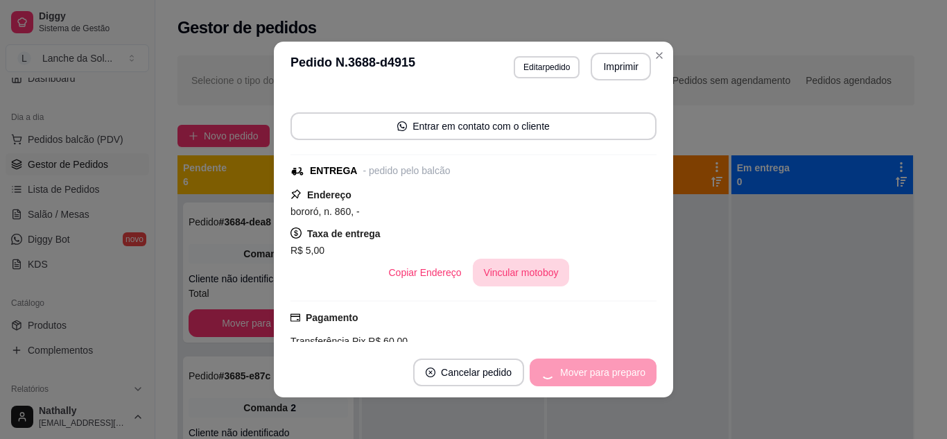
click at [539, 261] on section "**********" at bounding box center [473, 220] width 399 height 356
click at [539, 261] on button "Vincular motoboy" at bounding box center [521, 272] width 94 height 27
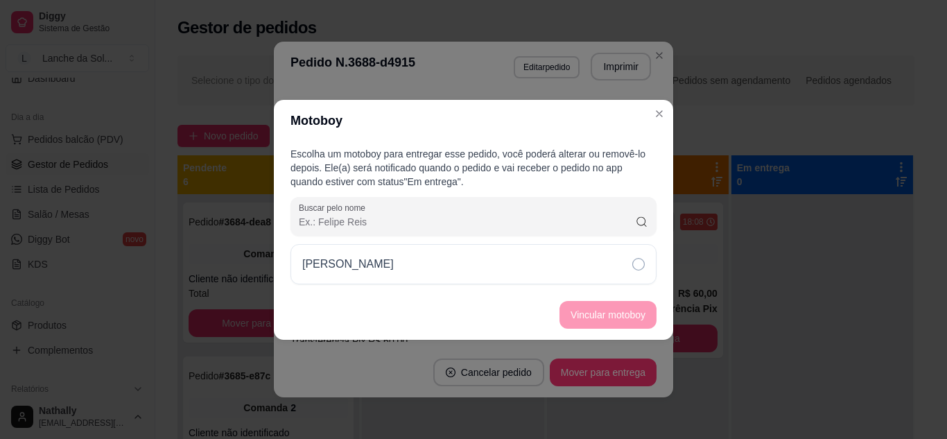
click at [575, 264] on div "[PERSON_NAME]" at bounding box center [473, 264] width 366 height 40
click at [575, 317] on button "Vincular motoboy" at bounding box center [608, 314] width 94 height 27
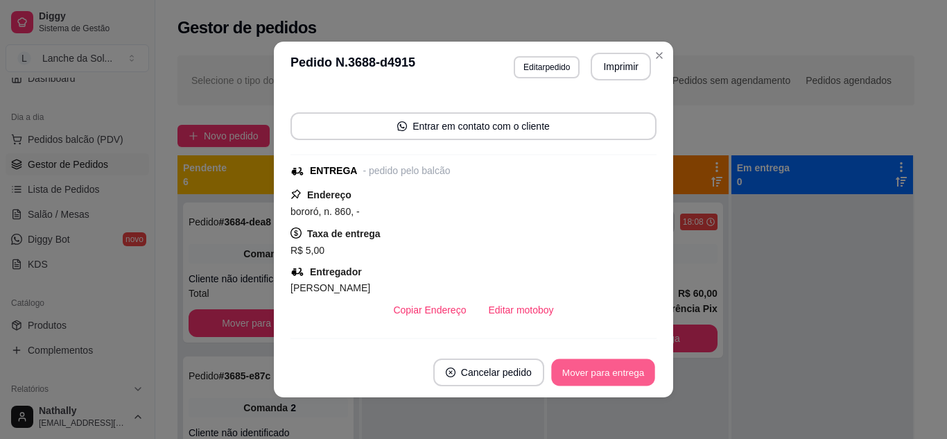
click at [589, 369] on button "Mover para entrega" at bounding box center [603, 372] width 104 height 27
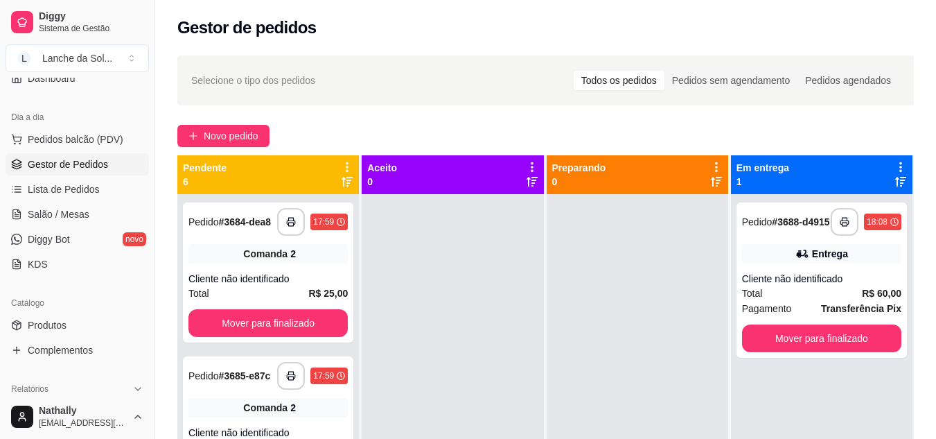
click at [97, 214] on link "Salão / Mesas" at bounding box center [77, 214] width 143 height 22
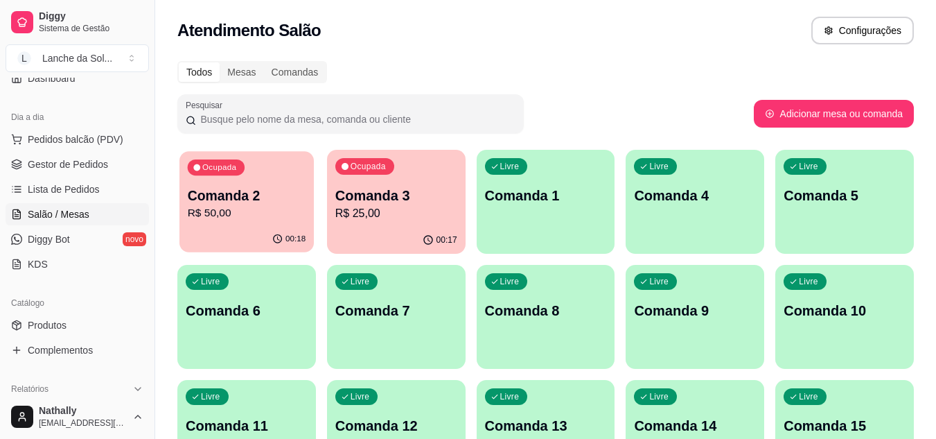
click at [257, 210] on p "R$ 50,00" at bounding box center [247, 213] width 119 height 16
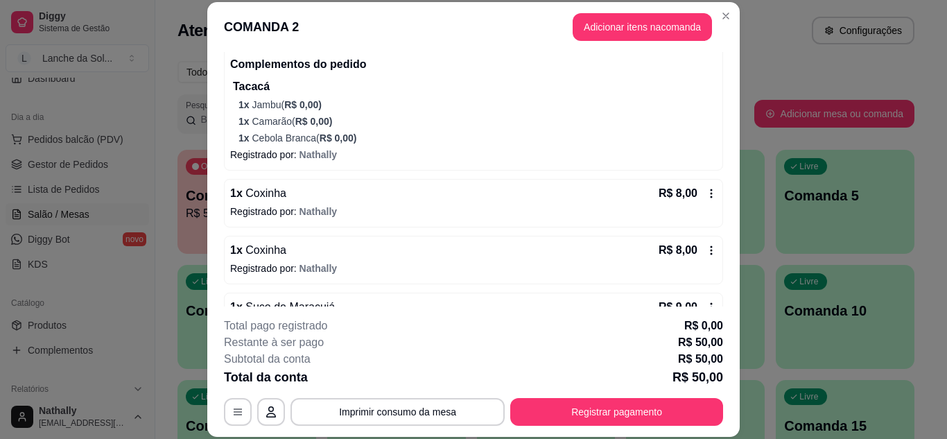
scroll to position [235, 0]
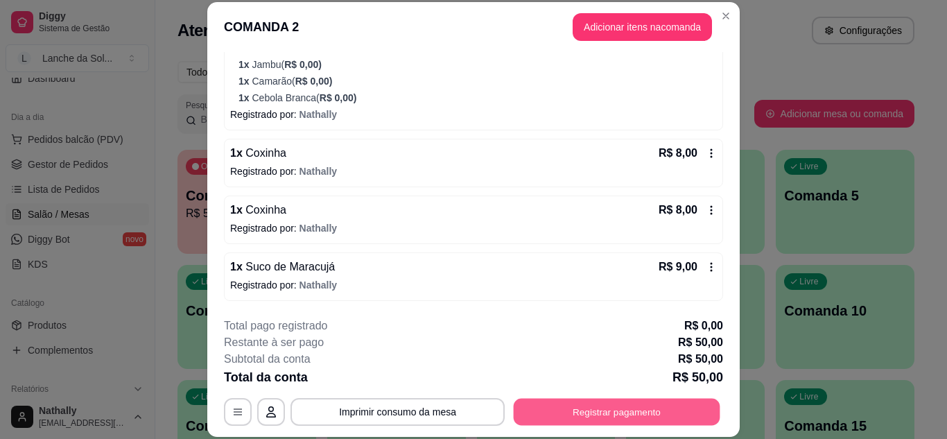
click at [562, 408] on button "Registrar pagamento" at bounding box center [617, 411] width 207 height 27
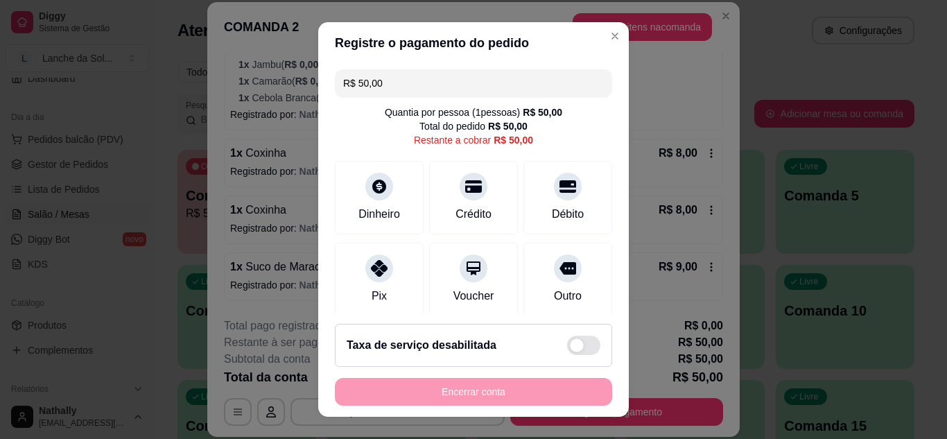
click at [375, 277] on div at bounding box center [379, 268] width 28 height 28
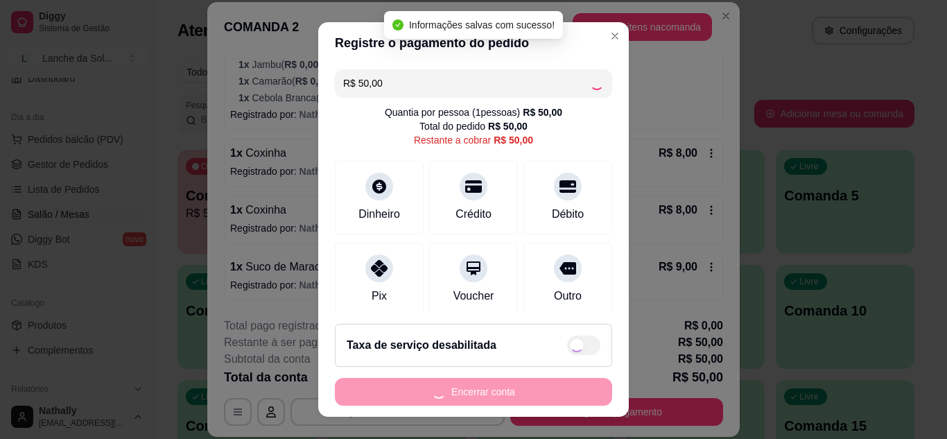
type input "R$ 0,00"
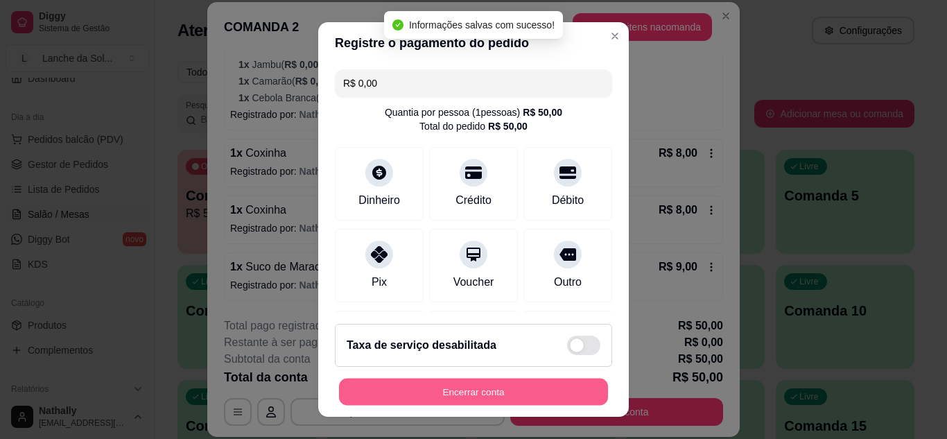
click at [424, 392] on button "Encerrar conta" at bounding box center [473, 391] width 269 height 27
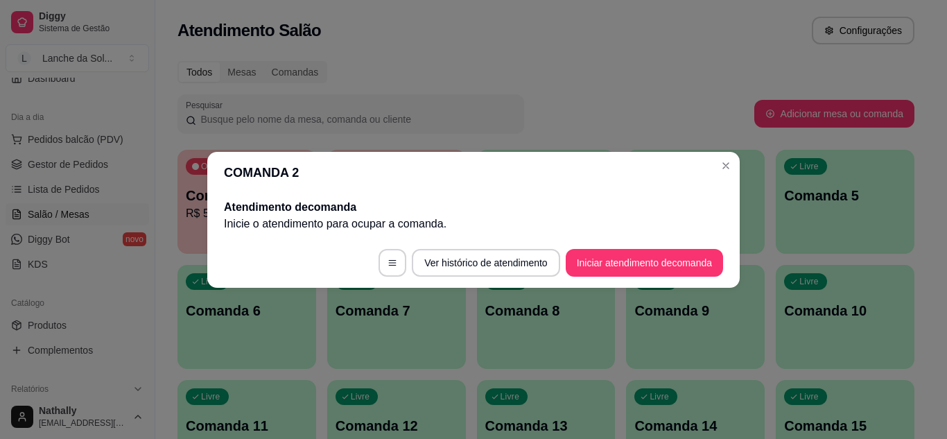
scroll to position [0, 0]
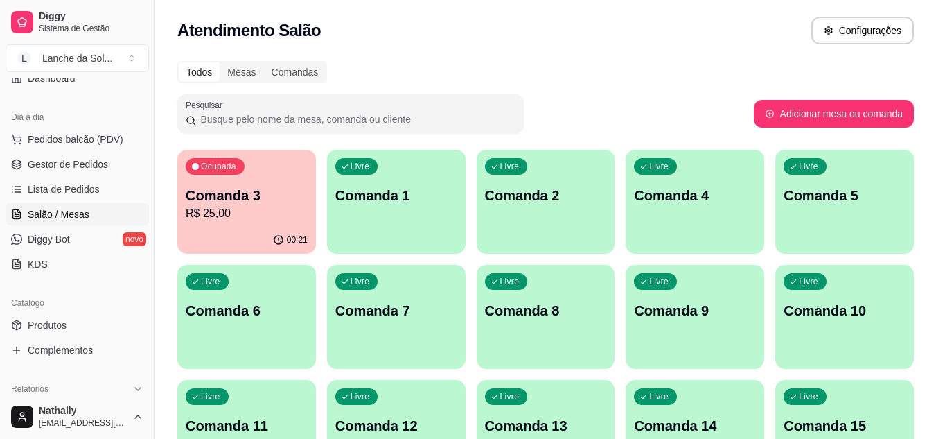
click at [86, 155] on link "Gestor de Pedidos" at bounding box center [77, 164] width 143 height 22
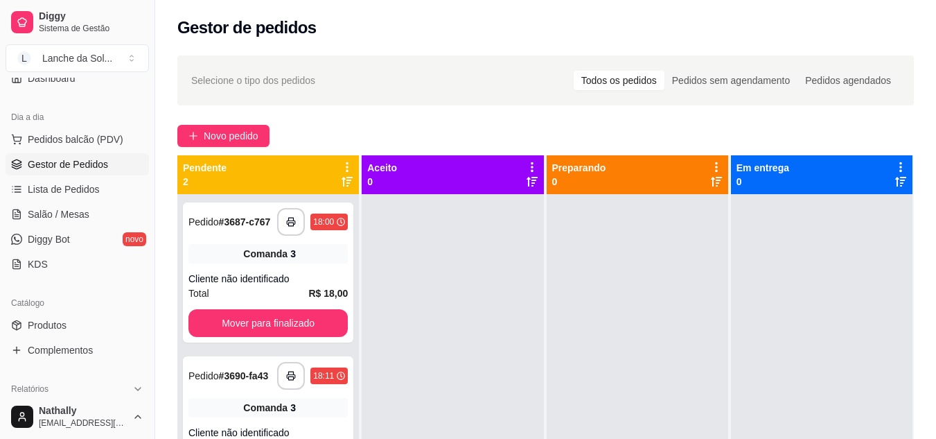
click at [73, 213] on span "Salão / Mesas" at bounding box center [59, 214] width 62 height 14
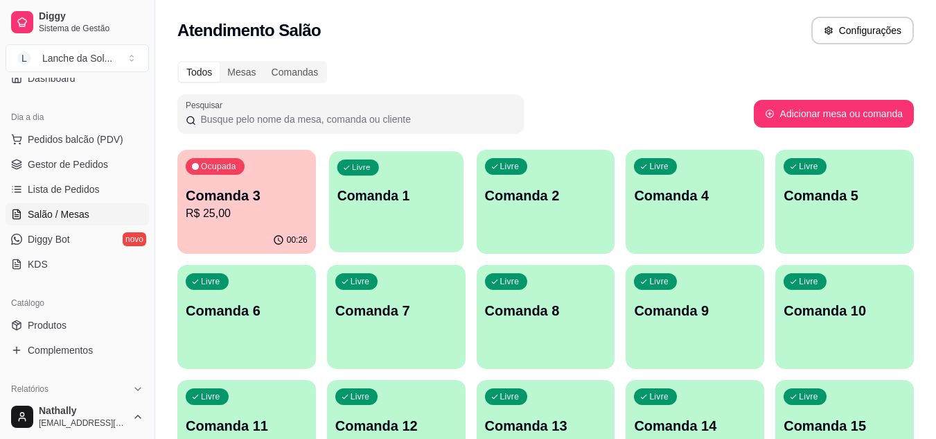
click at [365, 237] on div "button" at bounding box center [396, 244] width 134 height 16
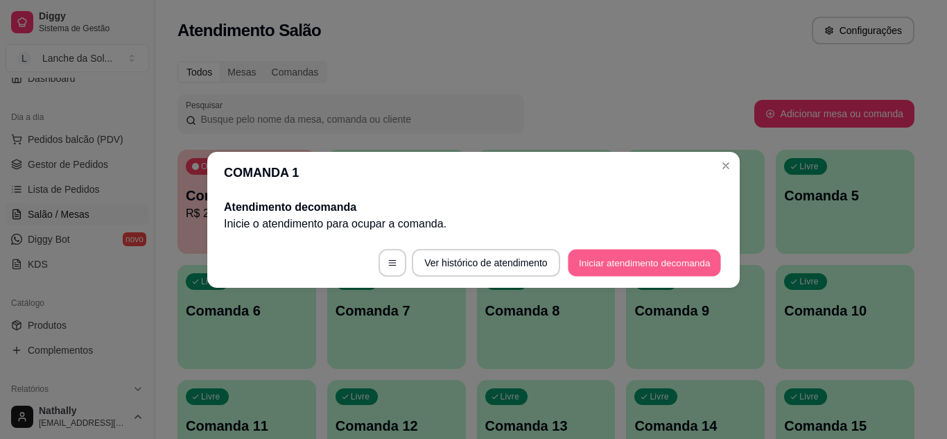
click at [593, 256] on button "Iniciar atendimento de comanda" at bounding box center [644, 262] width 153 height 27
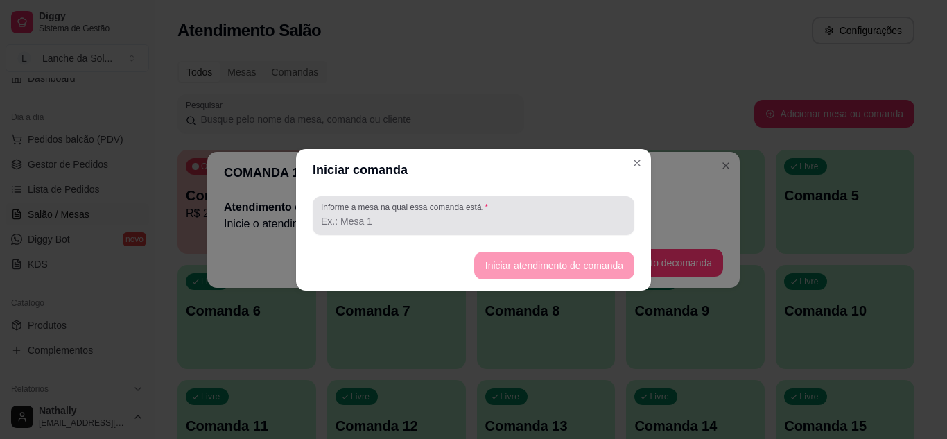
click at [525, 205] on div at bounding box center [473, 216] width 305 height 28
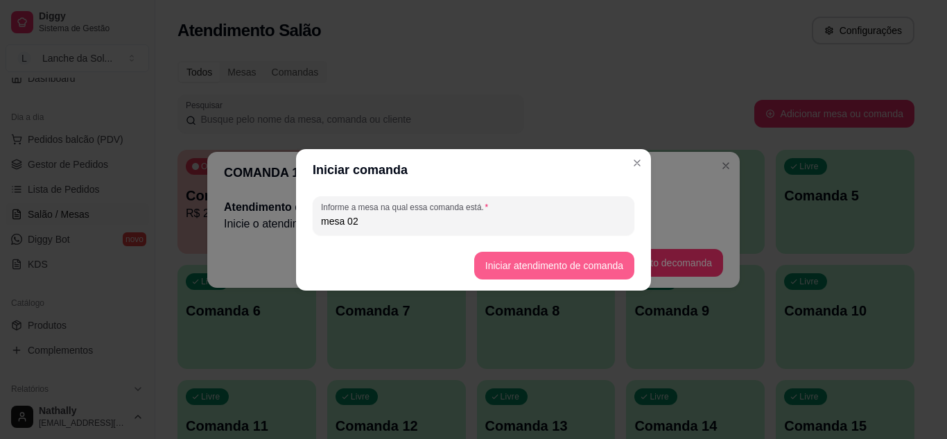
type input "mesa 02"
click at [479, 263] on button "Iniciar atendimento de comanda" at bounding box center [554, 266] width 160 height 28
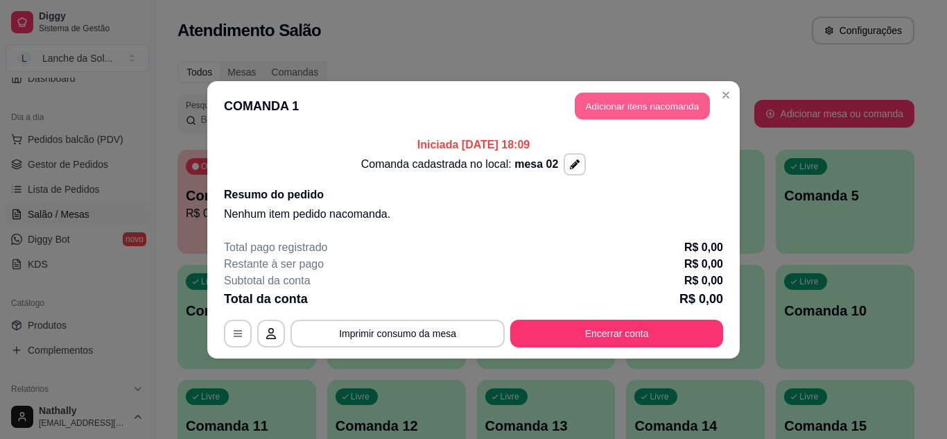
click at [613, 107] on button "Adicionar itens na comanda" at bounding box center [642, 105] width 135 height 27
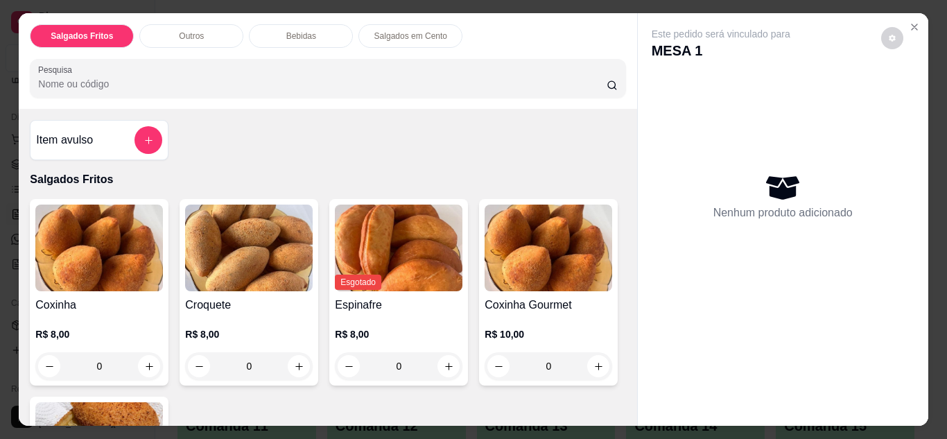
click at [626, 416] on div "Item avulso Salgados Fritos Coxinha R$ 8,00 0 Croquete R$ 8,00 0 Esgotado Espin…" at bounding box center [328, 267] width 618 height 317
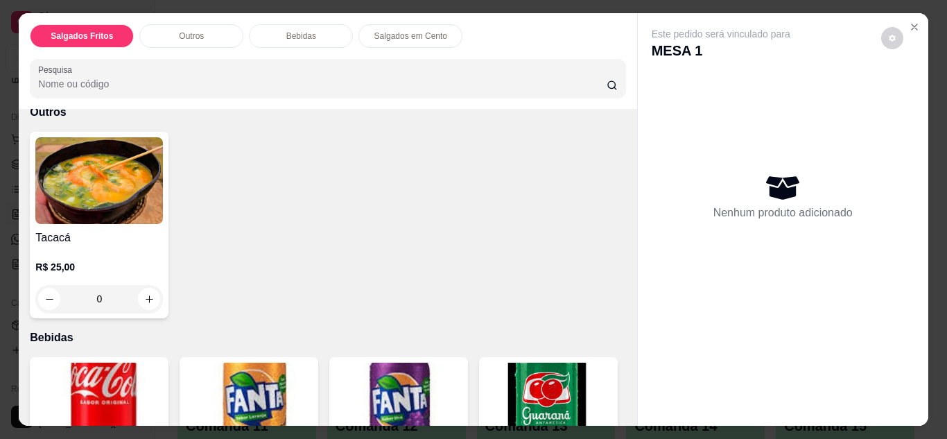
scroll to position [499, 0]
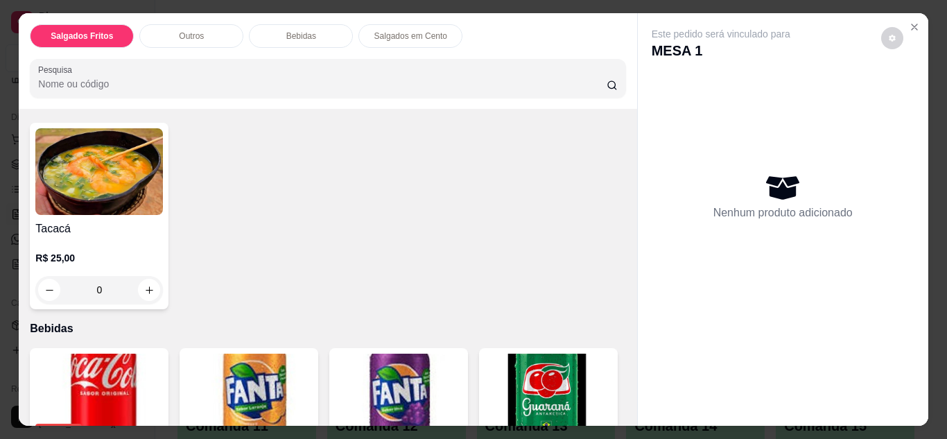
click at [145, 282] on div "0" at bounding box center [99, 290] width 128 height 28
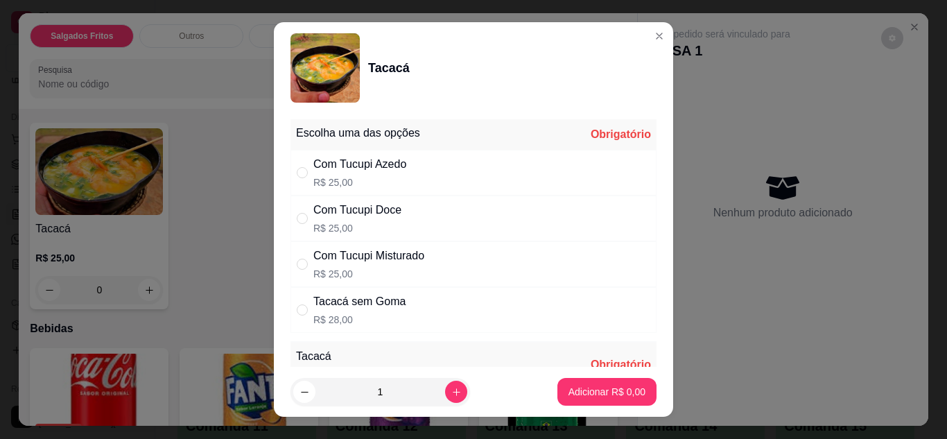
click at [393, 209] on div "Com Tucupi Doce" at bounding box center [357, 210] width 88 height 17
radio input "true"
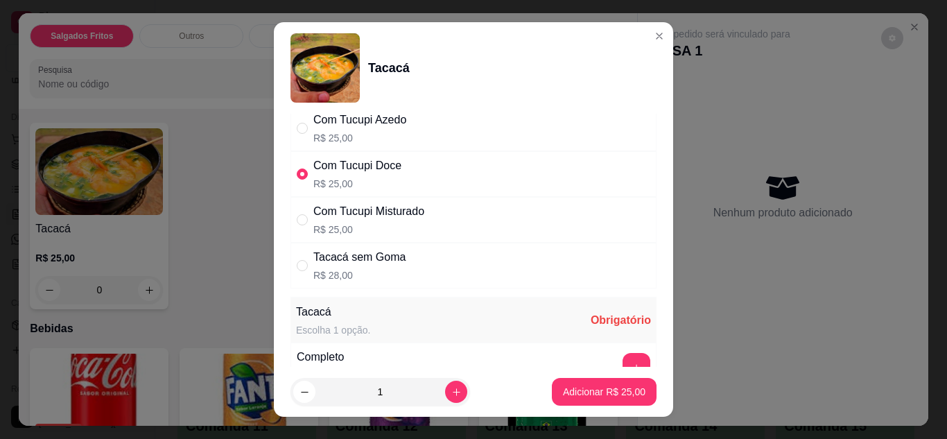
scroll to position [83, 0]
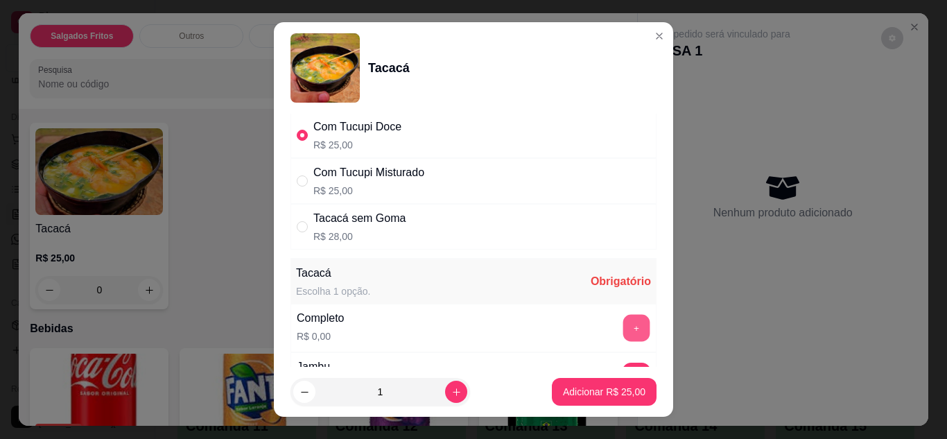
click at [623, 325] on button "+" at bounding box center [636, 327] width 27 height 27
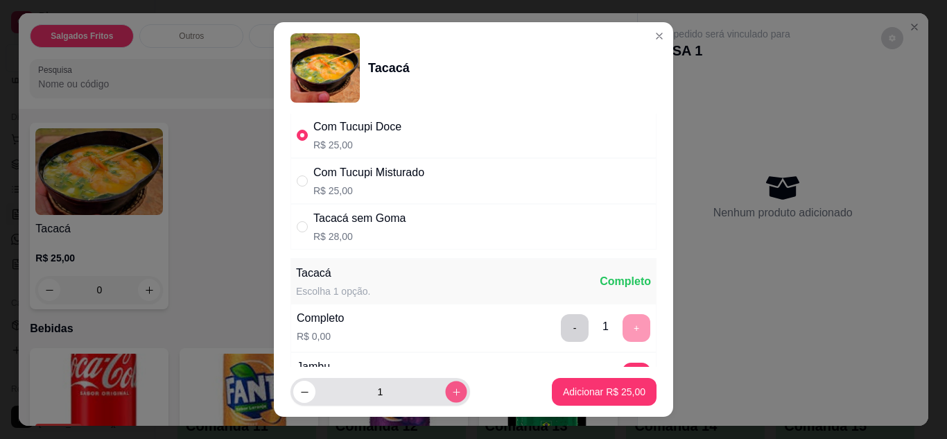
click at [451, 392] on icon "increase-product-quantity" at bounding box center [456, 392] width 10 height 10
type input "2"
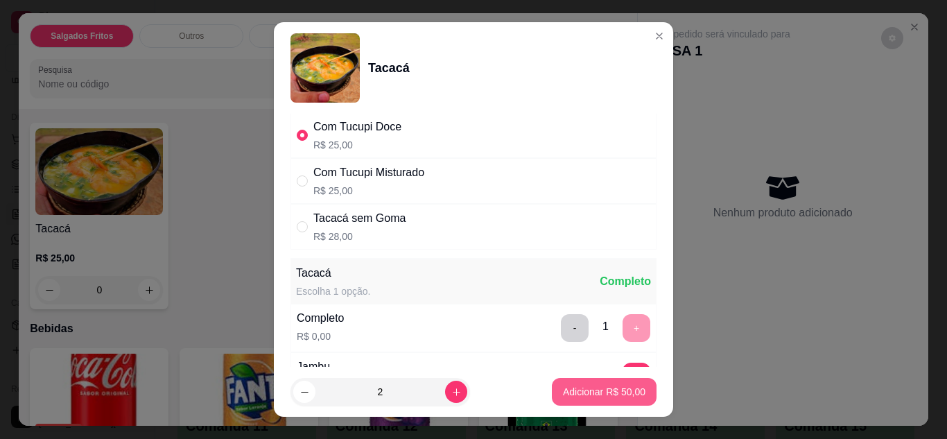
click at [579, 392] on p "Adicionar R$ 50,00" at bounding box center [604, 392] width 82 height 14
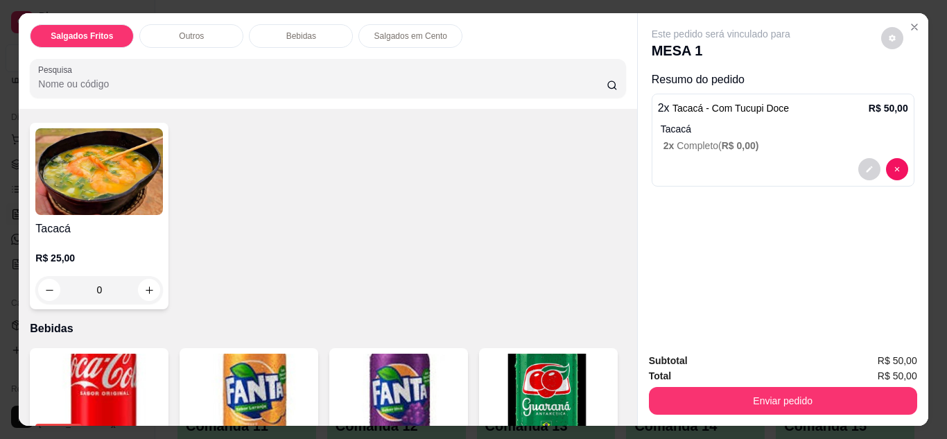
click at [638, 389] on div "Subtotal R$ 50,00 Total R$ 50,00 Enviar pedido" at bounding box center [783, 384] width 290 height 84
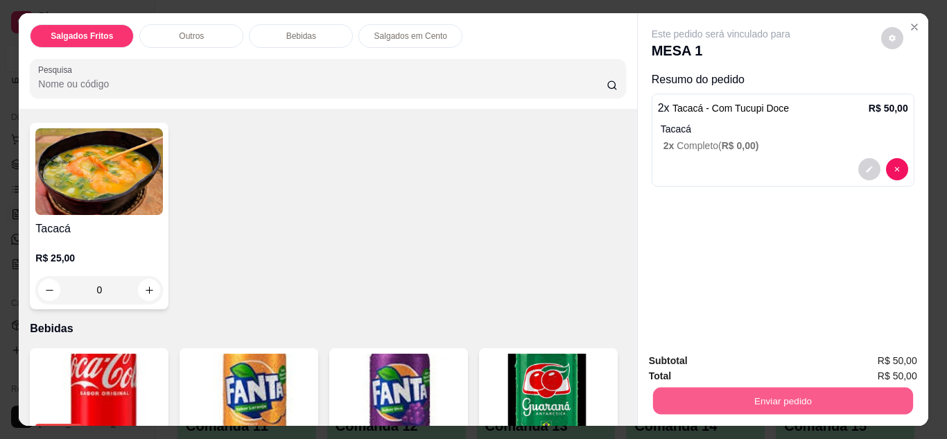
click at [697, 404] on button "Enviar pedido" at bounding box center [782, 400] width 260 height 27
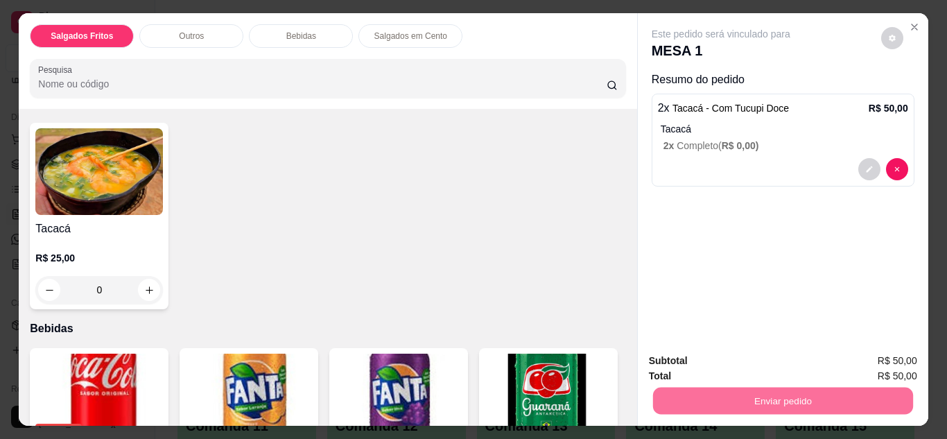
click at [855, 363] on button "Enviar pedido" at bounding box center [880, 362] width 78 height 26
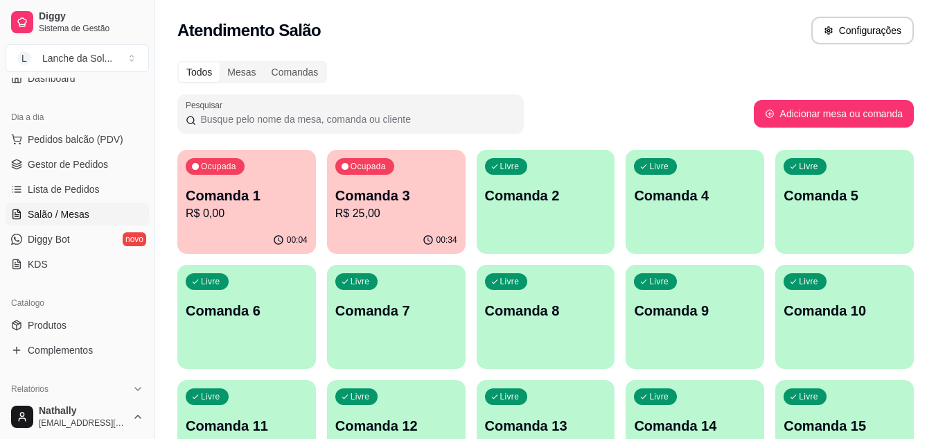
click at [94, 168] on span "Gestor de Pedidos" at bounding box center [68, 164] width 80 height 14
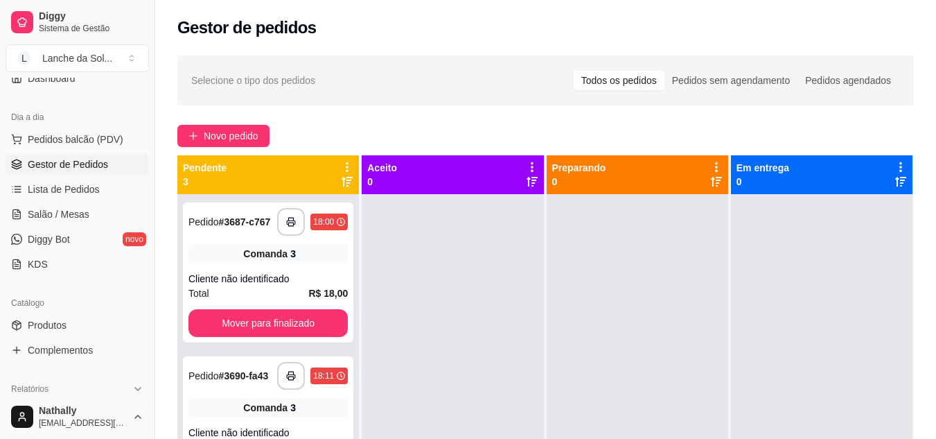
drag, startPoint x: 538, startPoint y: 358, endPoint x: 518, endPoint y: 339, distance: 27.0
click at [518, 339] on div at bounding box center [453, 413] width 182 height 439
drag, startPoint x: 71, startPoint y: 213, endPoint x: 131, endPoint y: 224, distance: 61.3
click at [71, 213] on span "Salão / Mesas" at bounding box center [59, 214] width 62 height 14
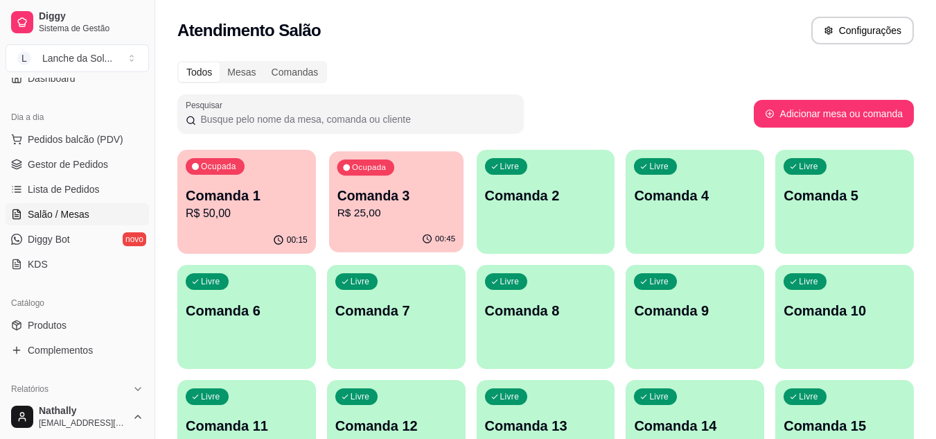
click at [409, 200] on p "Comanda 3" at bounding box center [396, 195] width 119 height 19
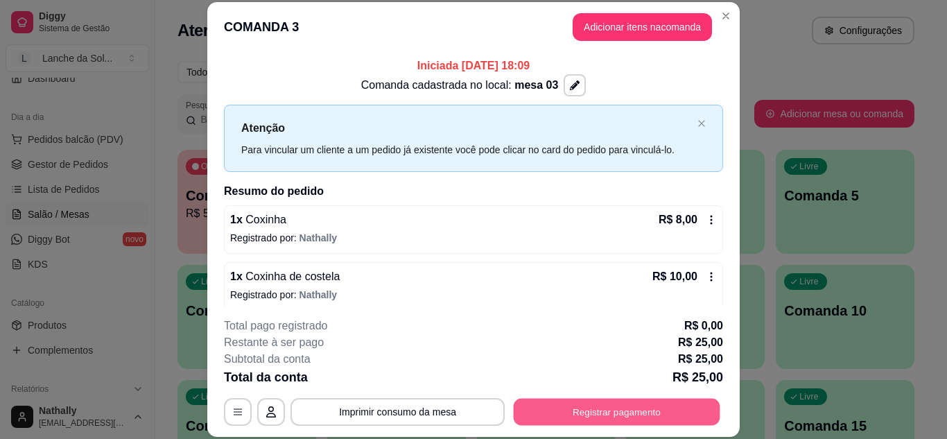
click at [539, 411] on button "Registrar pagamento" at bounding box center [617, 411] width 207 height 27
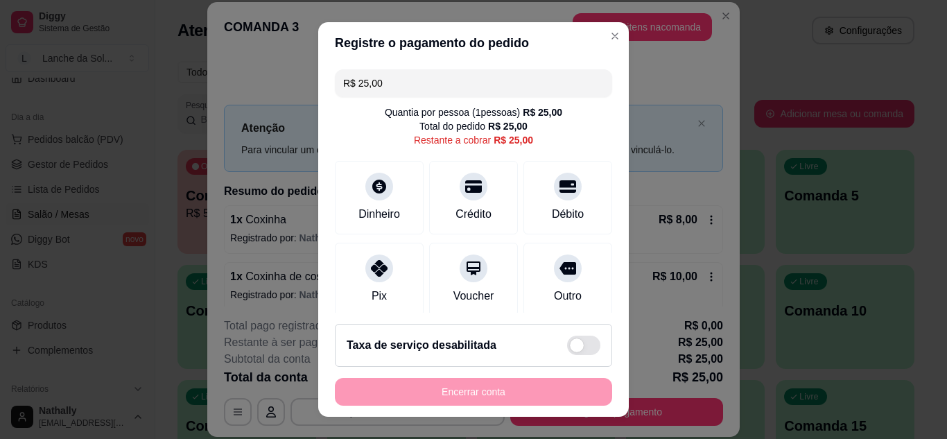
click at [369, 282] on div "Pix" at bounding box center [379, 279] width 89 height 73
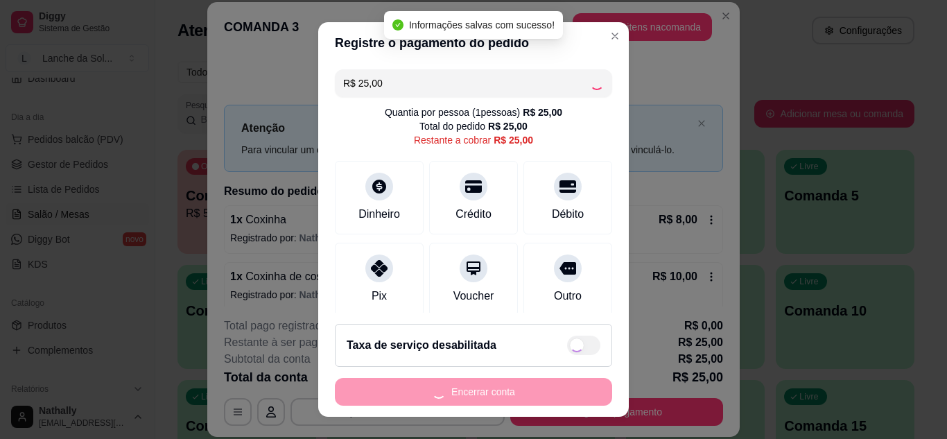
type input "R$ 0,00"
click at [423, 383] on div "Encerrar conta" at bounding box center [473, 392] width 277 height 28
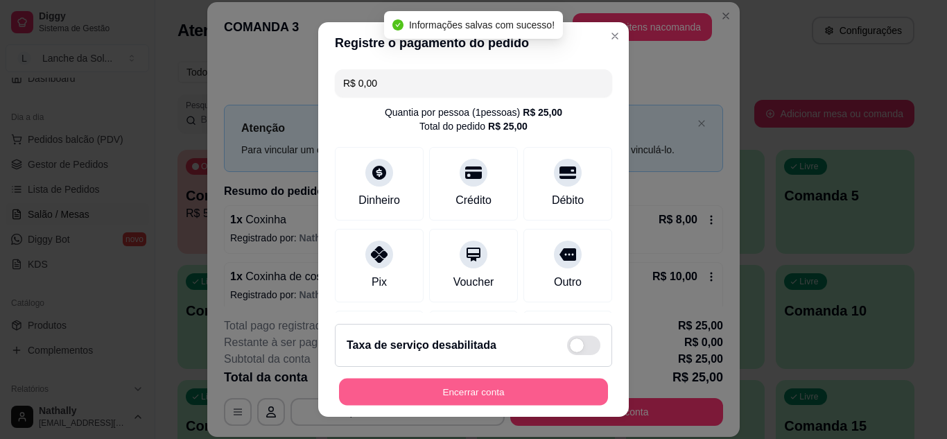
click at [423, 383] on button "Encerrar conta" at bounding box center [473, 391] width 269 height 27
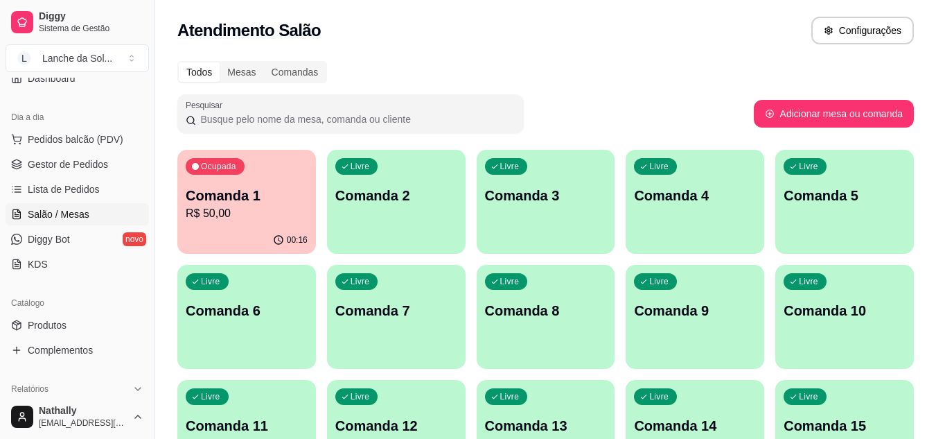
click at [87, 166] on span "Gestor de Pedidos" at bounding box center [68, 164] width 80 height 14
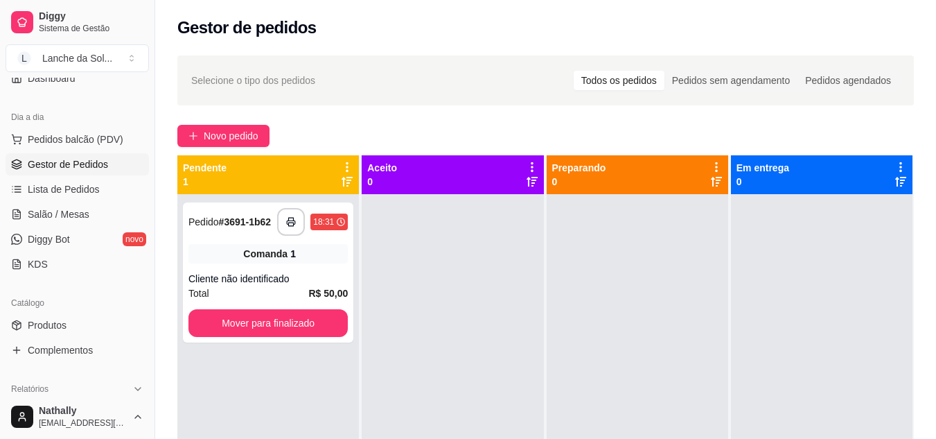
click at [89, 317] on link "Produtos" at bounding box center [77, 325] width 143 height 22
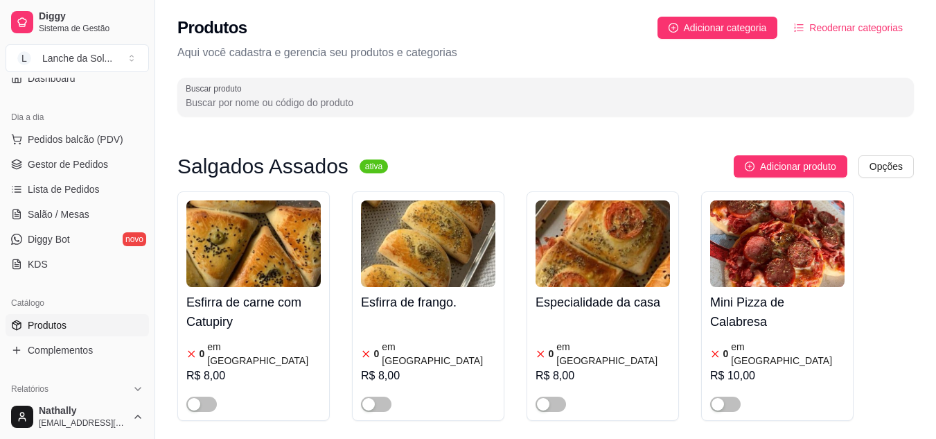
click at [80, 212] on span "Salão / Mesas" at bounding box center [59, 214] width 62 height 14
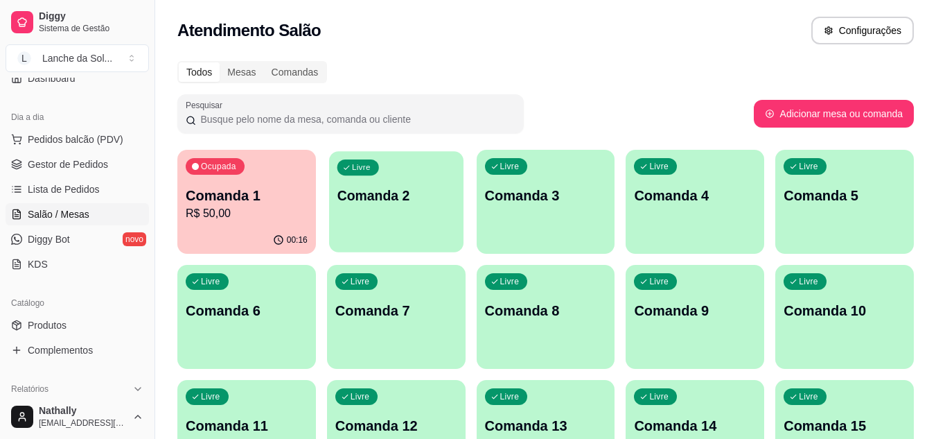
click at [387, 212] on div "Livre Comanda 2" at bounding box center [396, 193] width 134 height 85
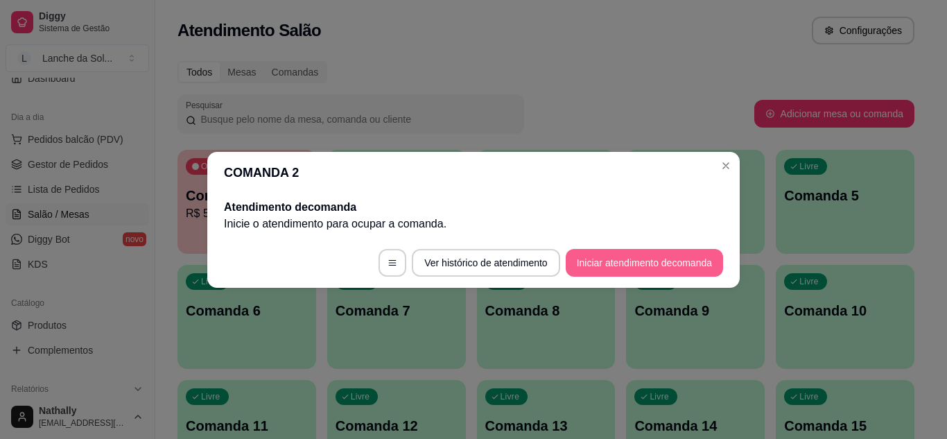
click at [583, 257] on button "Iniciar atendimento de comanda" at bounding box center [644, 263] width 157 height 28
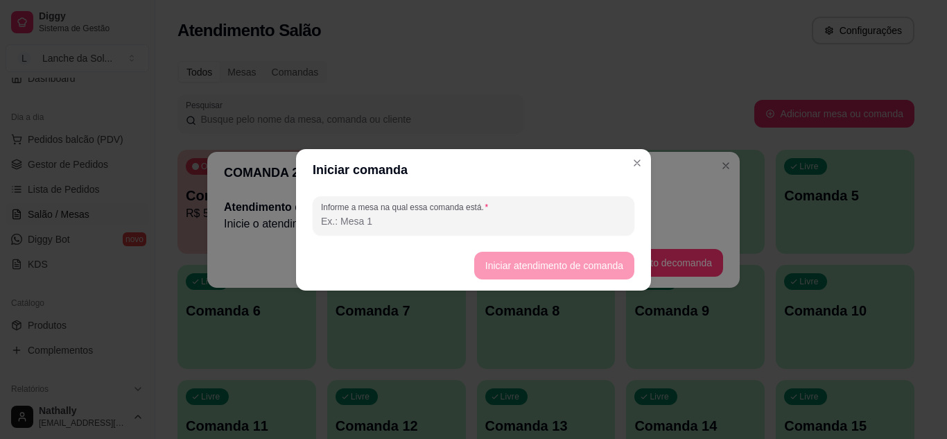
click at [536, 217] on input "Informe a mesa na qual essa comanda está." at bounding box center [473, 221] width 305 height 14
type input "mesa 02"
click at [526, 261] on button "Iniciar atendimento de comanda" at bounding box center [553, 265] width 155 height 27
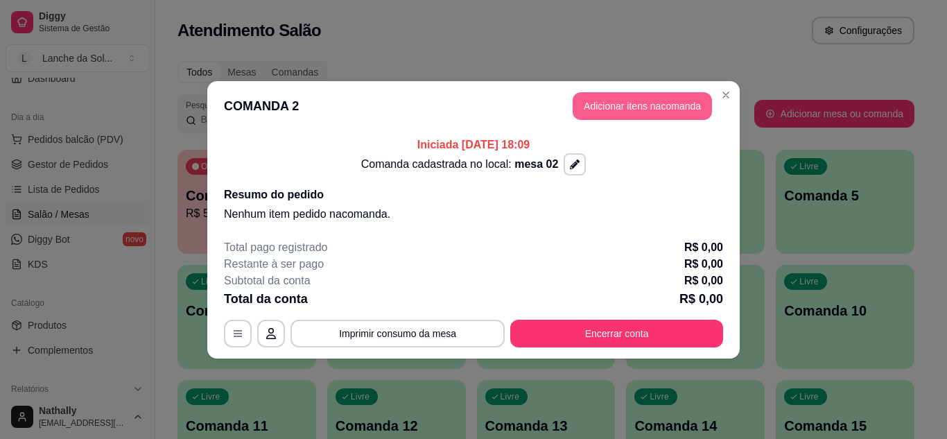
click at [625, 105] on button "Adicionar itens na comanda" at bounding box center [642, 106] width 139 height 28
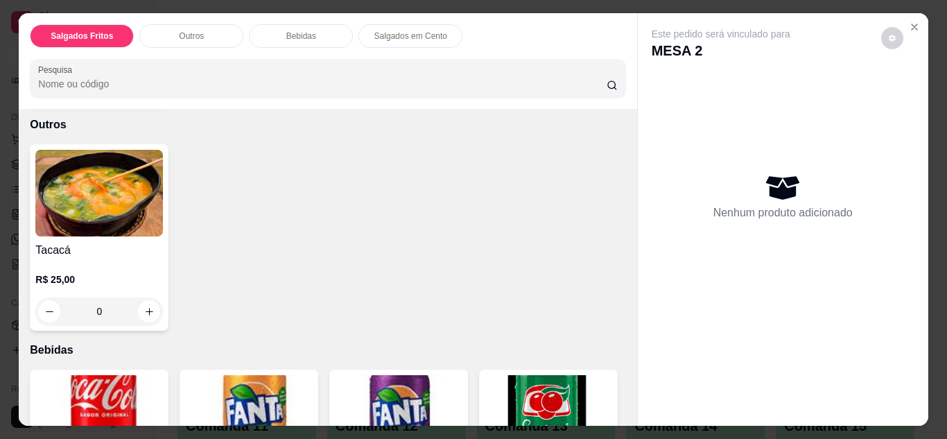
scroll to position [499, 0]
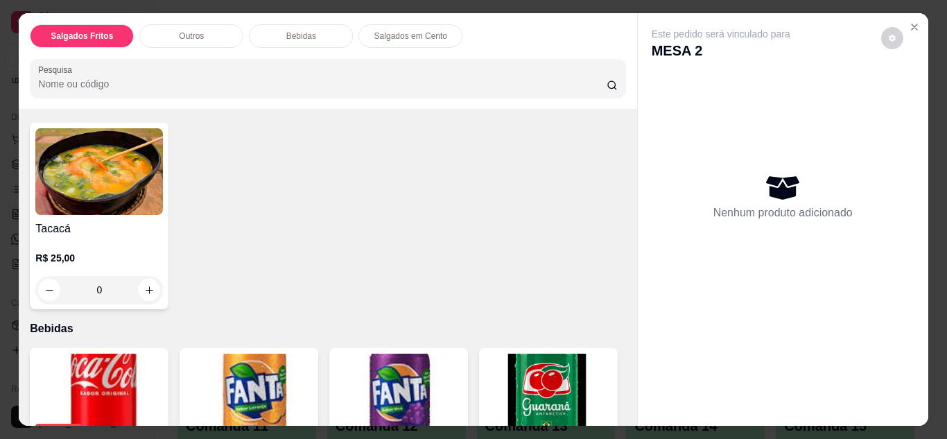
click at [150, 277] on div "0" at bounding box center [99, 290] width 128 height 28
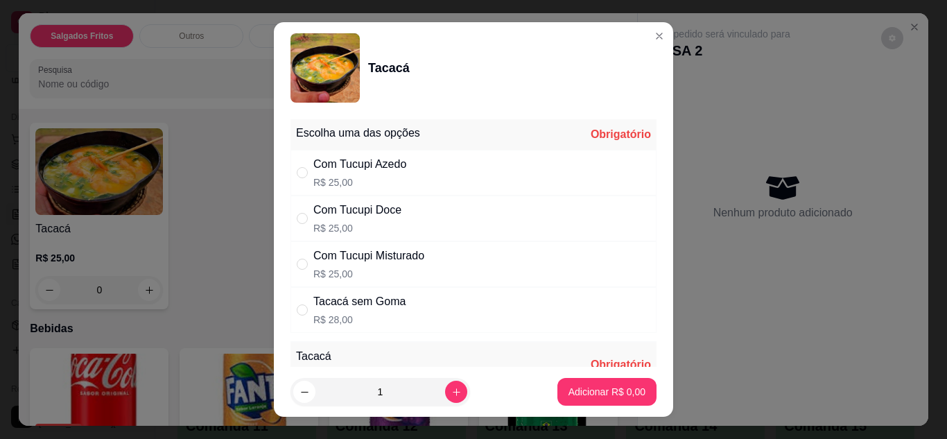
click at [440, 217] on div "Com Tucupi Doce R$ 25,00" at bounding box center [473, 218] width 366 height 46
radio input "true"
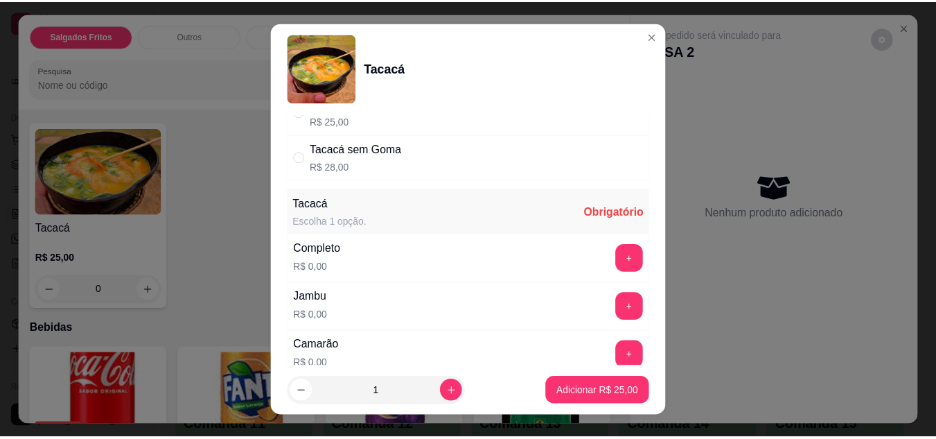
scroll to position [166, 0]
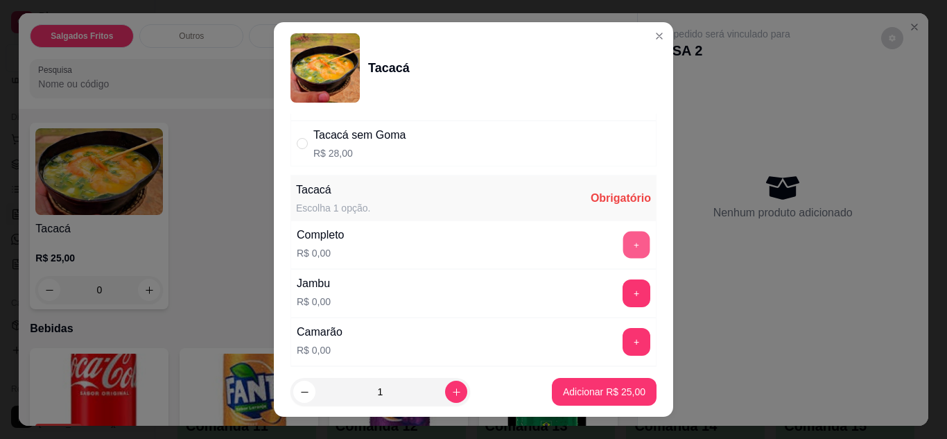
click at [623, 241] on button "+" at bounding box center [636, 244] width 27 height 27
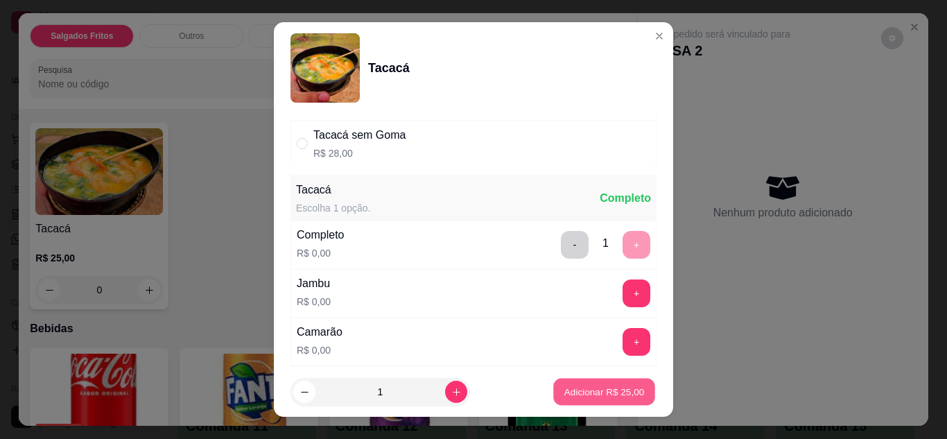
click at [587, 384] on button "Adicionar R$ 25,00" at bounding box center [604, 391] width 102 height 27
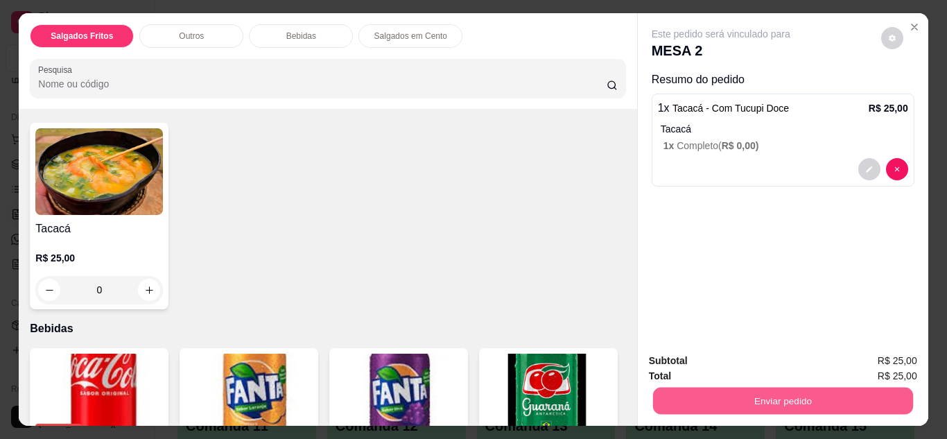
click at [690, 404] on button "Enviar pedido" at bounding box center [782, 400] width 260 height 27
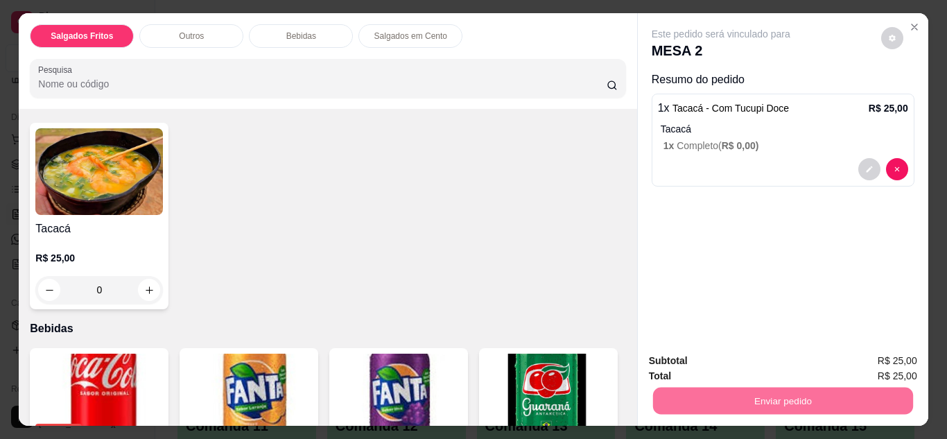
click at [848, 369] on button "Enviar pedido" at bounding box center [881, 362] width 76 height 26
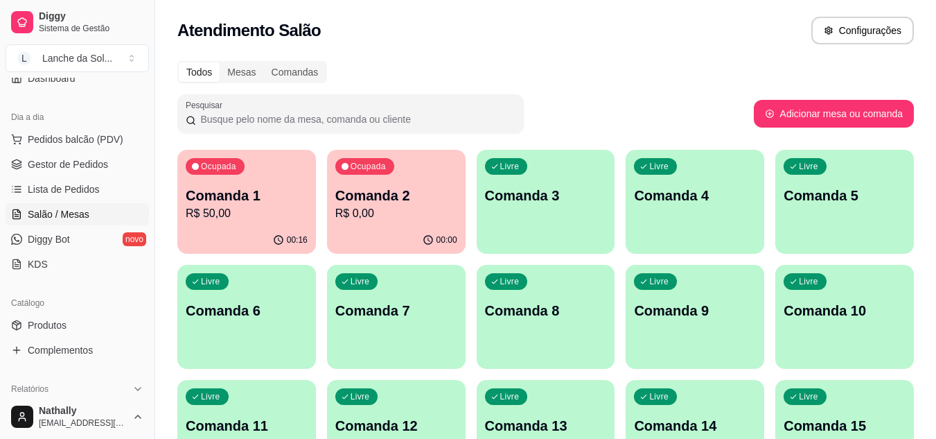
click at [98, 351] on link "Complementos" at bounding box center [77, 350] width 143 height 22
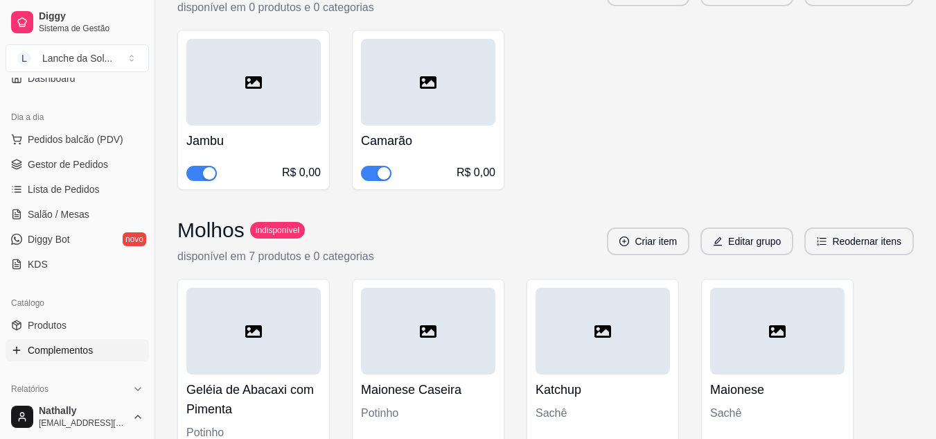
scroll to position [952, 0]
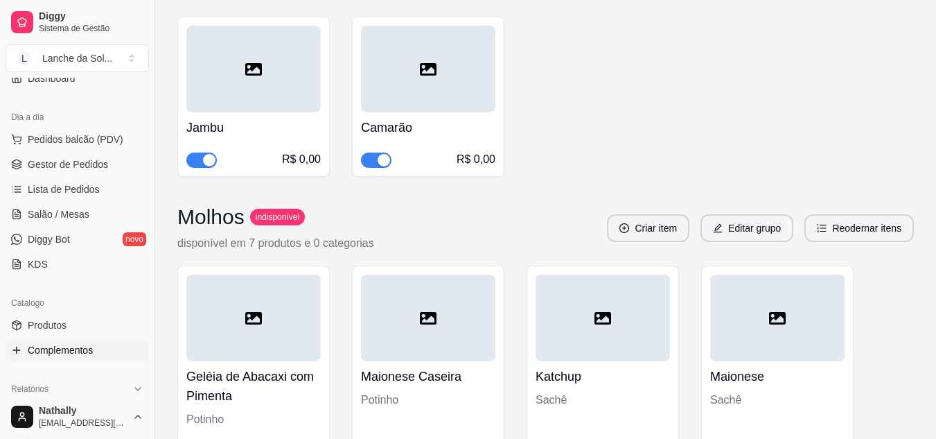
click at [95, 320] on link "Produtos" at bounding box center [77, 325] width 143 height 22
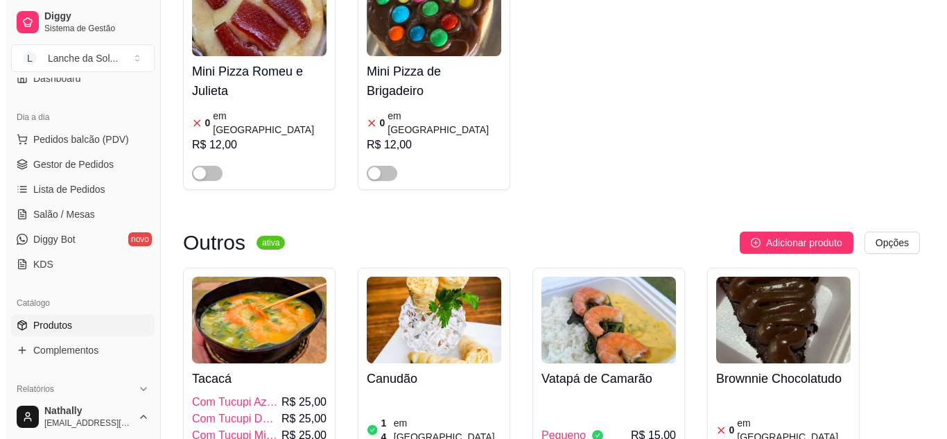
scroll to position [1627, 0]
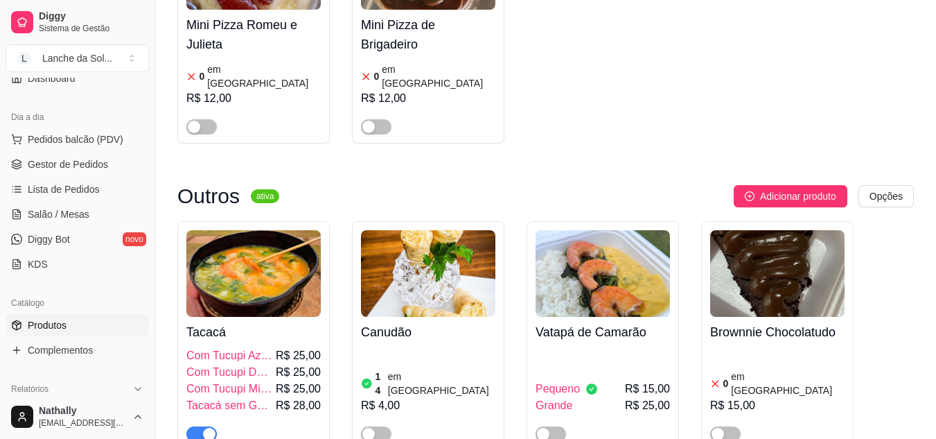
click at [282, 381] on span "R$ 25,00" at bounding box center [298, 389] width 45 height 17
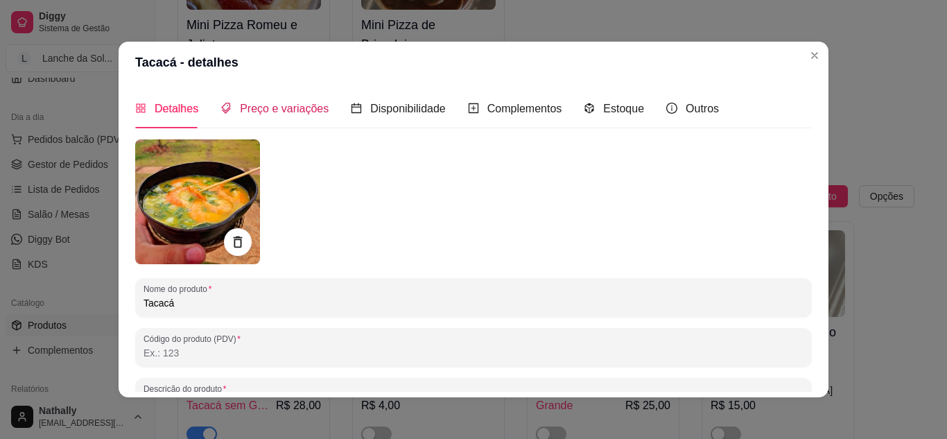
click at [306, 110] on span "Preço e variações" at bounding box center [284, 109] width 89 height 12
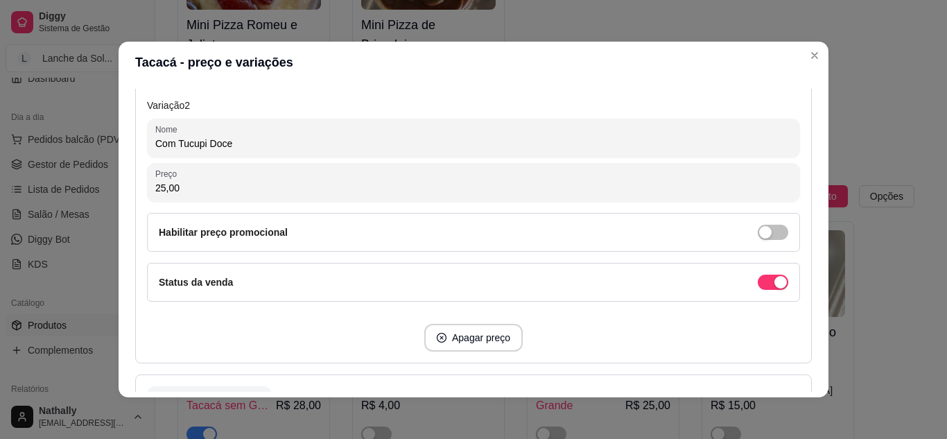
scroll to position [721, 0]
click at [758, 283] on span "button" at bounding box center [773, 281] width 30 height 15
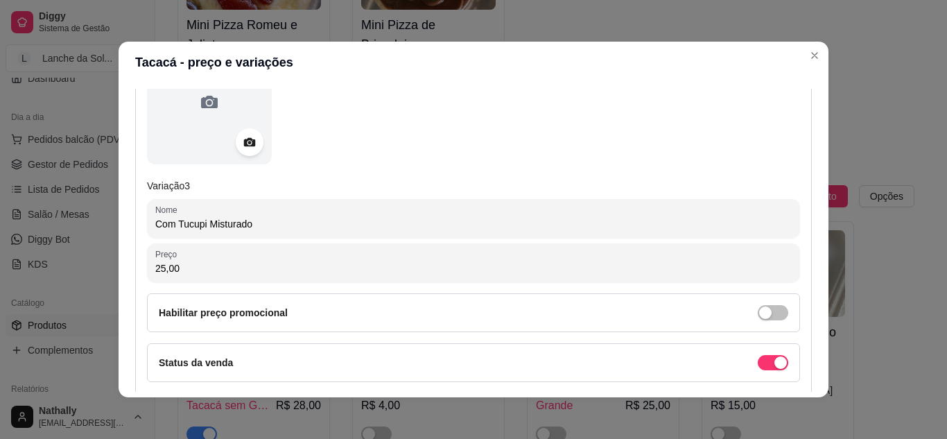
scroll to position [1109, 0]
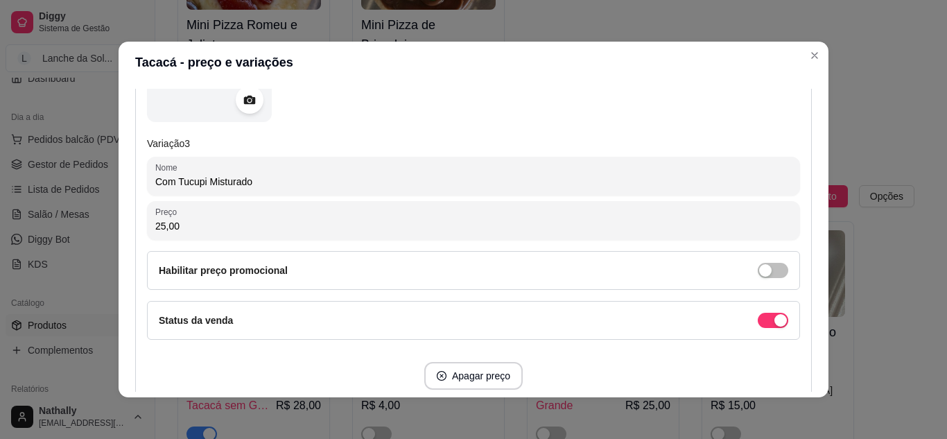
click at [774, 320] on div "button" at bounding box center [780, 320] width 12 height 12
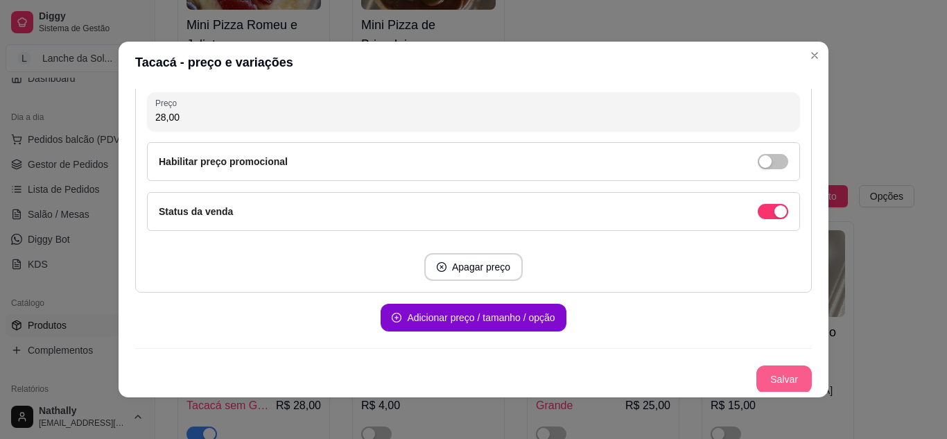
scroll to position [1646, 0]
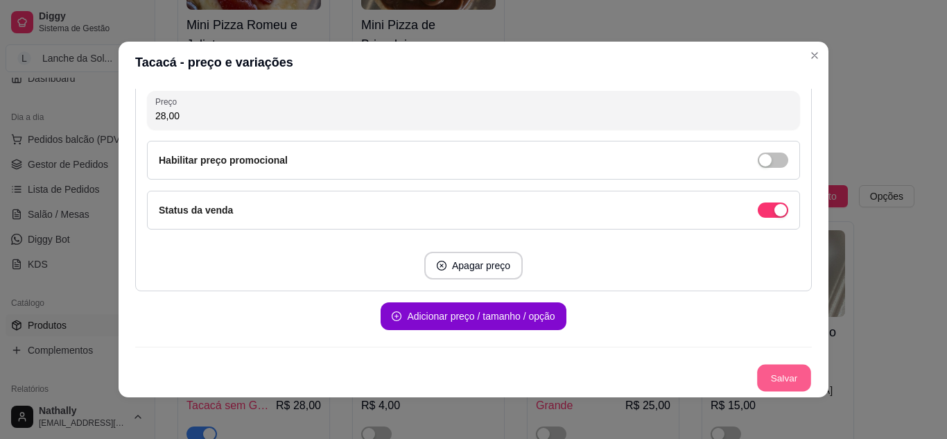
click at [767, 378] on button "Salvar" at bounding box center [784, 378] width 54 height 27
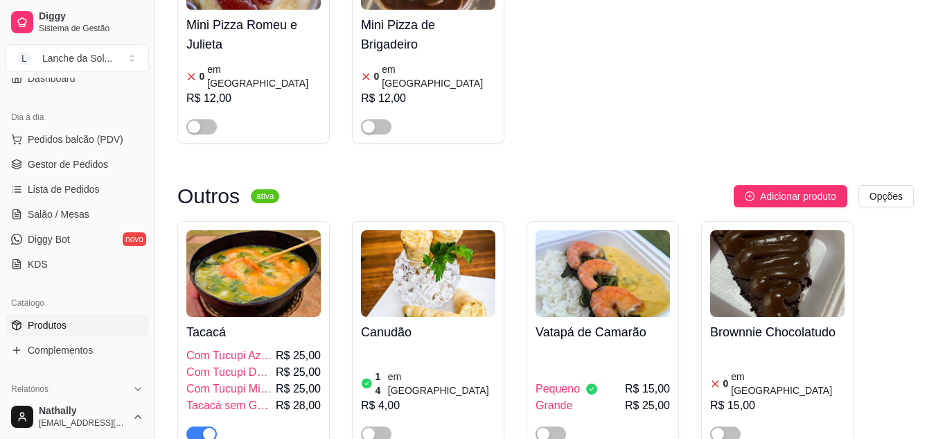
click at [272, 397] on span "Tacacá sem Goma" at bounding box center [229, 405] width 87 height 17
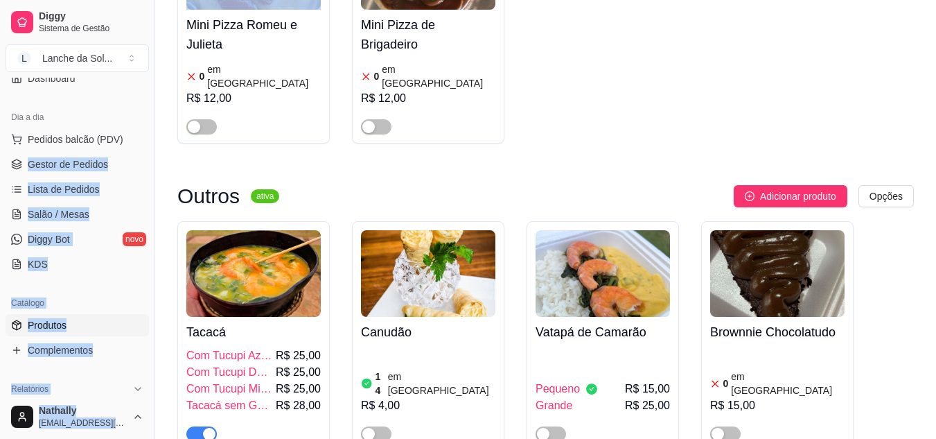
drag, startPoint x: 816, startPoint y: 51, endPoint x: 130, endPoint y: 136, distance: 690.8
click at [130, 136] on button "Pedidos balcão (PDV)" at bounding box center [77, 139] width 143 height 22
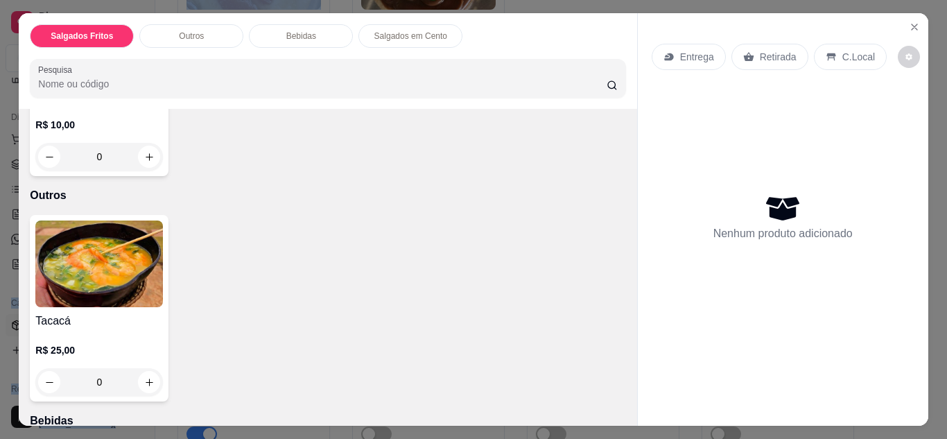
scroll to position [444, 0]
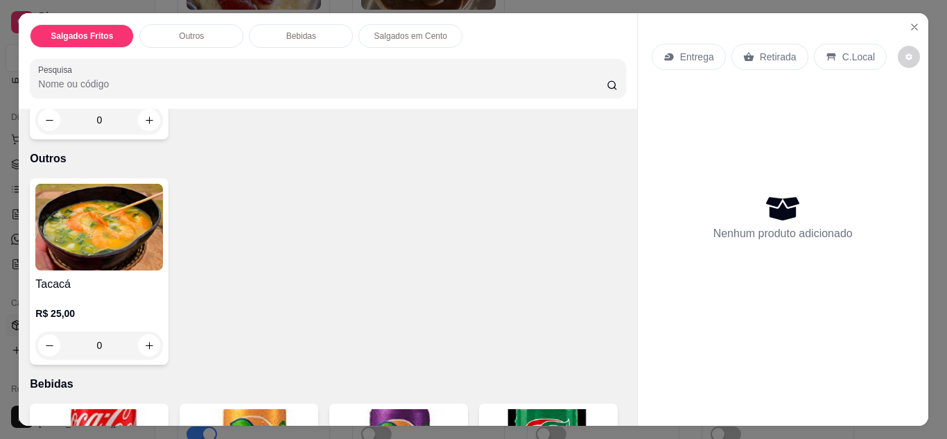
click at [153, 339] on div "0" at bounding box center [99, 345] width 128 height 28
click at [911, 21] on icon "Close" at bounding box center [914, 26] width 11 height 11
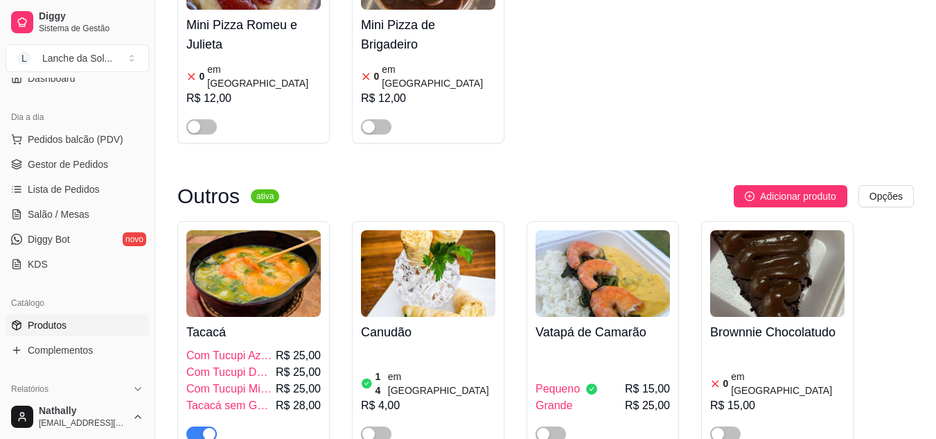
click at [254, 364] on span "Com Tucupi Doce" at bounding box center [229, 372] width 87 height 17
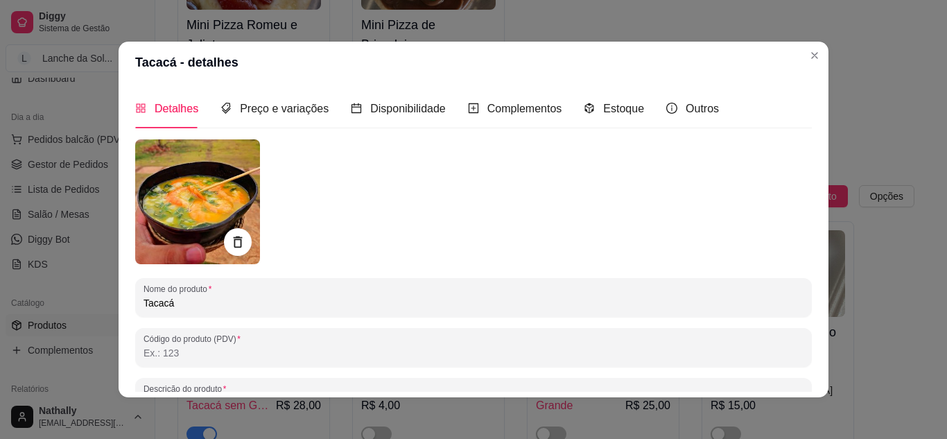
click at [288, 92] on div "Preço e variações" at bounding box center [274, 109] width 108 height 40
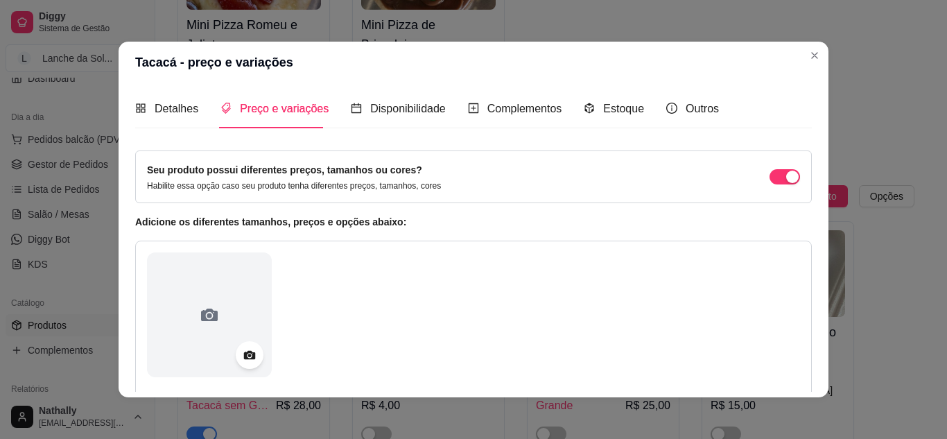
click at [412, 128] on div "Disponibilidade" at bounding box center [398, 109] width 95 height 40
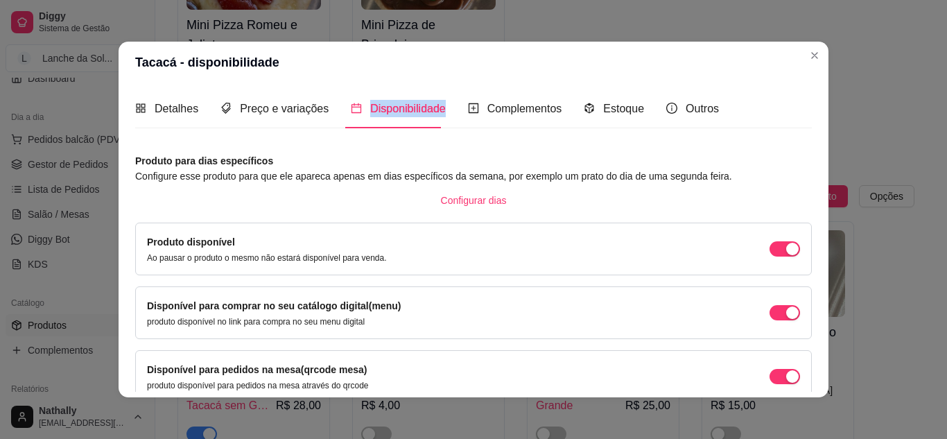
click at [412, 128] on div "Disponibilidade" at bounding box center [398, 109] width 95 height 40
click at [513, 116] on div "Complementos" at bounding box center [515, 108] width 94 height 17
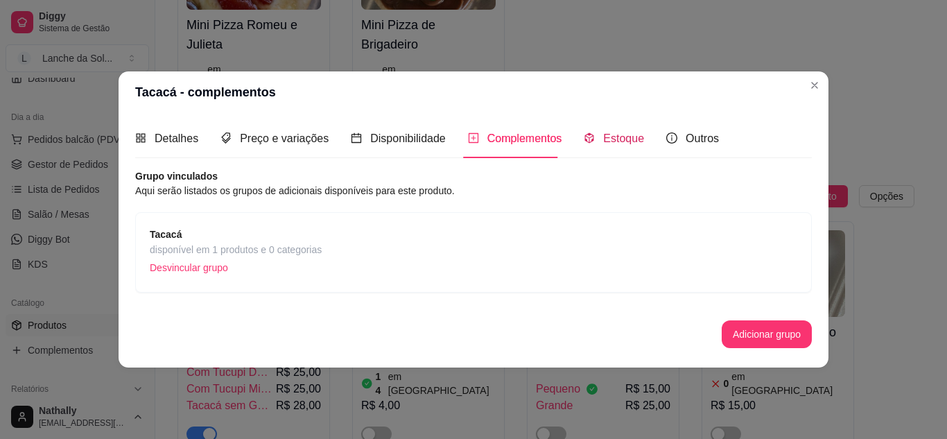
click at [610, 134] on span "Estoque" at bounding box center [623, 138] width 41 height 12
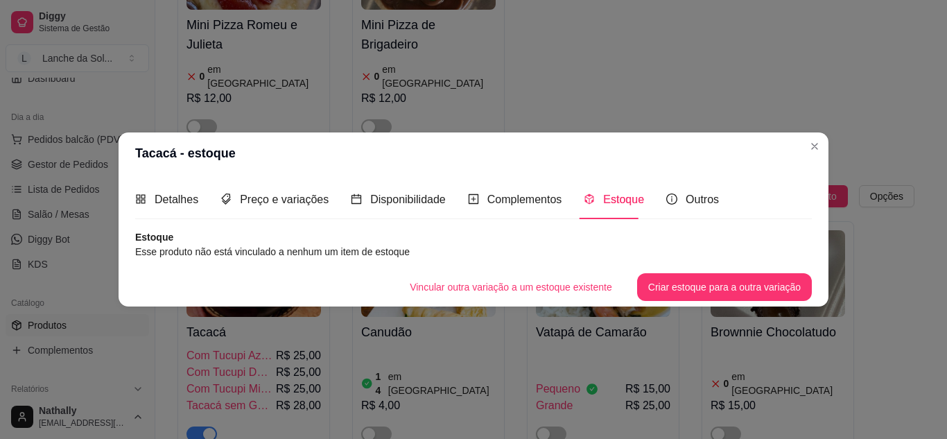
click at [297, 209] on div "Preço e variações" at bounding box center [274, 200] width 108 height 40
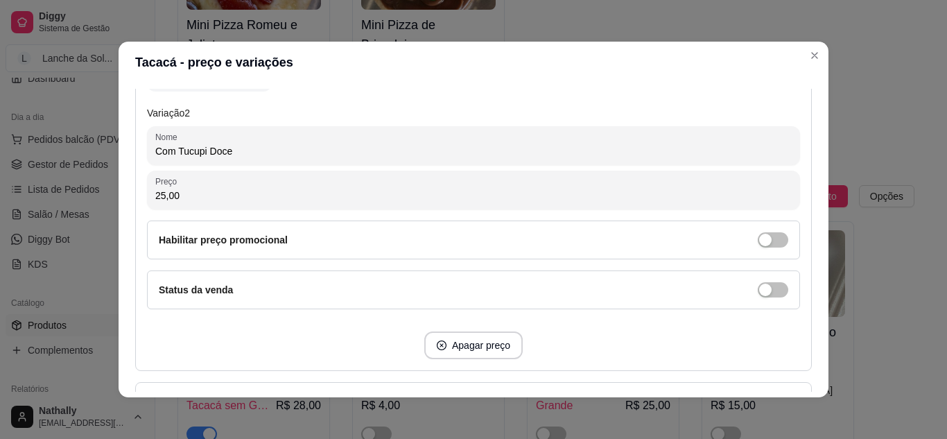
scroll to position [721, 0]
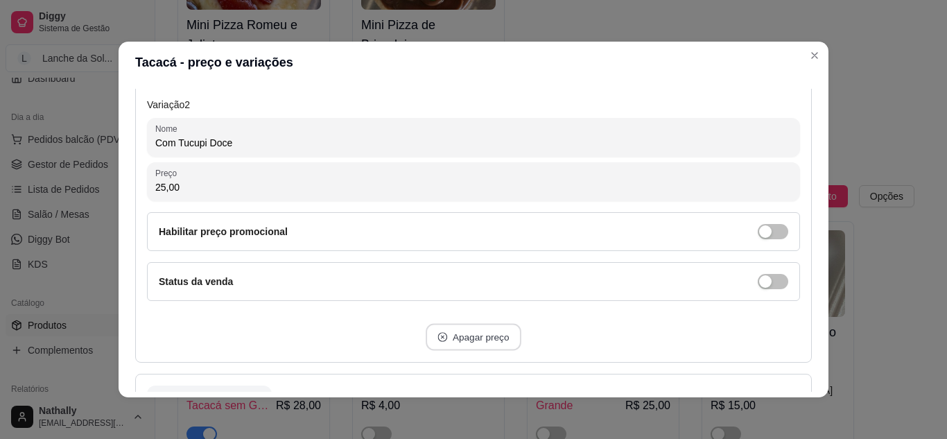
click at [488, 344] on button "Apagar preço" at bounding box center [474, 337] width 96 height 27
type input "Com Tucupi Misturado"
type input "Tacacá sem Goma"
type input "28,00"
click at [493, 340] on button "Apagar preço" at bounding box center [474, 337] width 96 height 27
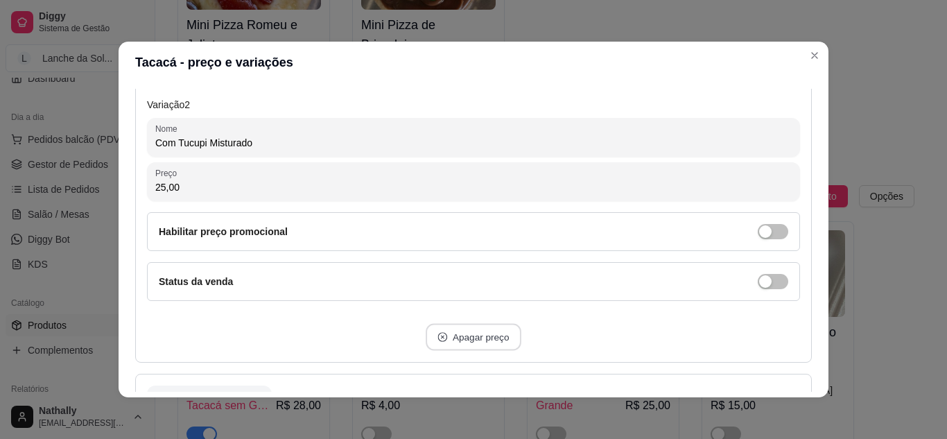
type input "Tacacá sem Goma"
type input "28,00"
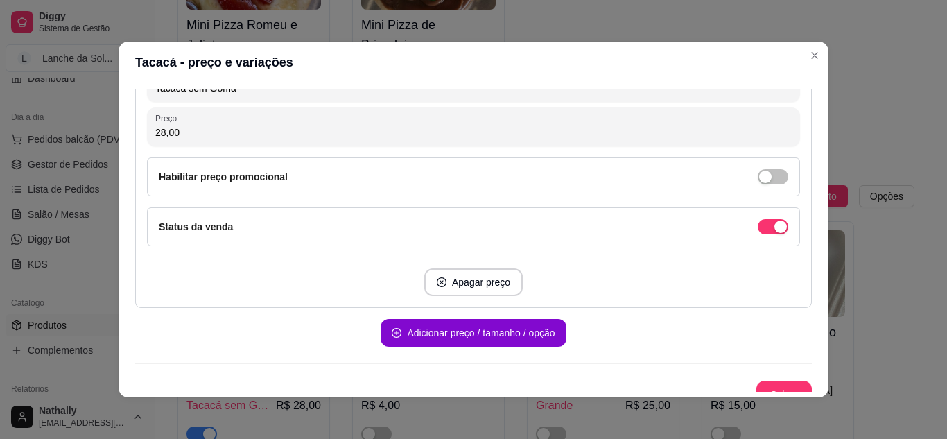
scroll to position [792, 0]
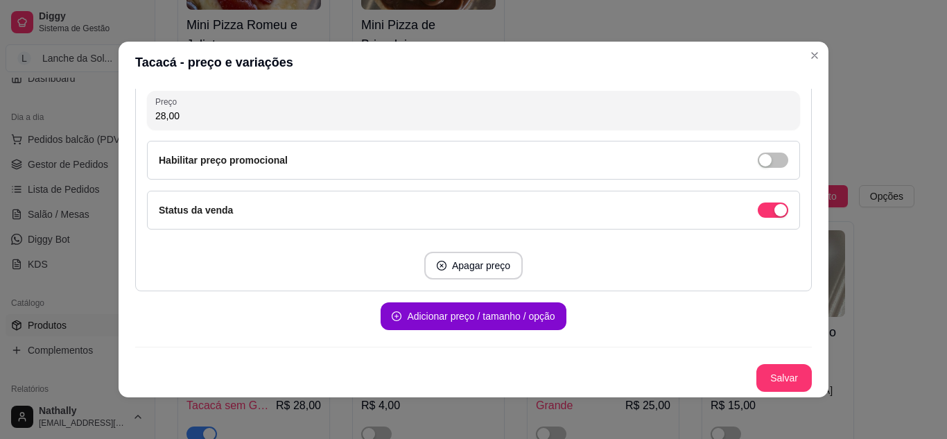
click at [741, 368] on div "Salvar" at bounding box center [473, 378] width 676 height 28
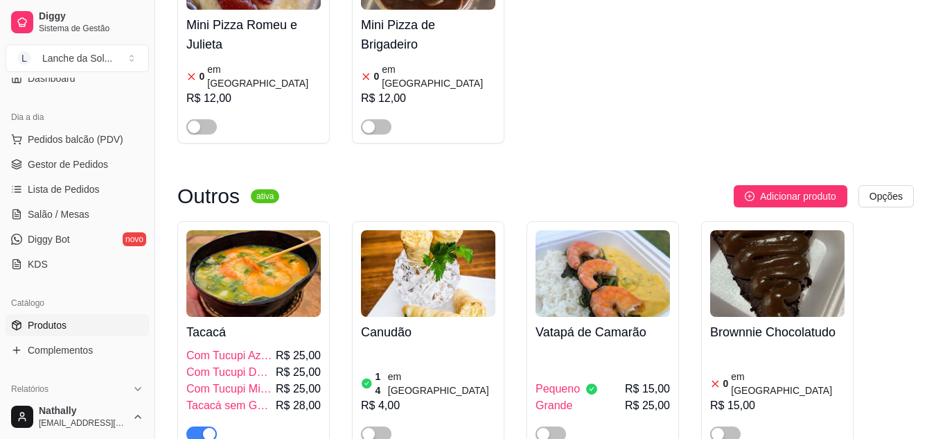
click at [302, 381] on span "R$ 25,00" at bounding box center [298, 389] width 45 height 17
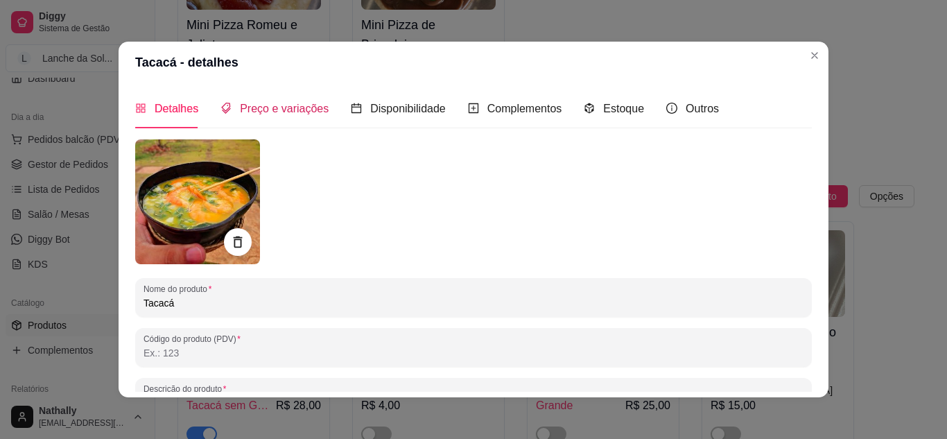
click at [280, 100] on div "Preço e variações" at bounding box center [274, 108] width 108 height 17
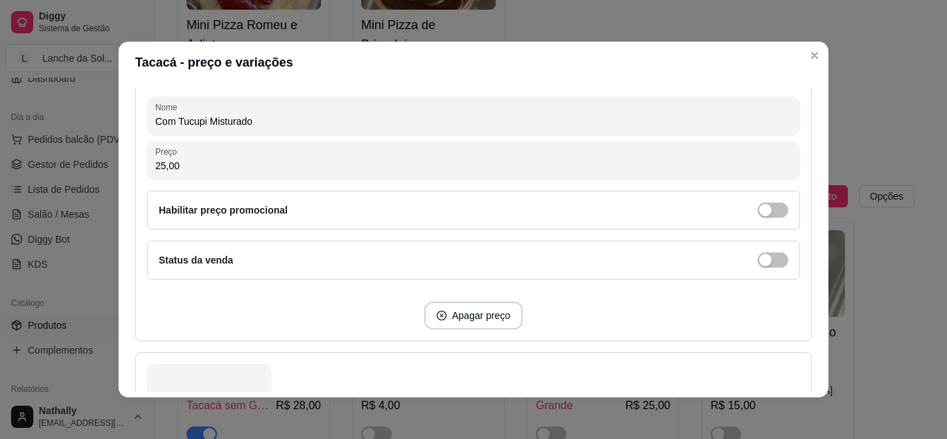
scroll to position [1176, 0]
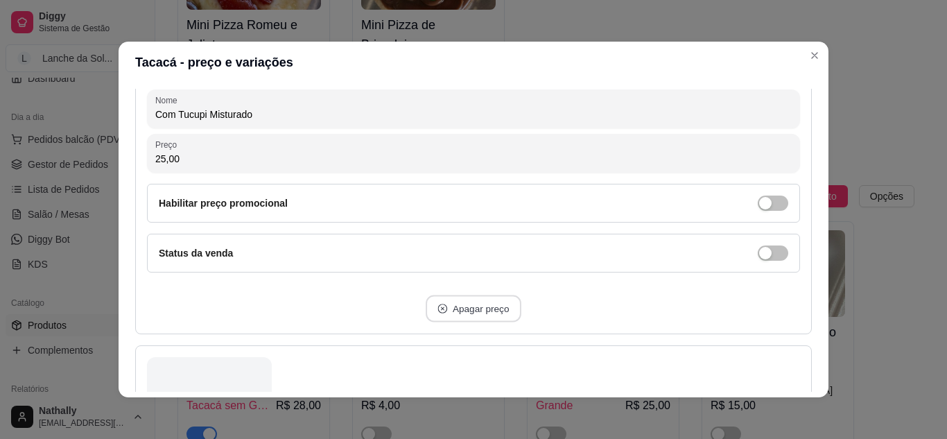
click at [491, 297] on button "Apagar preço" at bounding box center [474, 308] width 96 height 27
type input "Tacacá sem Goma"
type input "28,00"
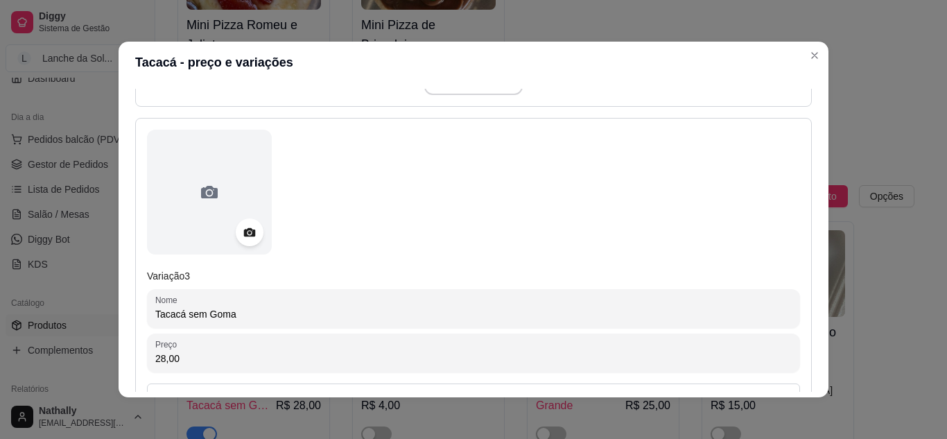
scroll to position [899, 0]
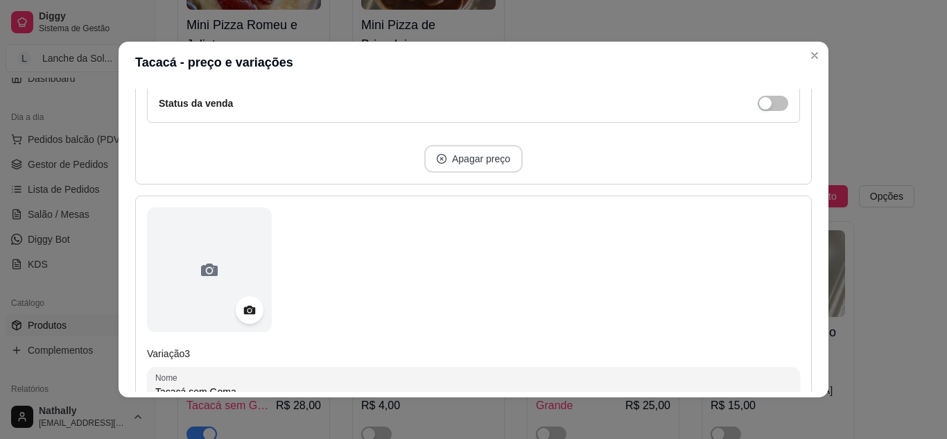
click at [487, 159] on button "Apagar preço" at bounding box center [473, 159] width 98 height 28
type input "Tacacá sem Goma"
type input "28,00"
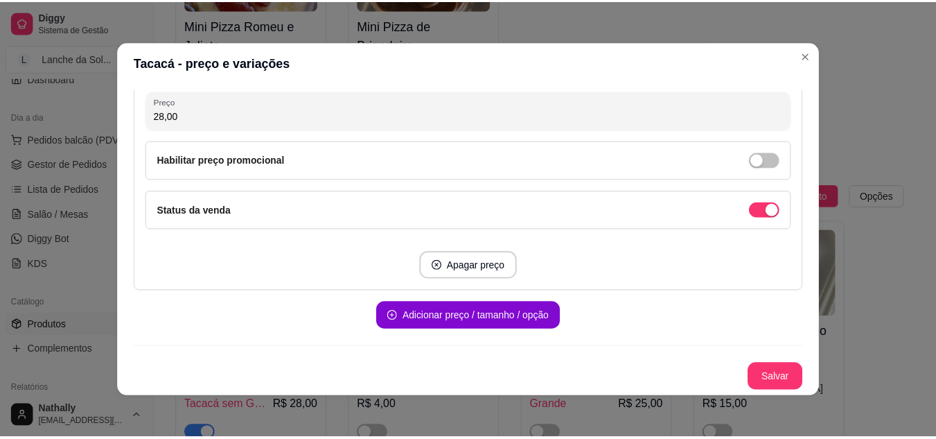
scroll to position [792, 0]
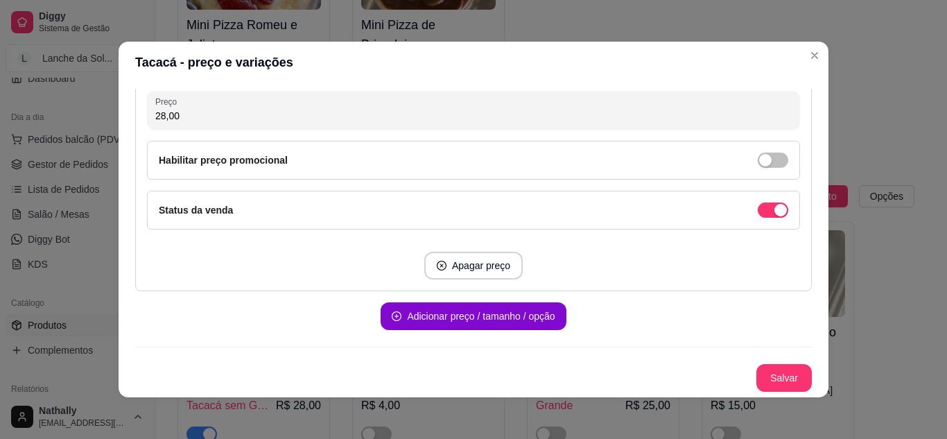
click at [758, 376] on button "Salvar" at bounding box center [783, 378] width 55 height 28
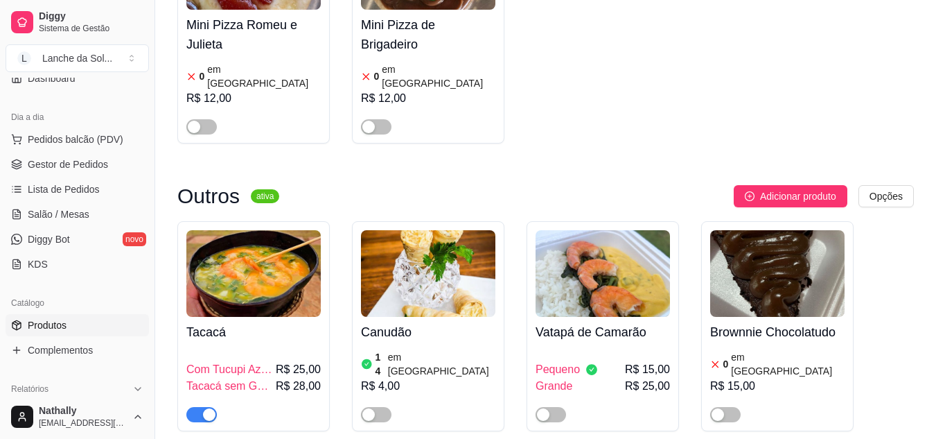
click at [62, 164] on span "Gestor de Pedidos" at bounding box center [68, 164] width 80 height 14
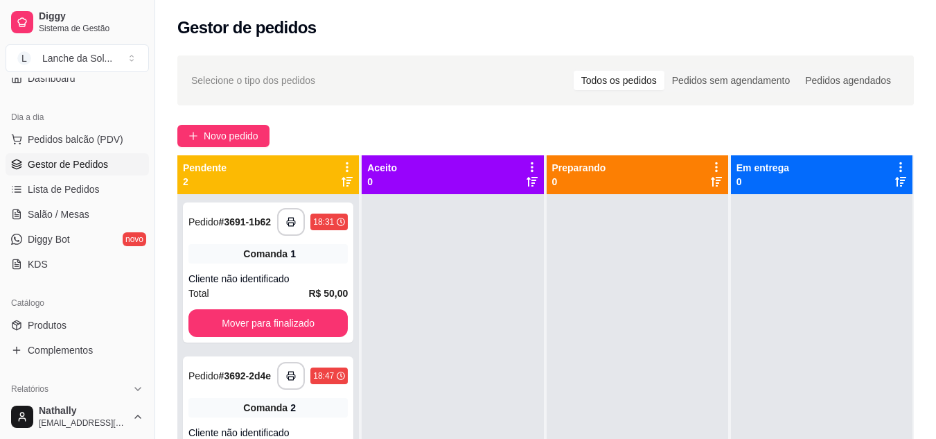
click at [53, 219] on span "Salão / Mesas" at bounding box center [59, 214] width 62 height 14
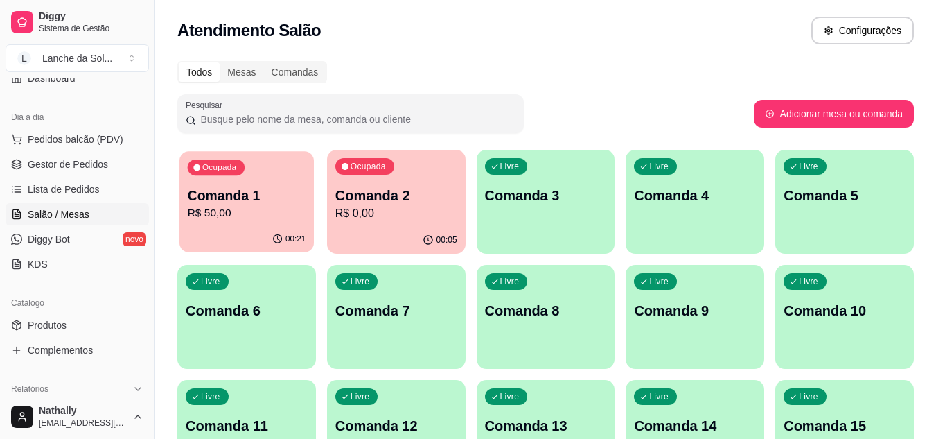
click at [281, 191] on p "Comanda 1" at bounding box center [247, 195] width 119 height 19
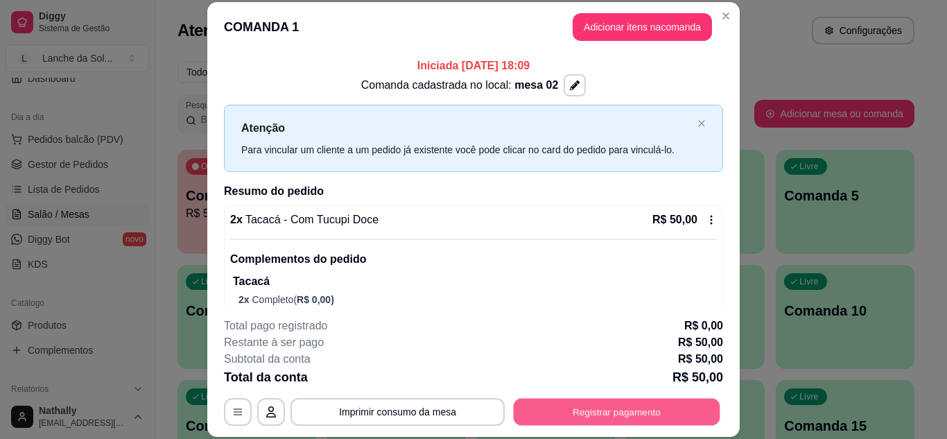
click at [622, 420] on button "Registrar pagamento" at bounding box center [617, 411] width 207 height 27
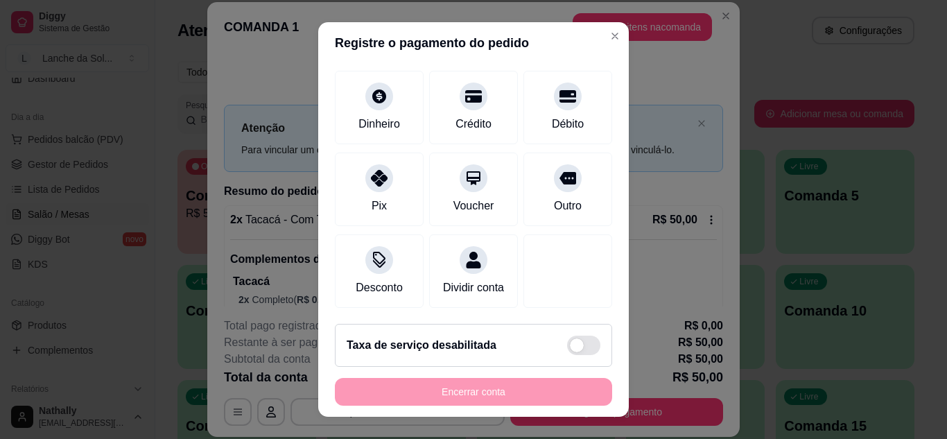
scroll to position [107, 0]
click at [457, 279] on div "Dividir conta" at bounding box center [473, 287] width 61 height 17
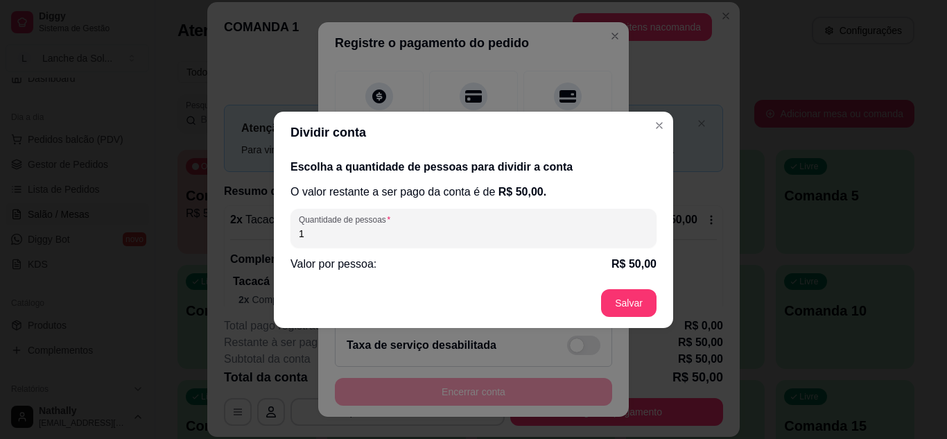
click at [455, 236] on input "1" at bounding box center [473, 234] width 349 height 14
type input "2"
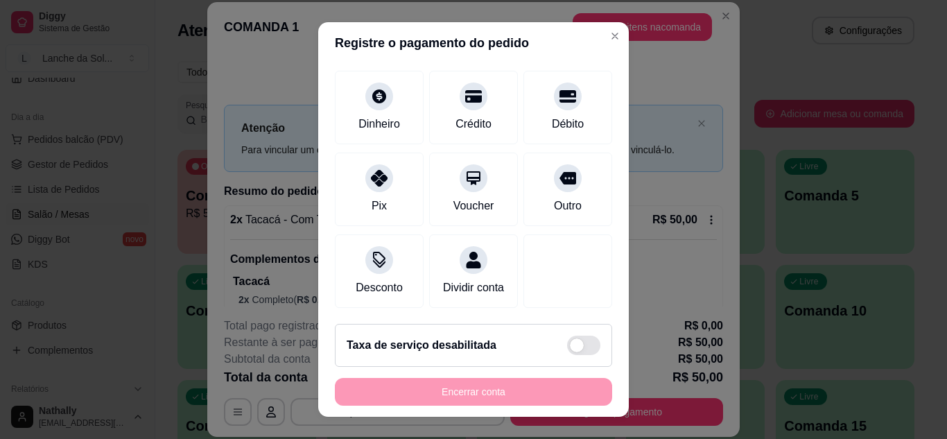
click at [392, 85] on div "Dinheiro" at bounding box center [379, 107] width 89 height 73
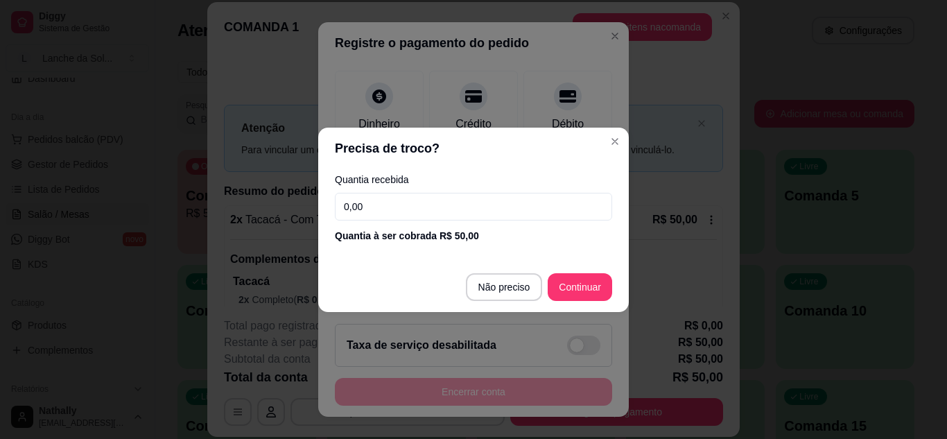
click at [441, 218] on input "0,00" at bounding box center [473, 207] width 277 height 28
type input "25,00"
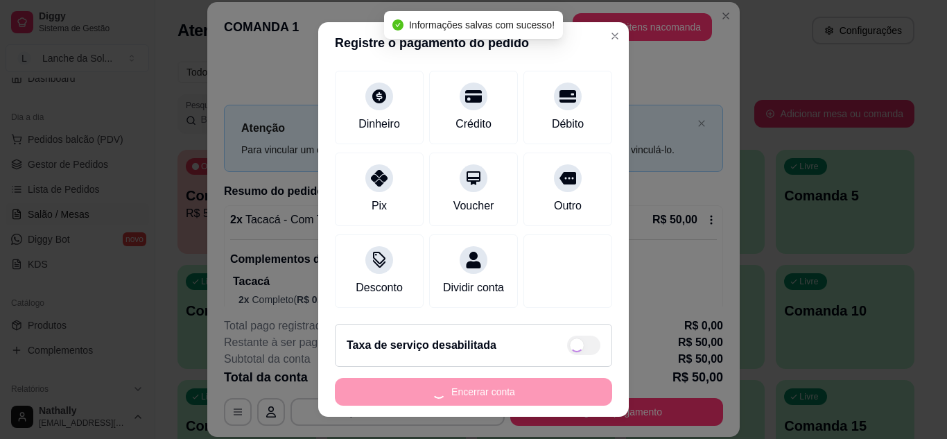
type input "R$ 0,00"
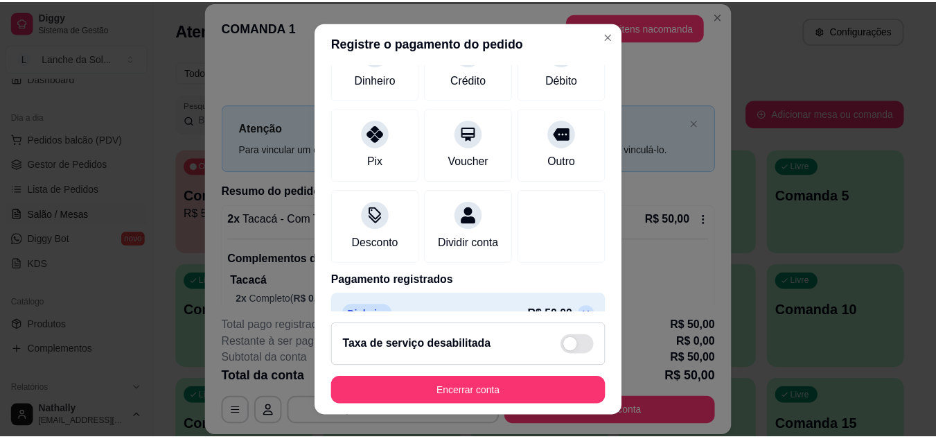
scroll to position [165, 0]
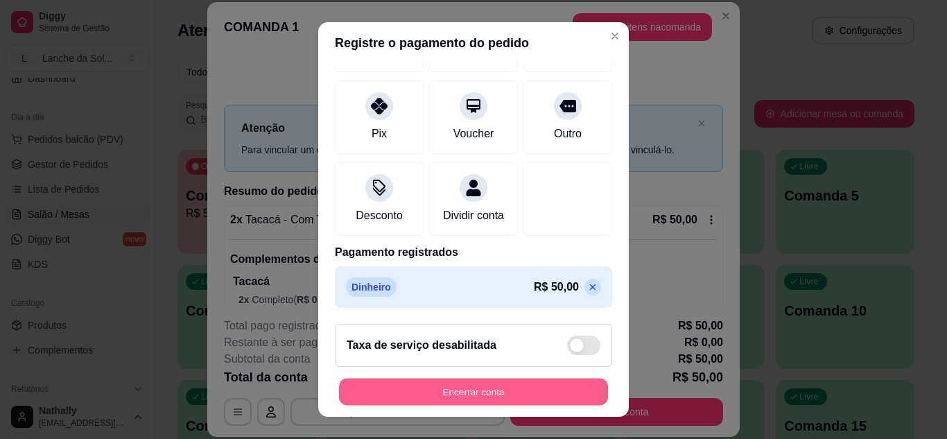
click at [541, 392] on button "Encerrar conta" at bounding box center [473, 391] width 269 height 27
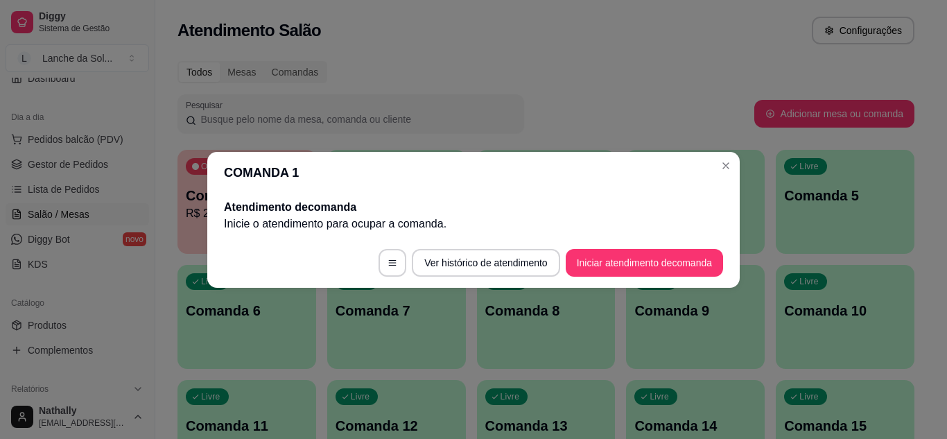
click at [721, 176] on header "COMANDA 1" at bounding box center [473, 173] width 532 height 42
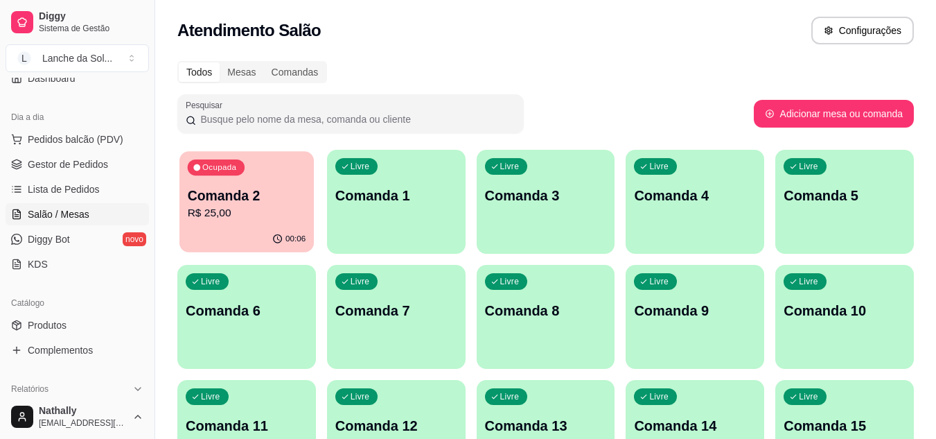
click at [304, 205] on p "R$ 25,00" at bounding box center [247, 213] width 119 height 16
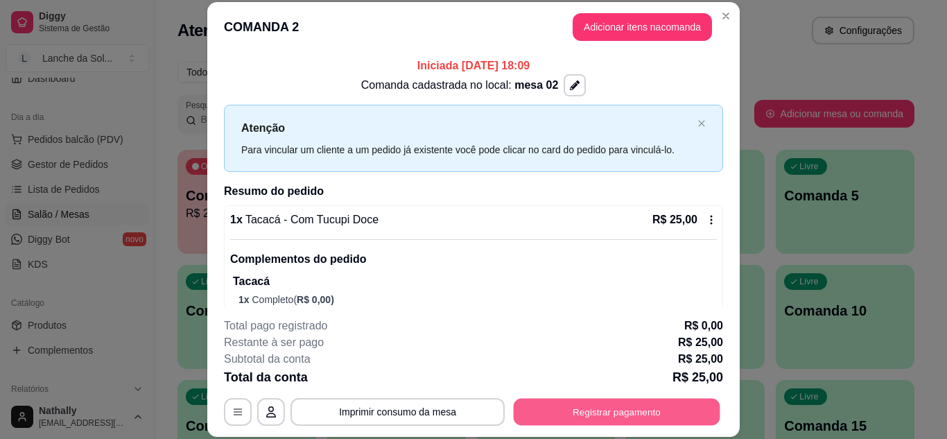
click at [580, 409] on button "Registrar pagamento" at bounding box center [617, 411] width 207 height 27
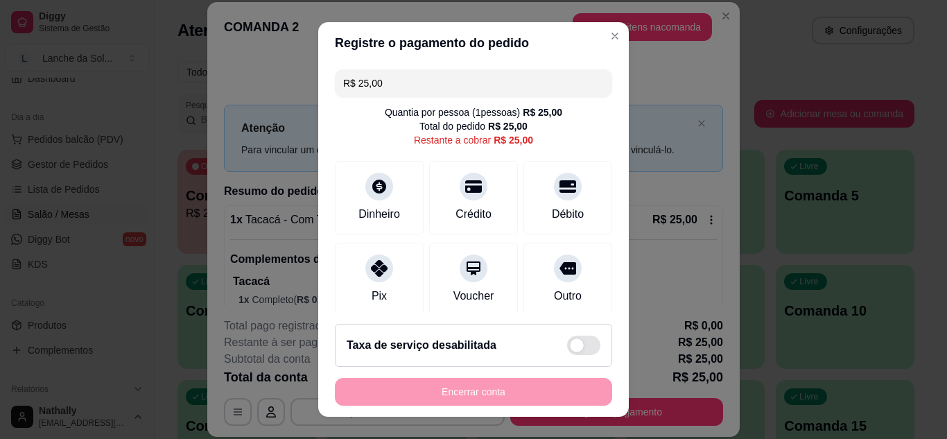
click at [371, 270] on icon at bounding box center [379, 268] width 17 height 17
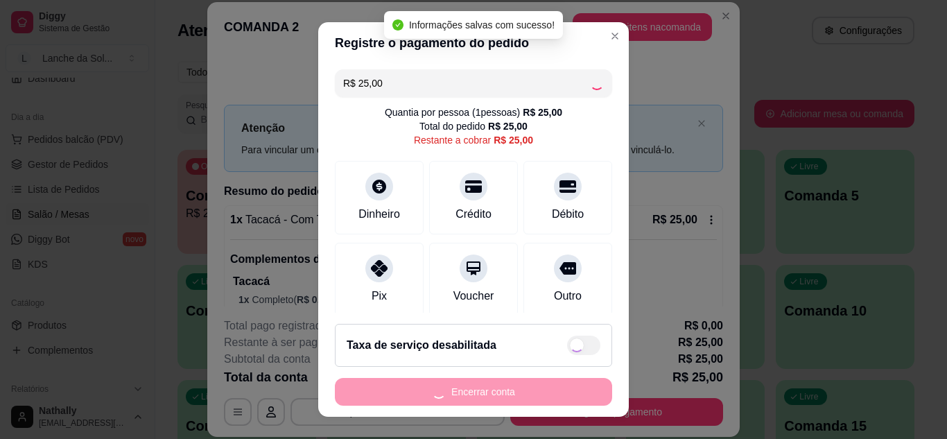
type input "R$ 0,00"
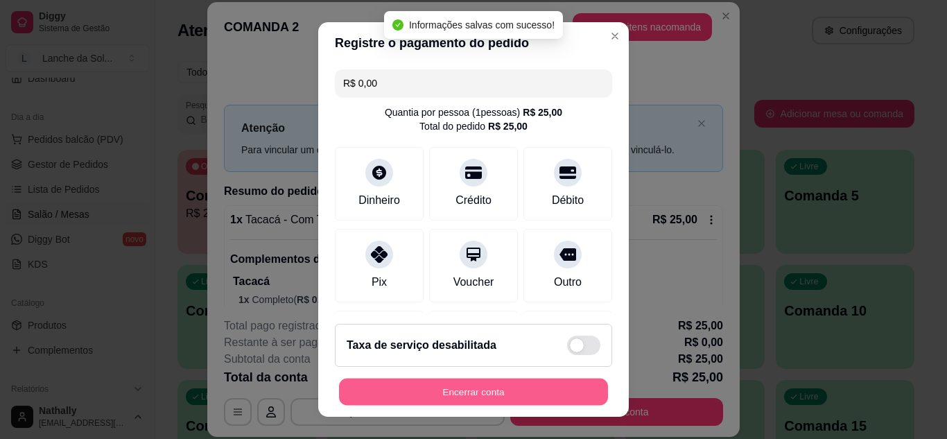
click at [441, 391] on button "Encerrar conta" at bounding box center [473, 391] width 269 height 27
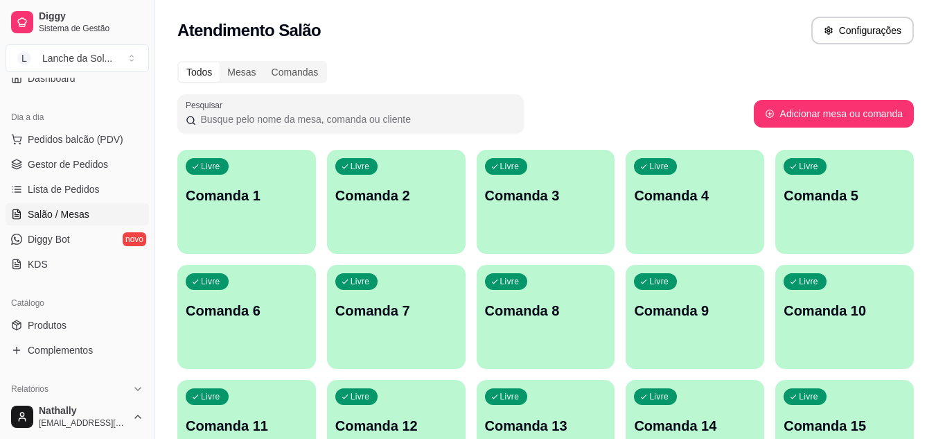
click at [92, 173] on link "Gestor de Pedidos" at bounding box center [77, 164] width 143 height 22
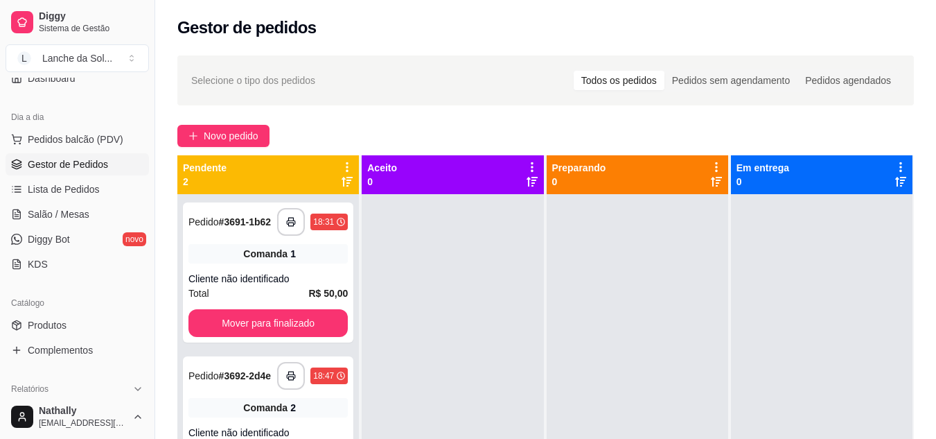
click at [89, 223] on link "Salão / Mesas" at bounding box center [77, 214] width 143 height 22
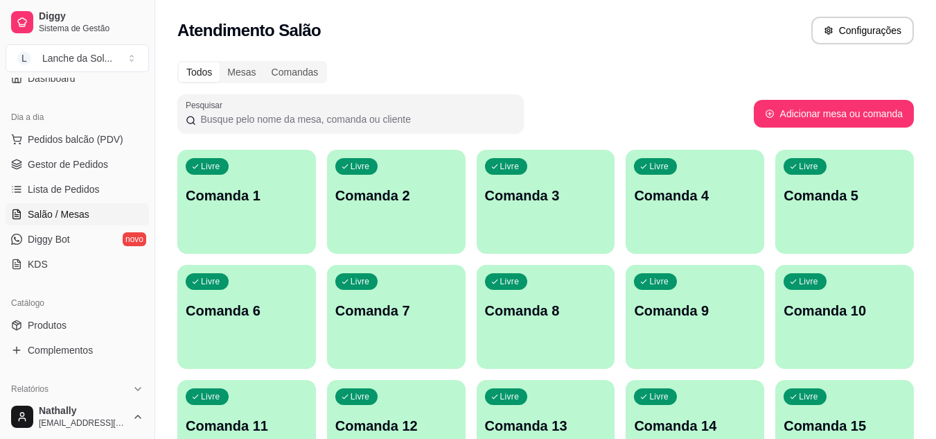
click at [114, 171] on link "Gestor de Pedidos" at bounding box center [77, 164] width 143 height 22
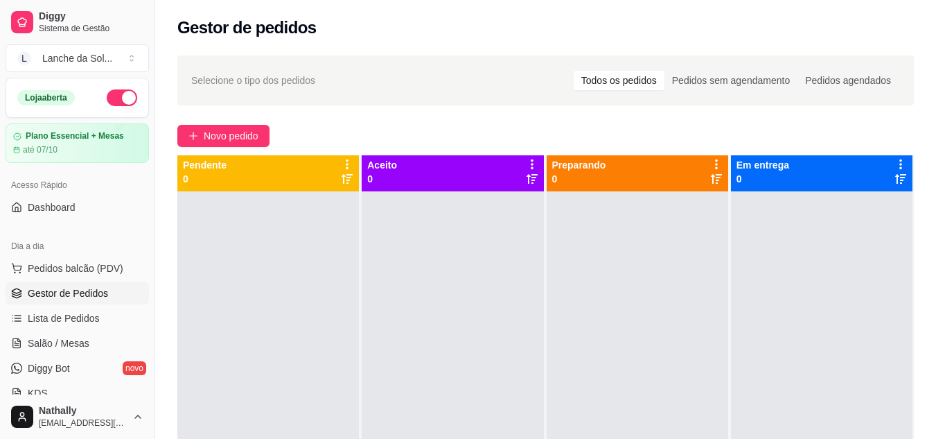
click at [112, 93] on button "button" at bounding box center [122, 97] width 30 height 17
